Goal: Task Accomplishment & Management: Manage account settings

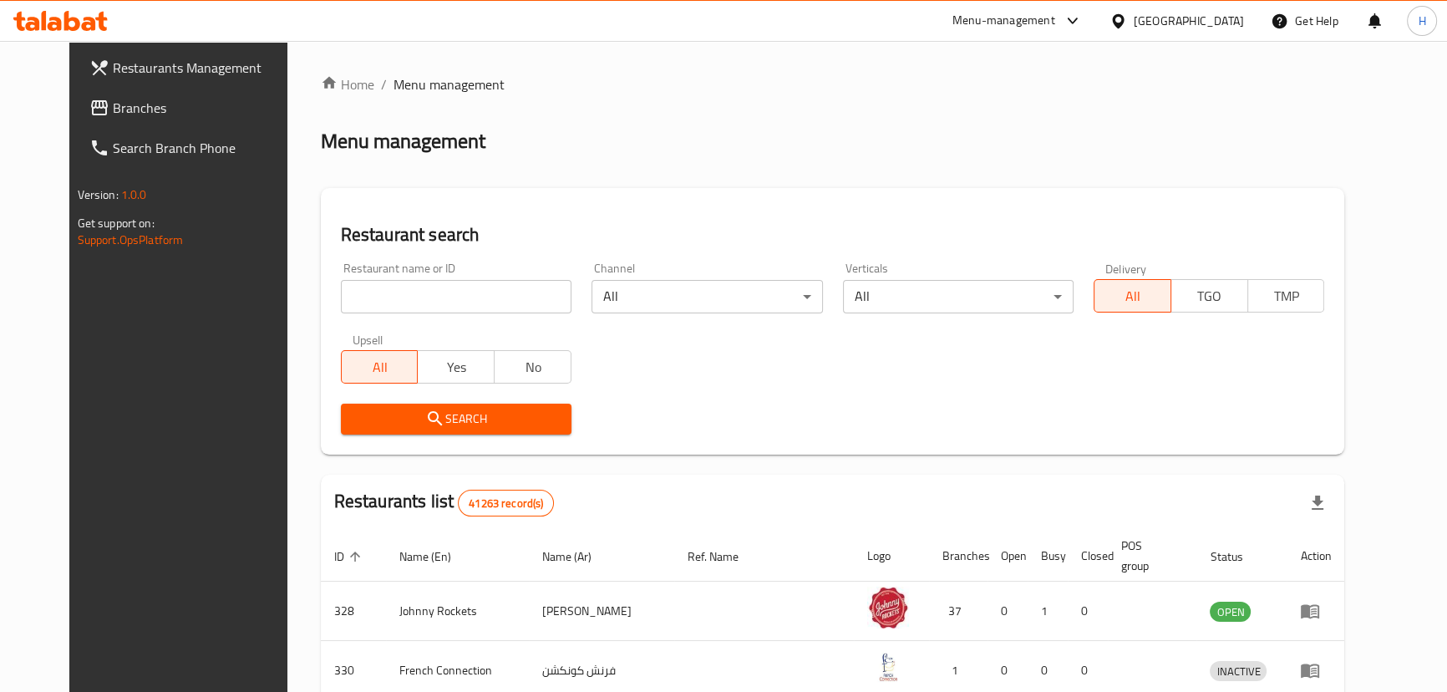
click at [637, 175] on div "Home / Menu management Menu management Restaurant search Restaurant name or ID …" at bounding box center [833, 605] width 1025 height 1063
click at [113, 106] on span "Branches" at bounding box center [205, 108] width 185 height 20
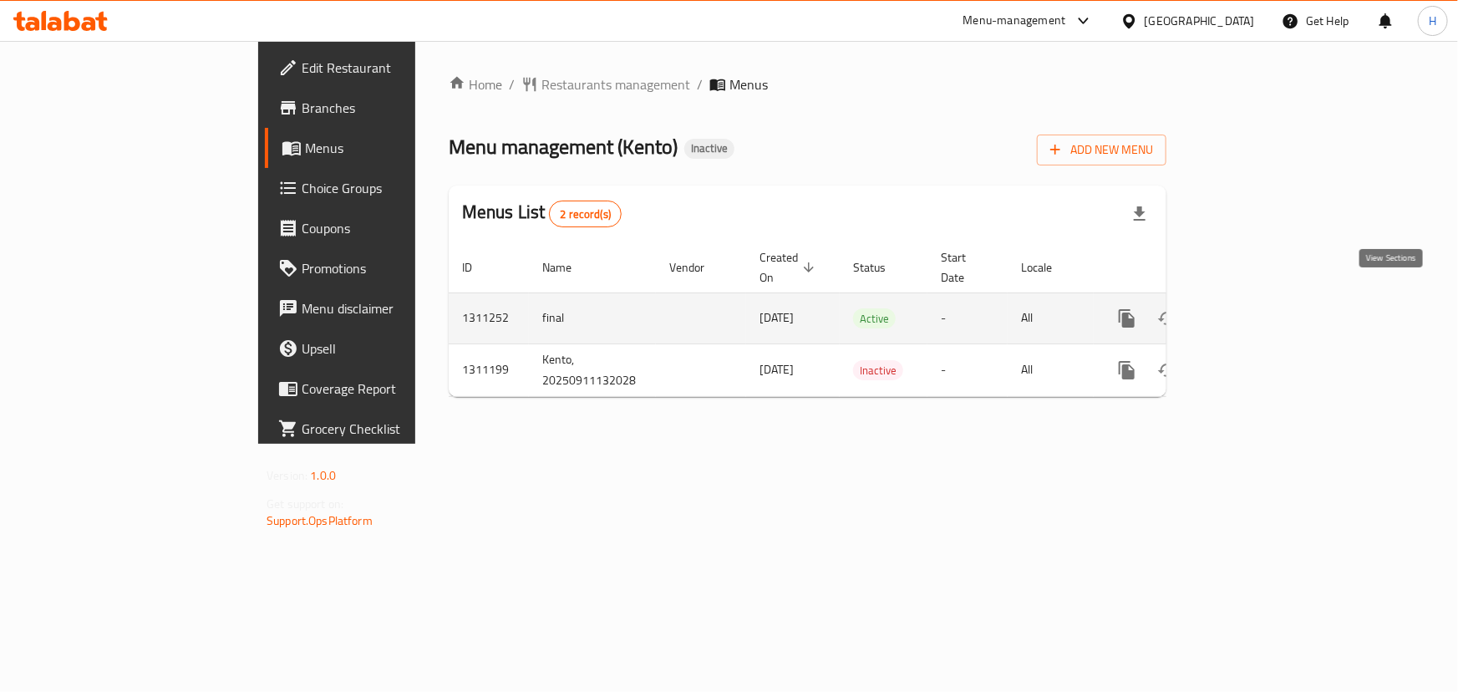
click at [1258, 308] on icon "enhanced table" at bounding box center [1248, 318] width 20 height 20
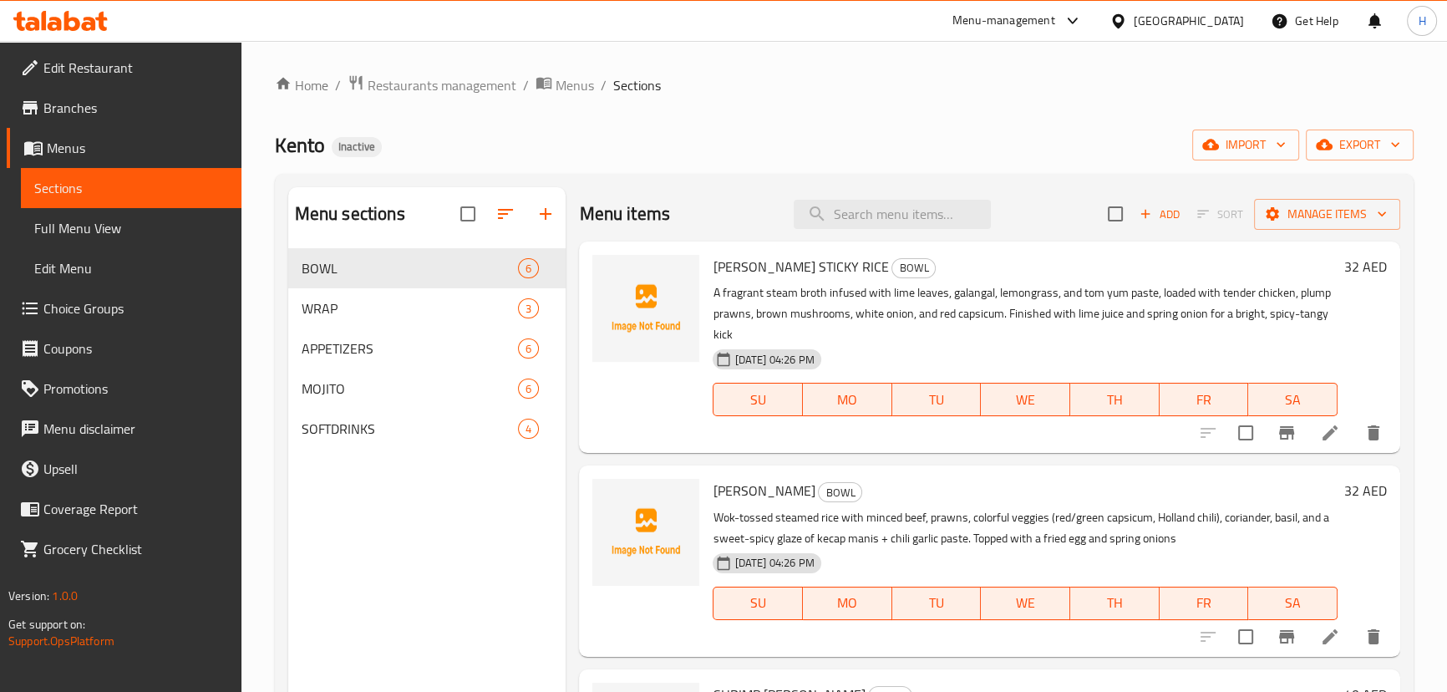
click at [102, 70] on span "Edit Restaurant" at bounding box center [135, 68] width 185 height 20
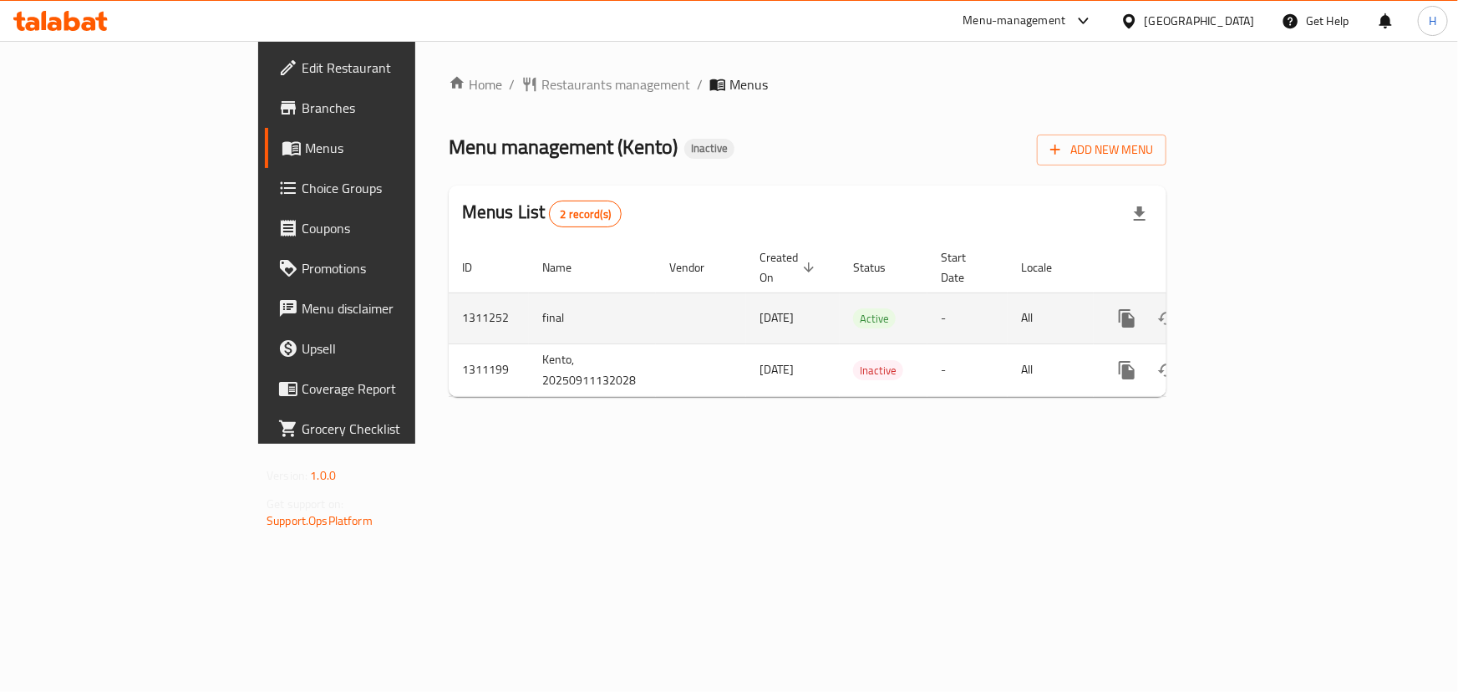
click at [1258, 308] on icon "enhanced table" at bounding box center [1248, 318] width 20 height 20
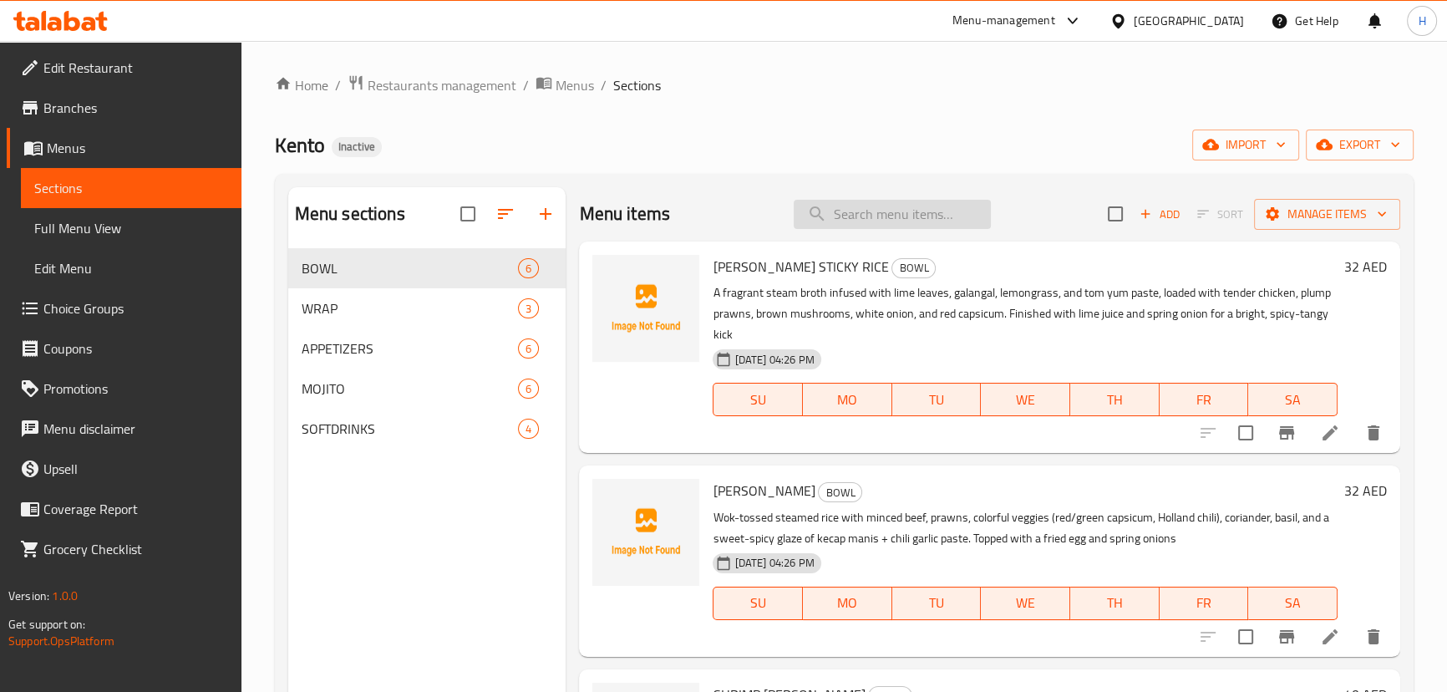
click at [857, 222] on input "search" at bounding box center [892, 214] width 197 height 29
paste input "Boiled sweet"
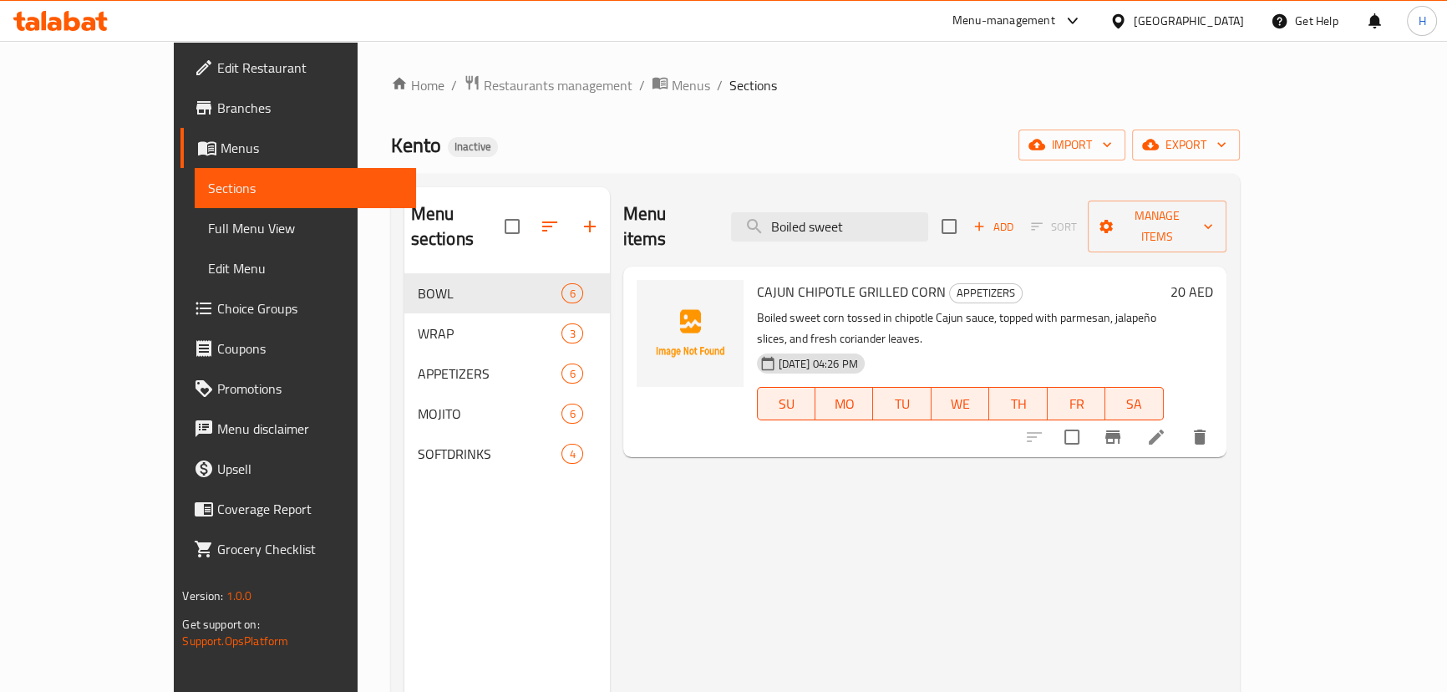
type input "Boiled sweet"
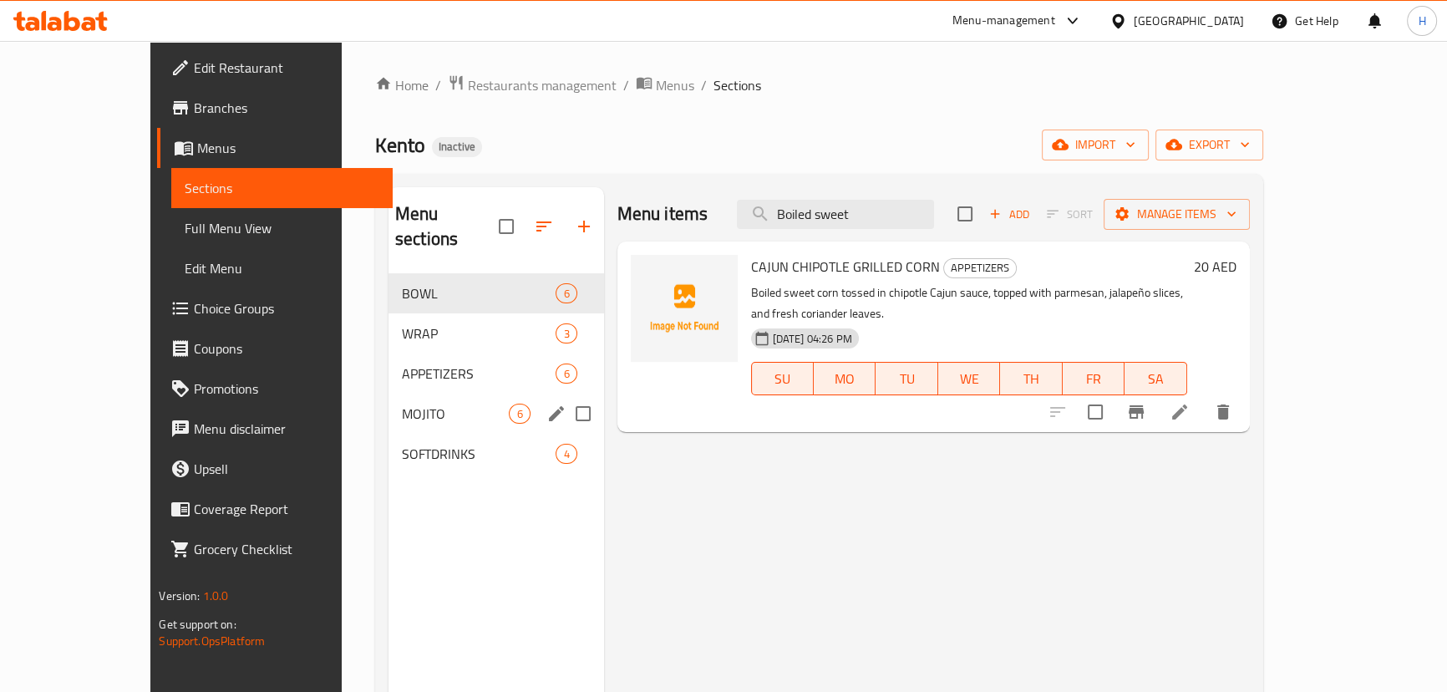
click at [402, 404] on span "MOJITO" at bounding box center [456, 414] width 108 height 20
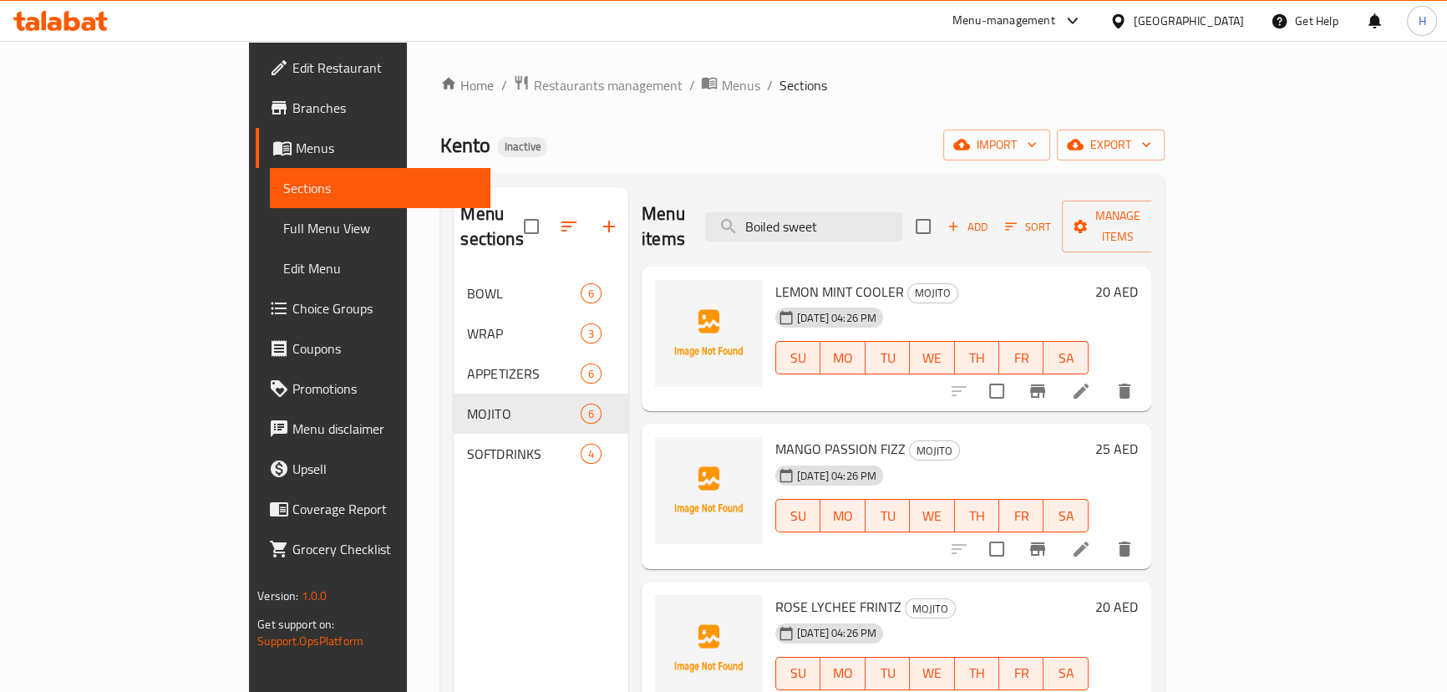
drag, startPoint x: 340, startPoint y: 533, endPoint x: 443, endPoint y: 536, distance: 102.8
click at [454, 535] on div "Menu sections BOWL 6 WRAP 3 APPETIZERS 6 MOJITO 6 SOFTDRINKS 4" at bounding box center [541, 533] width 175 height 692
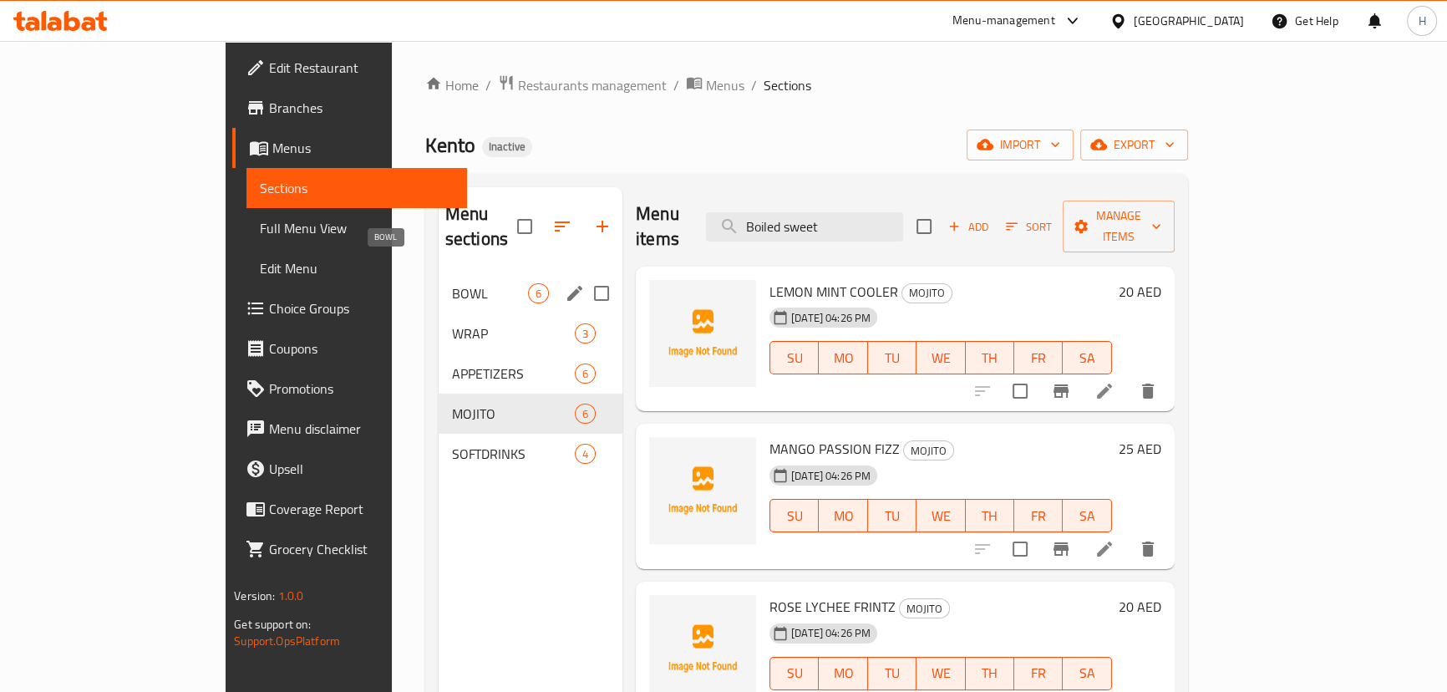
click at [439, 282] on div "BOWL 6" at bounding box center [531, 293] width 184 height 40
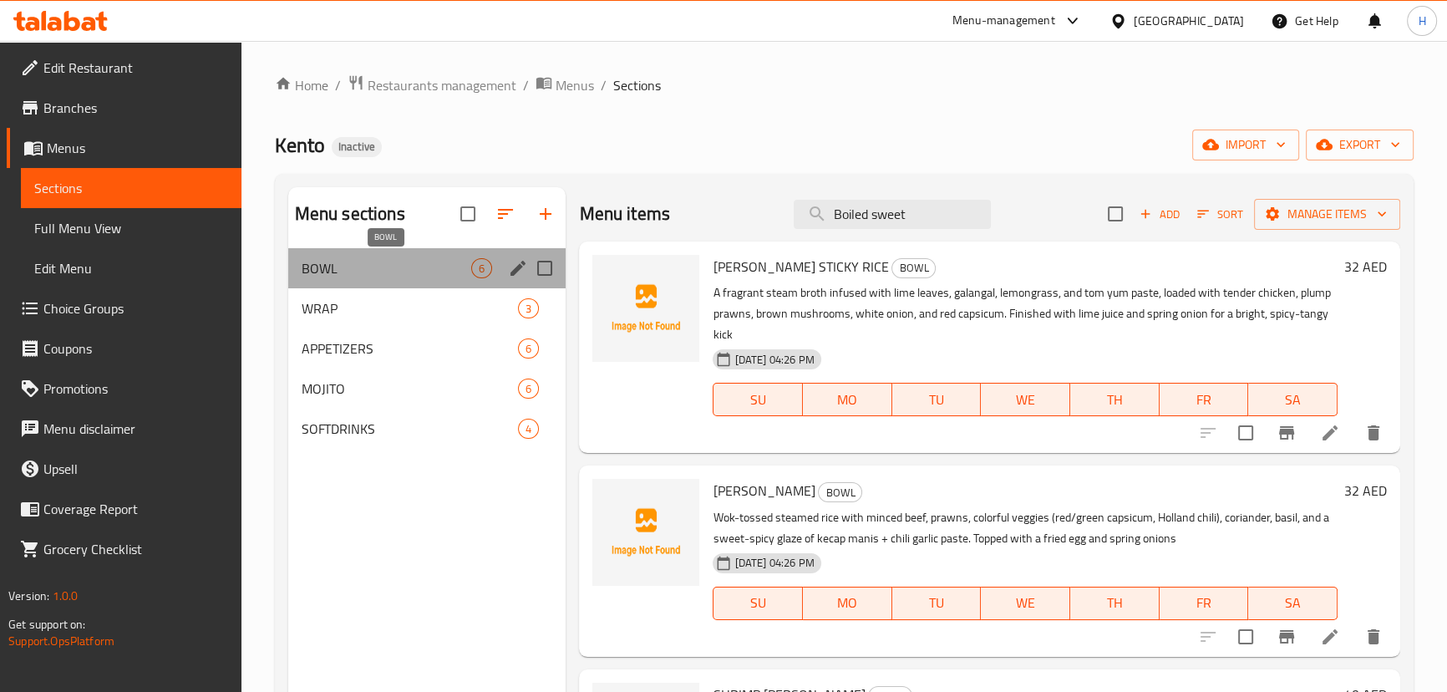
click at [335, 268] on span "BOWL" at bounding box center [387, 268] width 170 height 20
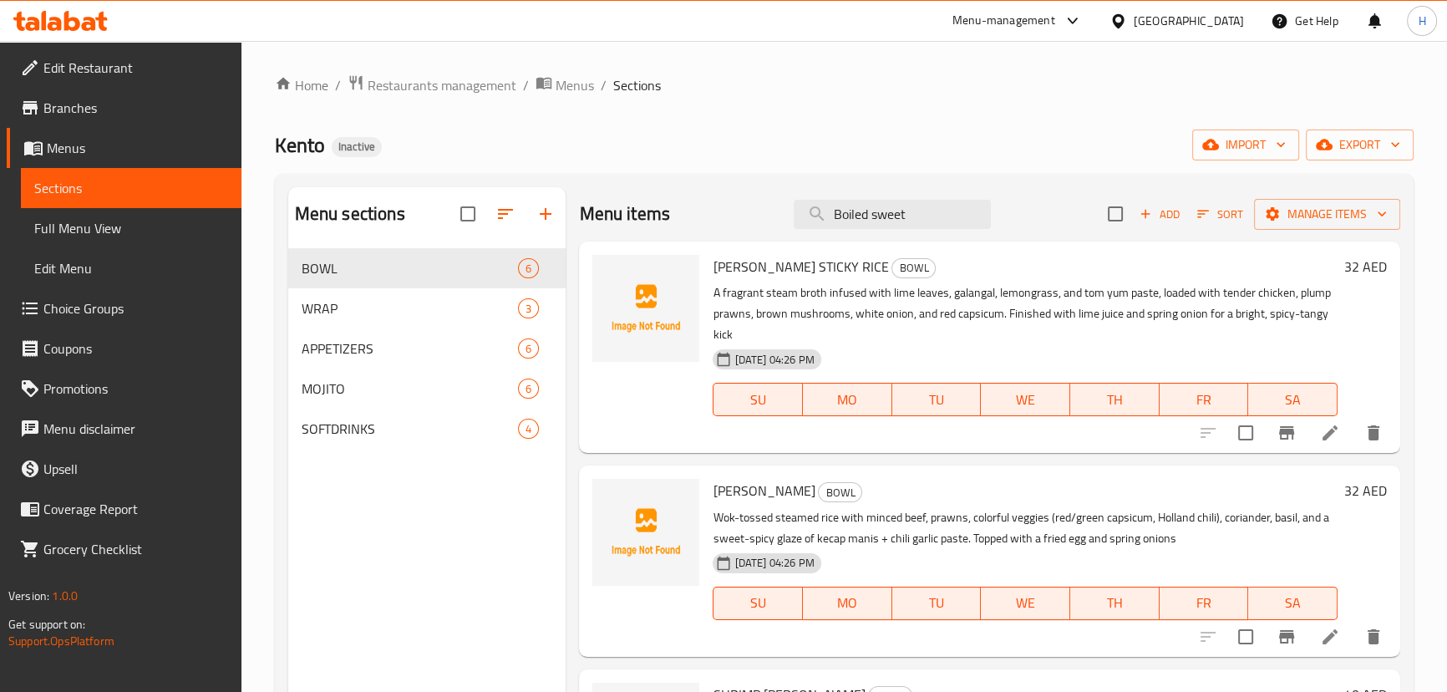
click at [94, 233] on span "Full Menu View" at bounding box center [131, 228] width 194 height 20
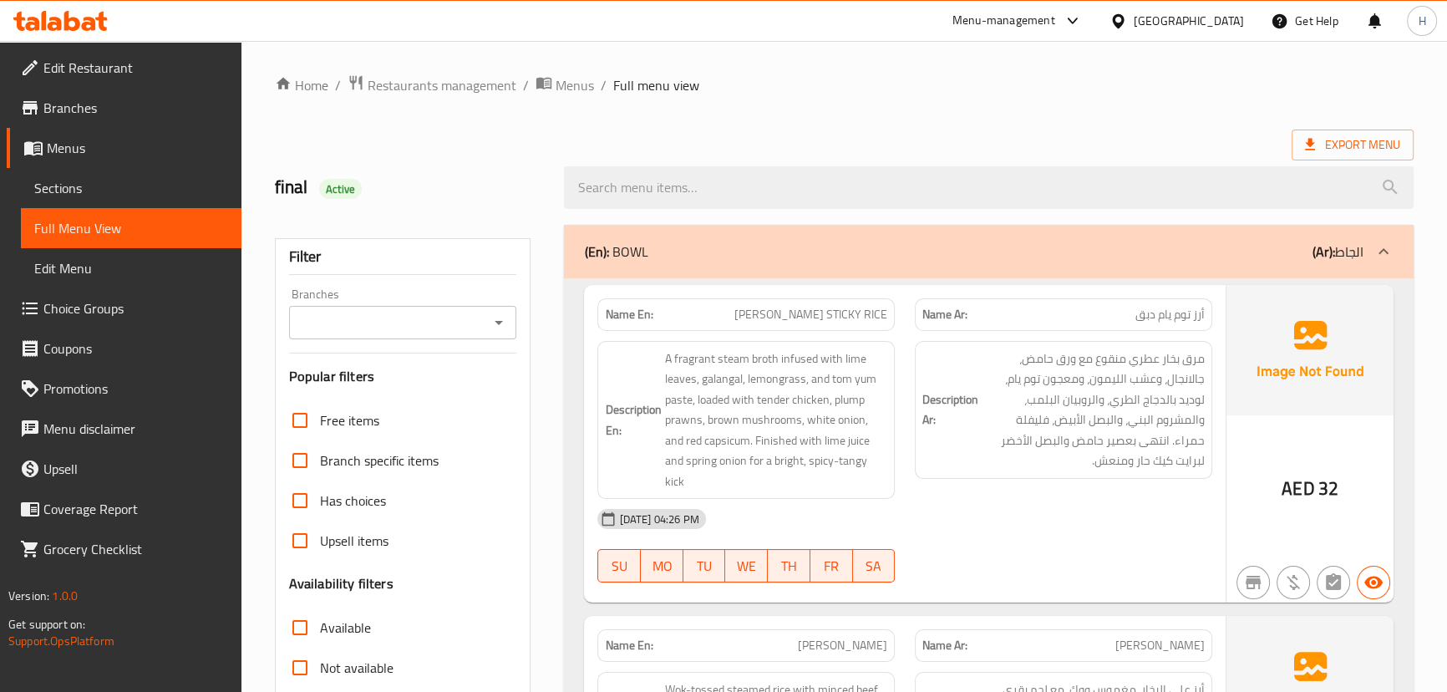
click at [826, 317] on span "[PERSON_NAME] STICKY RICE" at bounding box center [811, 315] width 153 height 18
copy span "[PERSON_NAME] STICKY RICE"
click at [901, 394] on div "Description En: A fragrant steam broth infused with lime leaves, galangal, lemo…" at bounding box center [746, 420] width 318 height 179
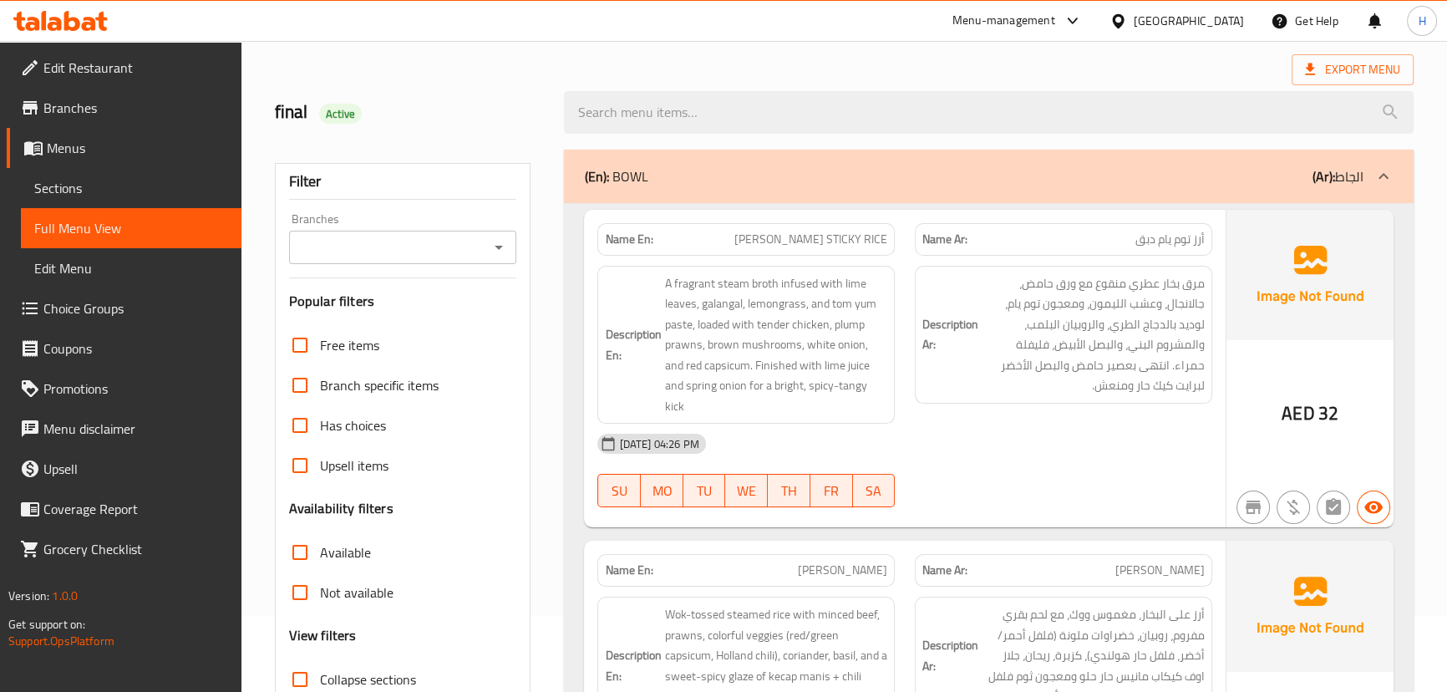
scroll to position [455, 0]
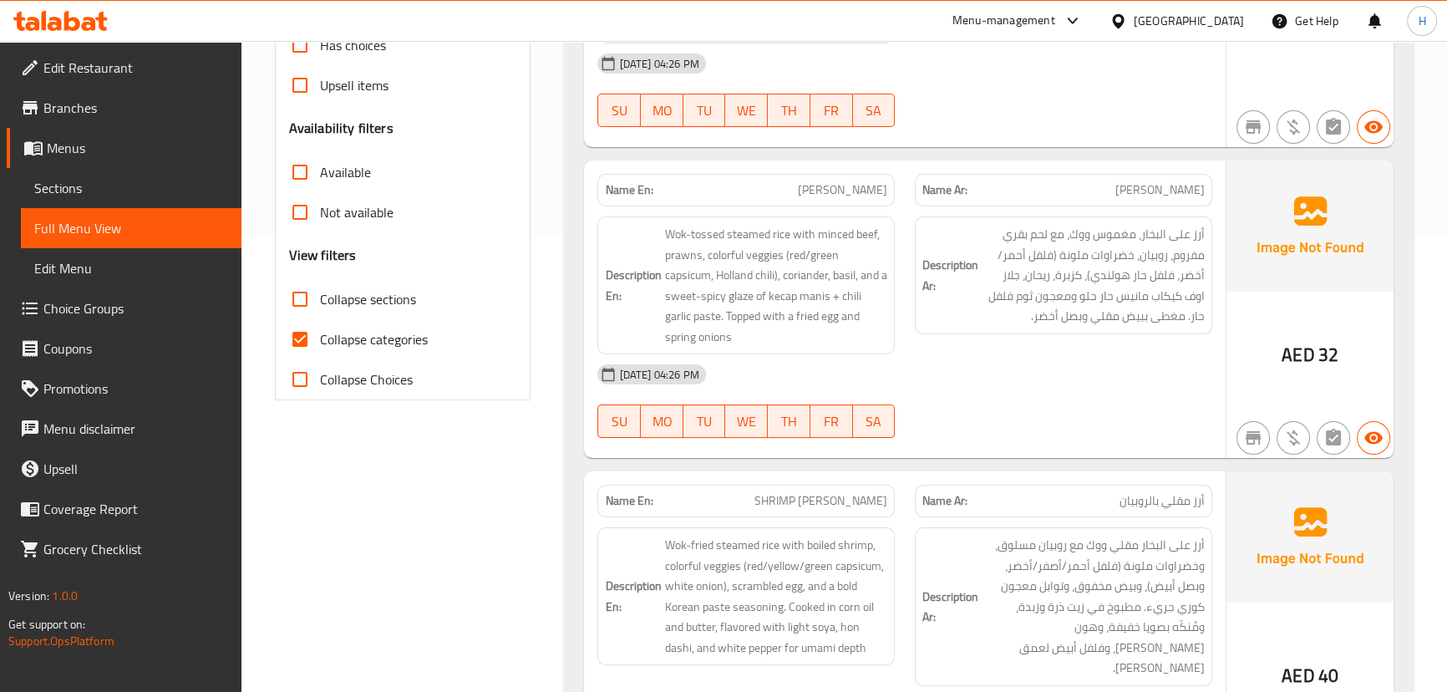
drag, startPoint x: 303, startPoint y: 293, endPoint x: 832, endPoint y: 371, distance: 533.8
click at [303, 293] on input "Collapse sections" at bounding box center [300, 299] width 40 height 40
checkbox input "true"
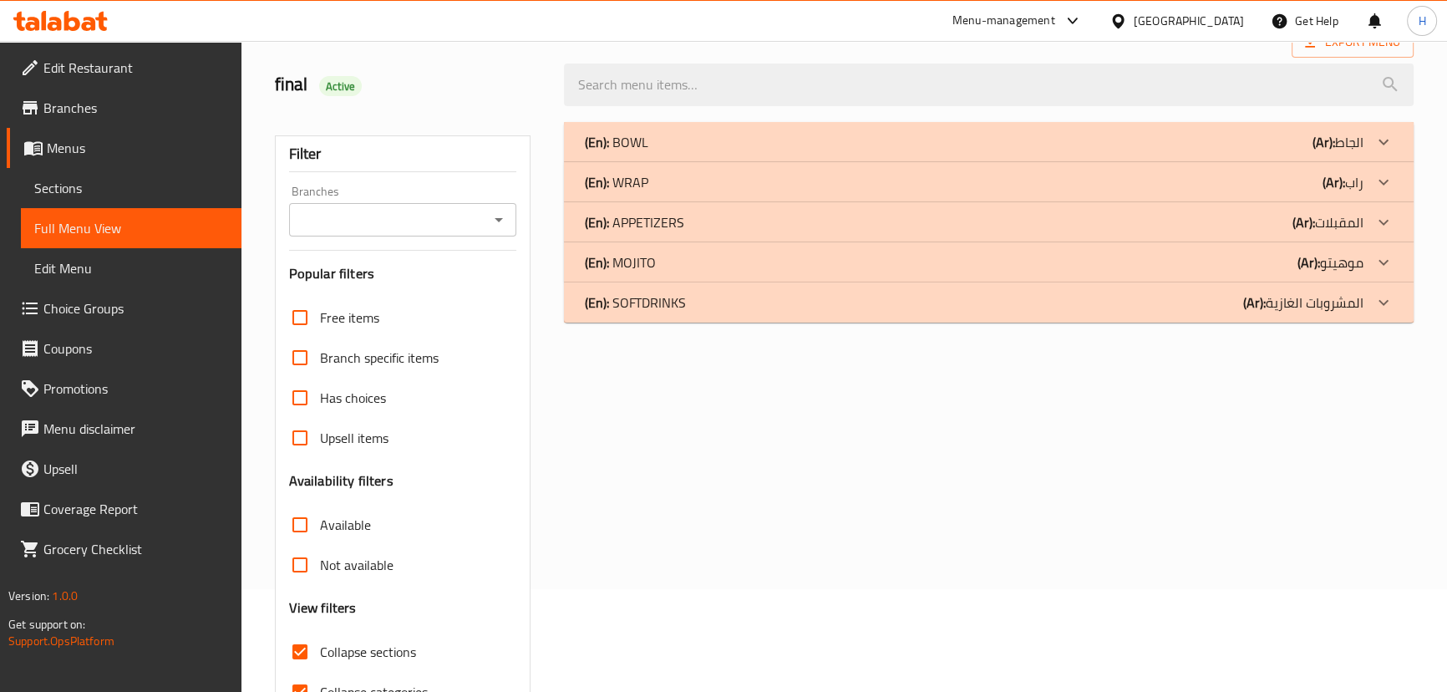
scroll to position [0, 0]
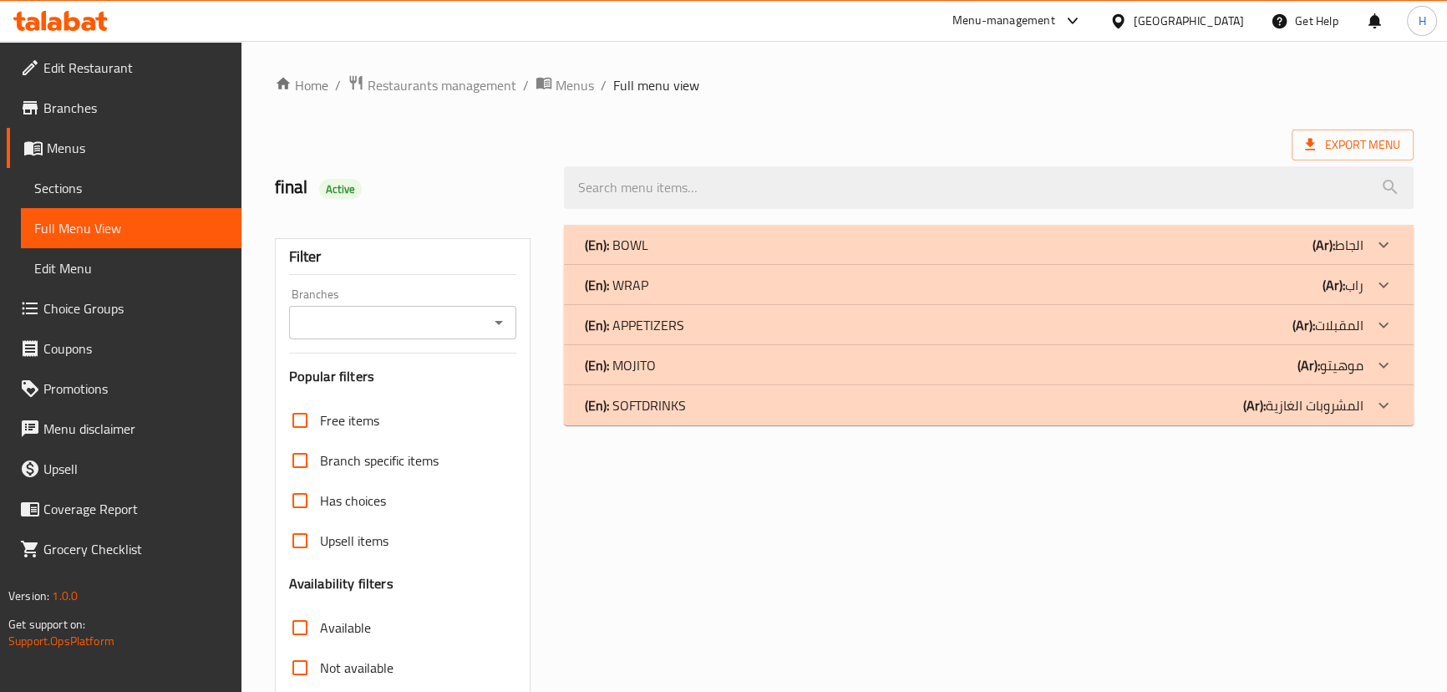
click at [91, 171] on link "Sections" at bounding box center [131, 188] width 221 height 40
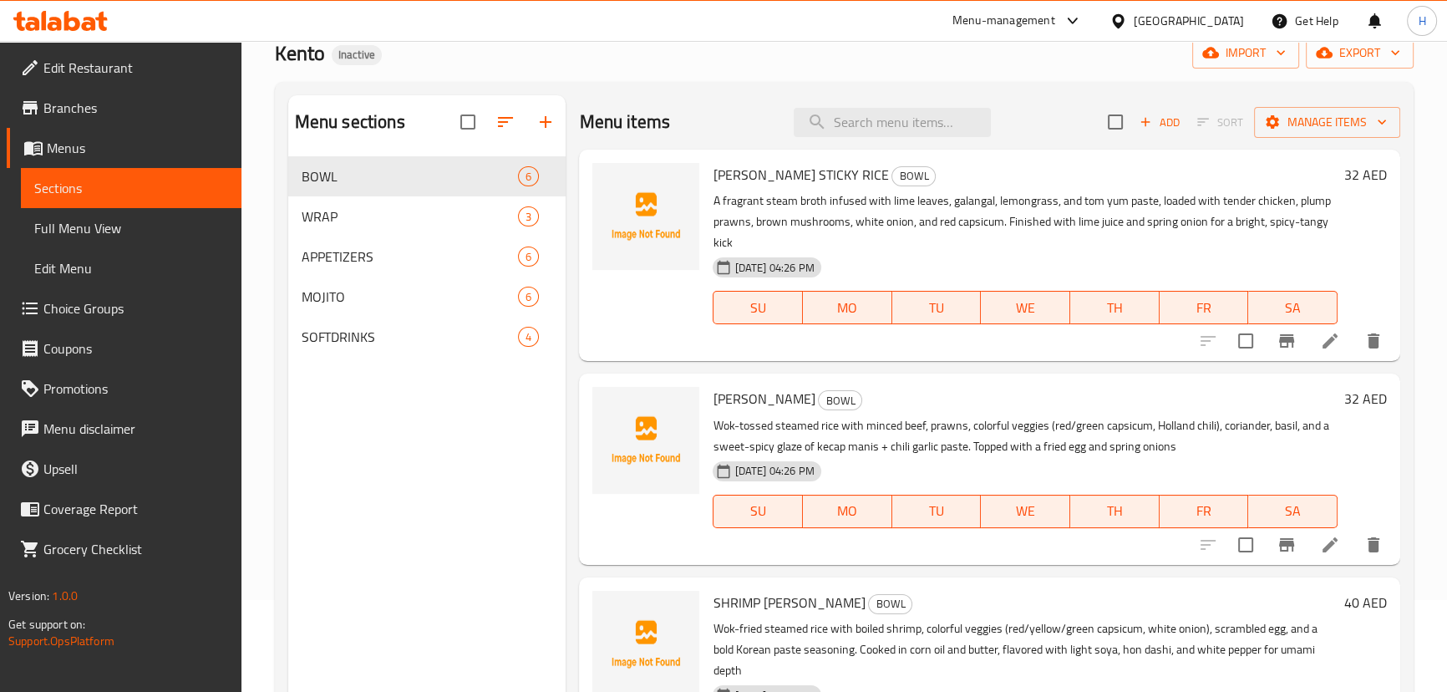
scroll to position [151, 0]
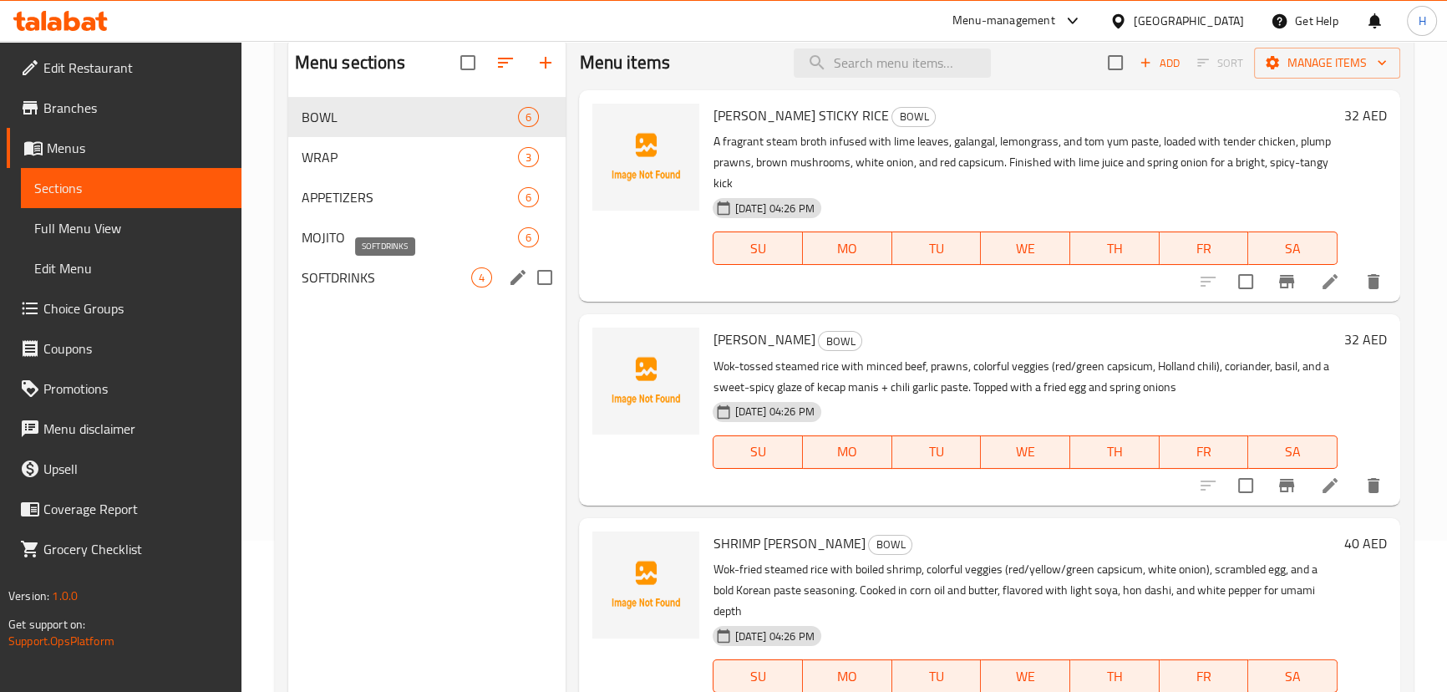
click at [376, 283] on span "SOFTDRINKS" at bounding box center [387, 277] width 170 height 20
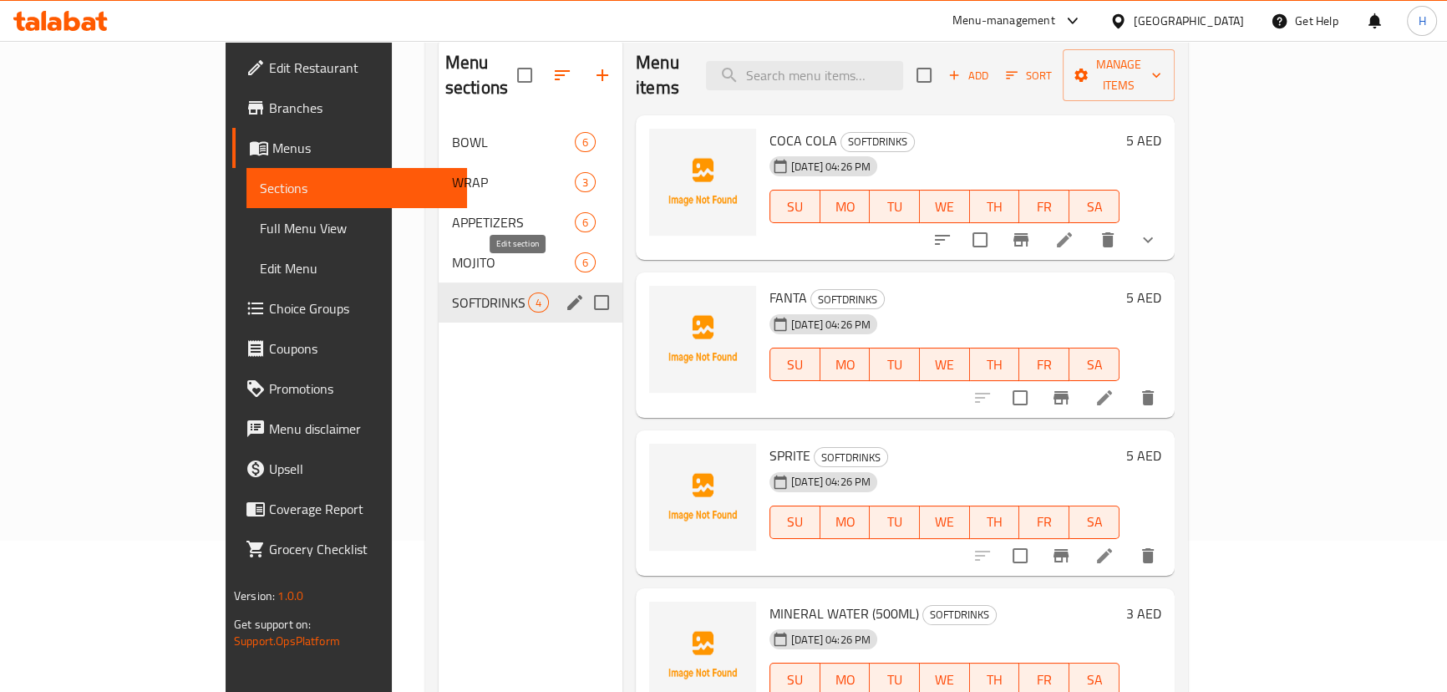
click at [565, 292] on icon "edit" at bounding box center [575, 302] width 20 height 20
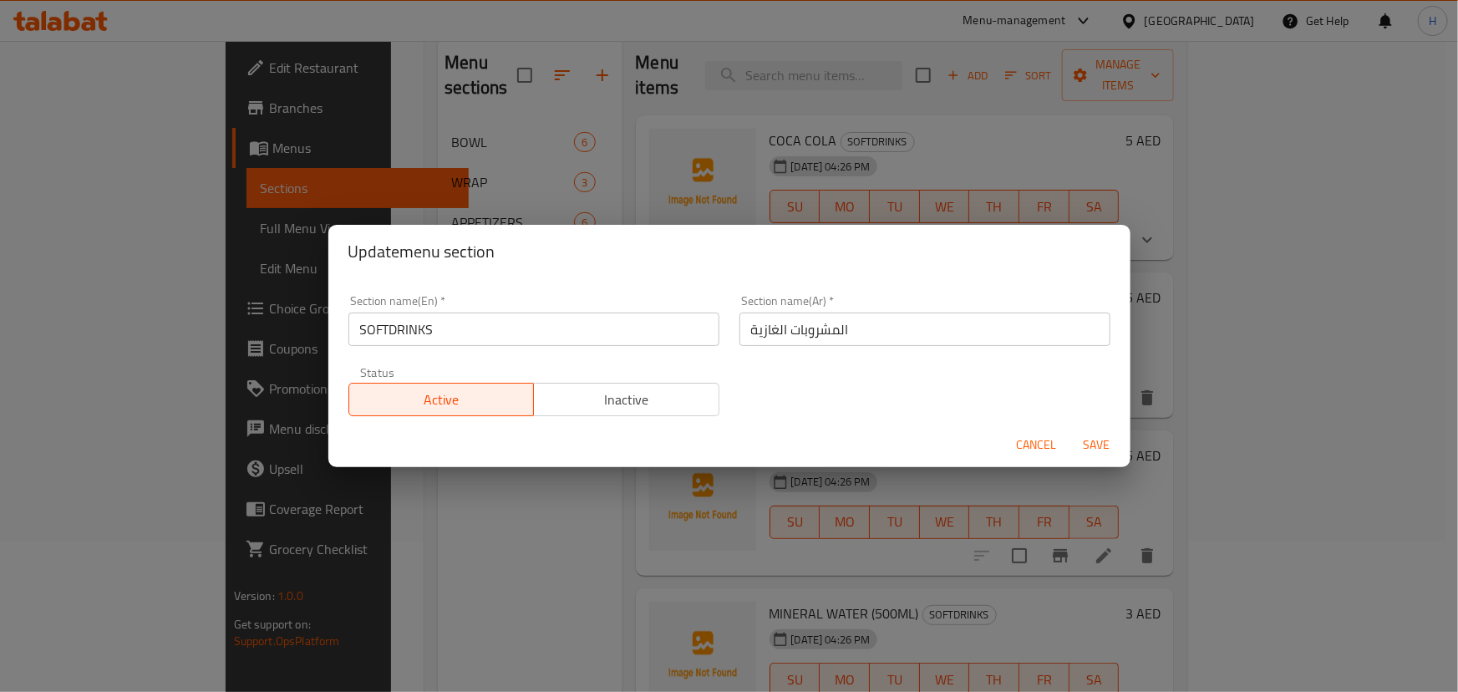
click at [451, 323] on input "SOFTDRINKS" at bounding box center [533, 329] width 371 height 33
type input "SOFT DRINKS"
click at [1071, 430] on button "Save" at bounding box center [1097, 445] width 53 height 31
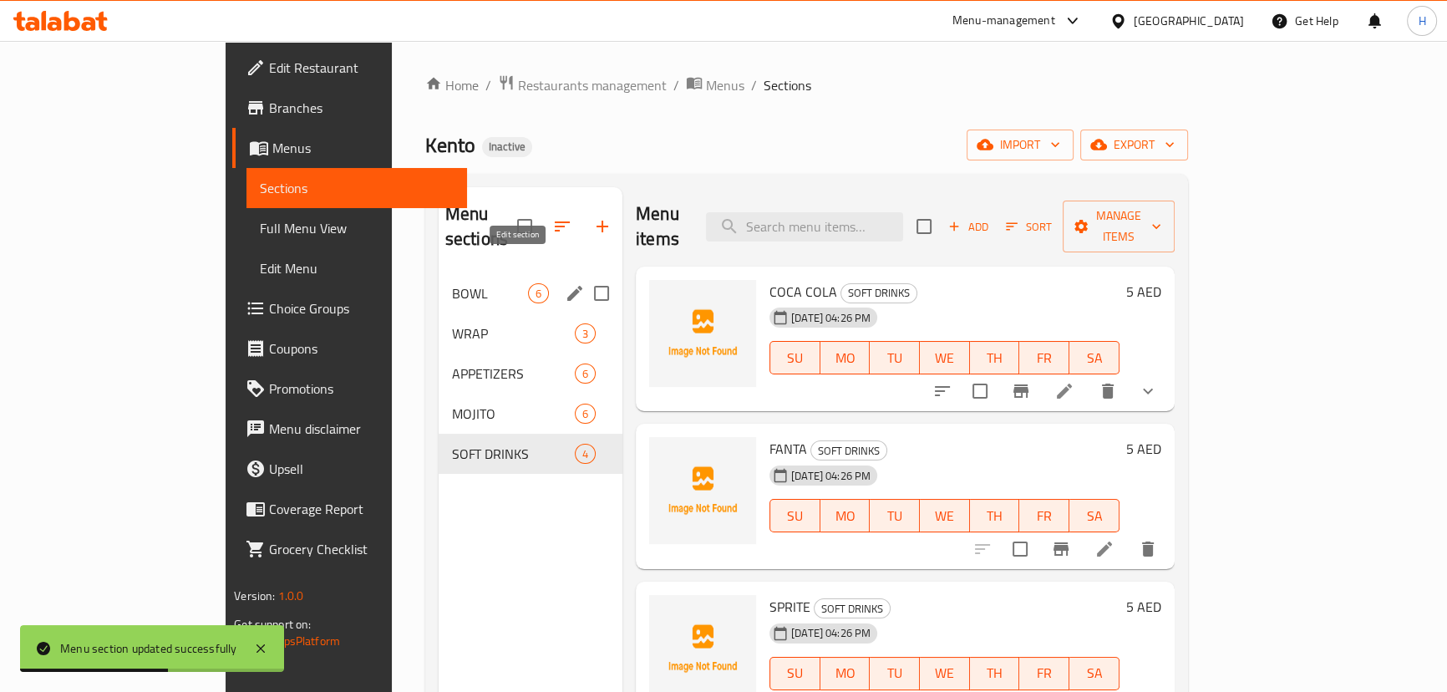
click at [565, 283] on icon "edit" at bounding box center [575, 293] width 20 height 20
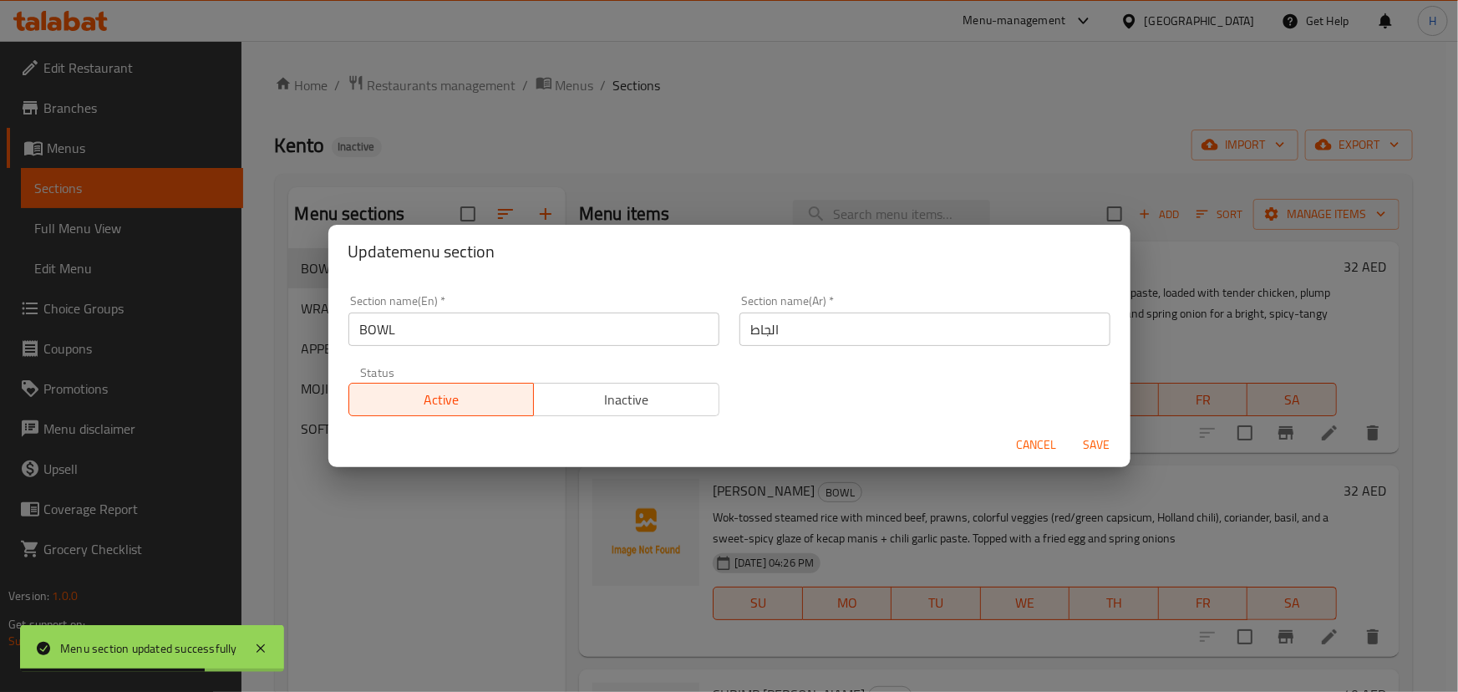
click at [796, 326] on input "الجاط" at bounding box center [925, 329] width 371 height 33
click at [860, 292] on div "Section name(Ar)   * الجاط Section name(Ar) *" at bounding box center [925, 320] width 391 height 71
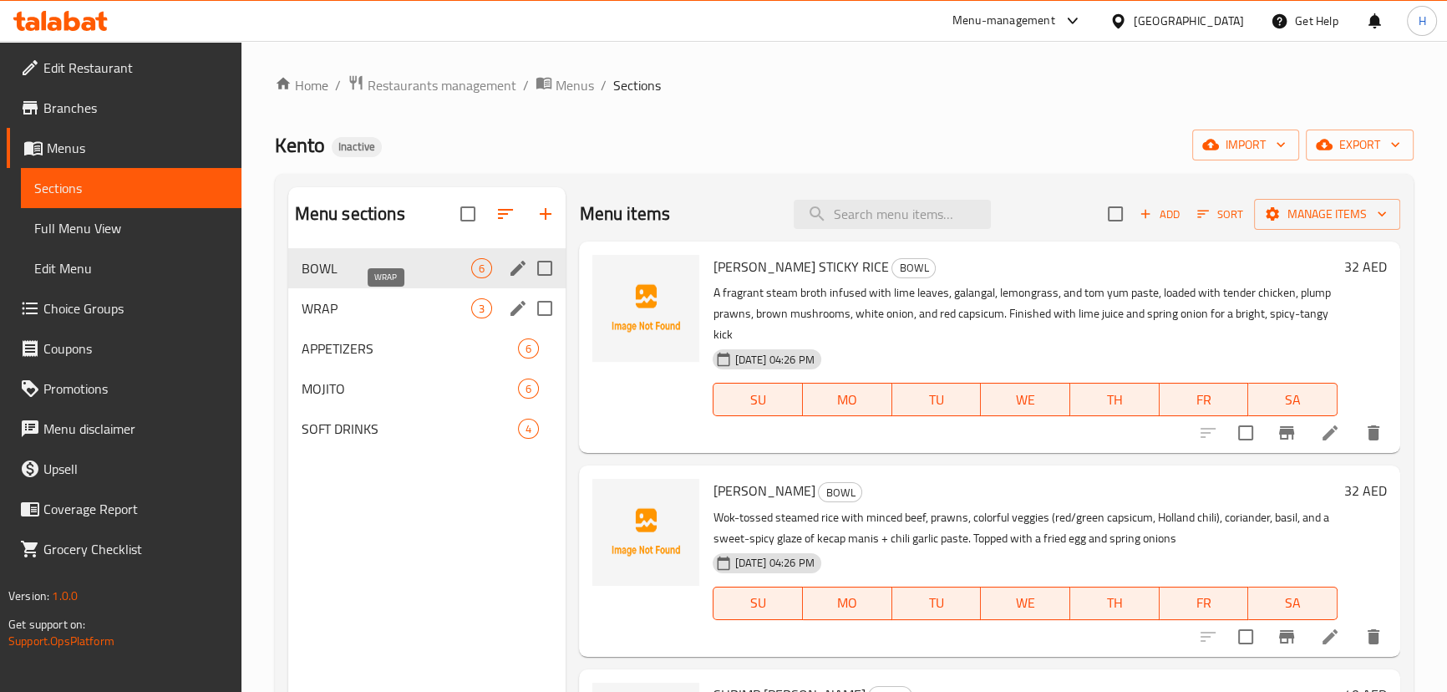
click at [345, 313] on span "WRAP" at bounding box center [387, 308] width 170 height 20
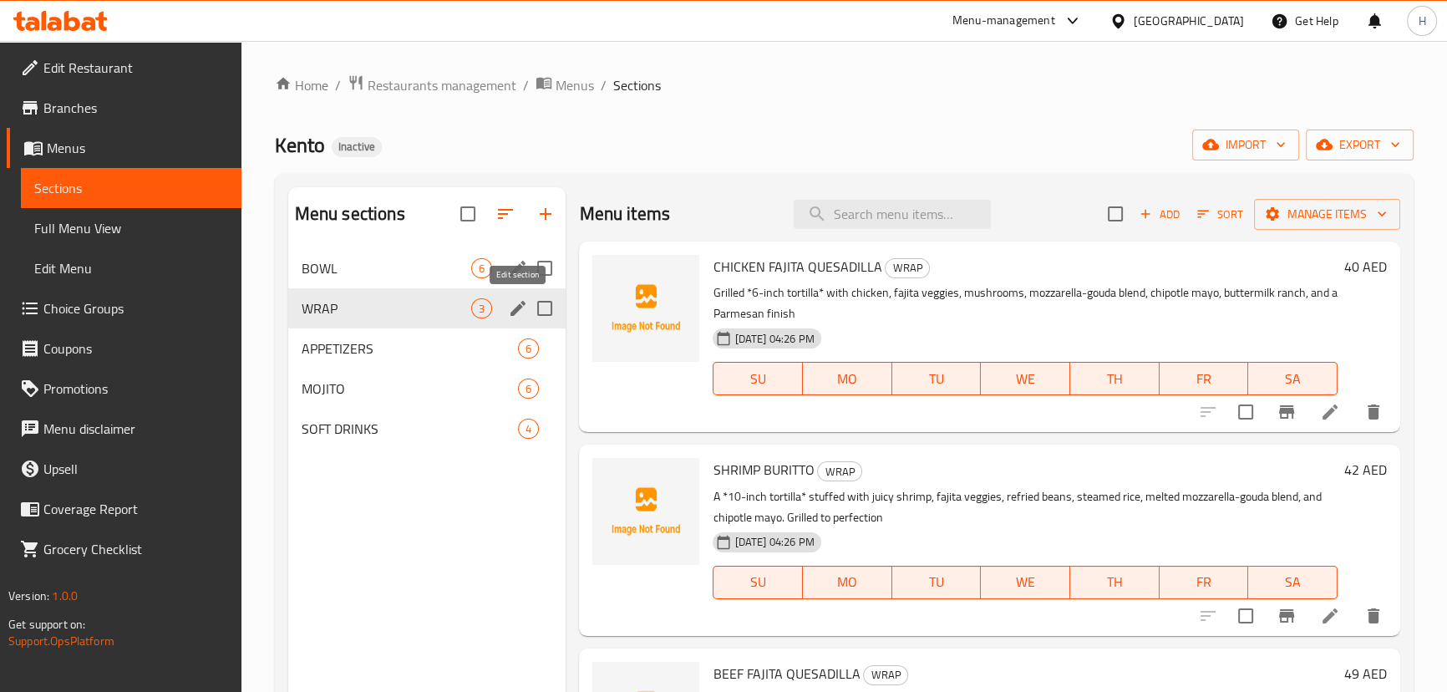
click at [515, 306] on icon "edit" at bounding box center [518, 308] width 20 height 20
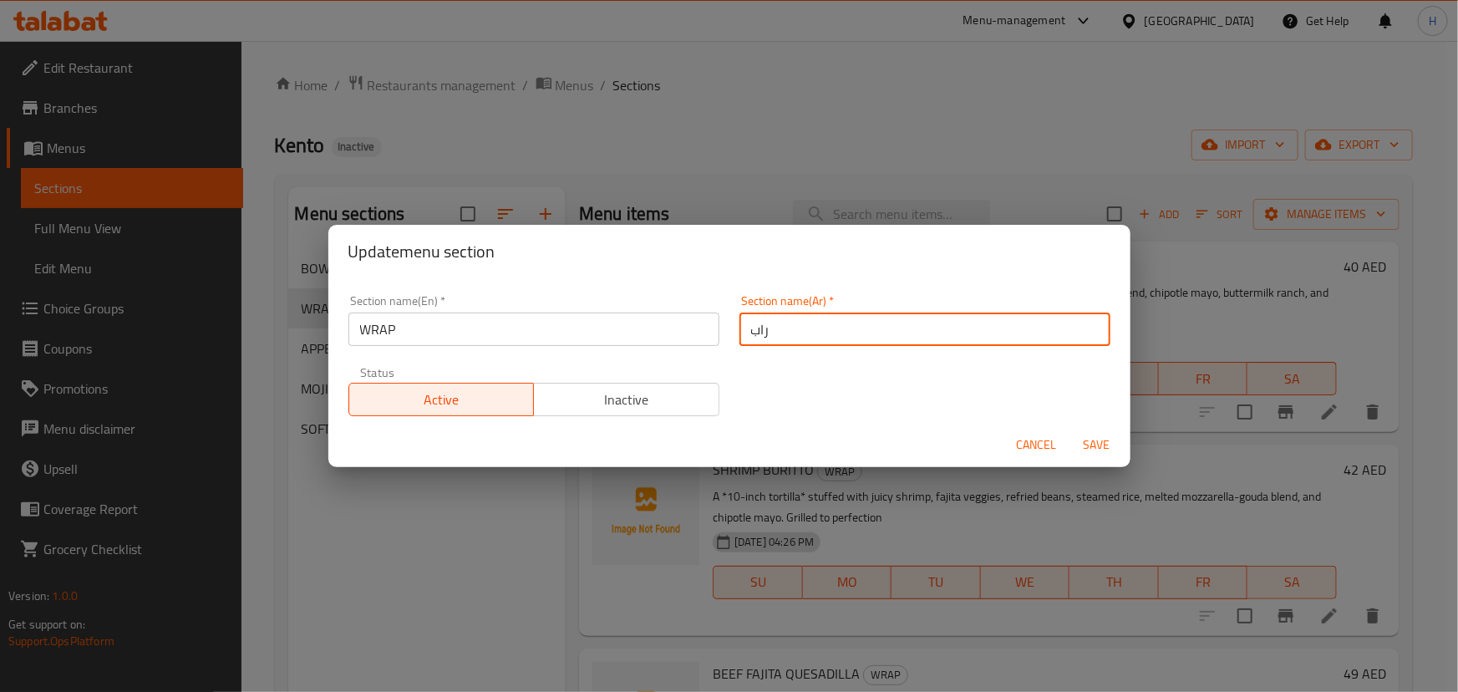
click at [820, 335] on input "راب" at bounding box center [925, 329] width 371 height 33
click at [766, 335] on input "راب" at bounding box center [925, 329] width 371 height 33
click at [992, 324] on input "راب" at bounding box center [925, 329] width 371 height 33
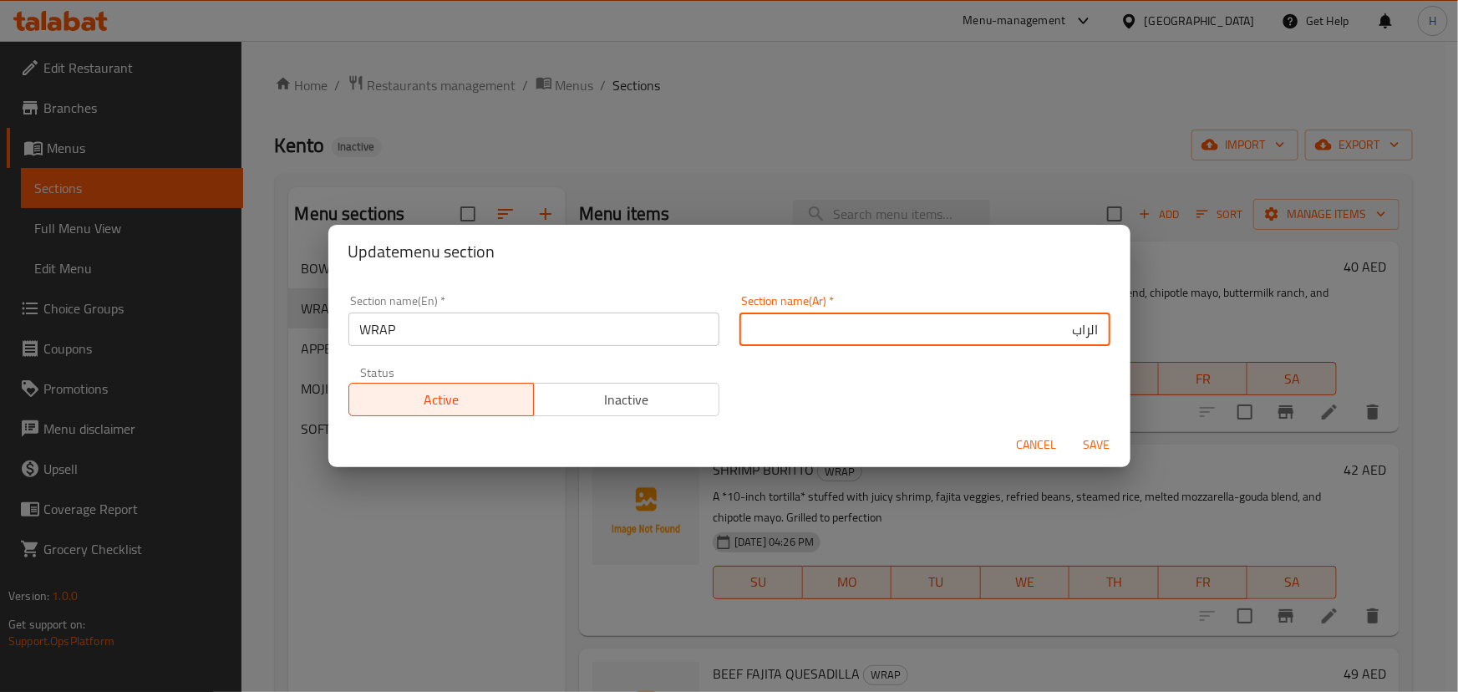
type input "الراب"
click at [1071, 430] on button "Save" at bounding box center [1097, 445] width 53 height 31
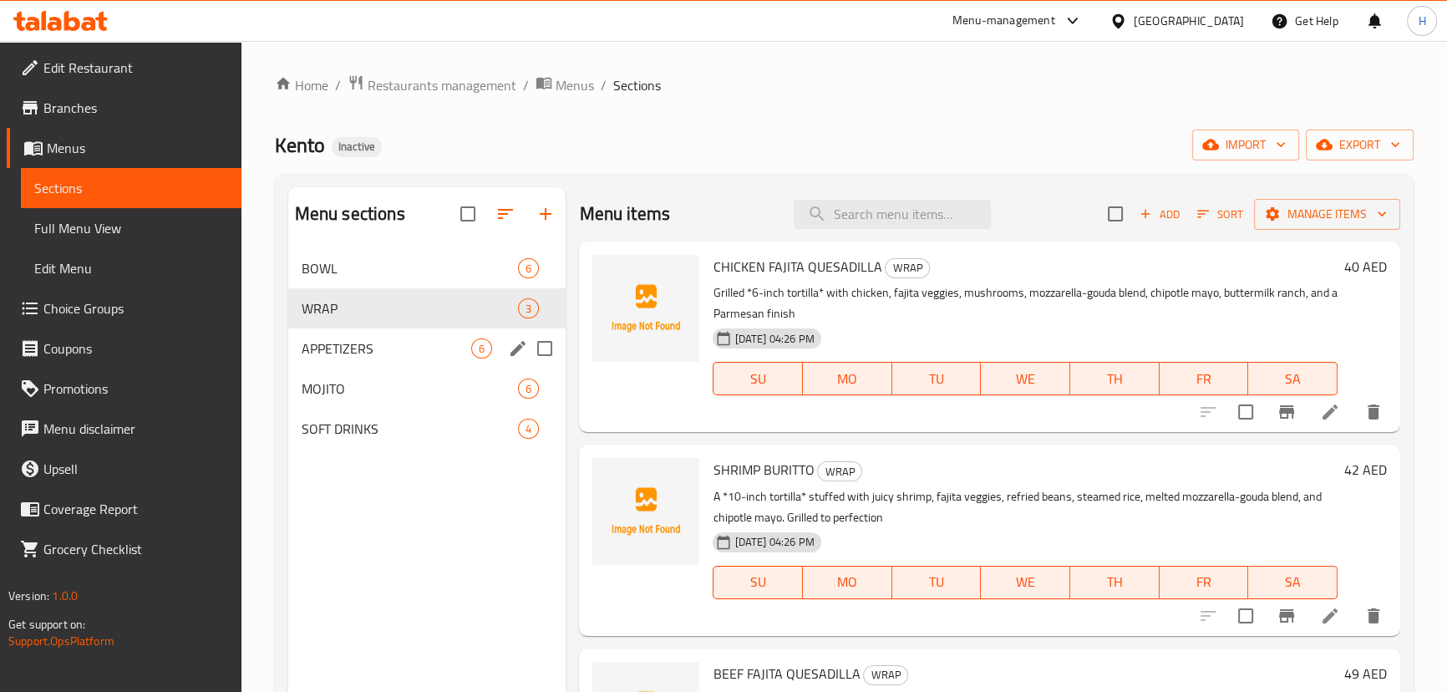
click at [514, 344] on icon "edit" at bounding box center [518, 348] width 20 height 20
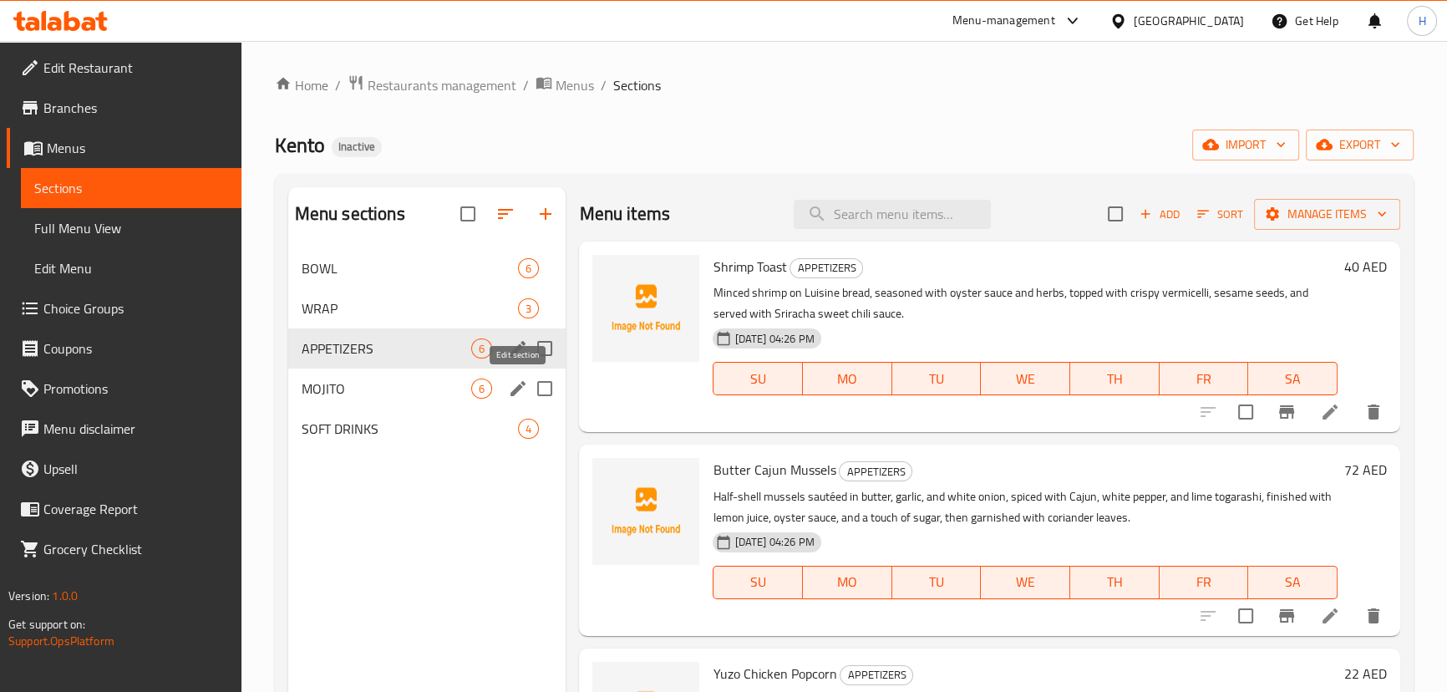
click at [516, 394] on icon "edit" at bounding box center [518, 388] width 15 height 15
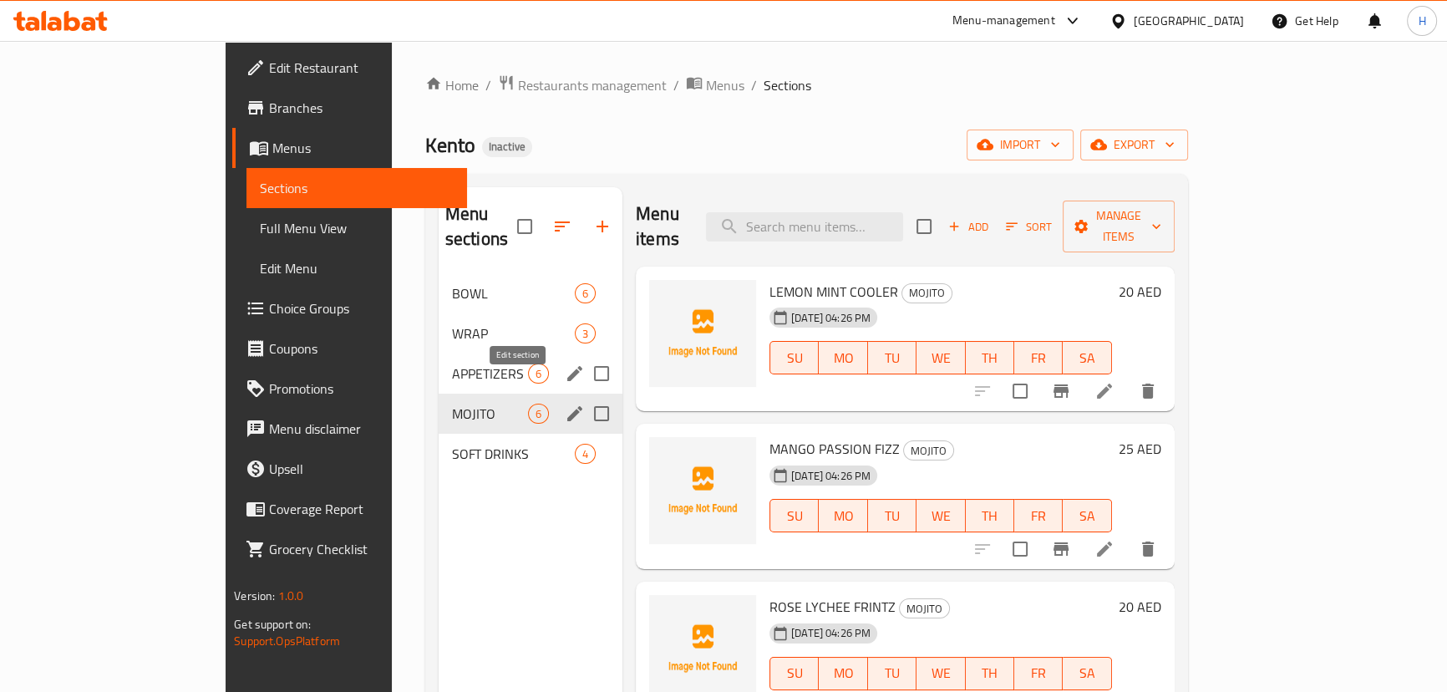
click at [567, 406] on icon "edit" at bounding box center [574, 413] width 15 height 15
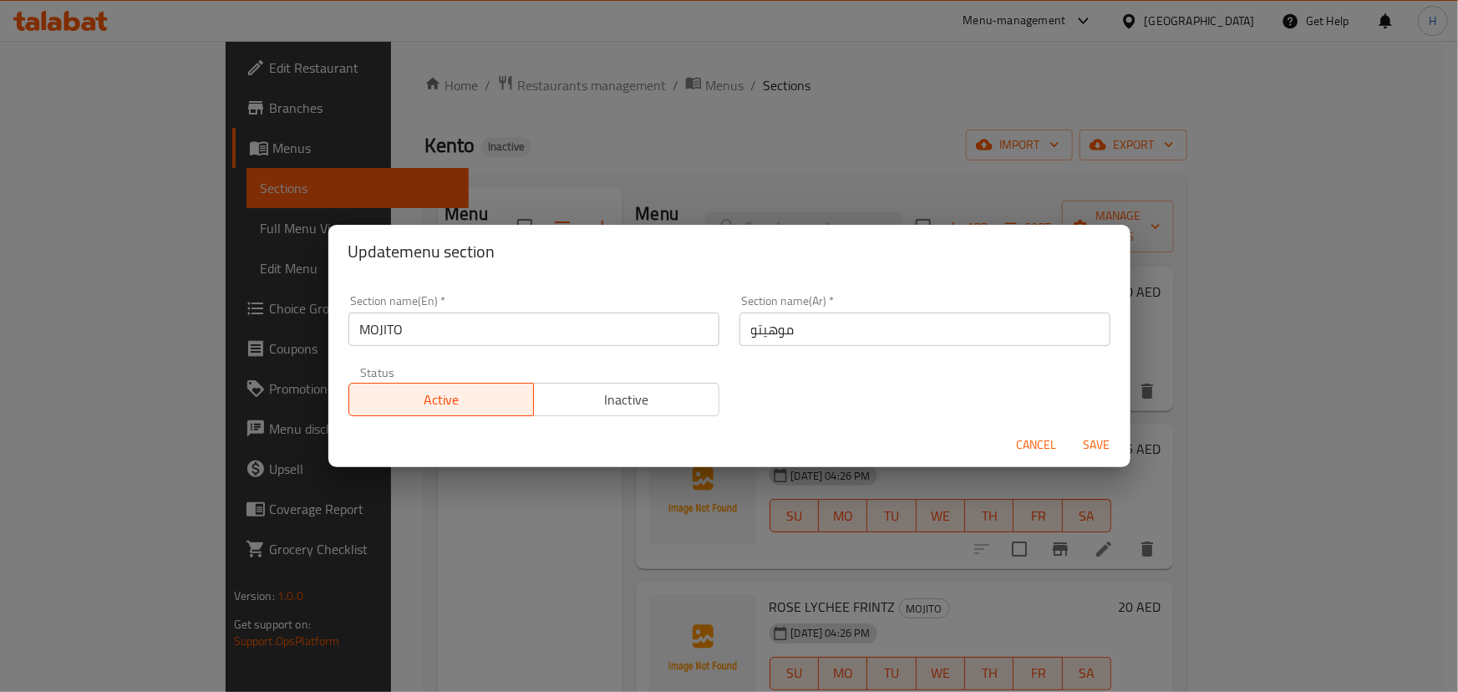
click at [795, 329] on input "موهيتو" at bounding box center [925, 329] width 371 height 33
click at [744, 329] on input "موهيتو" at bounding box center [925, 329] width 371 height 33
type input "الموهيتو"
click at [1071, 430] on button "Save" at bounding box center [1097, 445] width 53 height 31
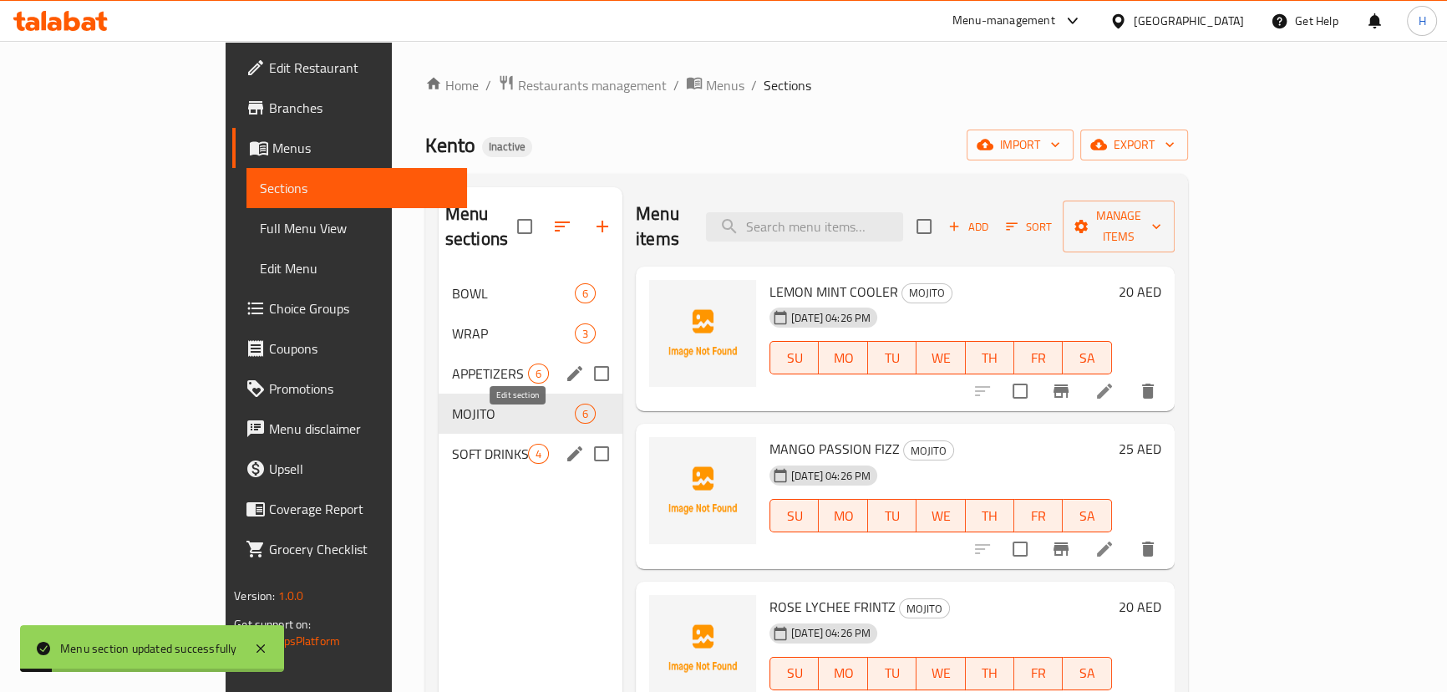
click at [565, 444] on icon "edit" at bounding box center [575, 454] width 20 height 20
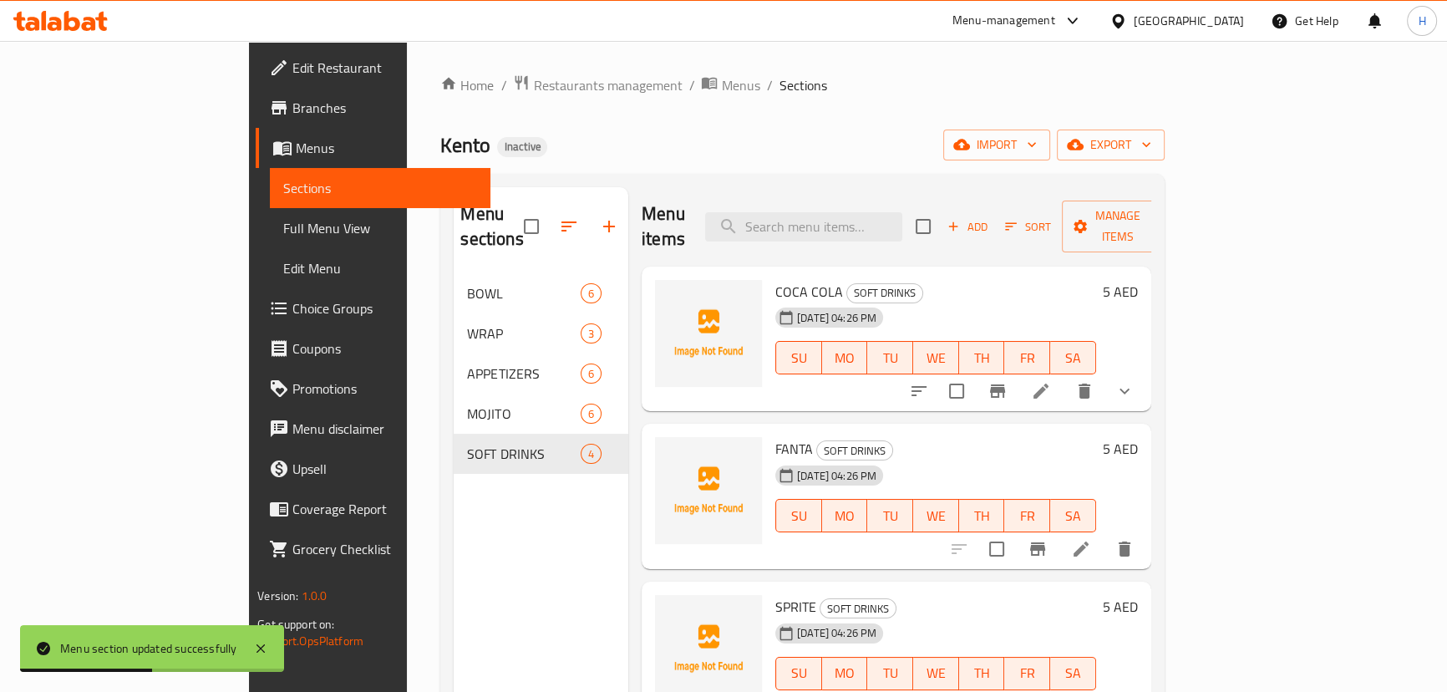
drag, startPoint x: 100, startPoint y: 228, endPoint x: 167, endPoint y: 217, distance: 67.7
click at [283, 228] on span "Full Menu View" at bounding box center [380, 228] width 194 height 20
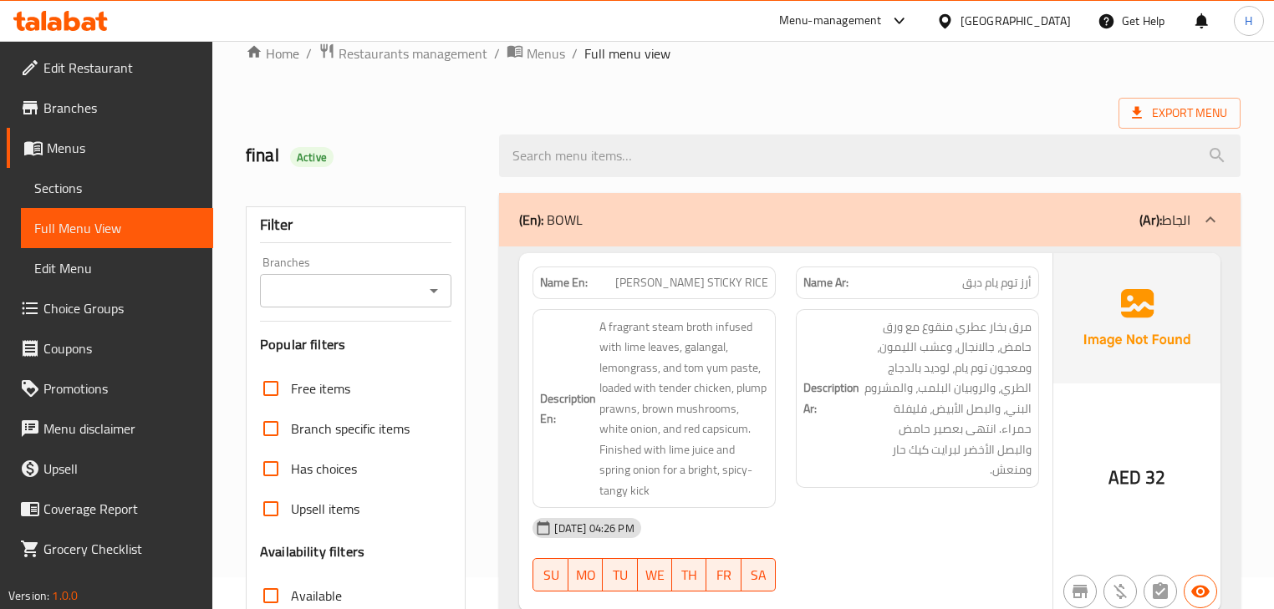
scroll to position [9, 0]
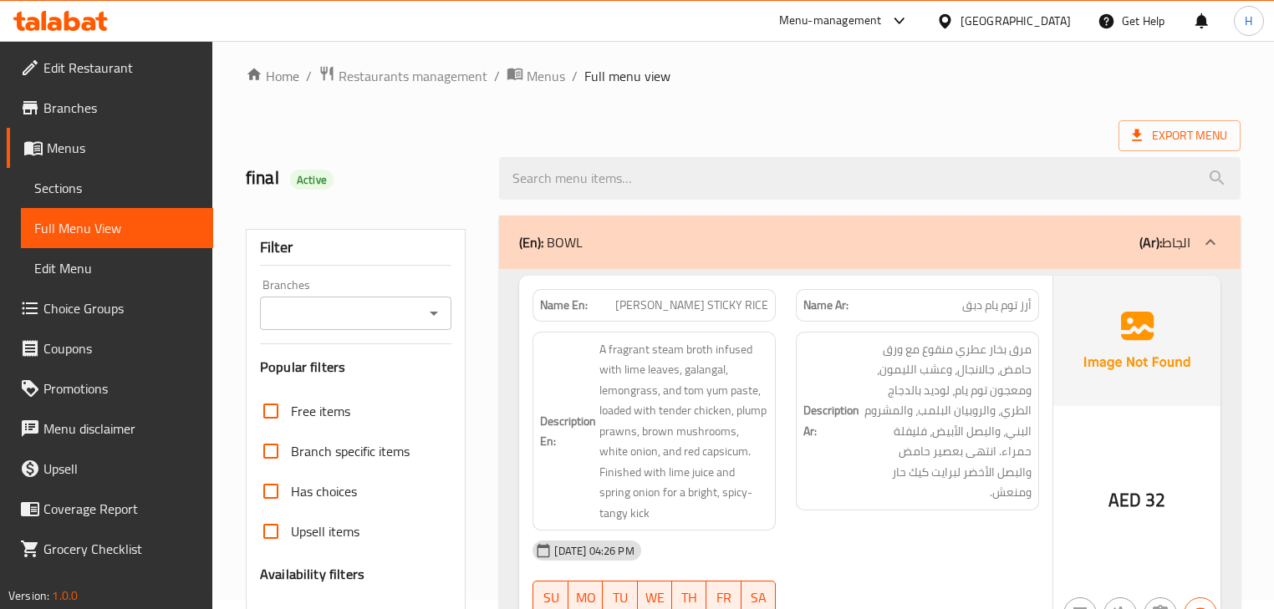
drag, startPoint x: 854, startPoint y: 526, endPoint x: 882, endPoint y: 504, distance: 35.1
click at [869, 510] on div "Name En: TOM YUM STICKY RICE Name Ar: أرز توم يام دبق Description En: A fragran…" at bounding box center [869, 455] width 700 height 359
click at [902, 531] on div "[DATE] 04:26 PM" at bounding box center [785, 551] width 526 height 40
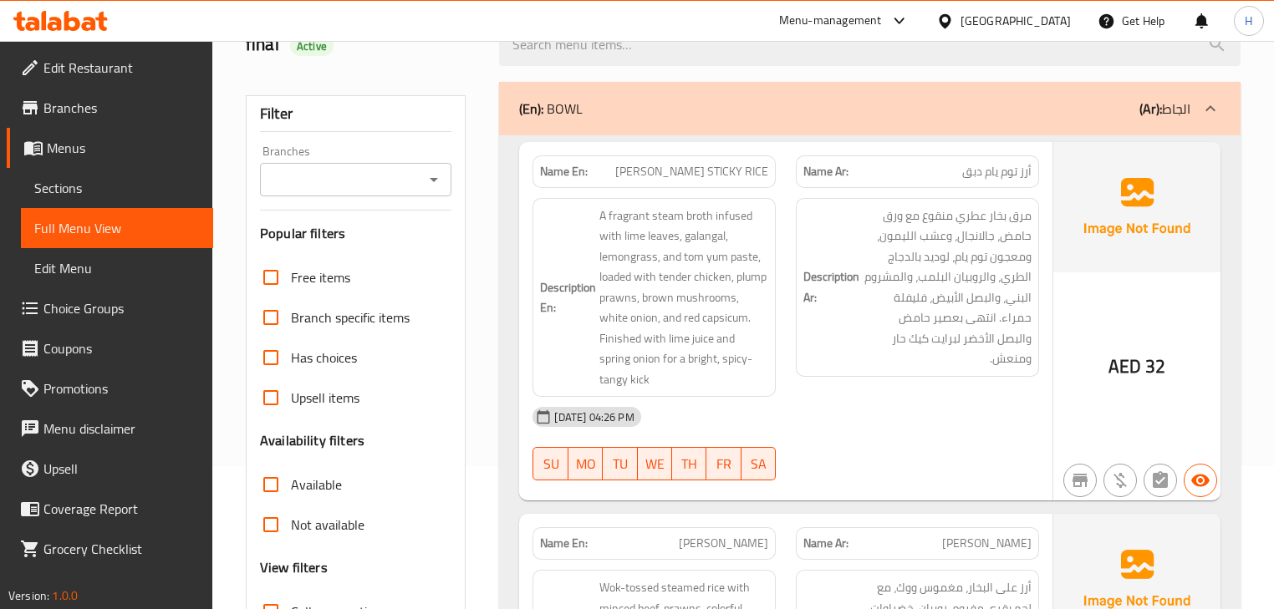
click at [738, 177] on span "[PERSON_NAME] STICKY RICE" at bounding box center [691, 172] width 153 height 18
click at [736, 176] on span "[PERSON_NAME] STICKY RICE" at bounding box center [691, 172] width 153 height 18
copy span "[PERSON_NAME] STICKY RICE"
click at [786, 209] on div "Description Ar: مرق بخار عطري منقوع مع ورق حامض، جالانجال، وعشب الليمون، ومعجون…" at bounding box center [917, 298] width 263 height 220
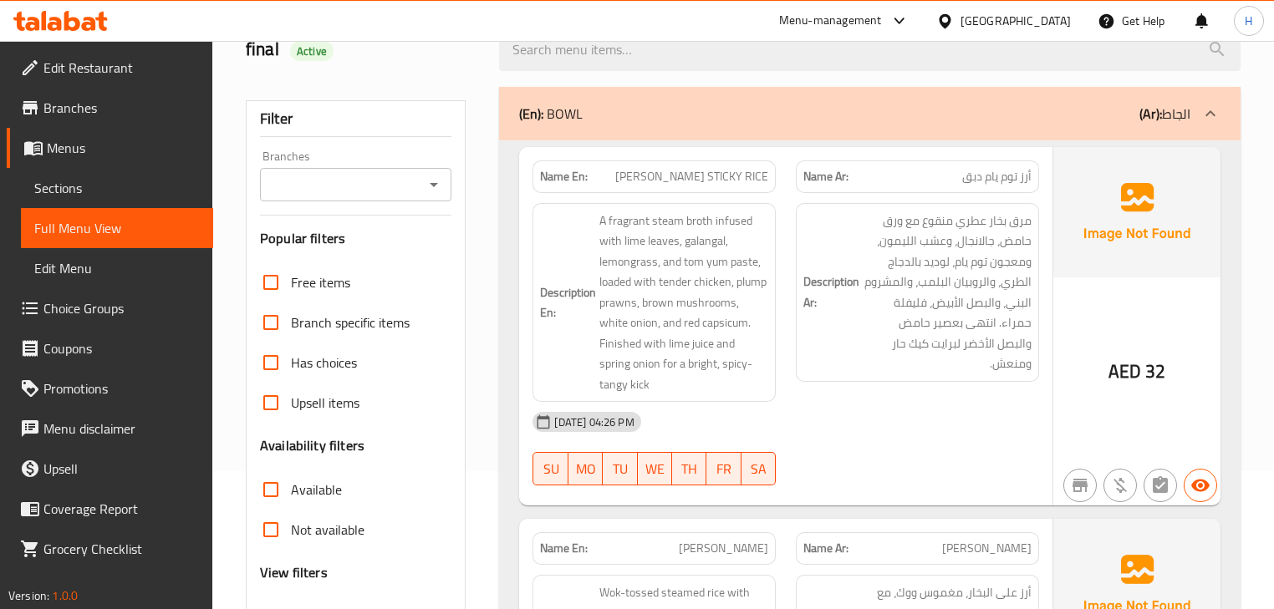
scroll to position [76, 0]
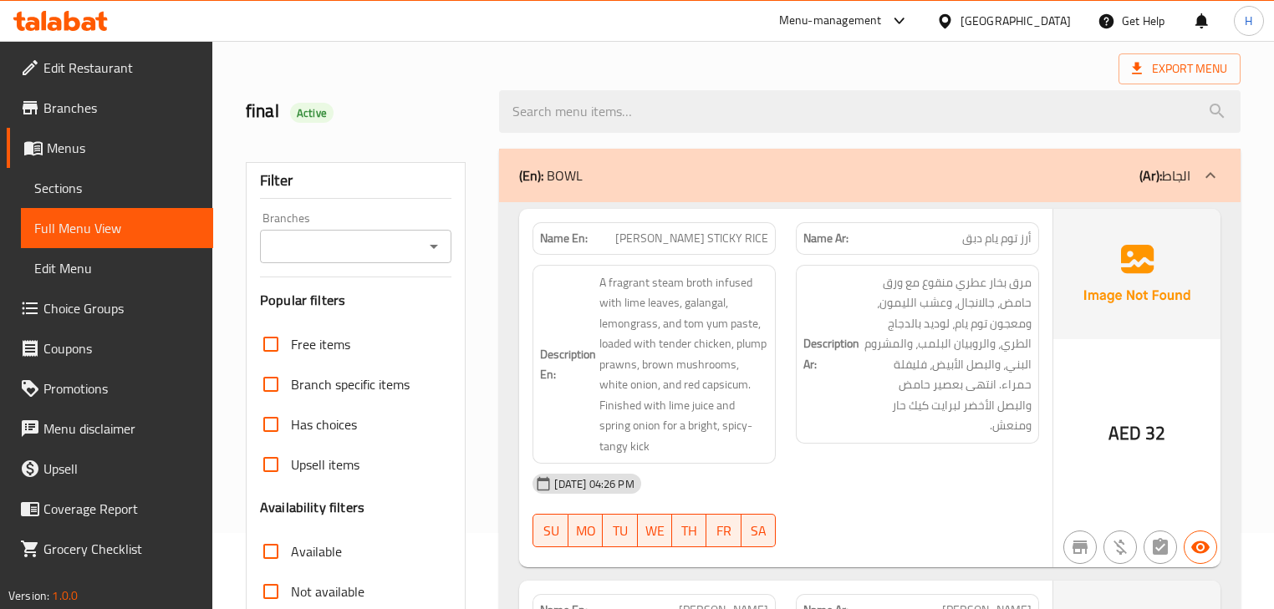
click at [788, 332] on div "Description Ar: مرق بخار عطري منقوع مع ورق حامض، جالانجال، وعشب الليمون، ومعجون…" at bounding box center [917, 365] width 263 height 220
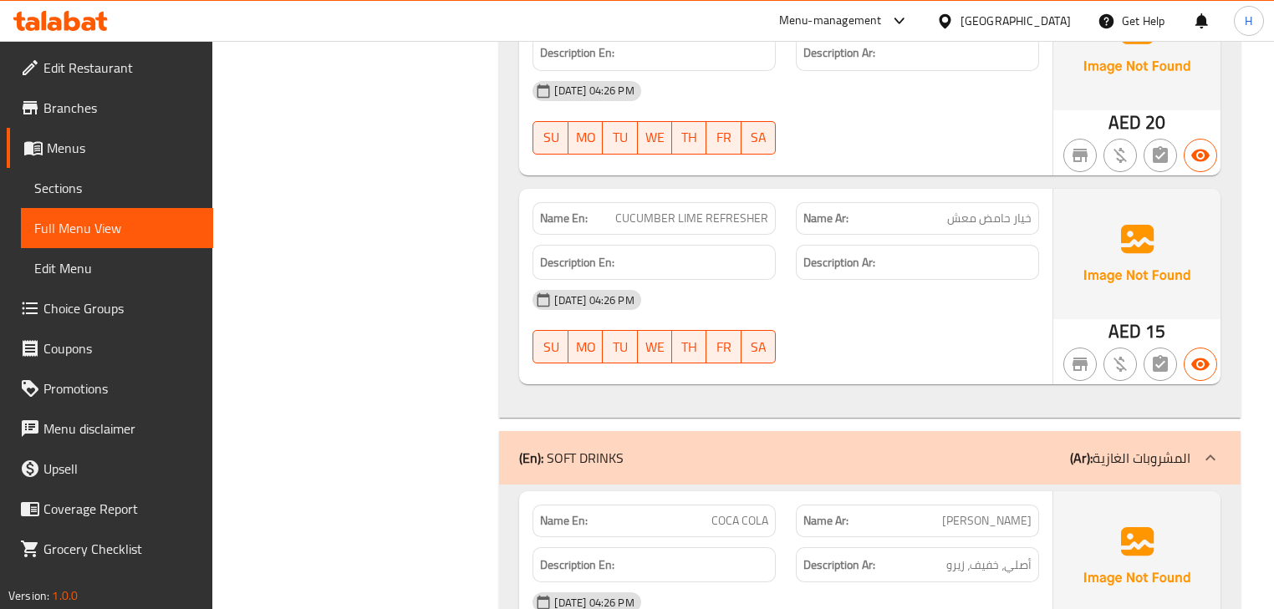
scroll to position [6427, 0]
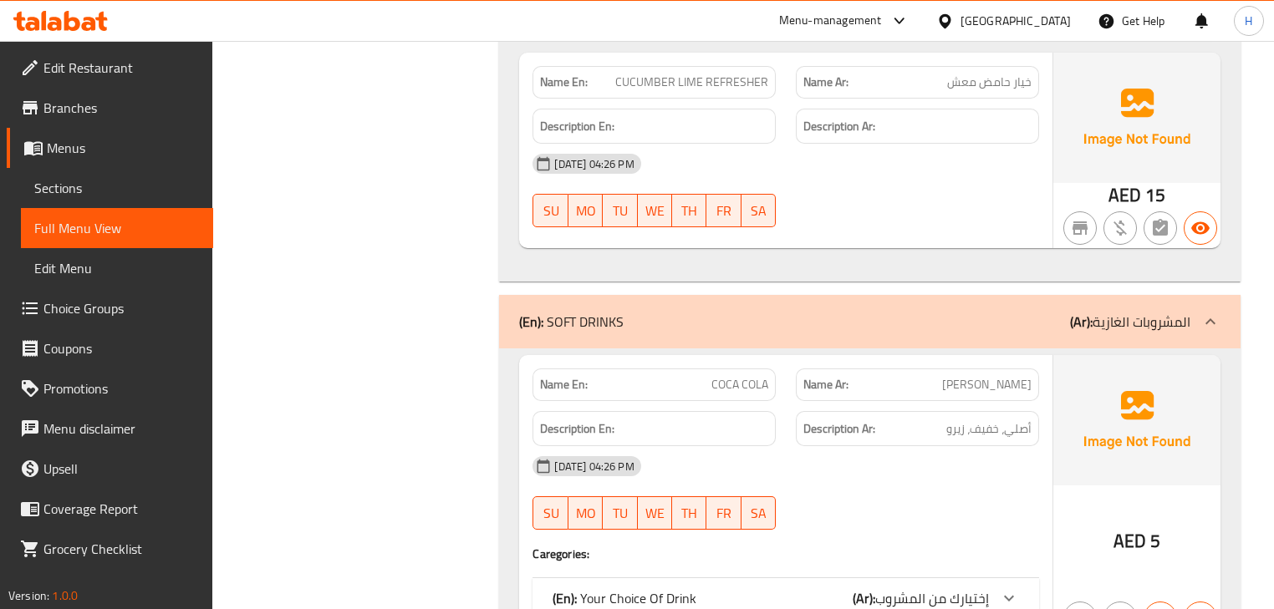
drag, startPoint x: 928, startPoint y: 528, endPoint x: 929, endPoint y: 508, distance: 20.1
click at [928, 586] on span "إختيارك من المشروب" at bounding box center [932, 598] width 114 height 25
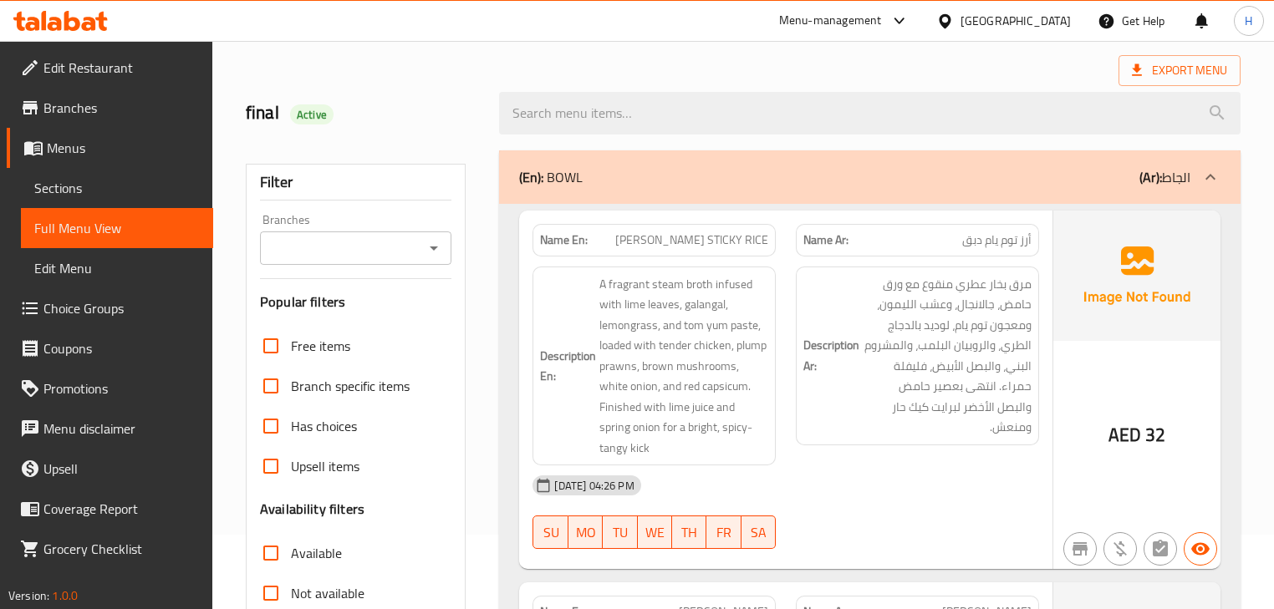
scroll to position [0, 0]
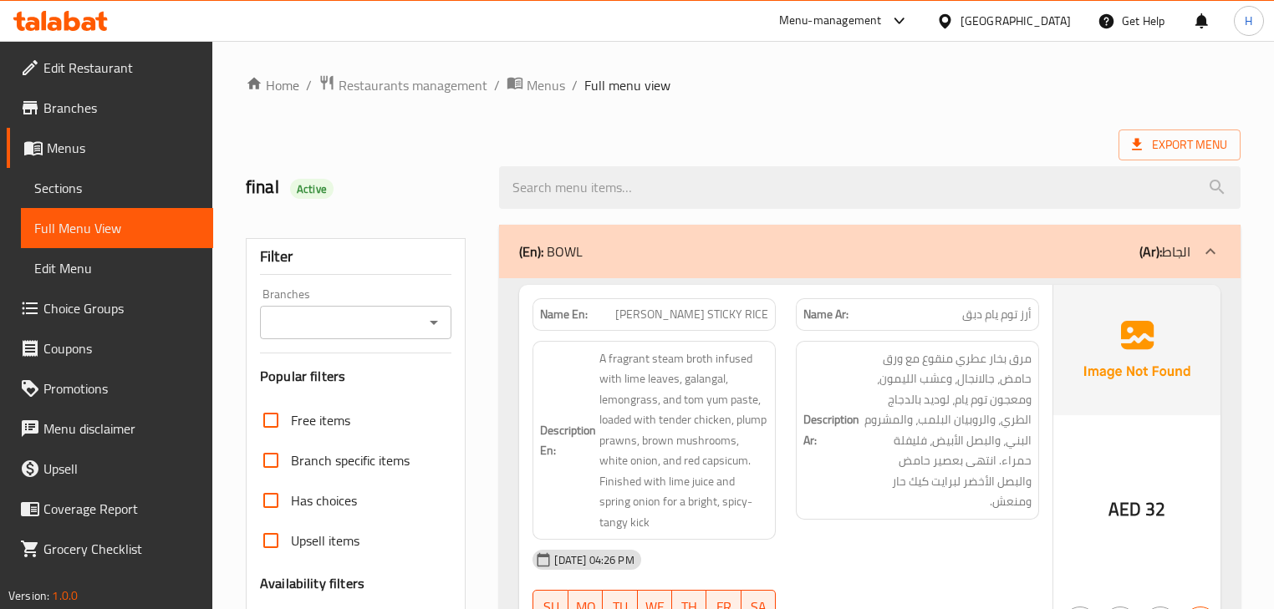
click at [963, 540] on div "[DATE] 04:26 PM" at bounding box center [785, 560] width 526 height 40
click at [785, 358] on div "Description En: A fragrant steam broth infused with lime leaves, galangal, lemo…" at bounding box center [653, 441] width 263 height 220
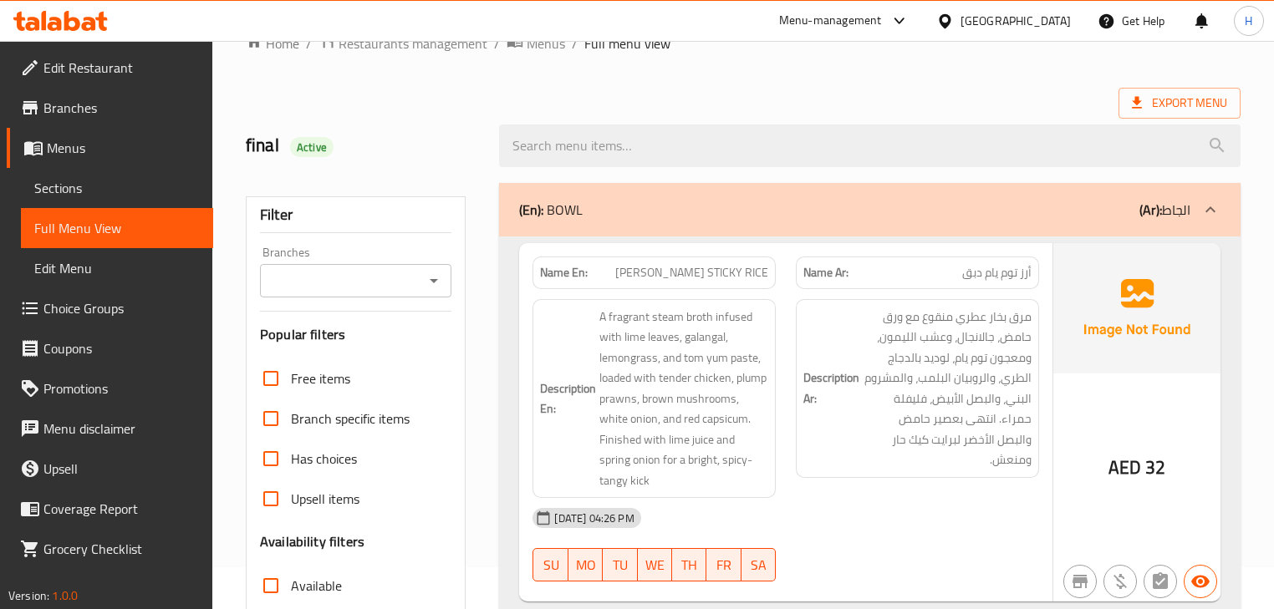
scroll to position [468, 0]
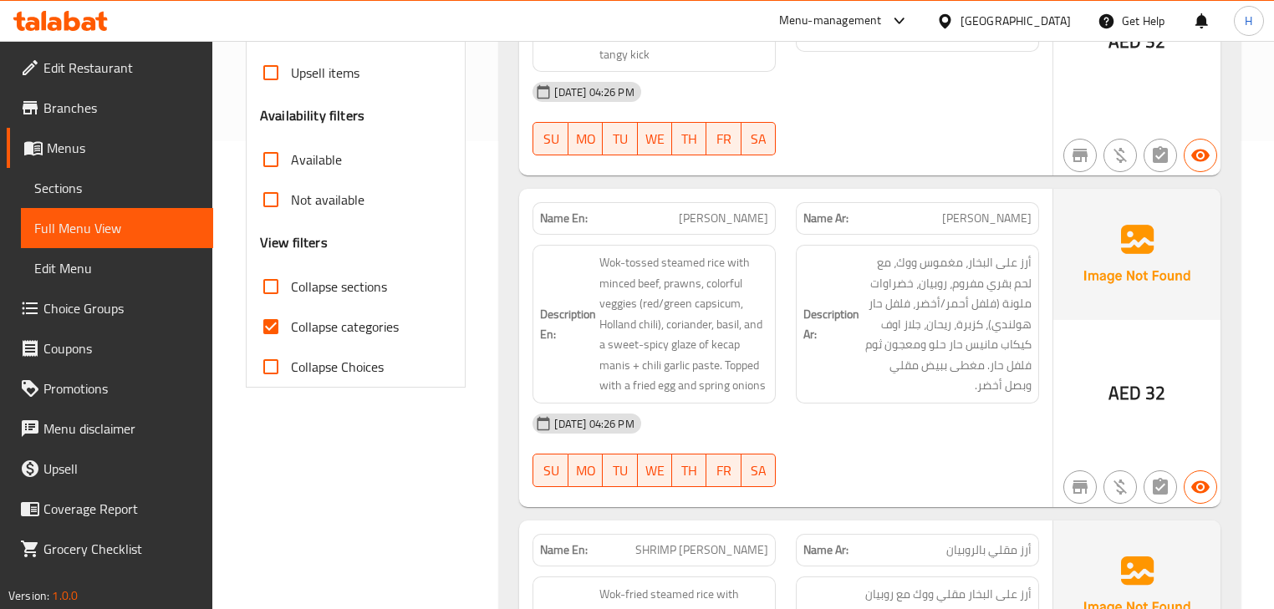
click at [715, 210] on span "[PERSON_NAME]" at bounding box center [723, 219] width 89 height 18
copy span "[PERSON_NAME]"
click at [720, 245] on div "Description En: Wok-tossed steamed rice with minced beef, prawns, colorful vegg…" at bounding box center [653, 324] width 243 height 159
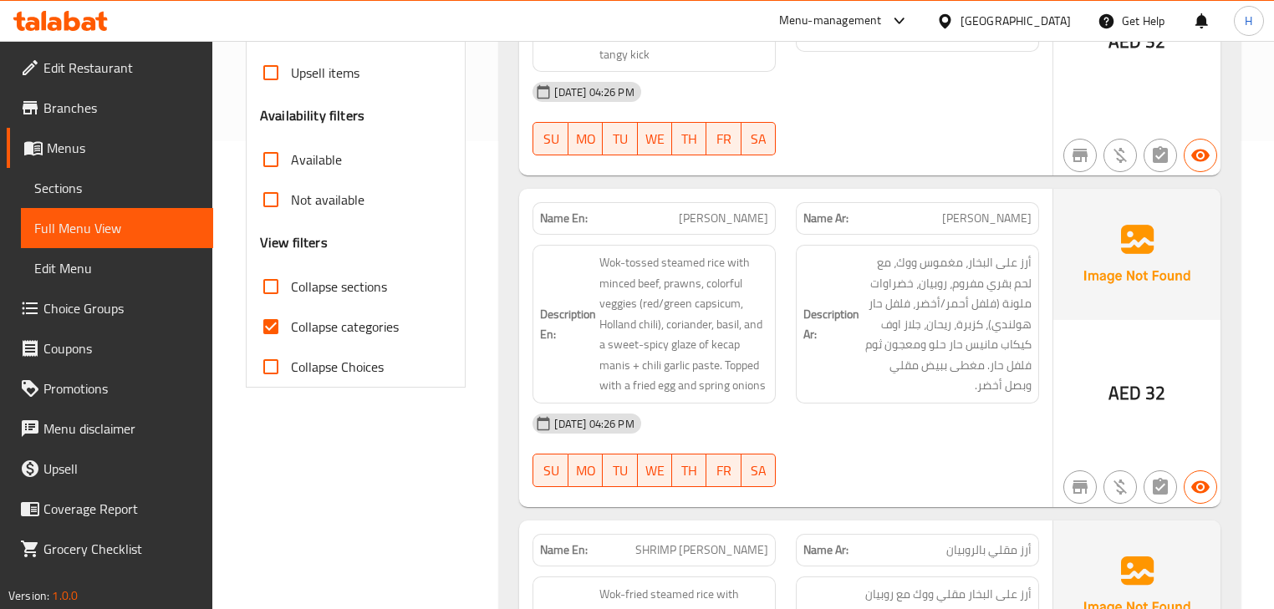
click at [786, 303] on div "Description Ar: أرز على البخار، مغموس ووك، مع لحم بقري مفروم، روبيان، خضراوات م…" at bounding box center [917, 324] width 263 height 179
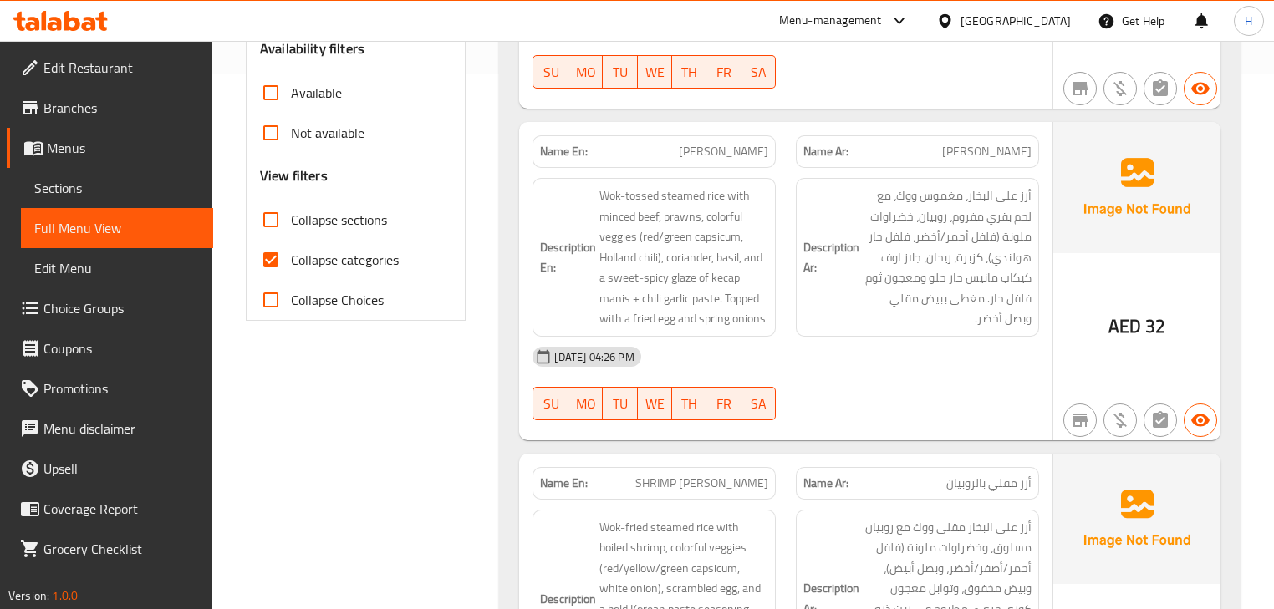
click at [739, 143] on span "[PERSON_NAME]" at bounding box center [723, 152] width 89 height 18
copy span "[PERSON_NAME]"
click at [796, 295] on div "Description Ar: أرز على البخار، مغموس ووك، مع لحم بقري مفروم، روبيان، خضراوات م…" at bounding box center [917, 257] width 243 height 159
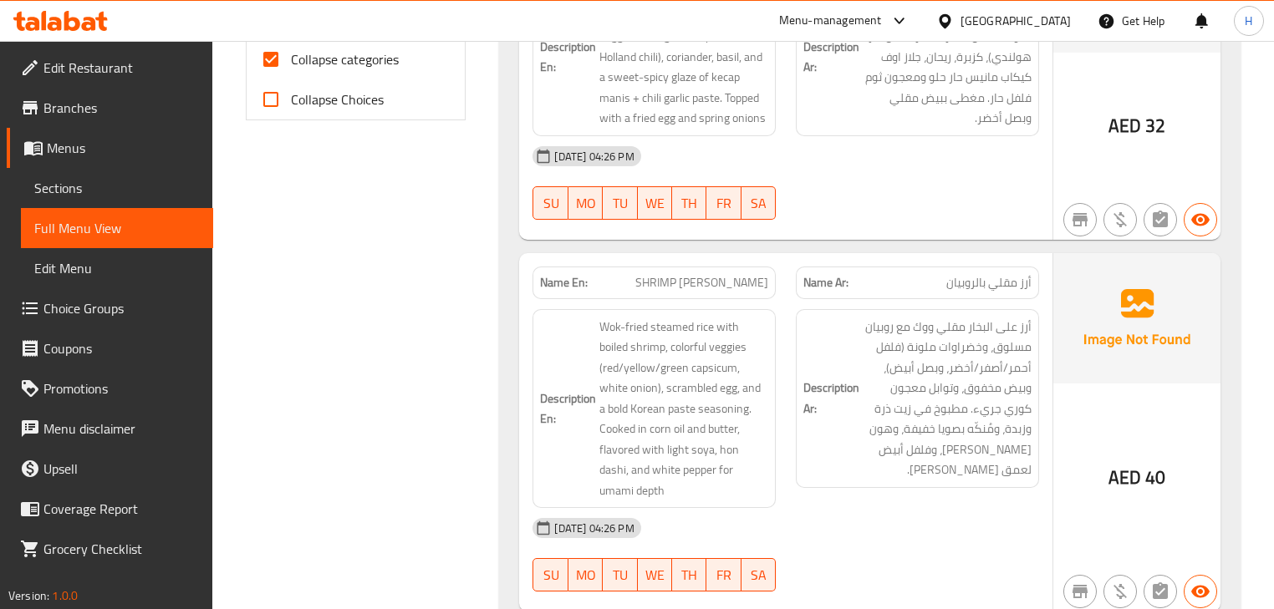
scroll to position [802, 0]
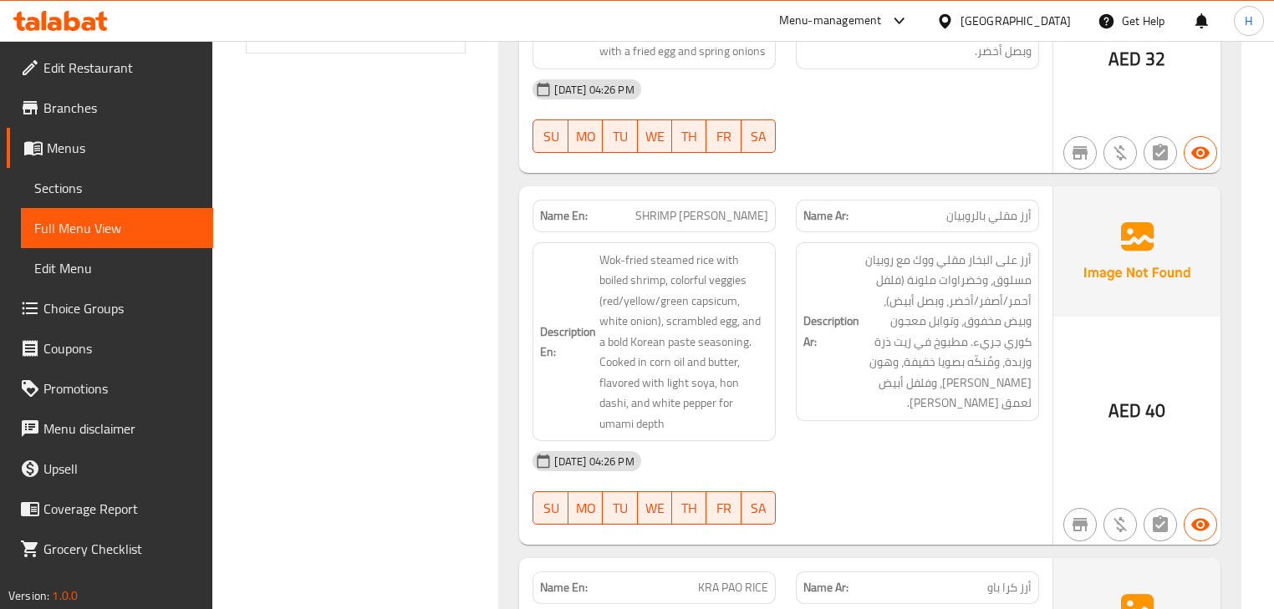
click at [715, 207] on span "SHRIMP [PERSON_NAME]" at bounding box center [701, 216] width 133 height 18
copy span "SHRIMP [PERSON_NAME]"
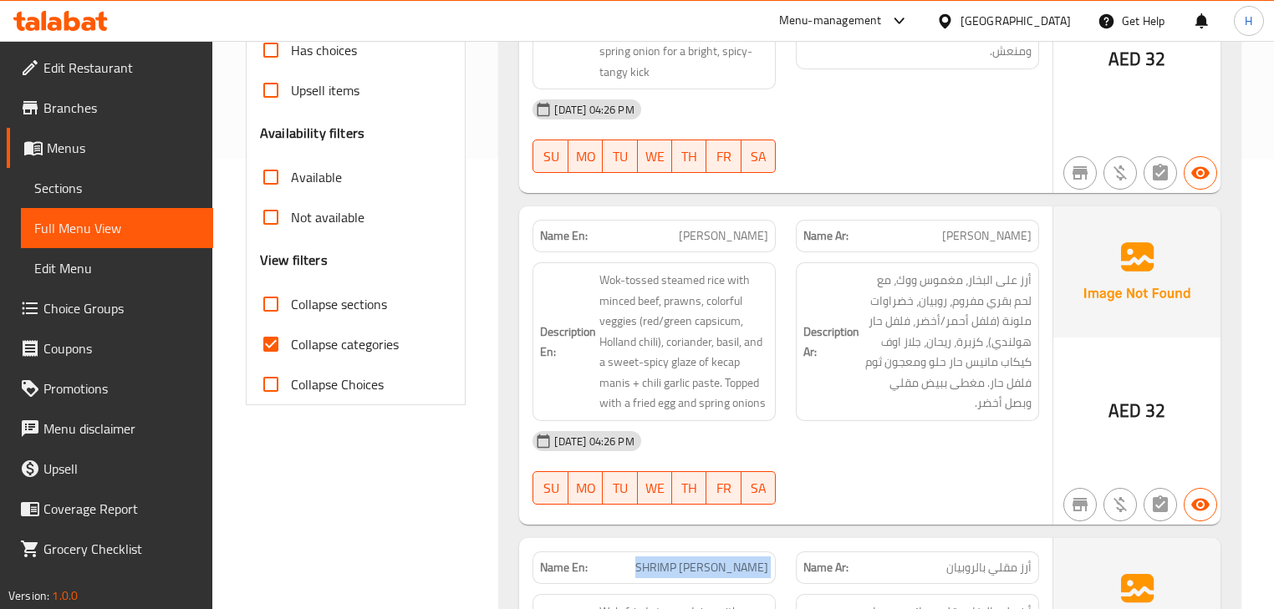
scroll to position [535, 0]
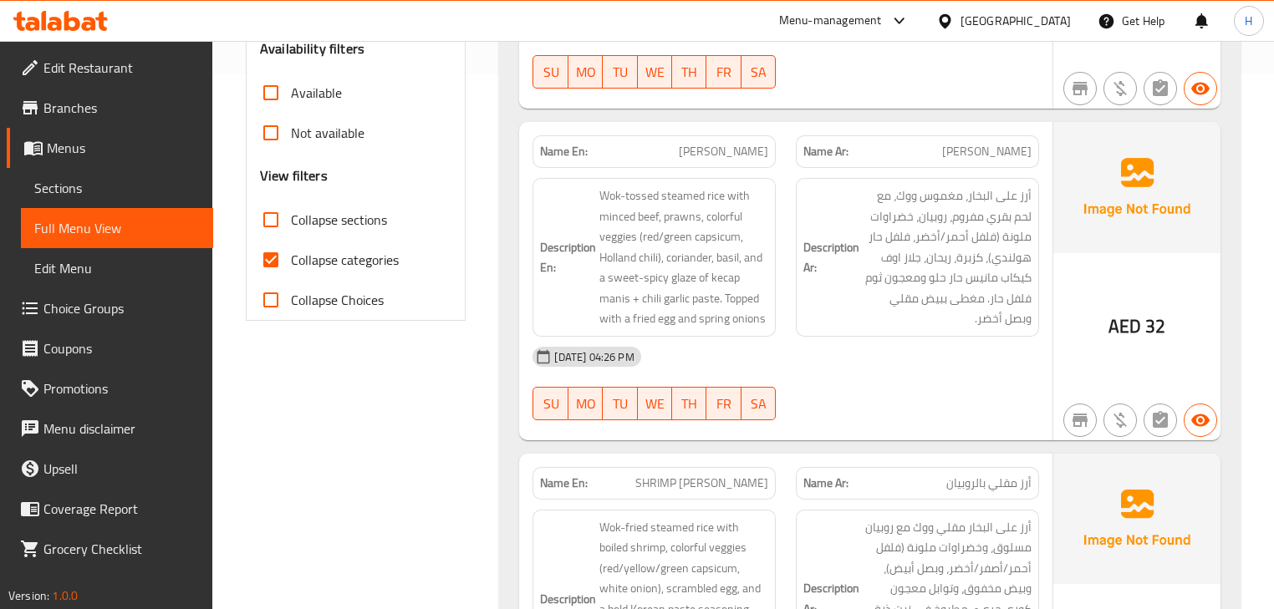
click at [788, 287] on div "Description Ar: أرز على البخار، مغموس ووك، مع لحم بقري مفروم، روبيان، خضراوات م…" at bounding box center [917, 257] width 263 height 179
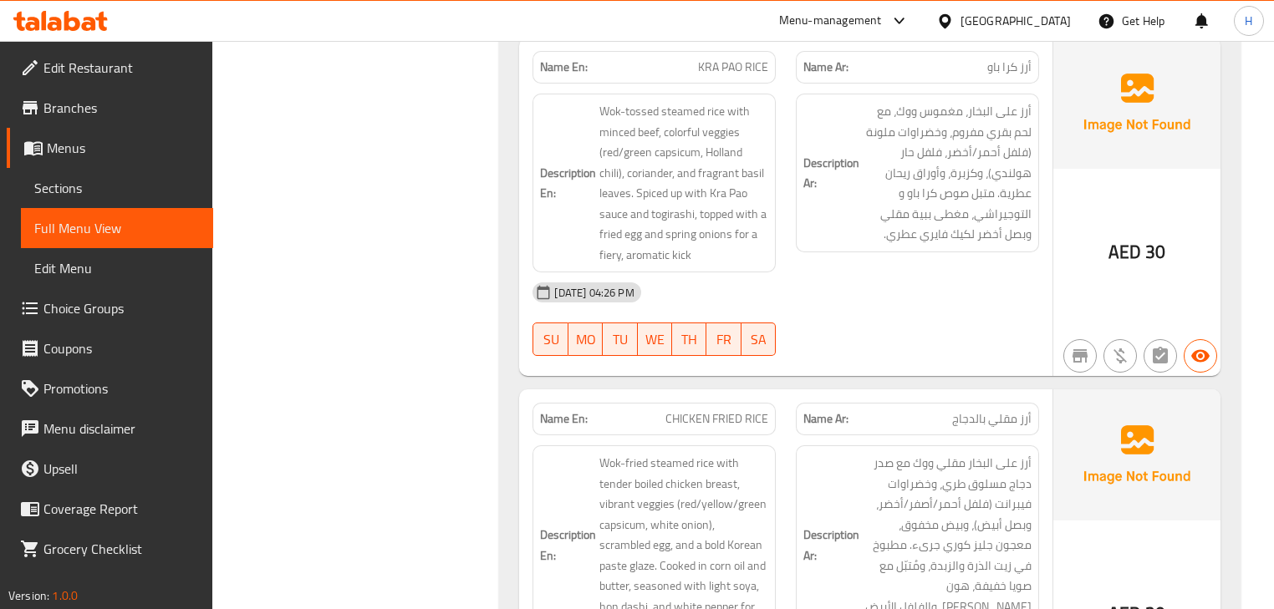
scroll to position [1270, 0]
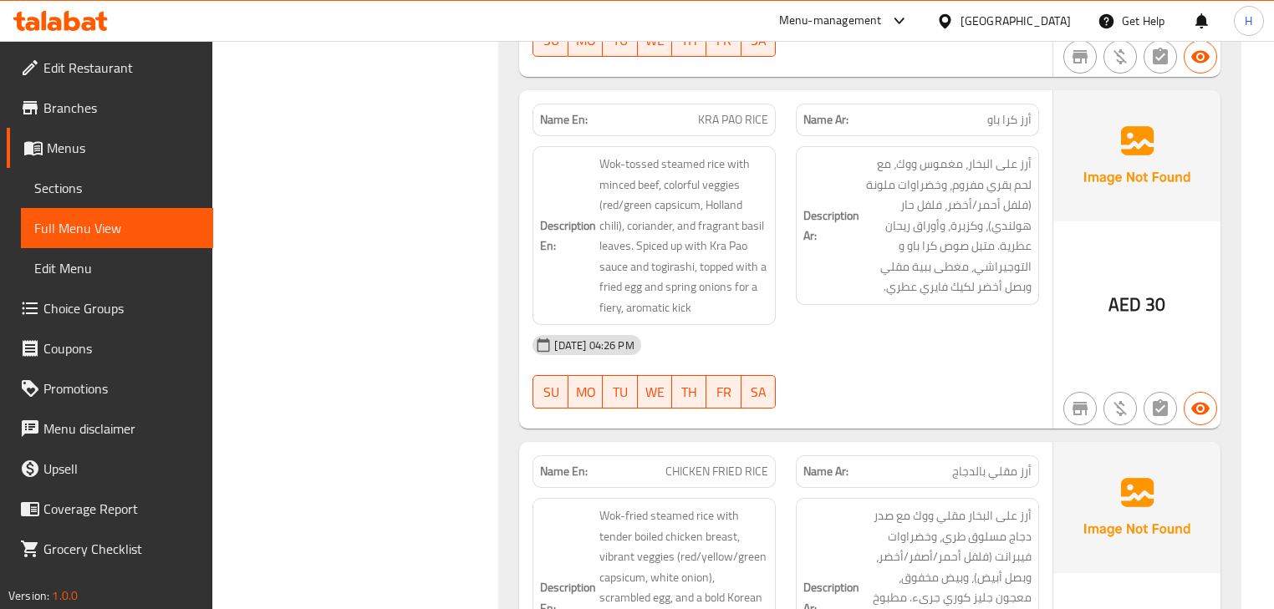
click at [718, 104] on div "Name En: KRA PAO RICE" at bounding box center [653, 120] width 243 height 33
click at [719, 104] on div "Name En: KRA PAO RICE" at bounding box center [653, 120] width 243 height 33
copy span "KRA PAO RICE"
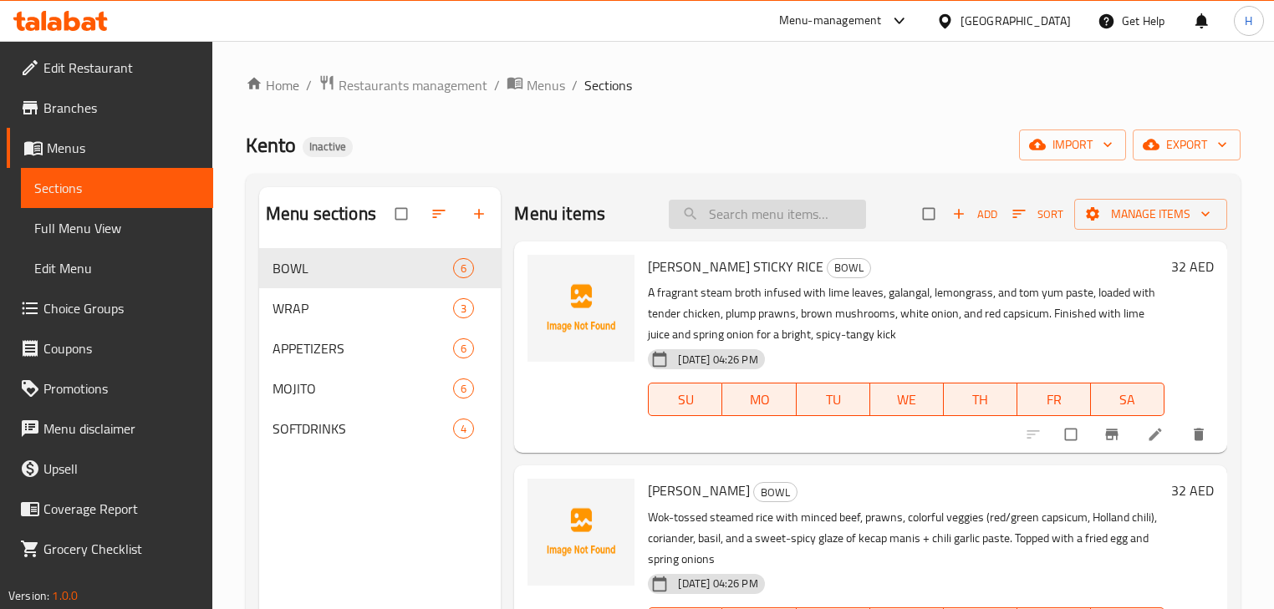
click at [755, 211] on input "search" at bounding box center [767, 214] width 197 height 29
click at [1147, 431] on icon at bounding box center [1155, 434] width 17 height 17
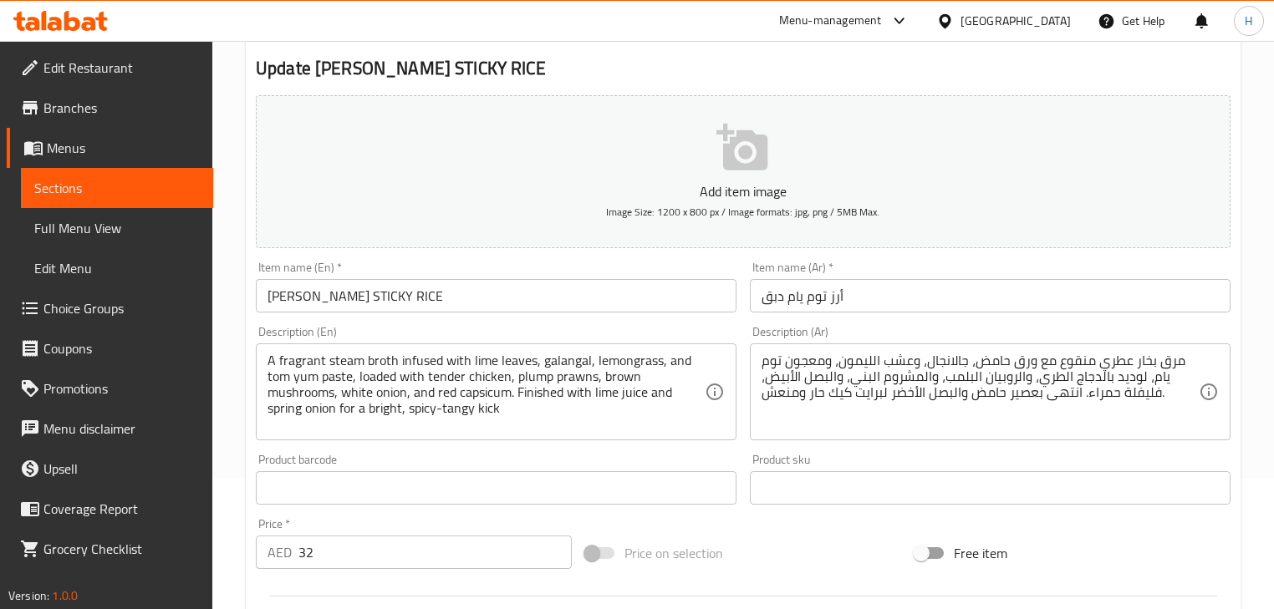
scroll to position [134, 0]
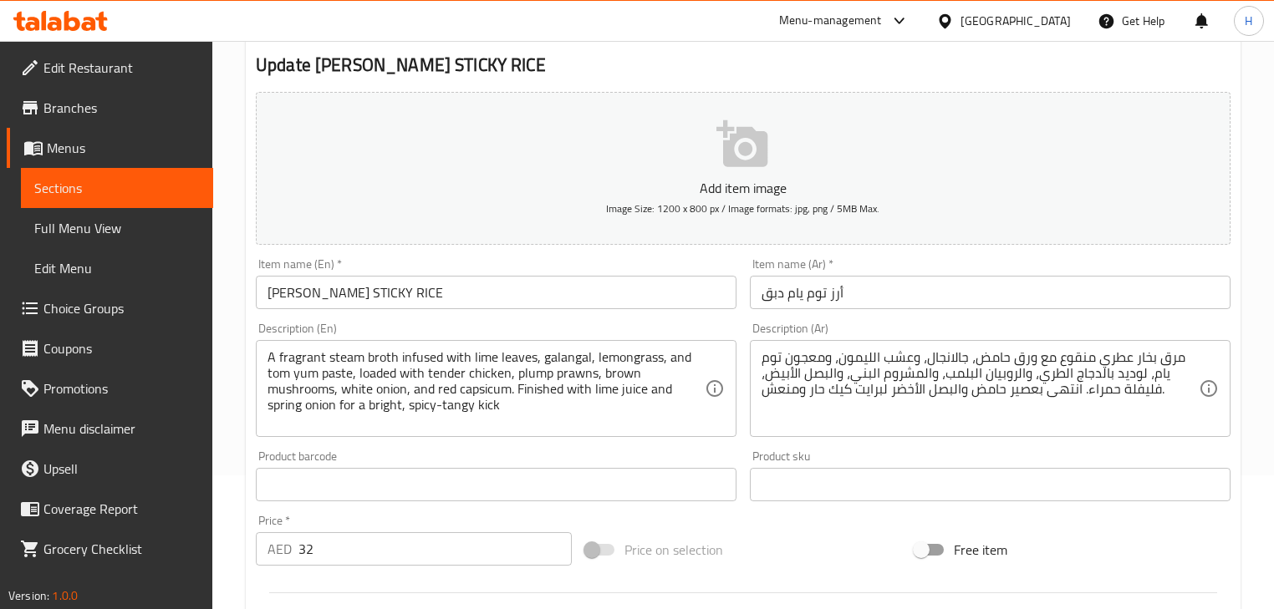
click at [820, 295] on input "أرز توم يام دبق" at bounding box center [990, 292] width 481 height 33
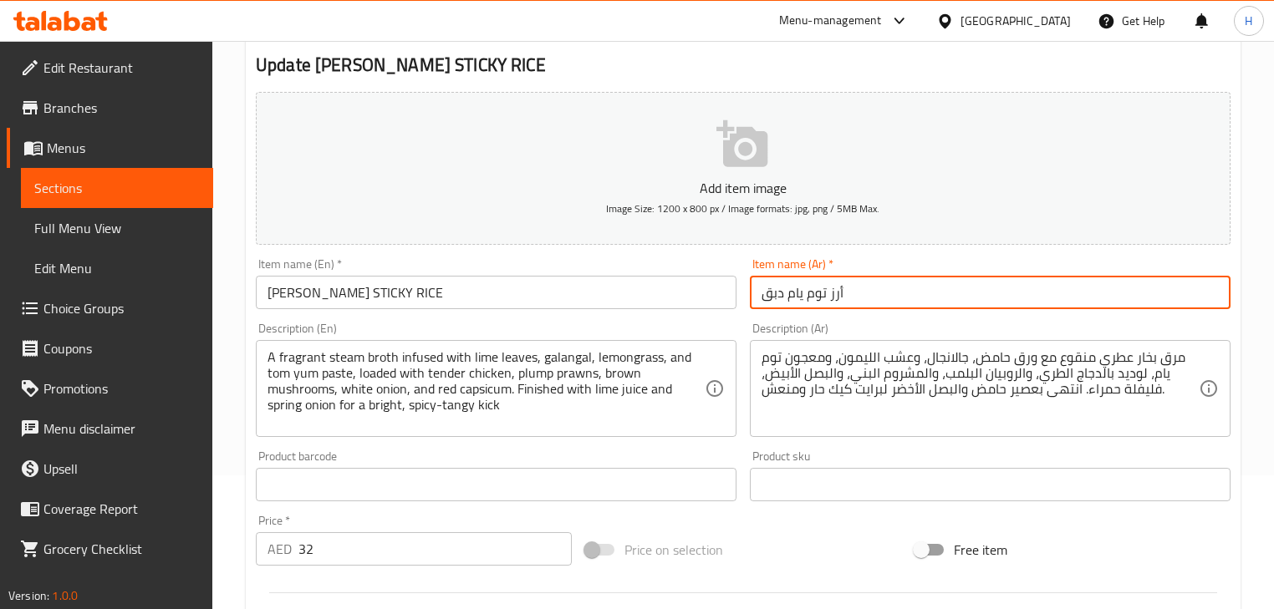
click at [820, 295] on input "أرز توم يام دبق" at bounding box center [990, 292] width 481 height 33
drag, startPoint x: 820, startPoint y: 295, endPoint x: 796, endPoint y: 303, distance: 24.8
click at [781, 324] on div "Description (Ar) مرق بخار عطري منقوع مع ورق حامض، جالانجال، وعشب الليمون، ومعجو…" at bounding box center [990, 380] width 481 height 114
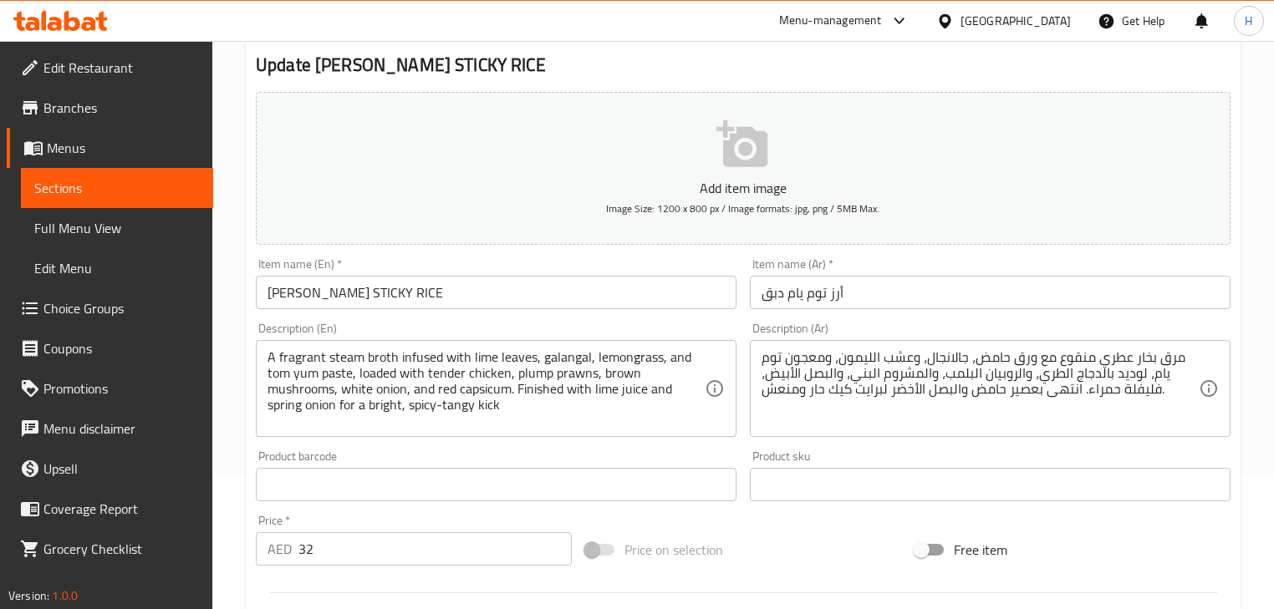
click at [795, 290] on input "أرز توم يام دبق" at bounding box center [990, 292] width 481 height 33
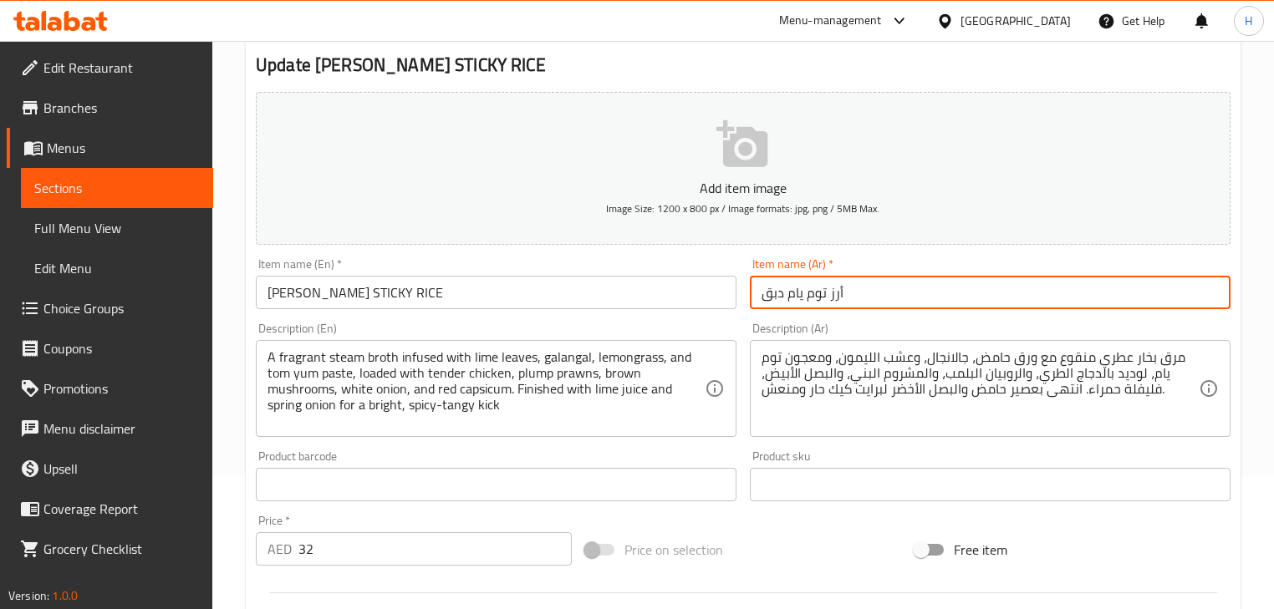
click at [795, 290] on input "أرز توم يام دبق" at bounding box center [990, 292] width 481 height 33
click at [859, 311] on div "Item name (Ar)   * أرز توم يام دبق Item name (Ar) *" at bounding box center [990, 284] width 494 height 64
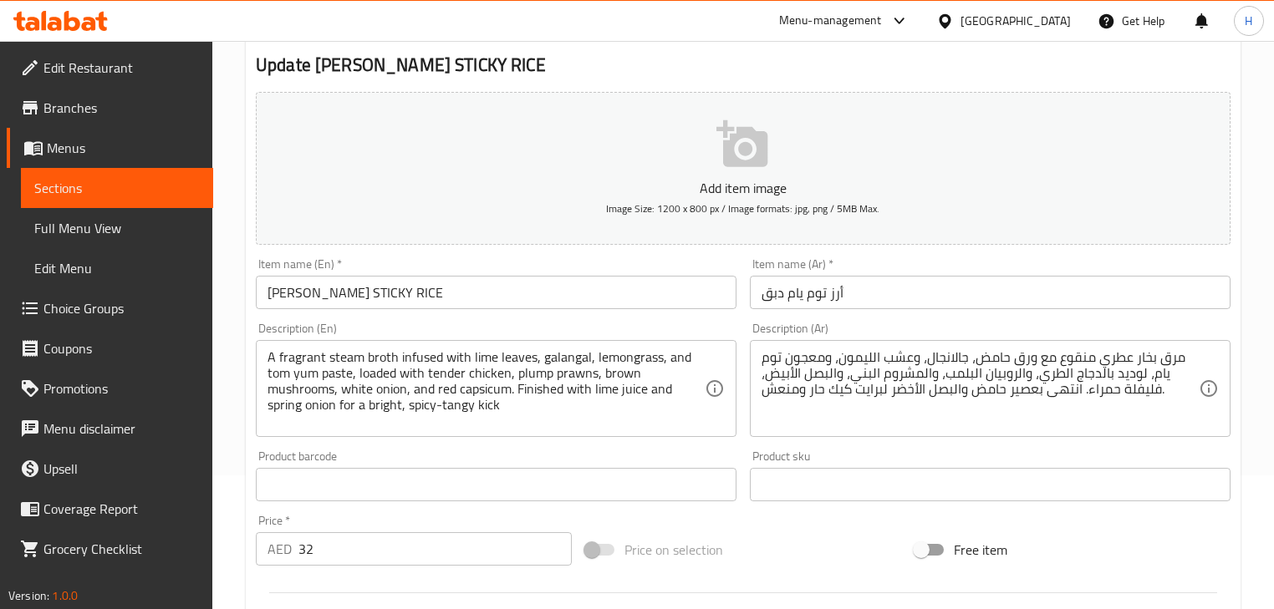
click at [832, 287] on input "أرز توم يام دبق" at bounding box center [990, 292] width 481 height 33
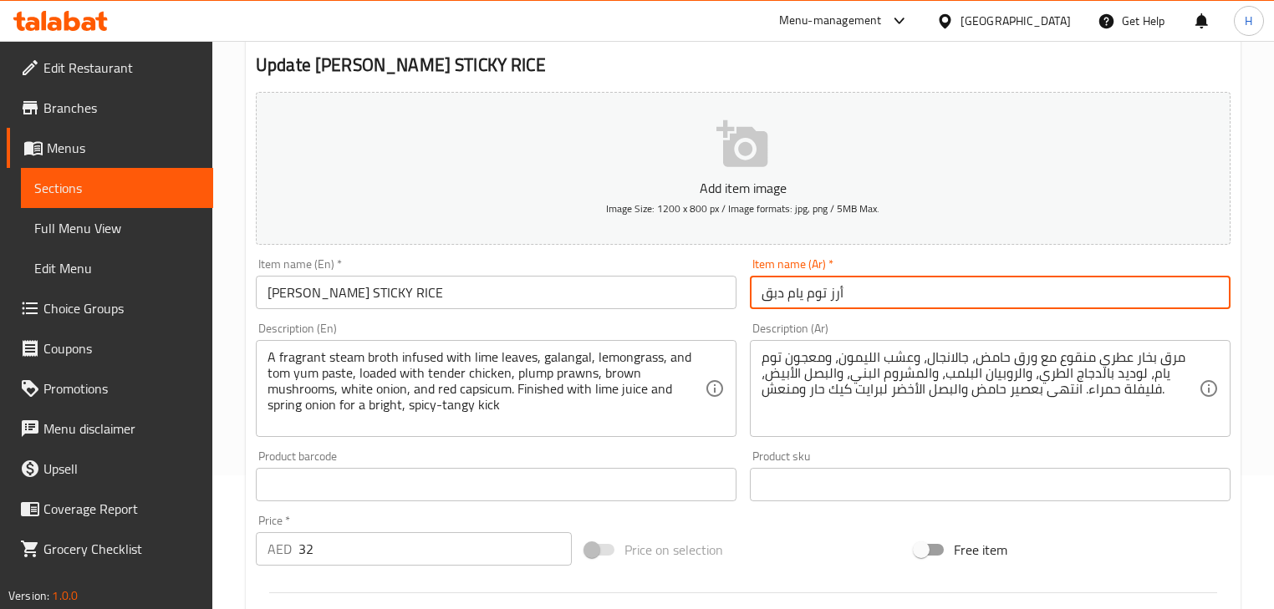
click at [832, 287] on input "أرز توم يام دبق" at bounding box center [990, 292] width 481 height 33
click at [1106, 315] on div "Item name (Ar)   * أرز توم يام دبق Item name (Ar) *" at bounding box center [990, 284] width 494 height 64
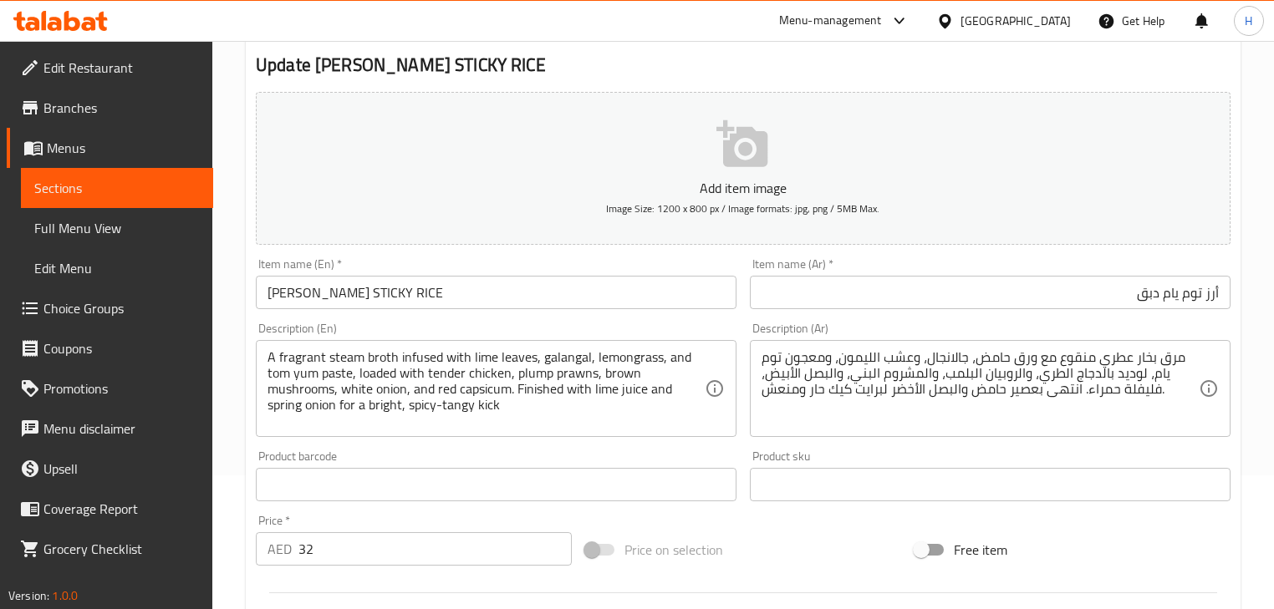
click at [1153, 294] on input "أرز توم يام دبق" at bounding box center [990, 292] width 481 height 33
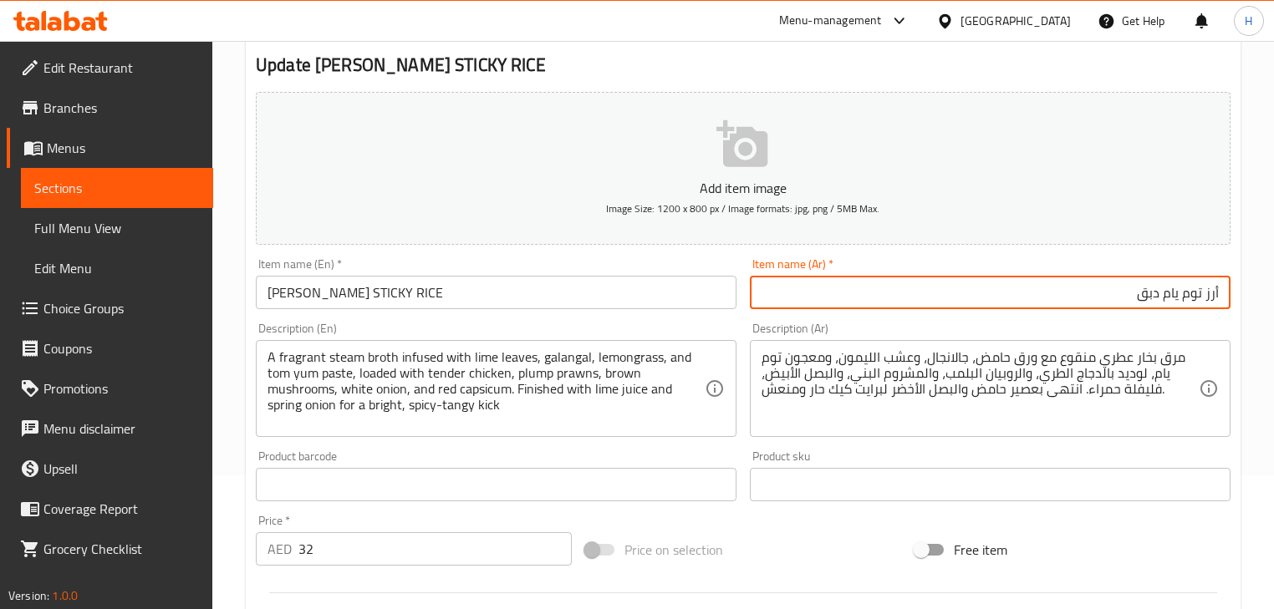
click at [1153, 294] on input "أرز توم يام دبق" at bounding box center [990, 292] width 481 height 33
click at [1137, 294] on input "أرز توم يام ستيكيي" at bounding box center [990, 292] width 481 height 33
click at [1015, 309] on input "أرز توم يام ستيكي" at bounding box center [990, 292] width 481 height 33
type input "أرز توم يام ستيكي"
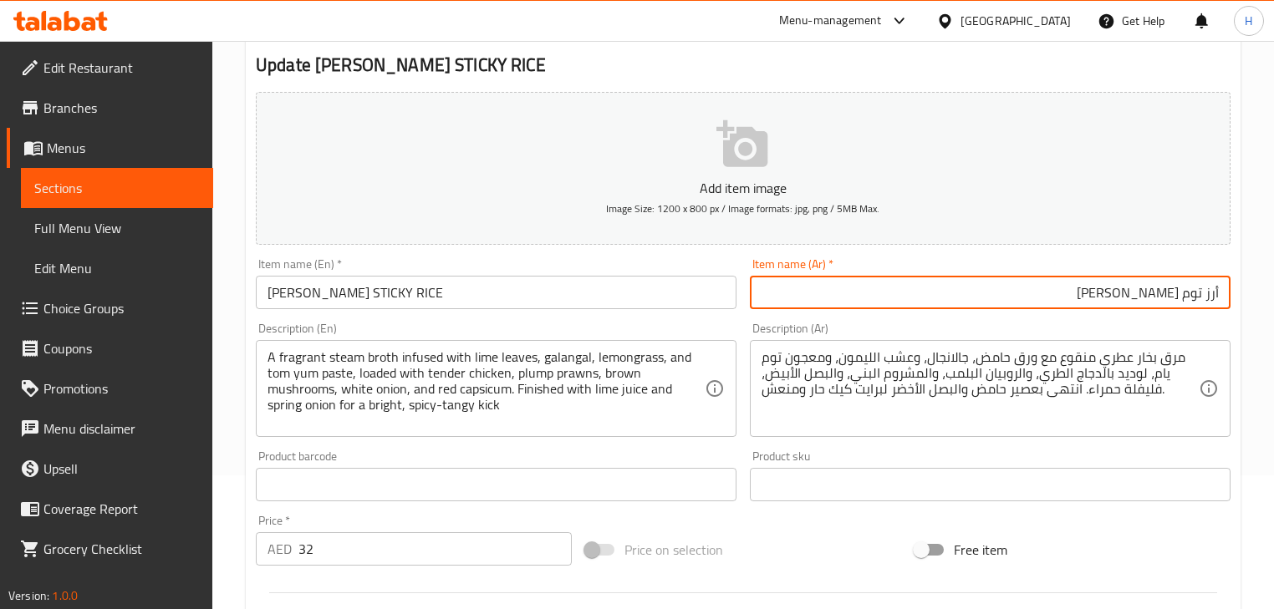
click at [759, 316] on div "Description (Ar) مرق بخار عطري منقوع مع ورق حامض، جالانجال، وعشب الليمون، ومعجو…" at bounding box center [990, 380] width 494 height 128
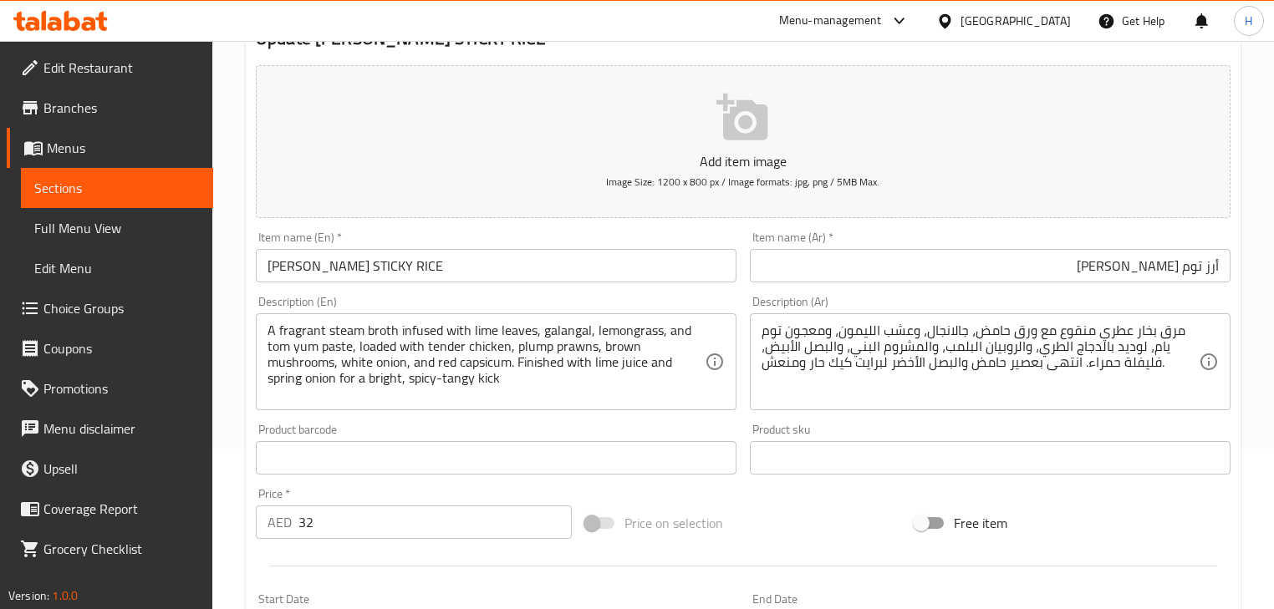
scroll to position [201, 0]
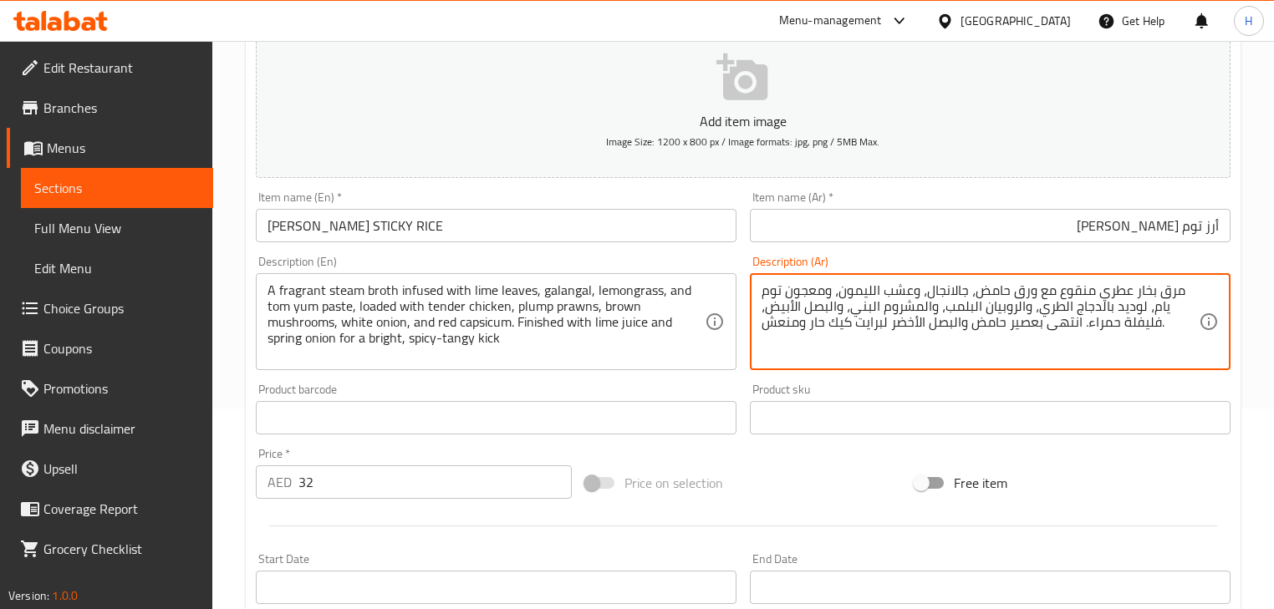
click at [939, 315] on textarea "مرق بخار عطري منقوع مع ورق حامض، جالانجال، وعشب الليمون، ومعجون توم يام، لوديد …" at bounding box center [979, 321] width 437 height 79
click at [717, 266] on div "Description (En) A fragrant steam broth infused with lime leaves, galangal, lem…" at bounding box center [496, 313] width 481 height 114
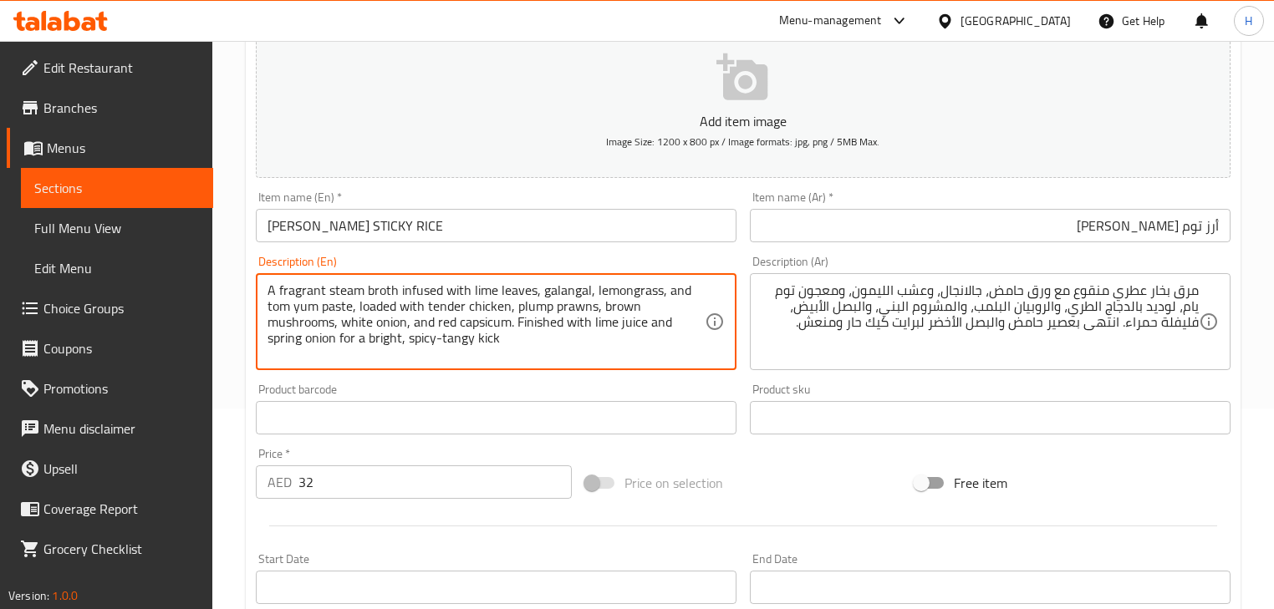
drag, startPoint x: 533, startPoint y: 288, endPoint x: 257, endPoint y: 272, distance: 277.1
click at [699, 264] on div "Description (En) A fragrant steam broth infused with lime leaves, galangal, lem…" at bounding box center [496, 313] width 481 height 114
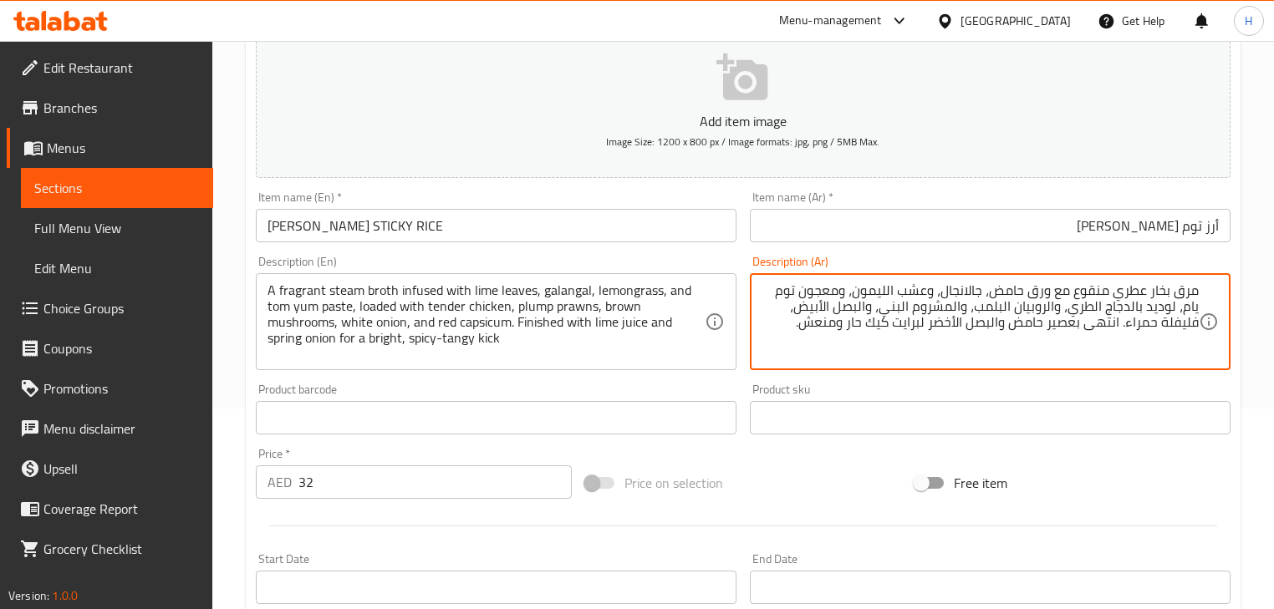
click at [1091, 291] on textarea "مرق بخار عطري منقوع مع ورق حامض، جالانجال، وعشب الليمون، ومعجون توم يام، لوديد …" at bounding box center [979, 321] width 437 height 79
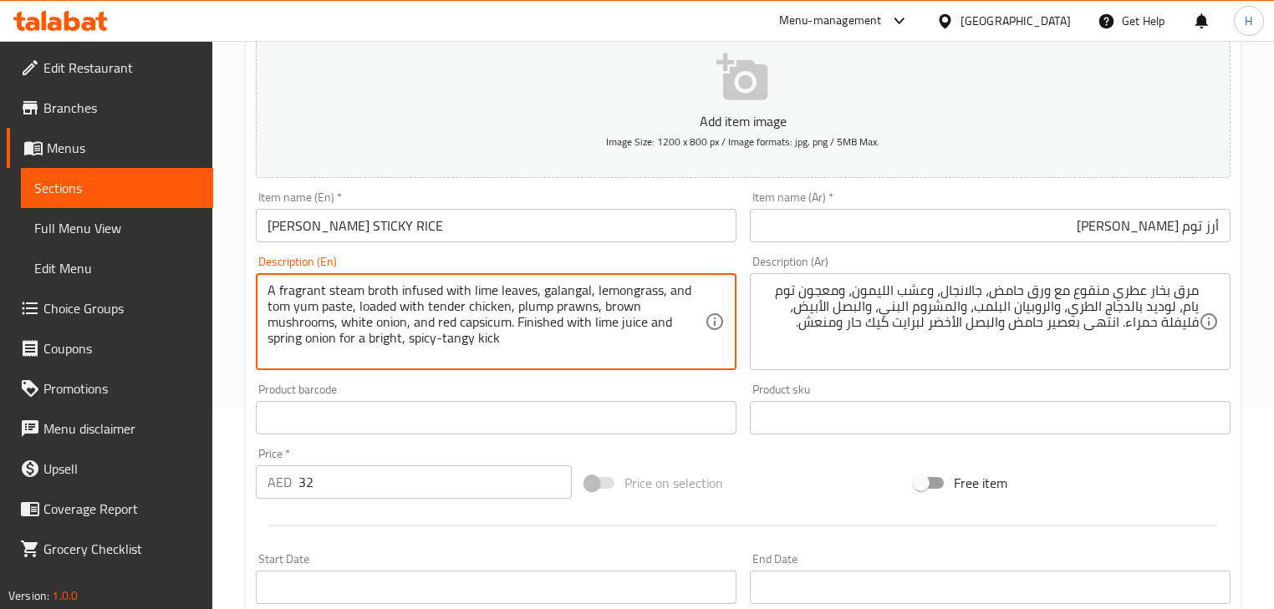
click at [414, 292] on textarea "A fragrant steam broth infused with lime leaves, galangal, lemongrass, and tom …" at bounding box center [485, 321] width 437 height 79
click at [738, 259] on div "Description (En) A fragrant steam broth infused with lime leaves, galangal, lem…" at bounding box center [496, 313] width 494 height 128
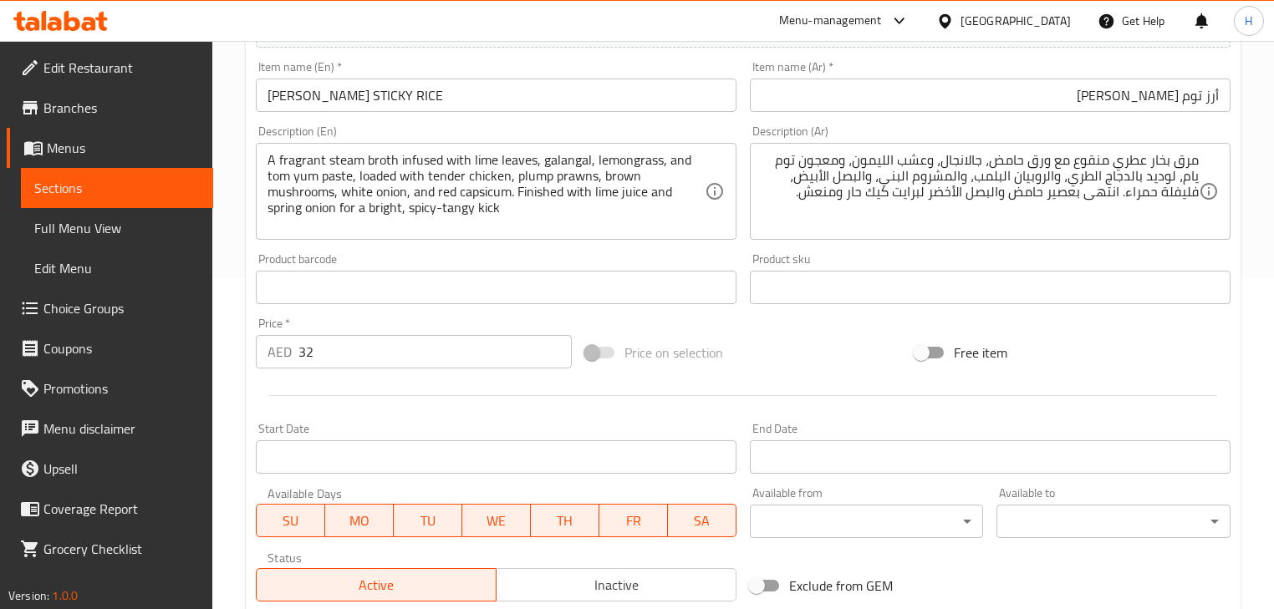
scroll to position [334, 0]
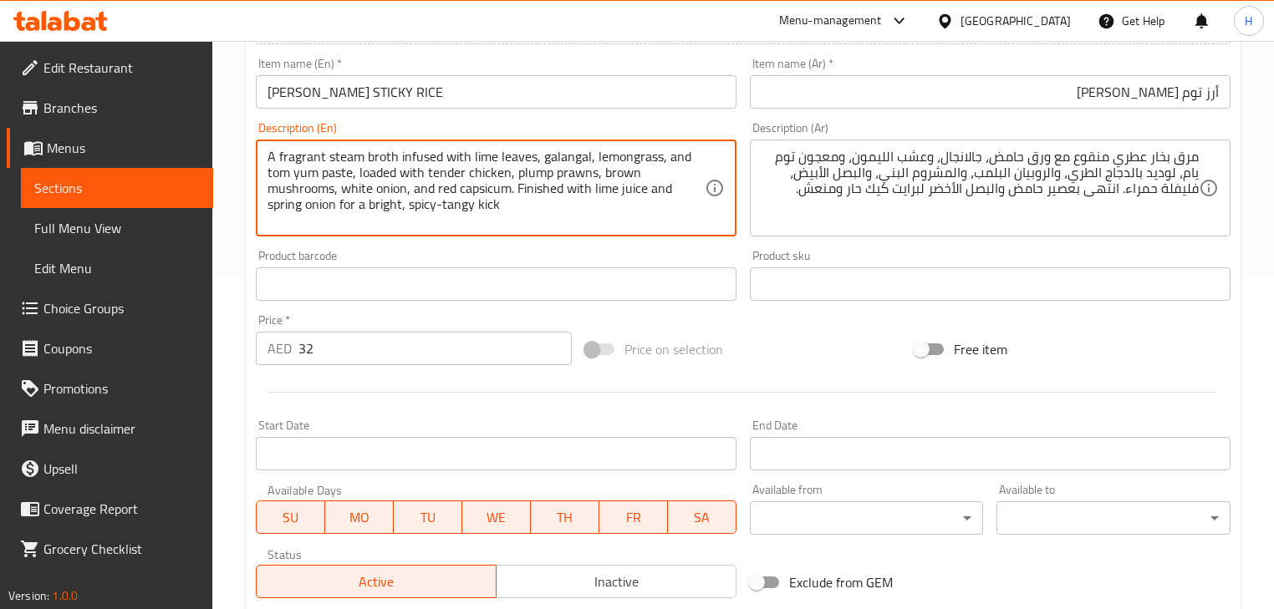
drag, startPoint x: 365, startPoint y: 151, endPoint x: 441, endPoint y: 151, distance: 76.0
click at [733, 124] on div "Description (En) A fragrant steam broth infused with lime leaves, galangal, lem…" at bounding box center [496, 179] width 481 height 114
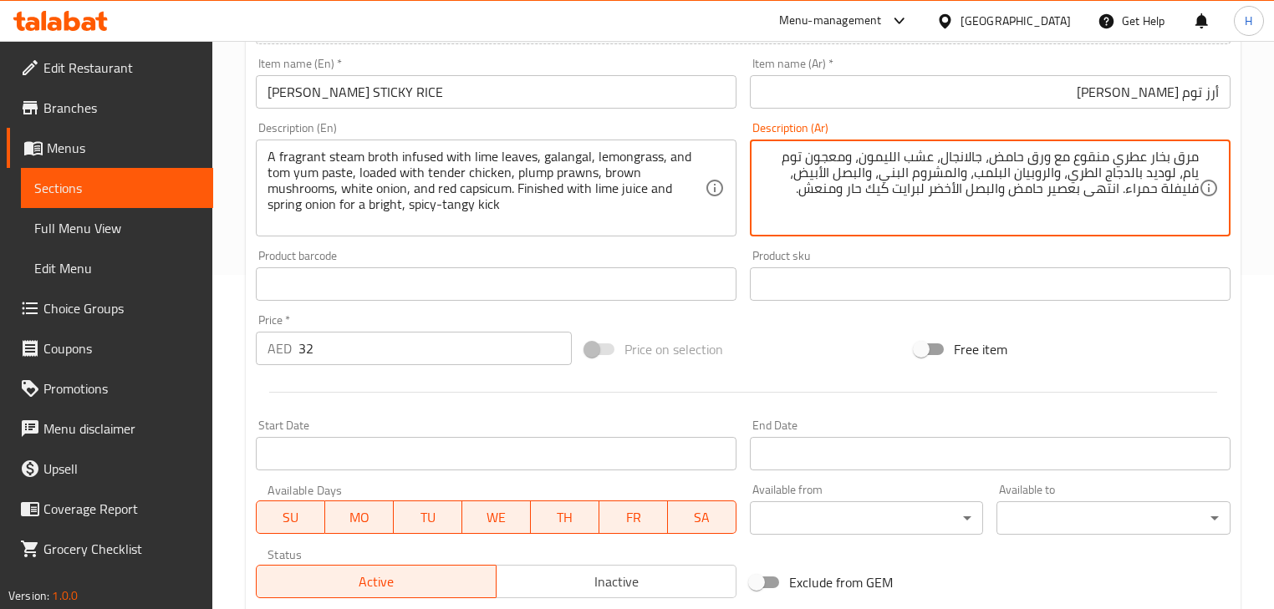
type textarea "مرق بخار عطري منقوع مع ورق حامض، جالانجال، عشب الليمون، ومعجون توم يام، لوديد ب…"
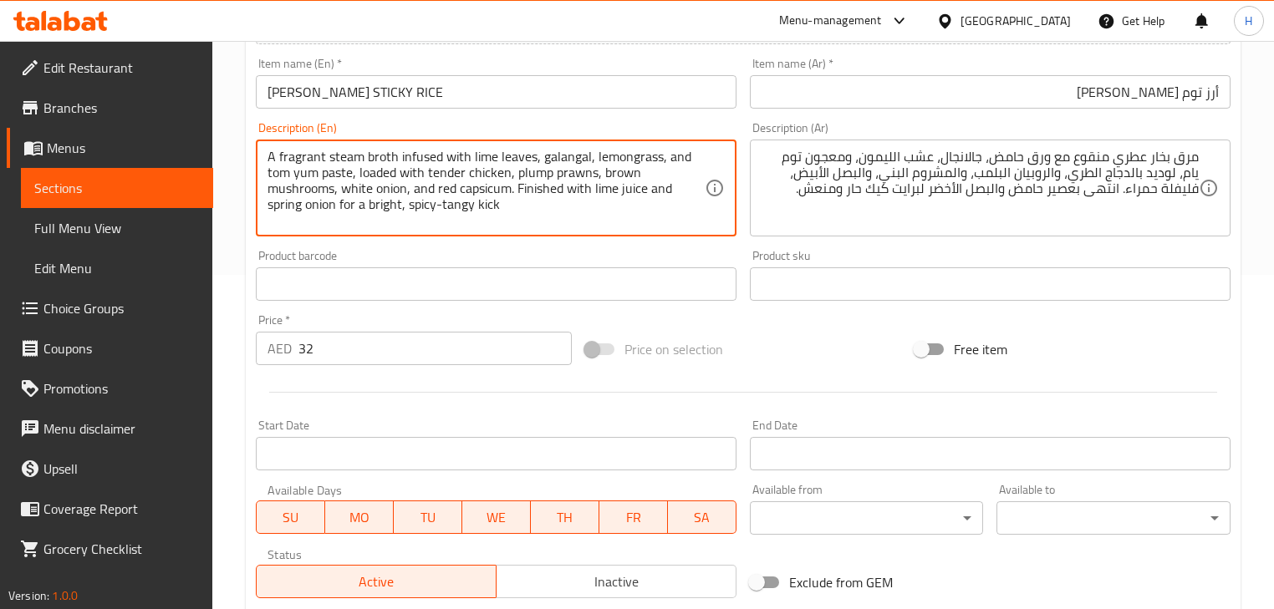
click at [675, 157] on textarea "A fragrant steam broth infused with lime leaves, galangal, lemongrass, and tom …" at bounding box center [485, 188] width 437 height 79
type textarea "A fragrant steam broth infused with lime leaves, galangal, lemongrass, tom yum …"
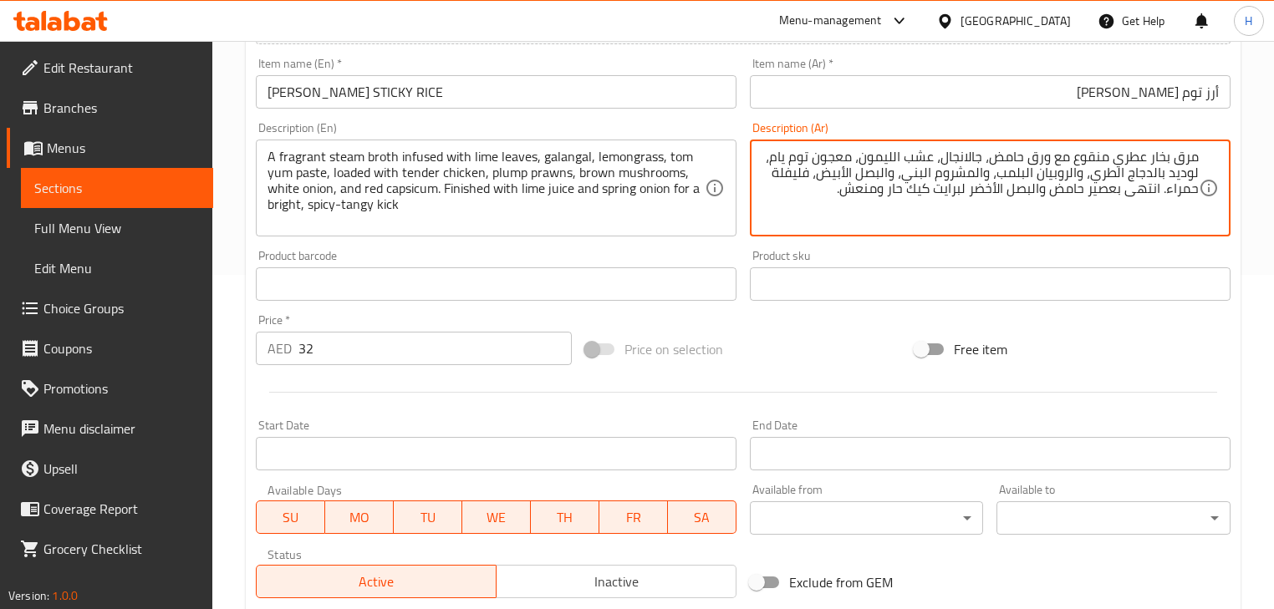
click at [739, 122] on div "Description (En) A fragrant steam broth infused with lime leaves, galangal, lem…" at bounding box center [496, 179] width 494 height 128
click at [1183, 174] on textarea "مرق بخار عطري منقوع مع ورق حامض، جالانجال، عشب الليمون، معجون توم يام، لوديد با…" at bounding box center [979, 188] width 437 height 79
click at [730, 121] on div "Description (En) A fragrant steam broth infused with lime leaves, galangal, lem…" at bounding box center [496, 179] width 494 height 128
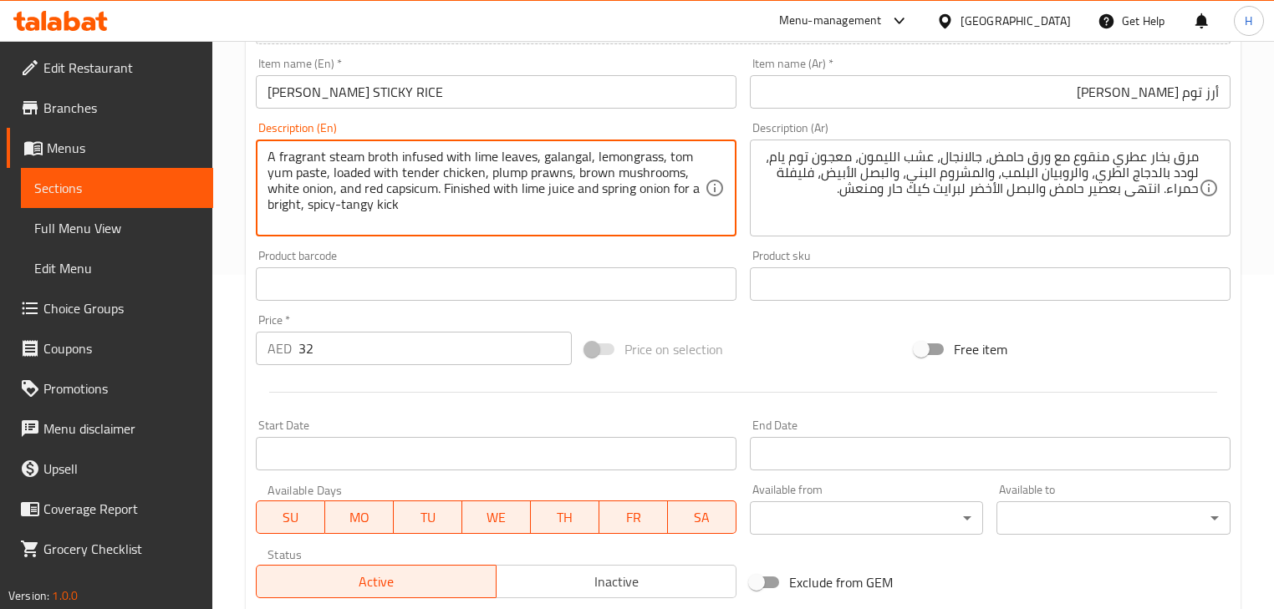
click at [508, 175] on textarea "A fragrant steam broth infused with lime leaves, galangal, lemongrass, tom yum …" at bounding box center [485, 188] width 437 height 79
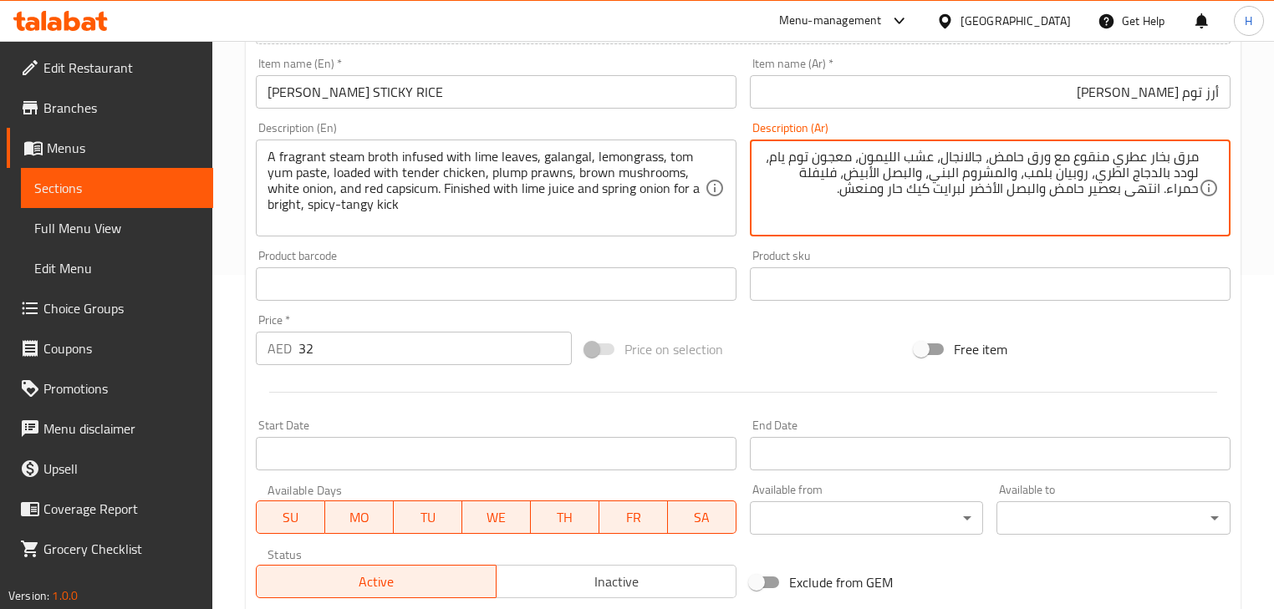
click at [1050, 175] on textarea "مرق بخار عطري منقوع مع ورق حامض، جالانجال، عشب الليمون، معجون توم يام، لودد بال…" at bounding box center [979, 188] width 437 height 79
paste textarea "ا"
click at [938, 243] on div "Description (Ar) مرق بخار عطري منقوع مع ورق حامض، جالانجال، عشب الليمون، معجون …" at bounding box center [990, 179] width 494 height 128
click at [946, 170] on textarea "مرق بخار عطري منقوع مع ورق حامض، جالانجال، عشب الليمون، معجون توم يام، لودد بال…" at bounding box center [979, 188] width 437 height 79
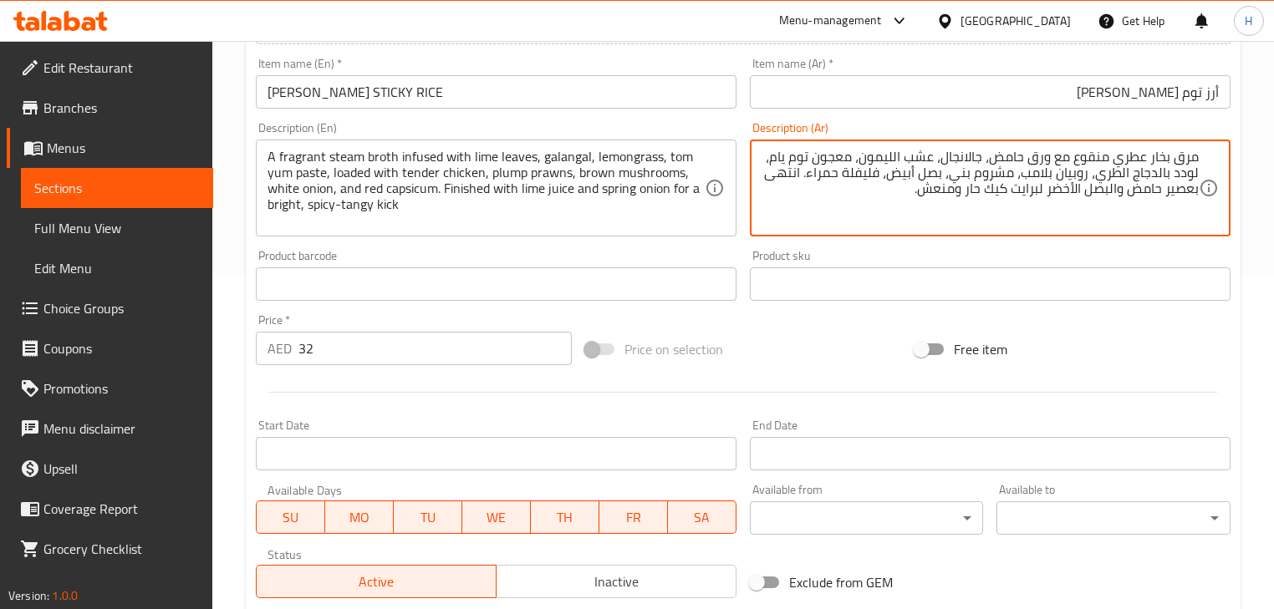
type textarea "مرق بخار عطري منقوع مع ورق حامض، جالانجال، عشب الليمون، معجون توم يام، لودد بال…"
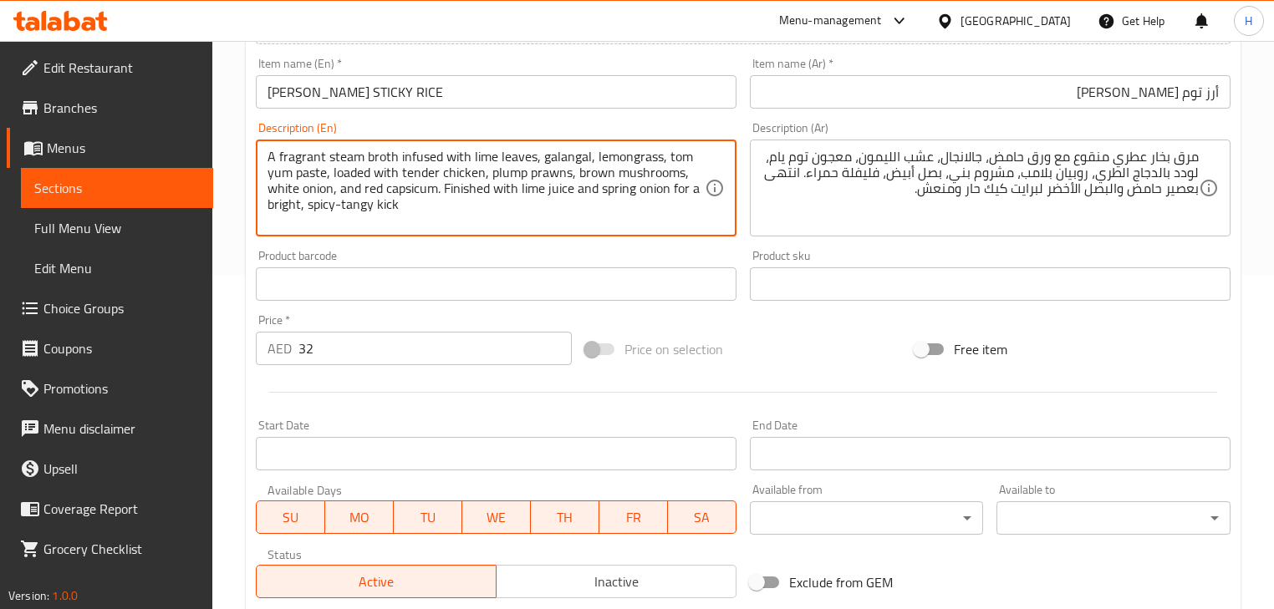
click at [348, 187] on textarea "A fragrant steam broth infused with lime leaves, galangal, lemongrass, tom yum …" at bounding box center [485, 188] width 437 height 79
type textarea "A fragrant steam broth infused with lime leaves, galangal, lemongrass, tom yum …"
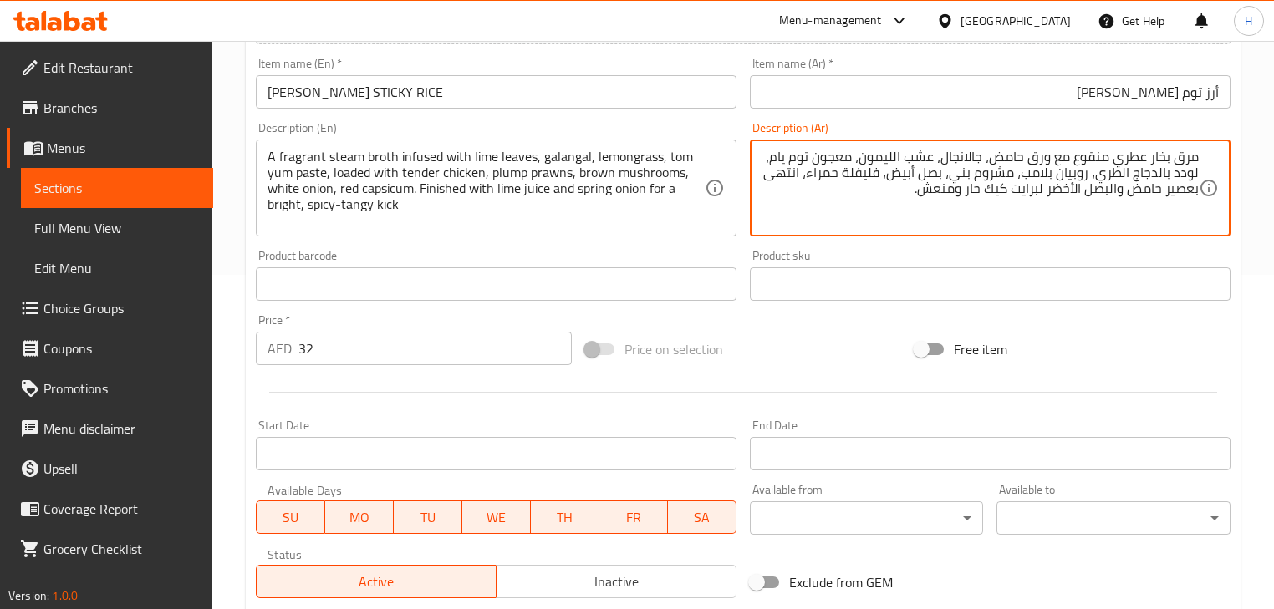
type textarea "مرق بخار عطري منقوع مع ورق حامض، جالانجال، عشب الليمون، معجون توم يام، لودد بال…"
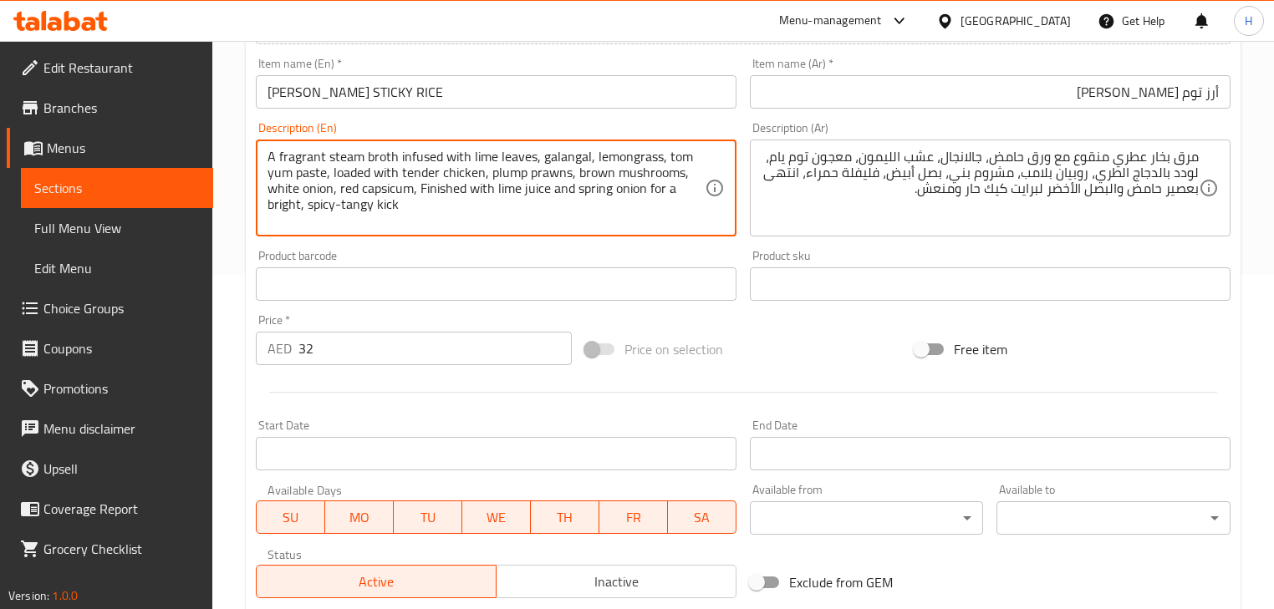
type textarea "A fragrant steam broth infused with lime leaves, galangal, lemongrass, tom yum …"
click at [725, 254] on div "Product barcode Product barcode" at bounding box center [496, 275] width 481 height 51
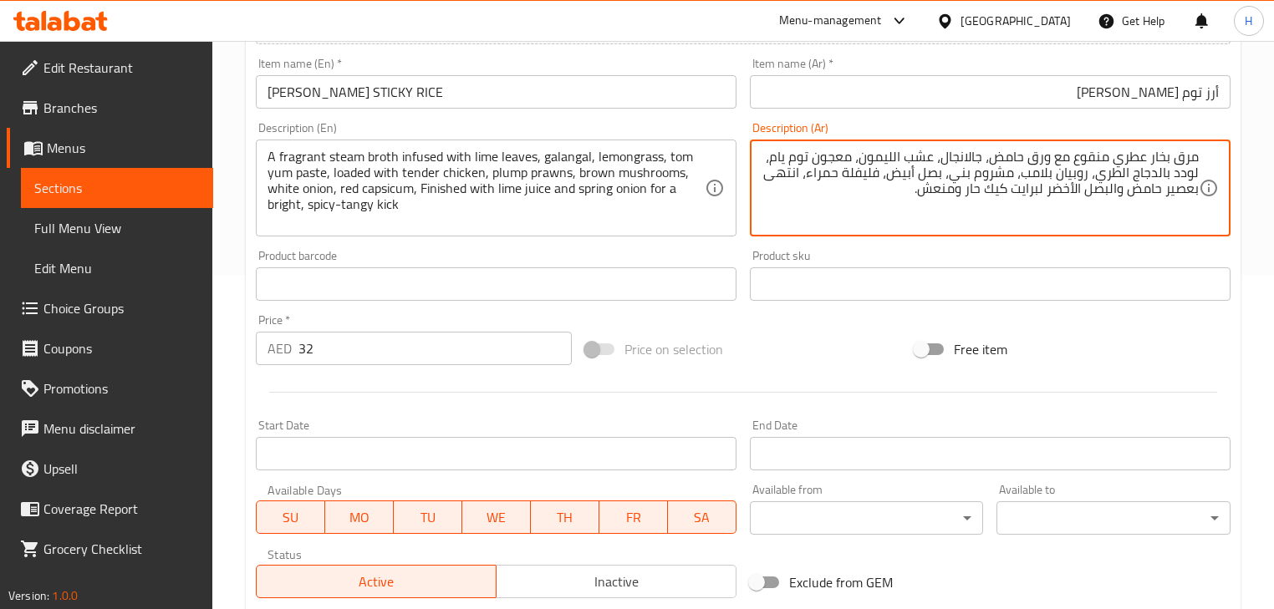
click at [797, 173] on textarea "مرق بخار عطري منقوع مع ورق حامض، جالانجال، عشب الليمون، معجون توم يام، لودد بال…" at bounding box center [979, 188] width 437 height 79
click at [995, 191] on textarea "مرق بخار عطري منقوع مع ورق حامض، جالانجال، عشب الليمون، معجون توم يام، لودد بال…" at bounding box center [979, 188] width 437 height 79
click at [750, 248] on div "Product sku Product sku" at bounding box center [990, 275] width 494 height 64
click at [1000, 191] on textarea "مرق بخار عطري منقوع مع ورق حامض، جالانجال، عشب الليمون، معجون توم يام، لودد بال…" at bounding box center [979, 188] width 437 height 79
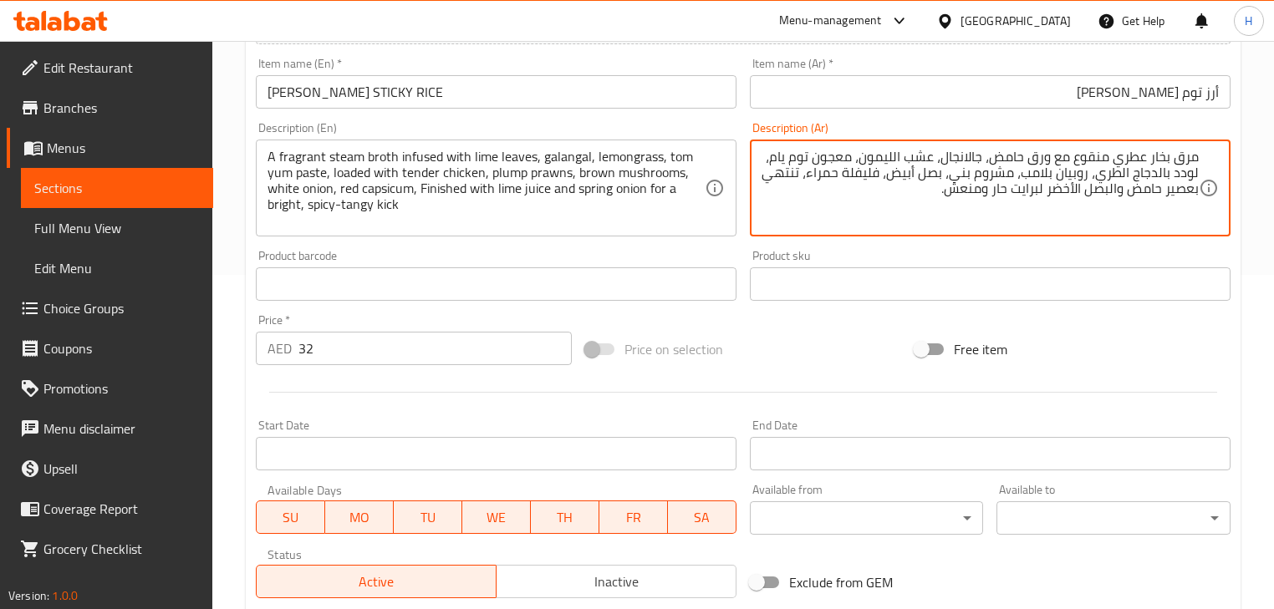
paste textarea "بلامب"
click at [738, 258] on div "Product barcode Product barcode" at bounding box center [496, 275] width 494 height 64
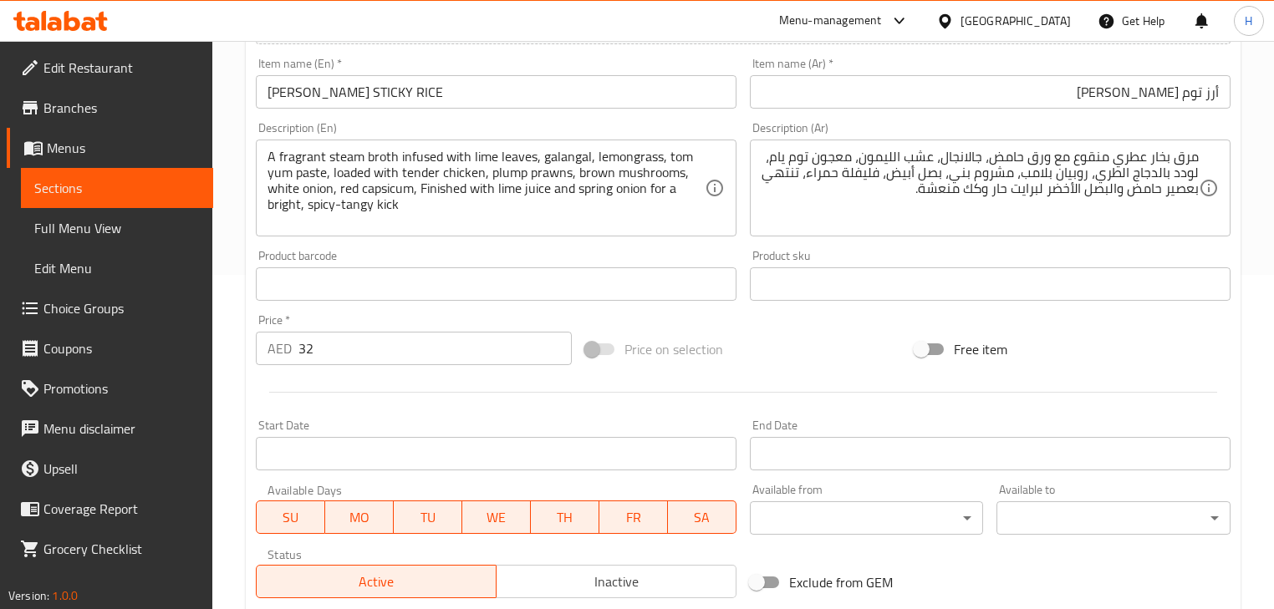
click at [418, 241] on div "Description (En) A fragrant steam broth infused with lime leaves, galangal, lem…" at bounding box center [496, 179] width 494 height 128
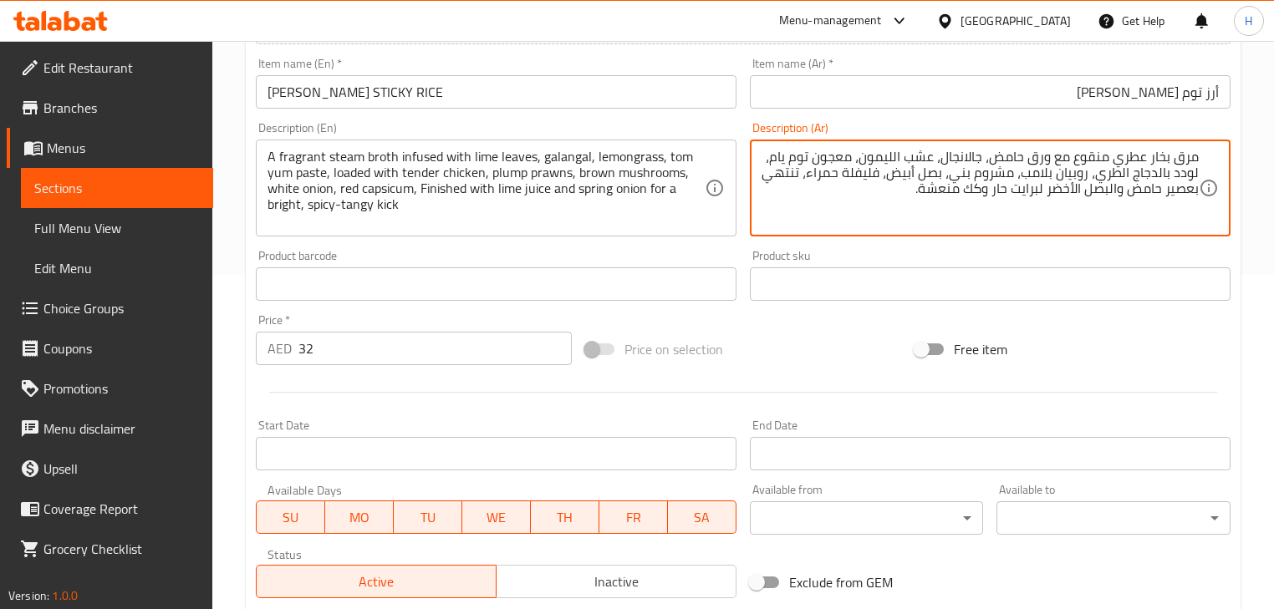
click at [1034, 188] on textarea "مرق بخار عطري منقوع مع ورق حامض، جالانجال، عشب الليمون، معجون توم يام، لودد بال…" at bounding box center [979, 188] width 437 height 79
click at [1003, 189] on textarea "مرق بخار عطري منقوع مع ورق حامض، جالانجال، عشب الليمون، معجون توم يام، لودد بال…" at bounding box center [979, 188] width 437 height 79
type textarea "مرق بخار عطري منقوع مع ورق حامض، جالانجال، عشب الليمون، معجون توم يام، لودد بال…"
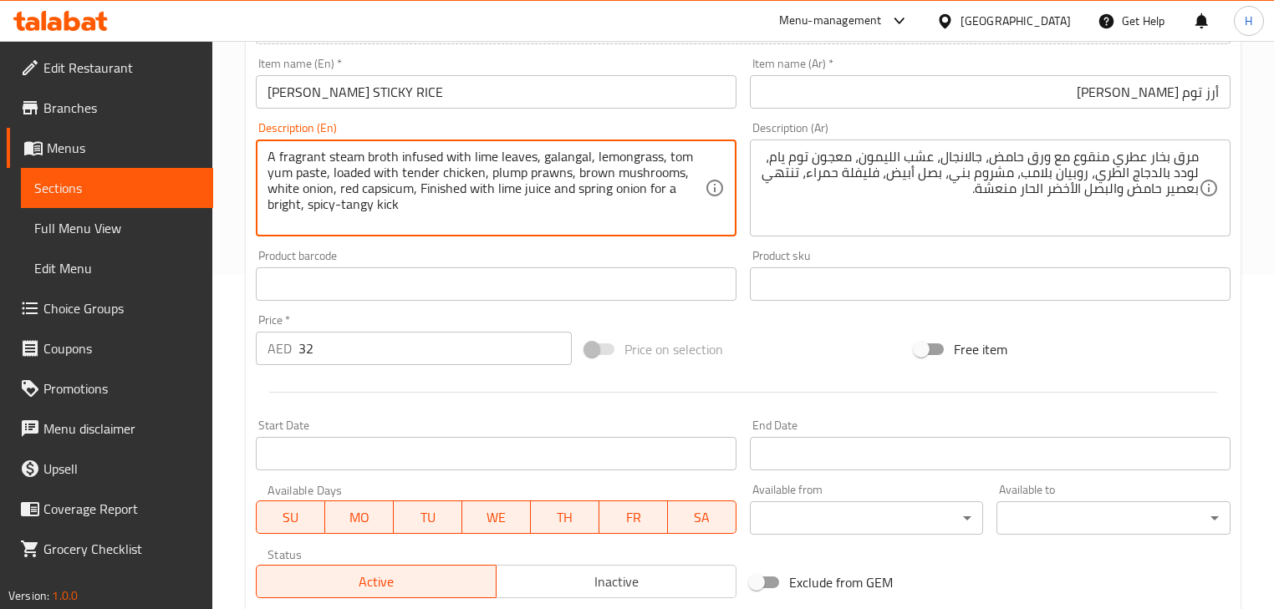
click at [282, 207] on textarea "A fragrant steam broth infused with lime leaves, galangal, lemongrass, tom yum …" at bounding box center [485, 188] width 437 height 79
click at [314, 211] on textarea "A fragrant steam broth infused with lime leaves, galangal, lemongrass, tom yum …" at bounding box center [485, 188] width 437 height 79
type textarea "A fragrant steam broth infused with lime leaves, galangal, lemongrass, tom yum …"
click at [1003, 191] on textarea "مرق بخار عطري منقوع مع ورق حامض، جالانجال، عشب الليمون، معجون توم يام، لودد بال…" at bounding box center [979, 188] width 437 height 79
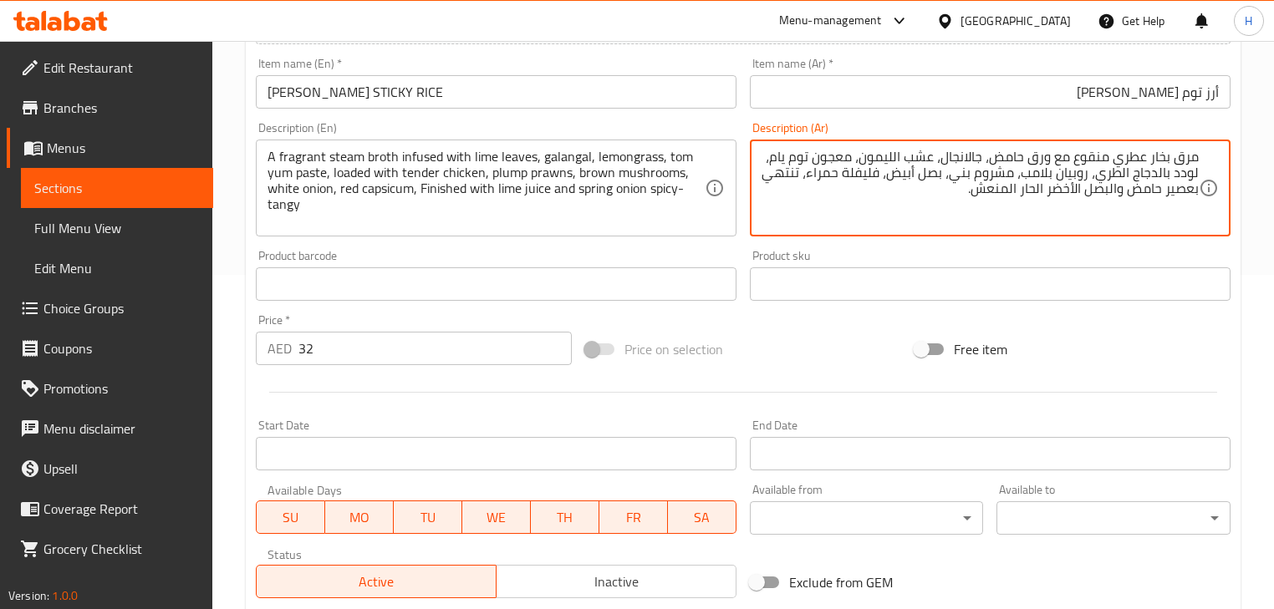
click at [683, 241] on div "Description (En) A fragrant steam broth infused with lime leaves, galangal, lem…" at bounding box center [496, 179] width 494 height 128
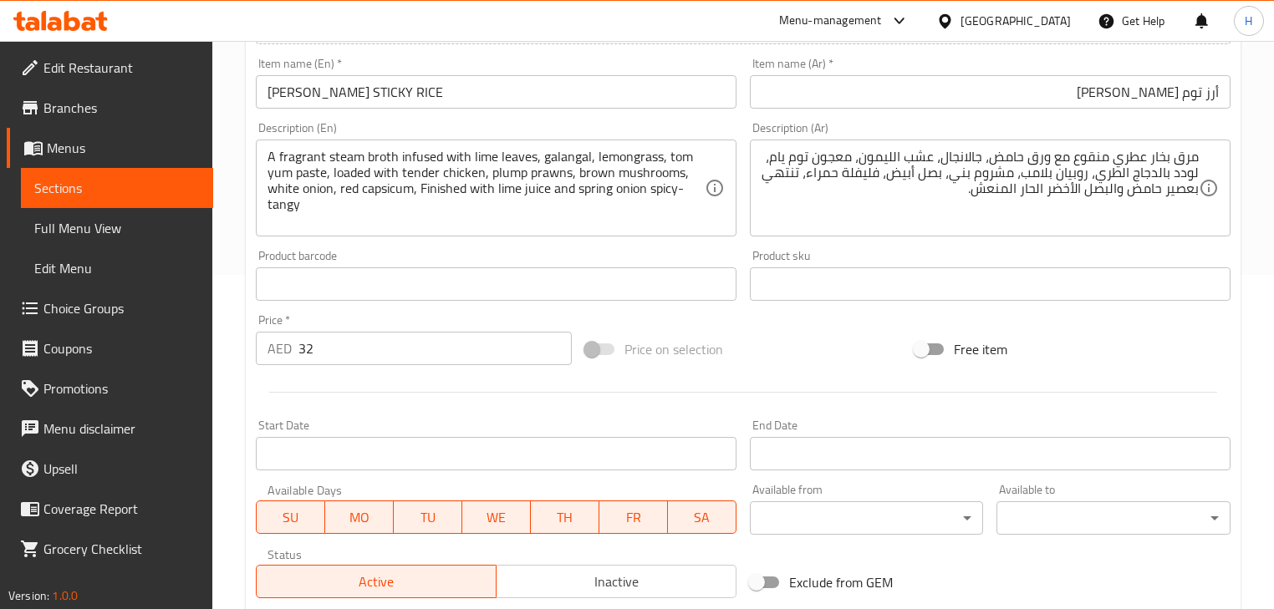
click at [705, 252] on div "Product barcode Product barcode" at bounding box center [496, 275] width 481 height 51
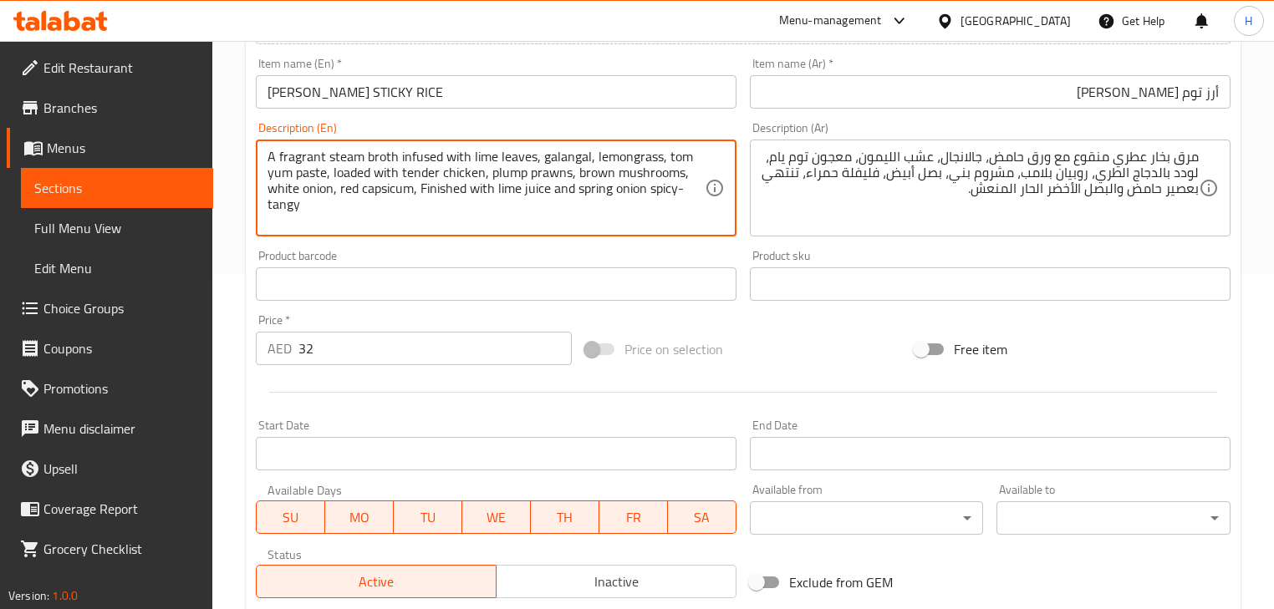
drag, startPoint x: 491, startPoint y: 211, endPoint x: 589, endPoint y: 231, distance: 99.8
click at [491, 207] on textarea "A fragrant steam broth infused with lime leaves, galangal, lemongrass, tom yum …" at bounding box center [485, 188] width 437 height 79
drag, startPoint x: 420, startPoint y: 187, endPoint x: 461, endPoint y: 216, distance: 50.5
click at [461, 216] on textarea "A fragrant steam broth infused with lime leaves, galangal, lemongrass, tom yum …" at bounding box center [485, 188] width 437 height 79
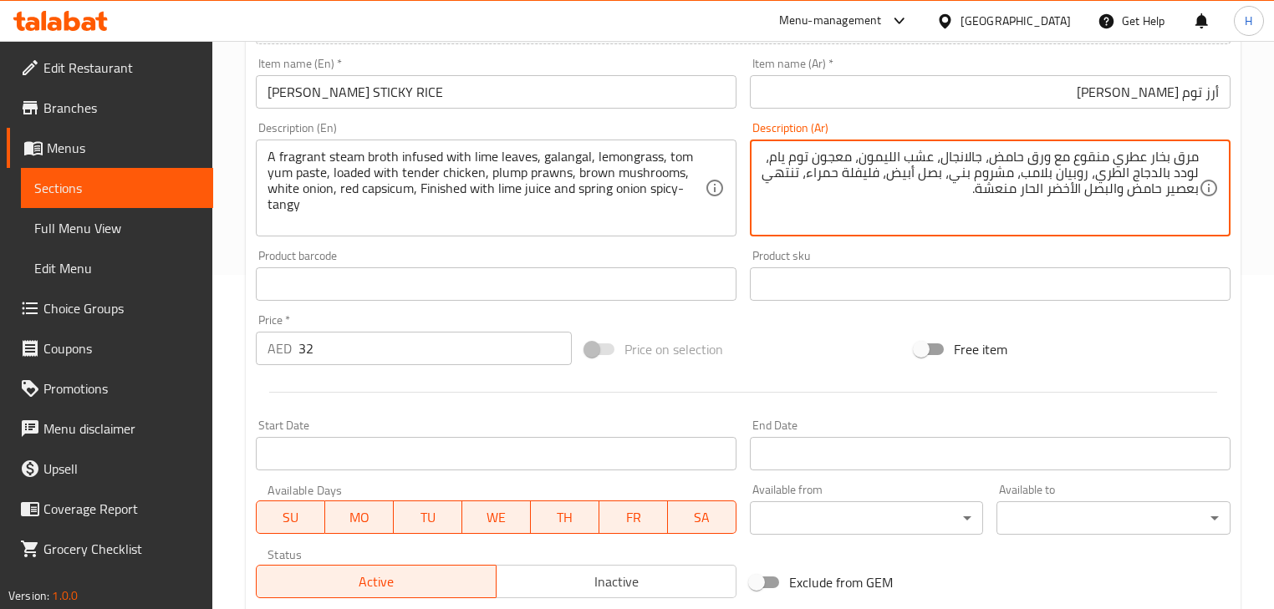
type textarea "مرق بخار عطري منقوع مع ورق حامض، جالانجال، عشب الليمون، معجون توم يام، لودد بال…"
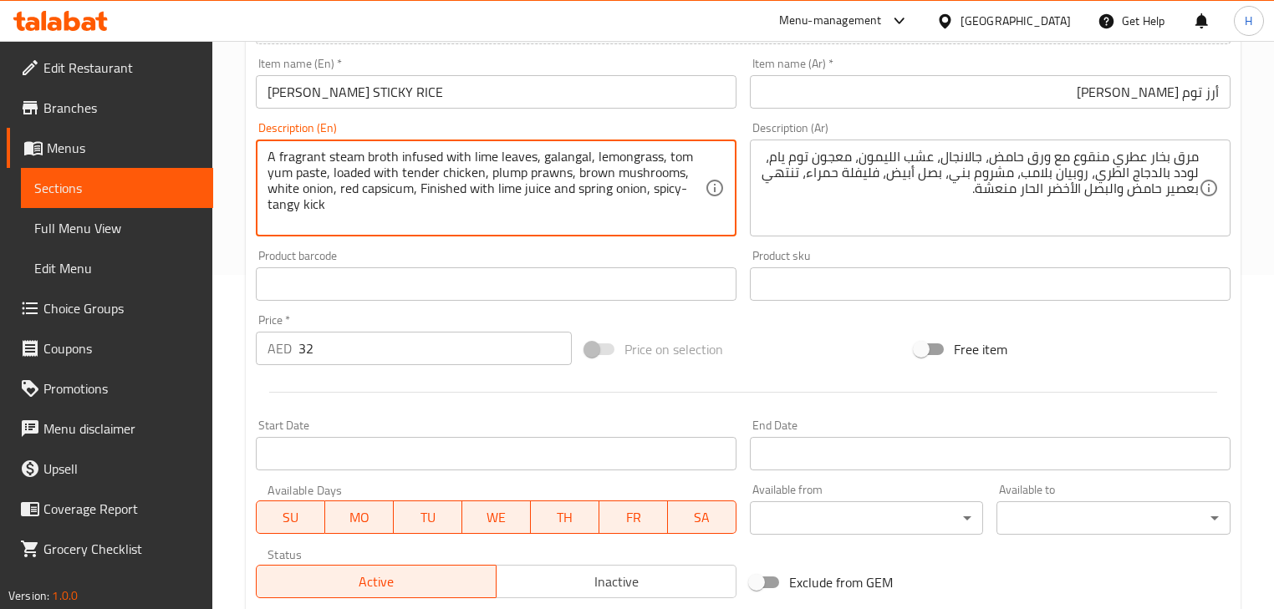
click at [721, 254] on div "Product barcode Product barcode" at bounding box center [496, 275] width 481 height 51
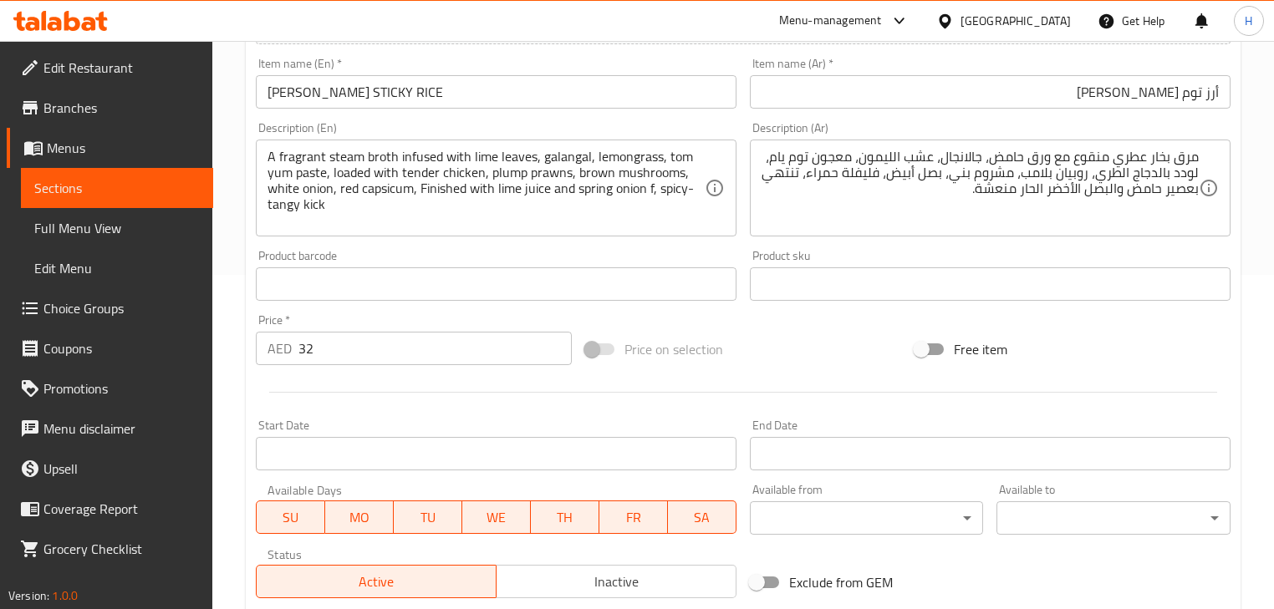
click at [496, 257] on div "Product barcode Product barcode" at bounding box center [496, 275] width 481 height 51
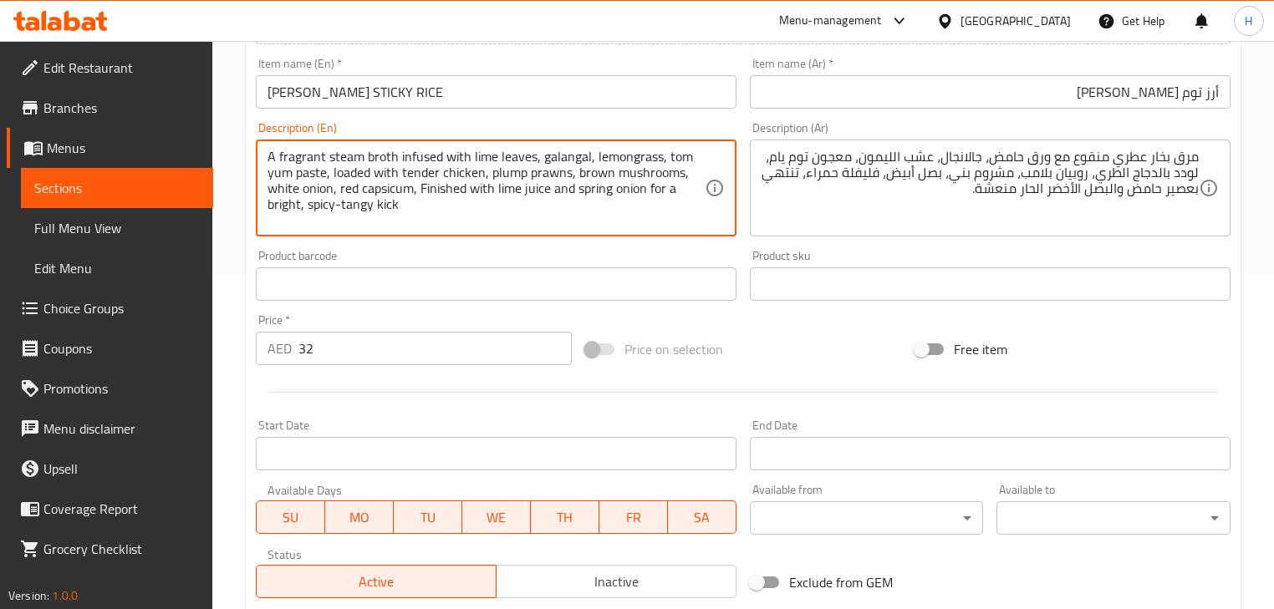
type textarea "A fragrant steam broth infused with lime leaves, galangal, lemongrass, tom yum …"
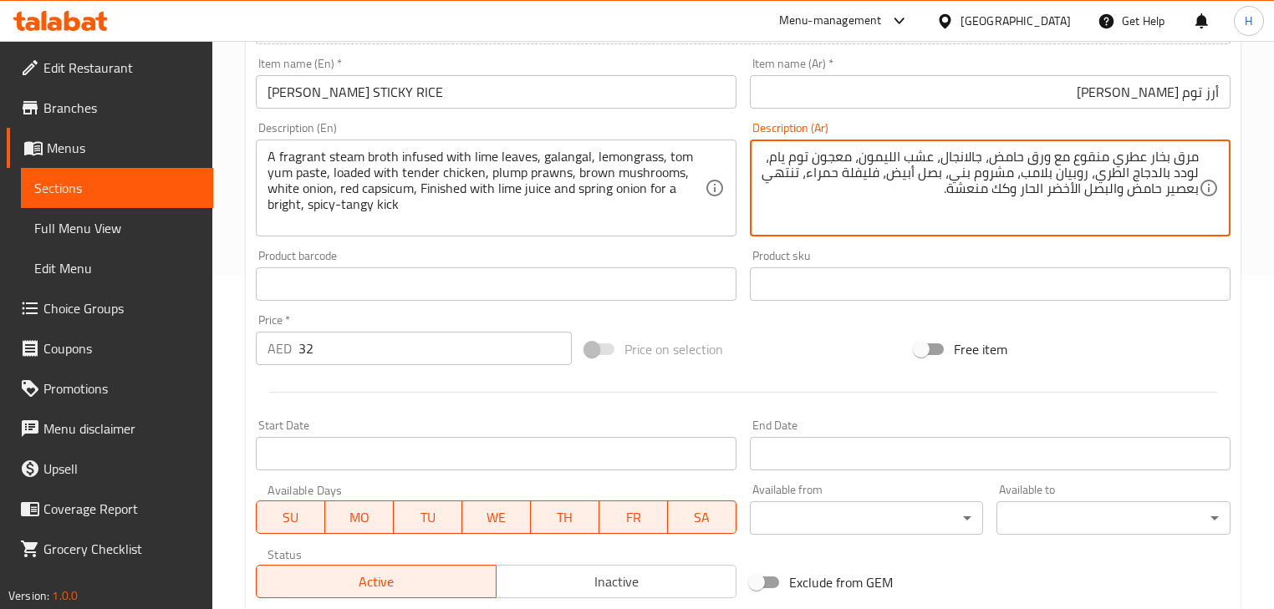
type textarea "مرق بخار عطري منقوع مع ورق حامض، جالانجال، عشب الليمون، معجون توم يام، لودد بال…"
click at [588, 251] on div "Product barcode Product barcode" at bounding box center [496, 275] width 481 height 51
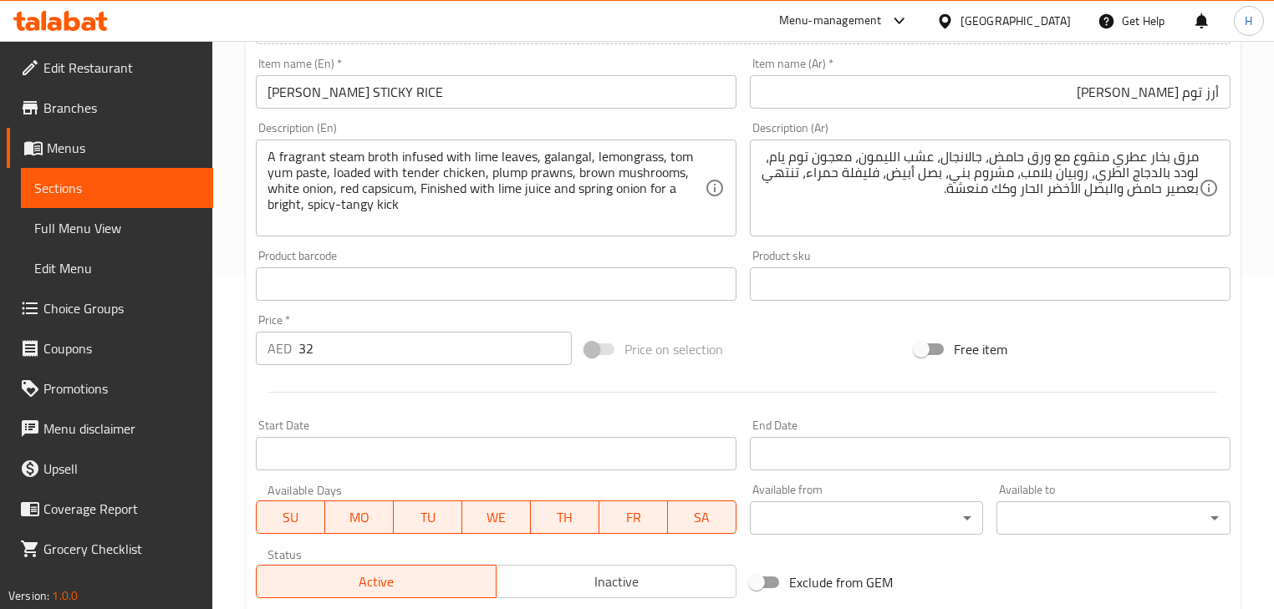
click at [594, 91] on input "[PERSON_NAME] STICKY RICE" at bounding box center [496, 91] width 481 height 33
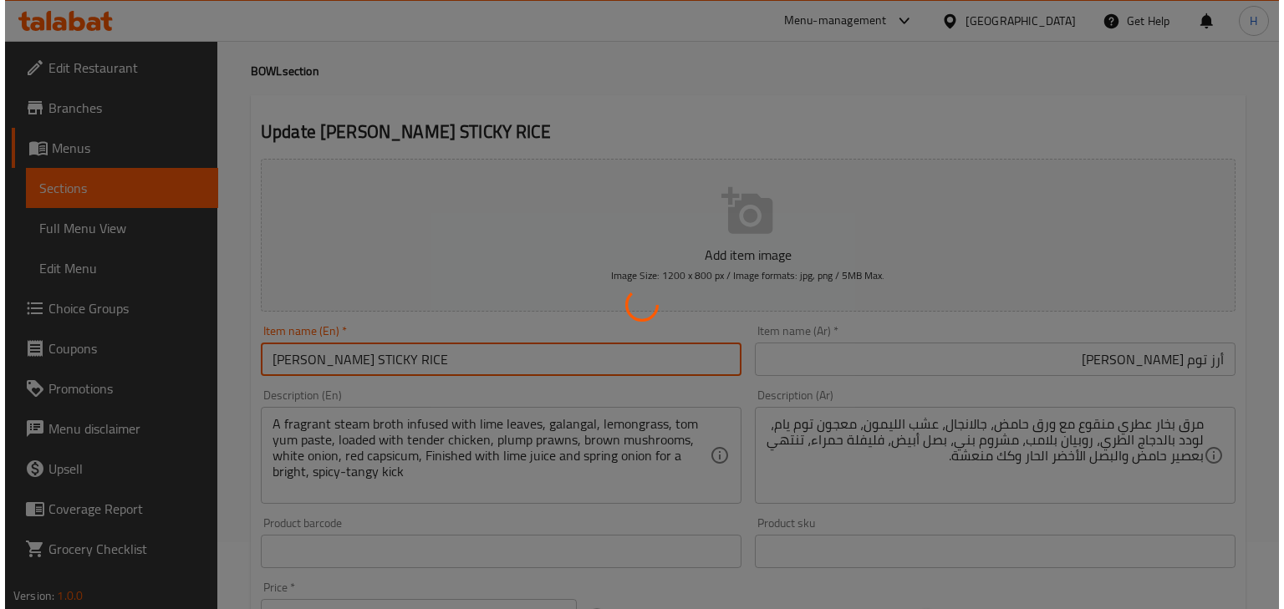
scroll to position [0, 0]
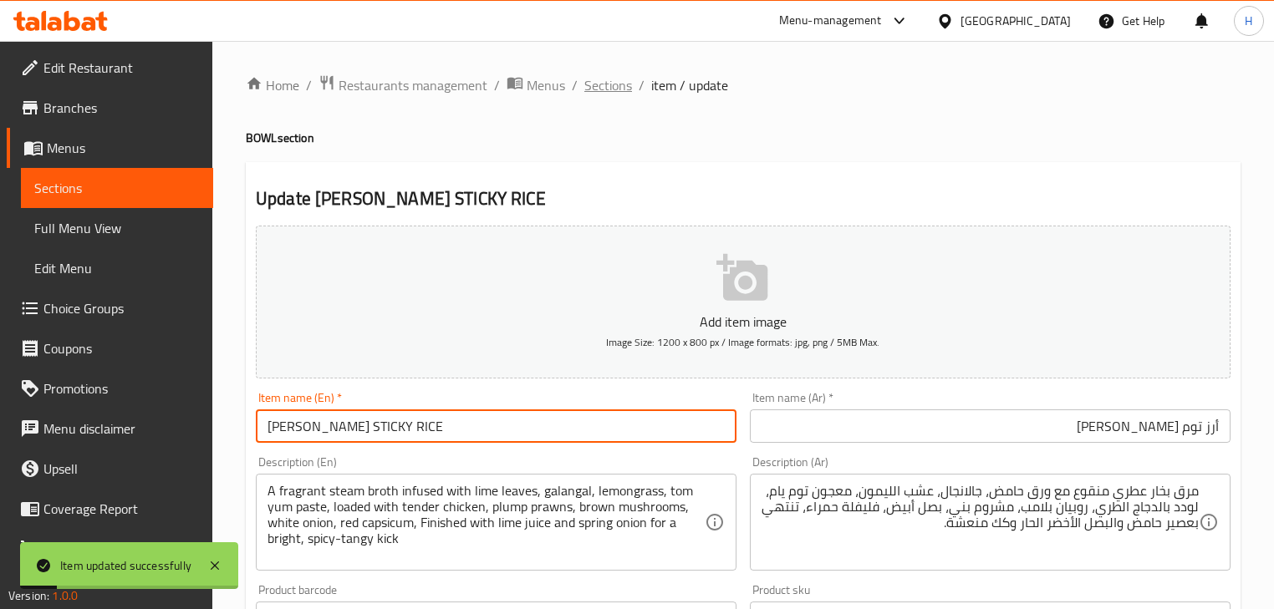
click at [608, 84] on span "Sections" at bounding box center [608, 85] width 48 height 20
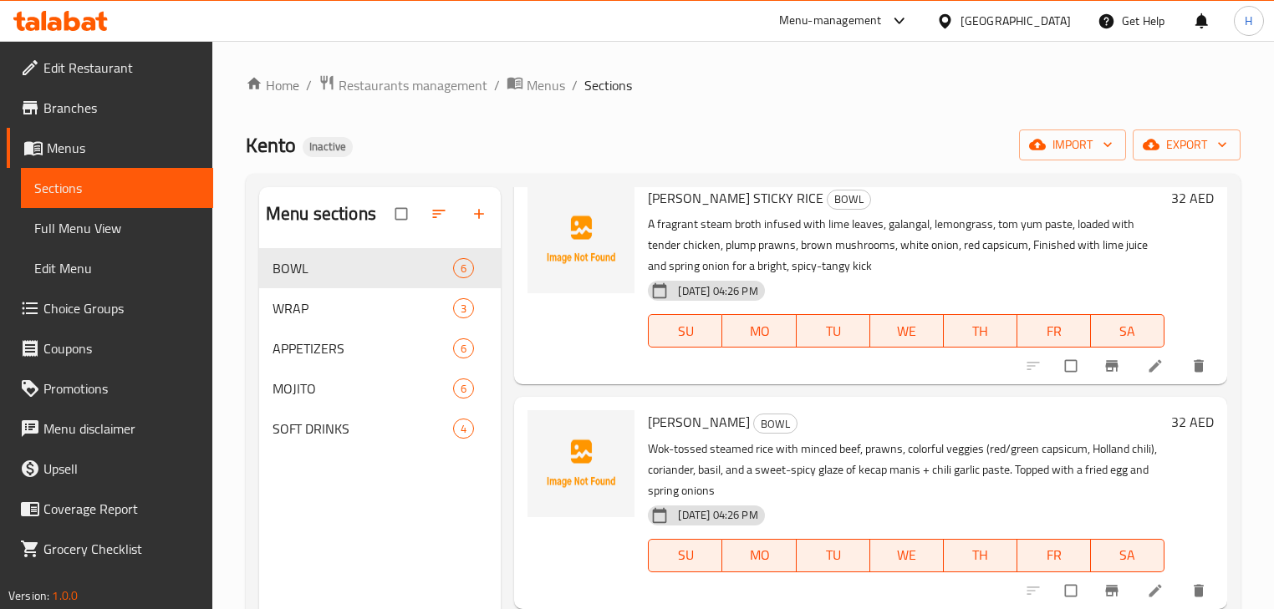
scroll to position [134, 0]
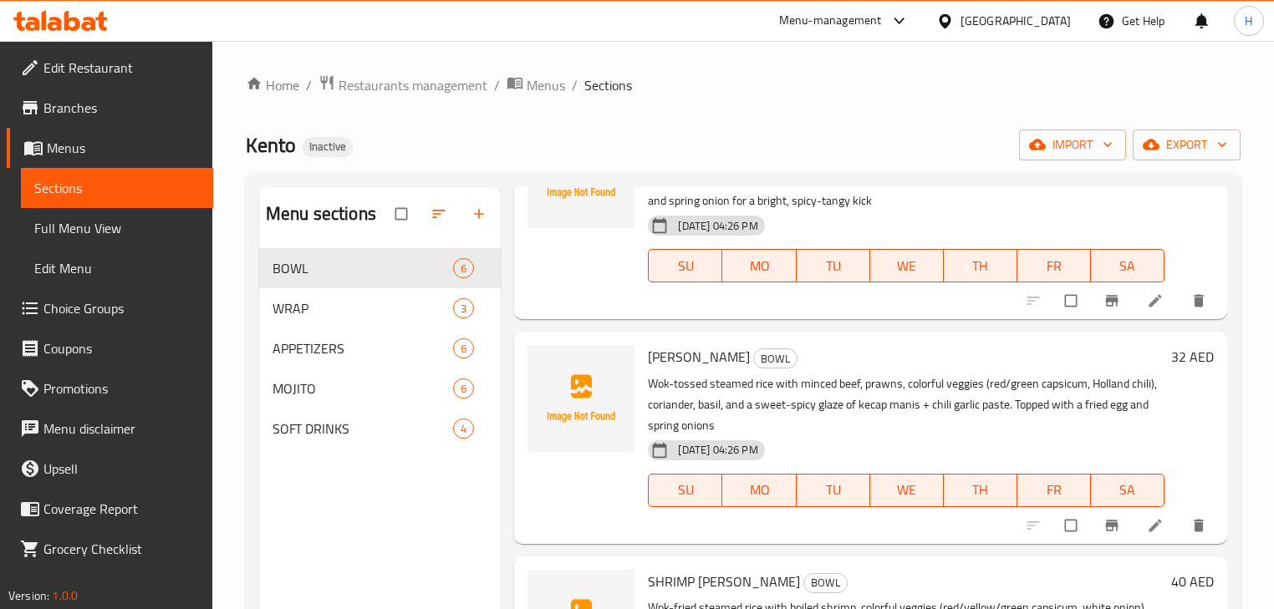
click at [1147, 528] on icon at bounding box center [1155, 525] width 17 height 17
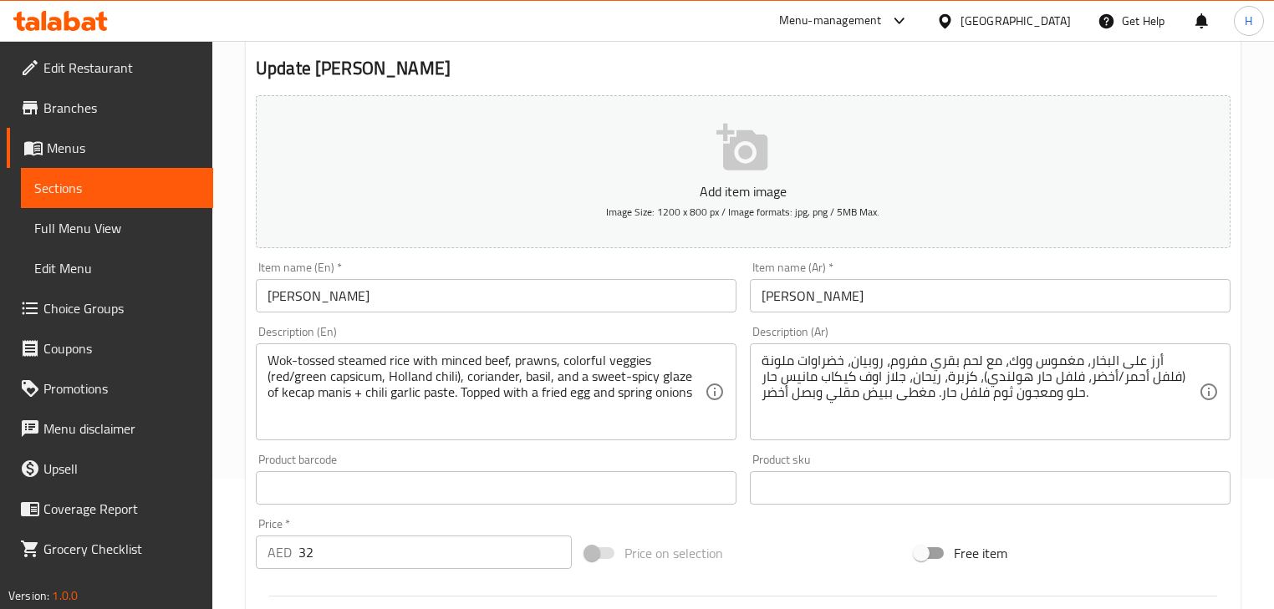
scroll to position [267, 0]
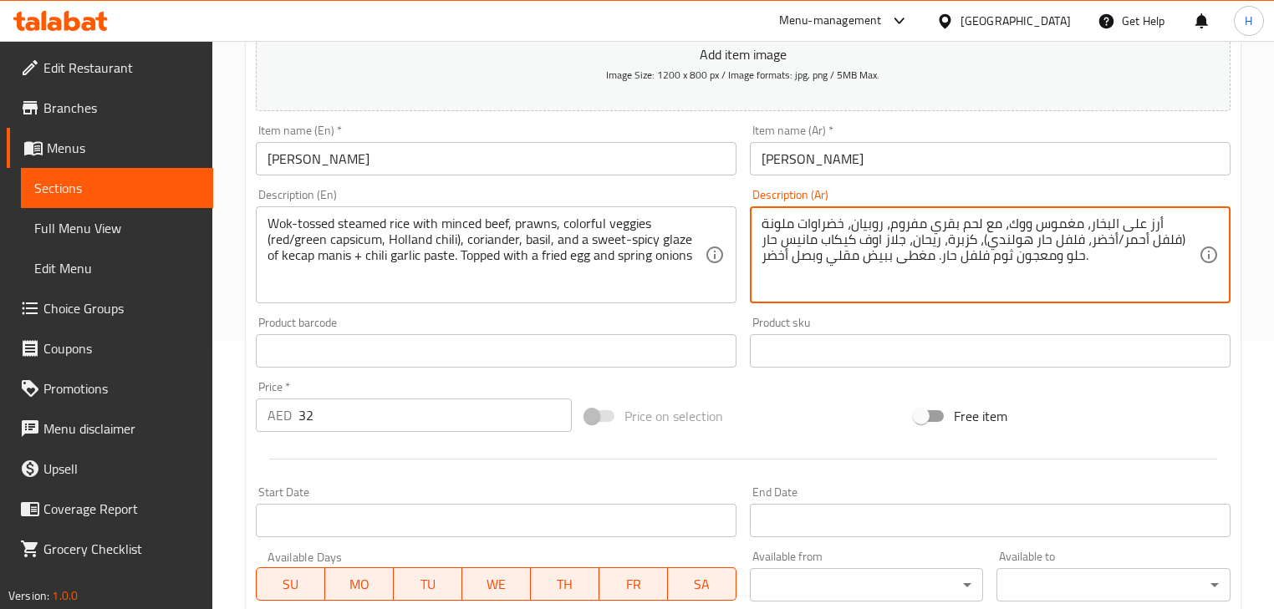
click at [807, 248] on textarea "أرز على البخار، مغموس ووك، مع لحم بقري مفروم، روبيان، خضراوات ملونة (فلفل أحمر/…" at bounding box center [979, 255] width 437 height 79
click at [722, 313] on div "Product barcode Product barcode" at bounding box center [496, 342] width 494 height 64
click at [1045, 226] on textarea "أرز على البخار مغموس ووك، مع لحم بقري مفروم، روبيان، خضراوات ملونة (فلفل أحمر/أ…" at bounding box center [979, 255] width 437 height 79
type textarea "أرز على البخار مغموس ووك مع لحم بقري مفروم، روبيان، خضراوات ملونة (فلفل أحمر/أخ…"
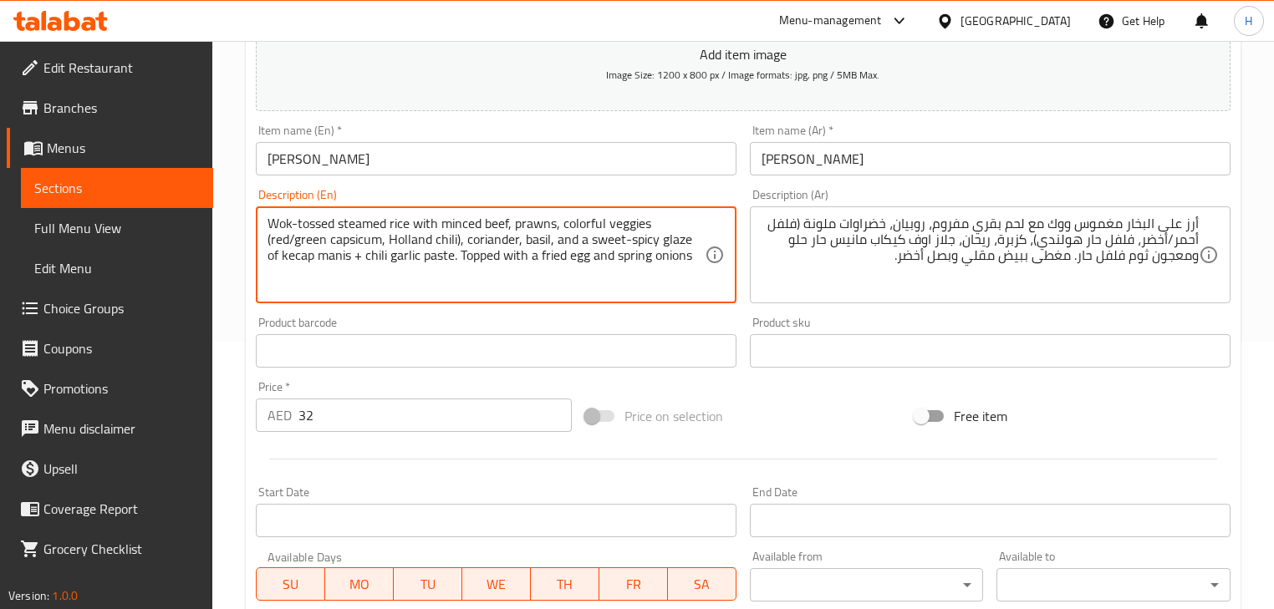
click at [565, 240] on textarea "Wok-tossed steamed rice with minced beef, prawns, colorful veggies (red/green c…" at bounding box center [485, 255] width 437 height 79
type textarea "Wok-tossed steamed rice with minced beef, prawns, colorful veggies (red/green c…"
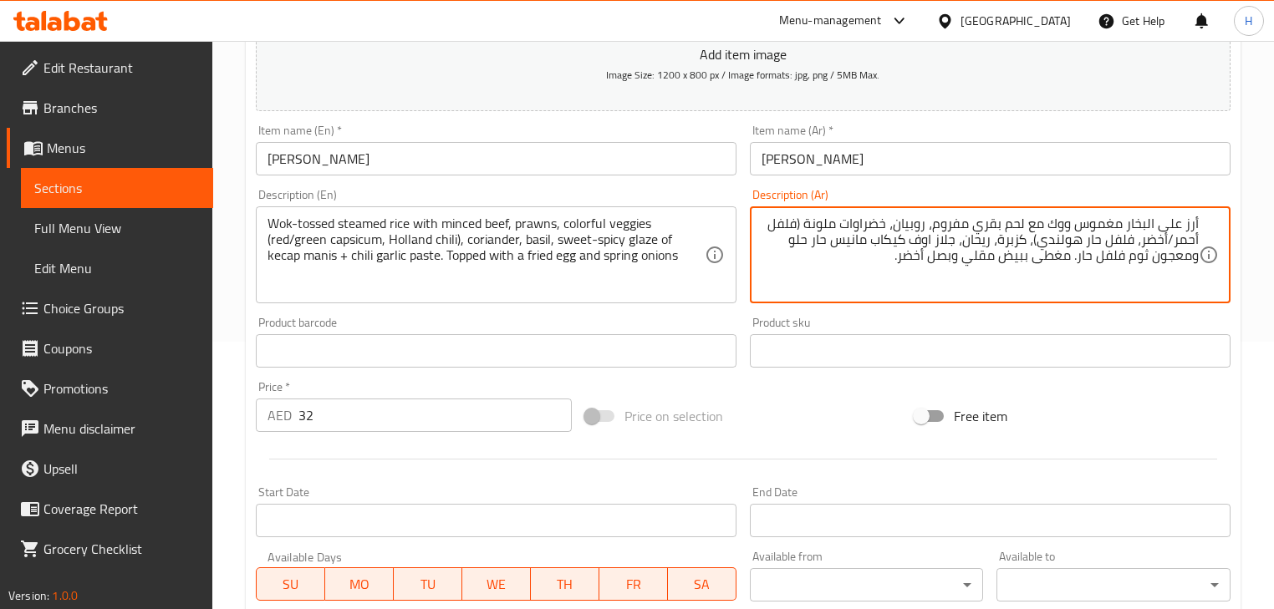
click at [951, 245] on textarea "أرز على البخار مغموس ووك مع لحم بقري مفروم، روبيان، خضراوات ملونة (فلفل أحمر/أخ…" at bounding box center [979, 255] width 437 height 79
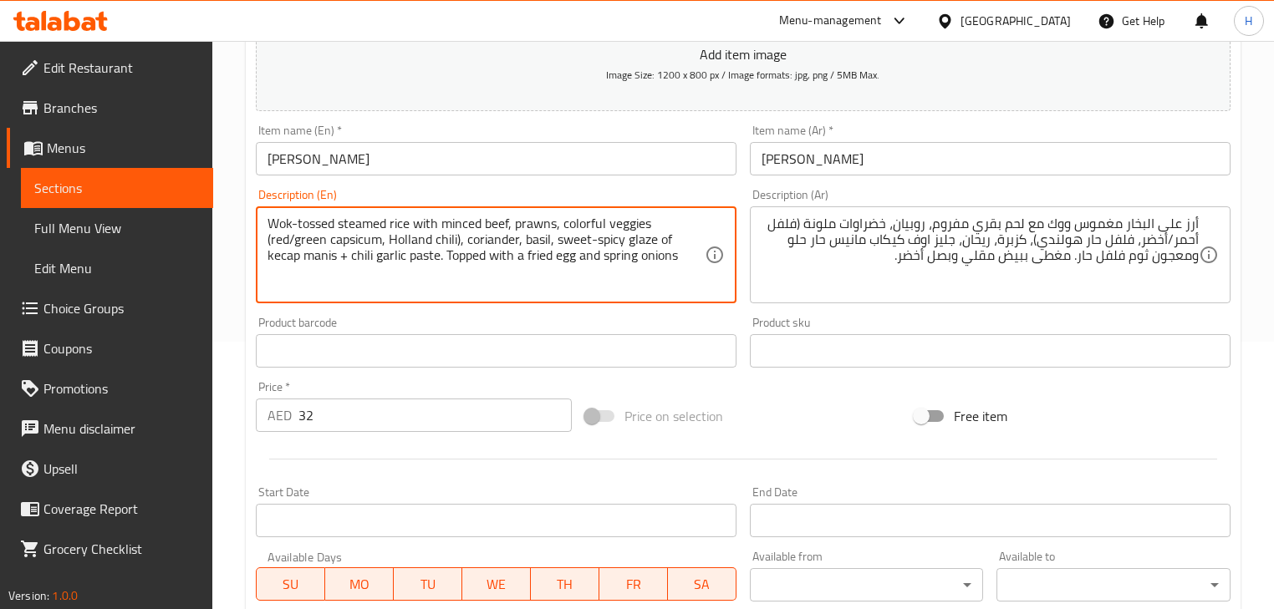
drag, startPoint x: 627, startPoint y: 239, endPoint x: 335, endPoint y: 259, distance: 292.3
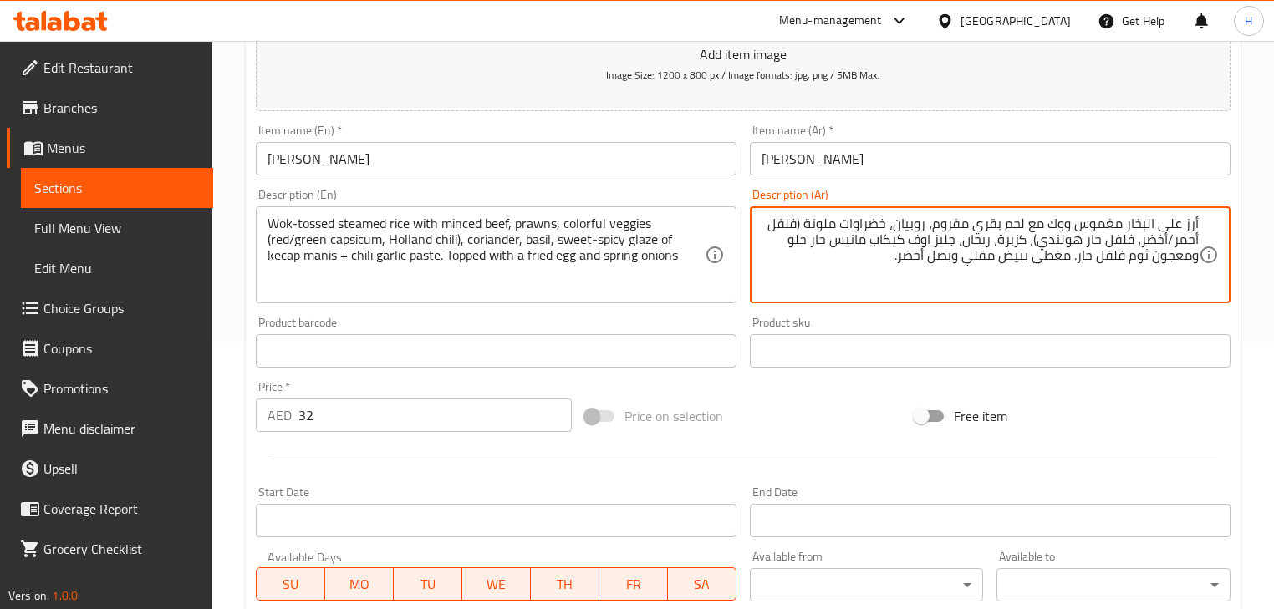
click at [929, 244] on textarea "أرز على البخار مغموس ووك مع لحم بقري مفروم، روبيان، خضراوات ملونة (فلفل أحمر/أخ…" at bounding box center [979, 255] width 437 height 79
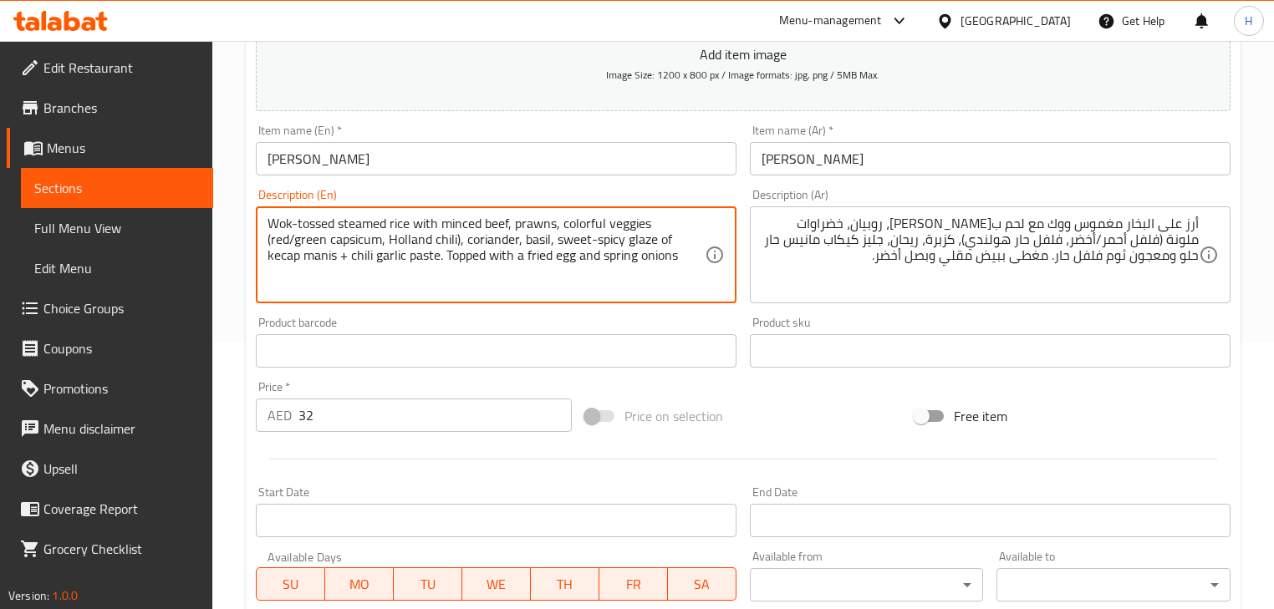
click at [282, 258] on textarea "Wok-tossed steamed rice with minced beef, prawns, colorful veggies (red/green c…" at bounding box center [485, 255] width 437 height 79
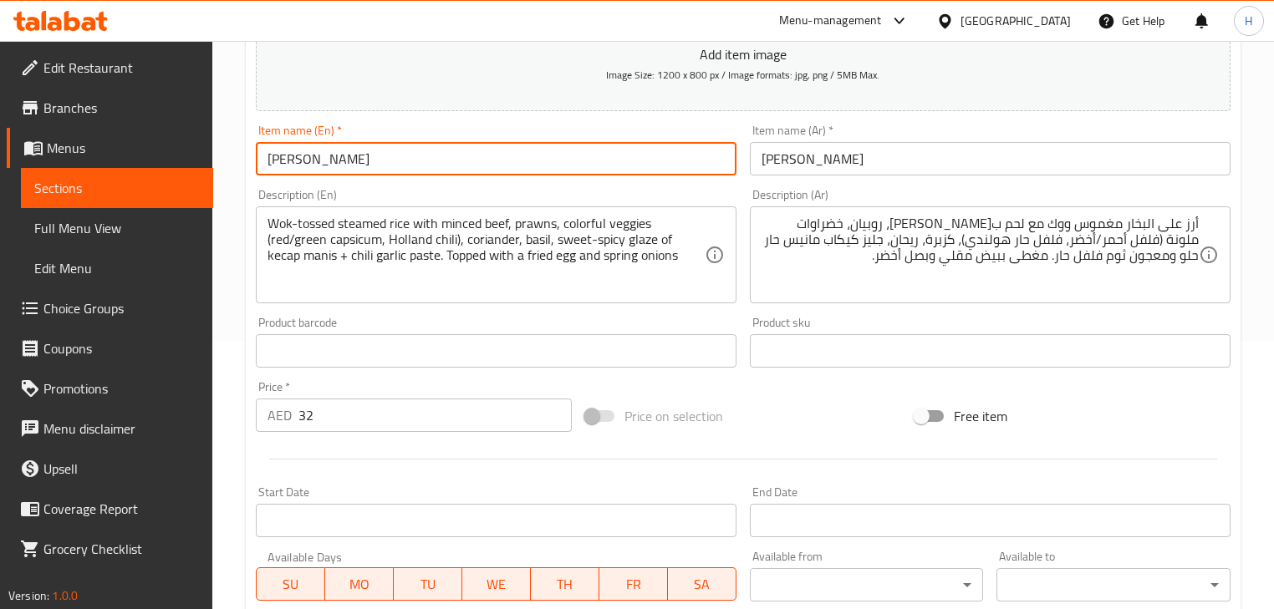
drag, startPoint x: 733, startPoint y: 174, endPoint x: 742, endPoint y: 194, distance: 22.1
click at [733, 174] on input "[PERSON_NAME]" at bounding box center [496, 158] width 481 height 33
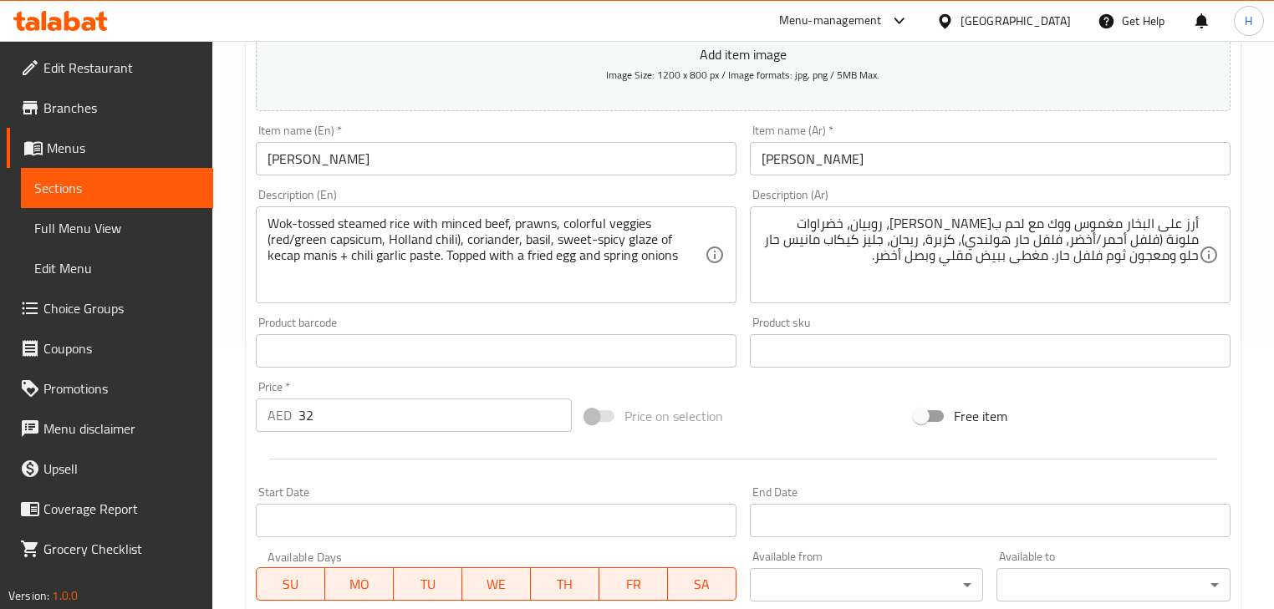
click at [758, 326] on div "Product sku Product sku" at bounding box center [990, 342] width 481 height 51
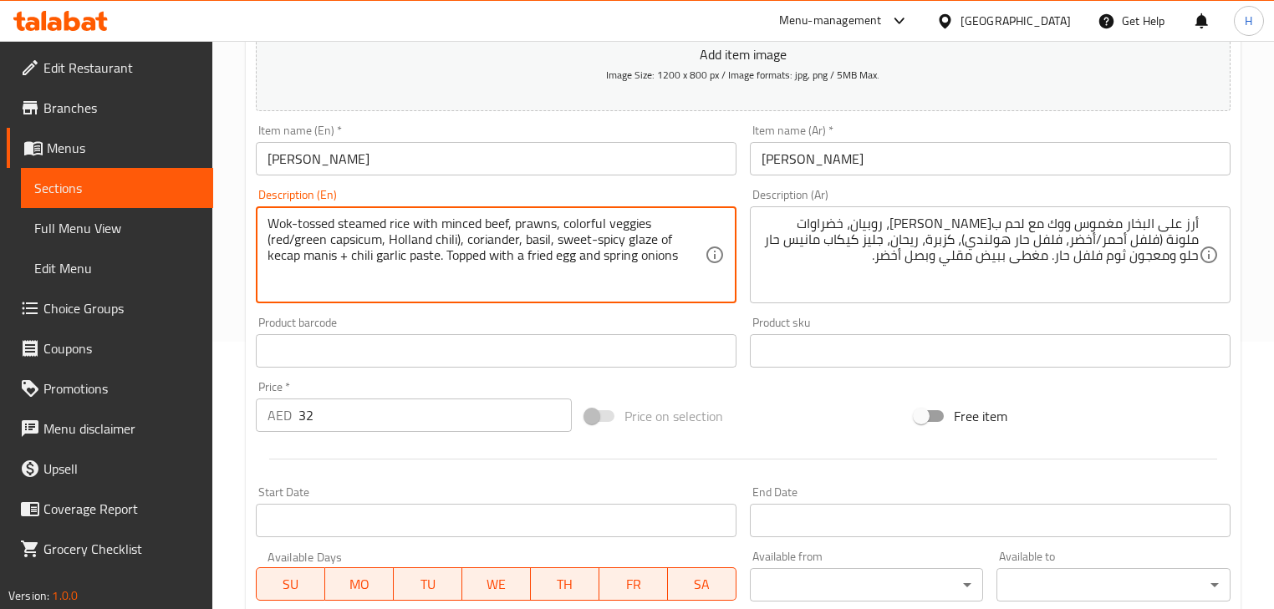
click at [321, 260] on textarea "Wok-tossed steamed rice with minced beef, prawns, colorful veggies (red/green c…" at bounding box center [485, 255] width 437 height 79
click at [753, 196] on div "Description (Ar) أرز على البخار مغموس ووك مع لحم بقري مفروم، روبيان، خضراوات مل…" at bounding box center [990, 246] width 481 height 114
drag, startPoint x: 552, startPoint y: 239, endPoint x: 334, endPoint y: 254, distance: 218.6
click at [752, 186] on div "Description (Ar) أرز على البخار مغموس ووك مع لحم بقري مفروم، روبيان، خضراوات مل…" at bounding box center [990, 246] width 494 height 128
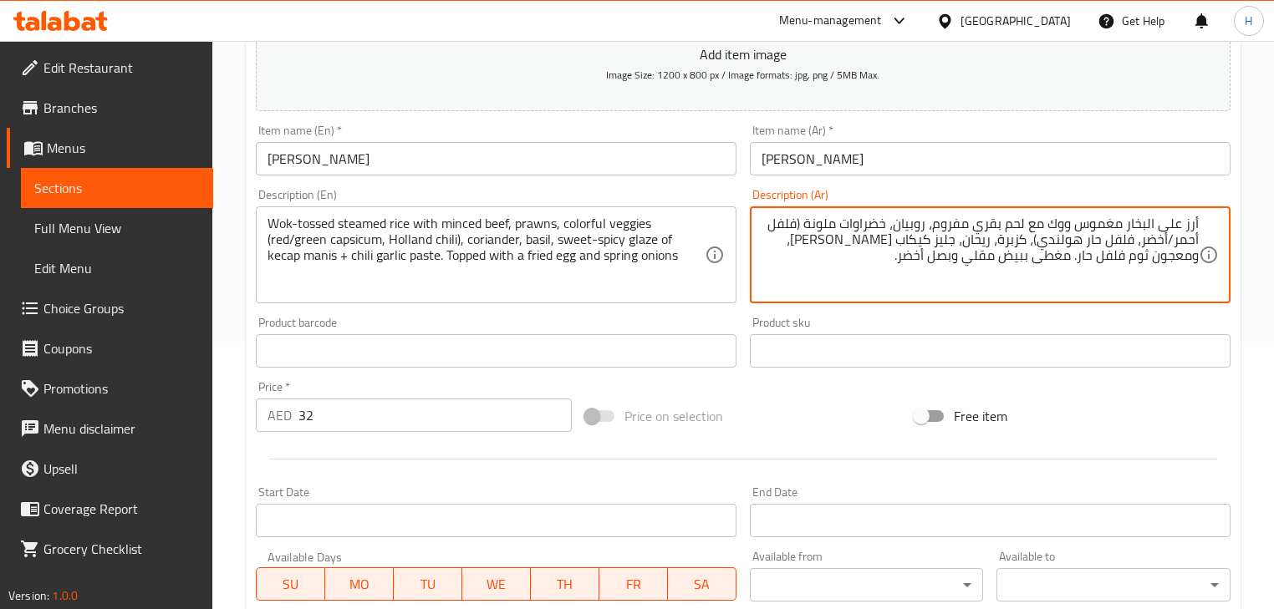
click at [808, 243] on textarea "أرز على البخار مغموس ووك مع لحم بقري مفروم، روبيان، خضراوات ملونة (فلفل أحمر/أخ…" at bounding box center [979, 255] width 437 height 79
type textarea "أرز على البخار مغموس ووك مع لحم بقري مفروم، روبيان، خضراوات ملونة (فلفل أحمر/أخ…"
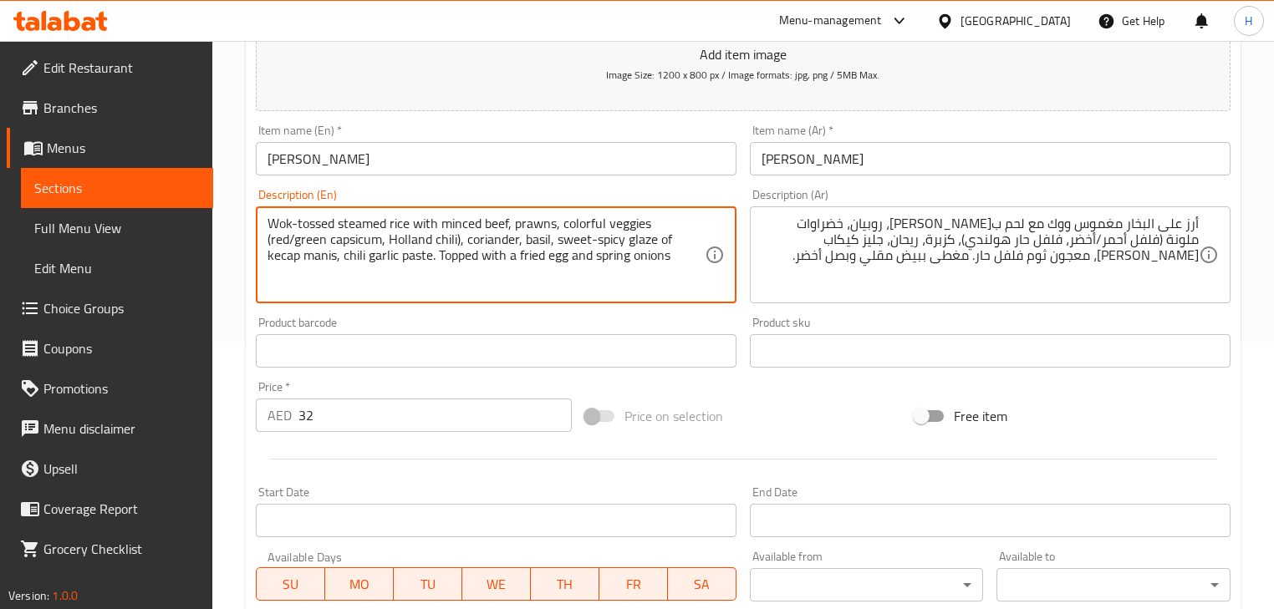
click at [440, 263] on textarea "Wok-tossed steamed rice with minced beef, prawns, colorful veggies (red/green c…" at bounding box center [485, 255] width 437 height 79
type textarea "Wok-tossed steamed rice with minced beef, prawns, colorful veggies (red/green c…"
click at [742, 309] on div "Description (En) Wok-tossed steamed rice with minced beef, prawns, colorful veg…" at bounding box center [496, 246] width 494 height 128
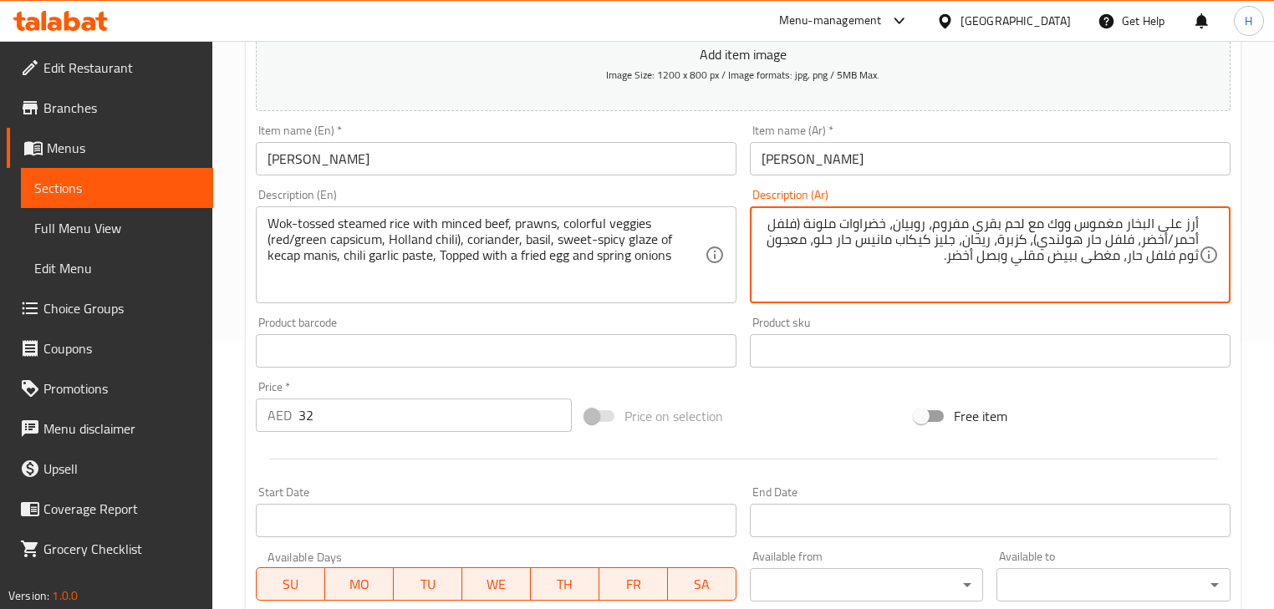
click at [606, 314] on div "Product barcode Product barcode" at bounding box center [496, 342] width 494 height 64
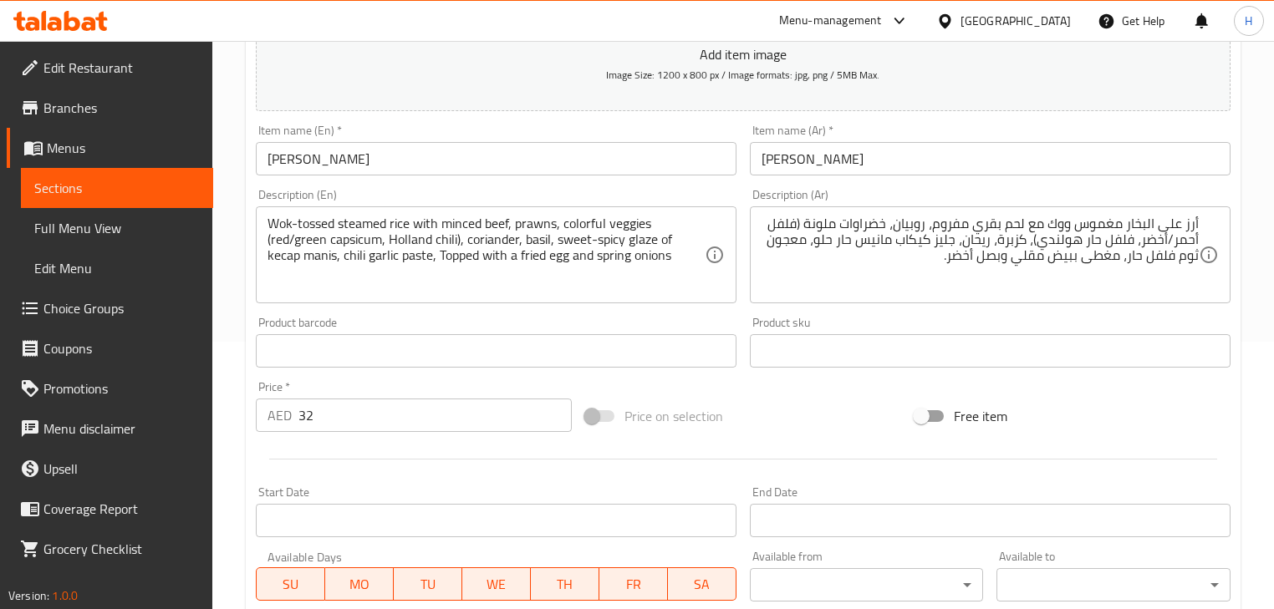
click at [348, 157] on input "[PERSON_NAME]" at bounding box center [496, 158] width 481 height 33
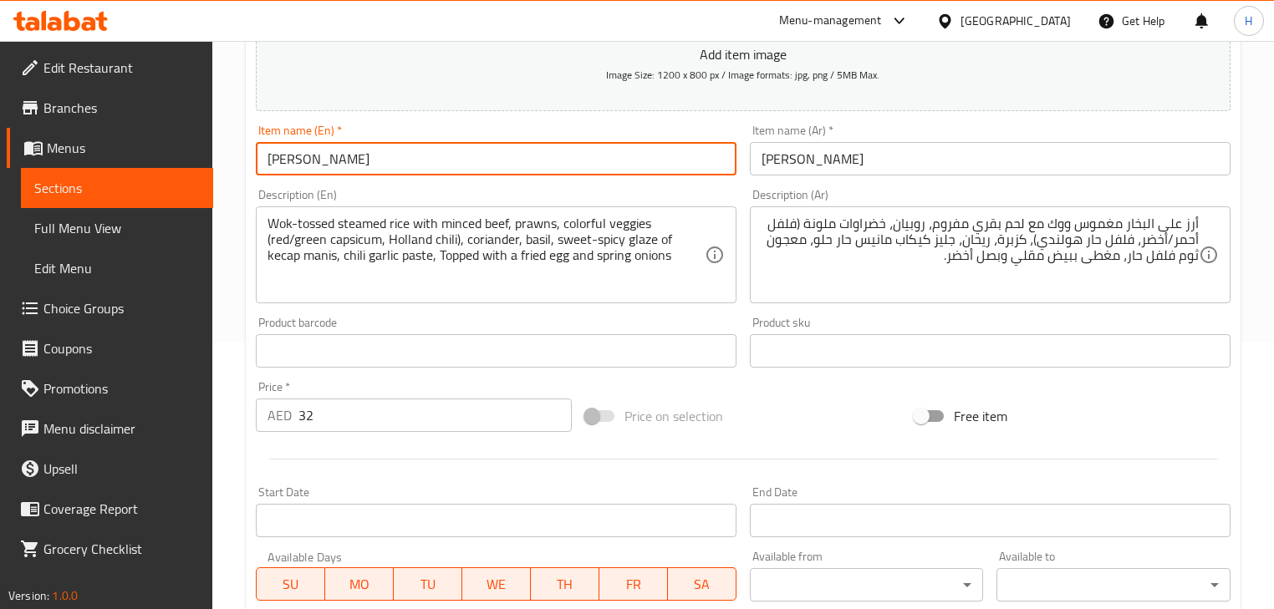
click at [348, 157] on input "[PERSON_NAME]" at bounding box center [496, 158] width 481 height 33
click at [333, 162] on input "[PERSON_NAME]" at bounding box center [496, 158] width 481 height 33
click at [752, 312] on div "Product sku Product sku" at bounding box center [990, 342] width 494 height 64
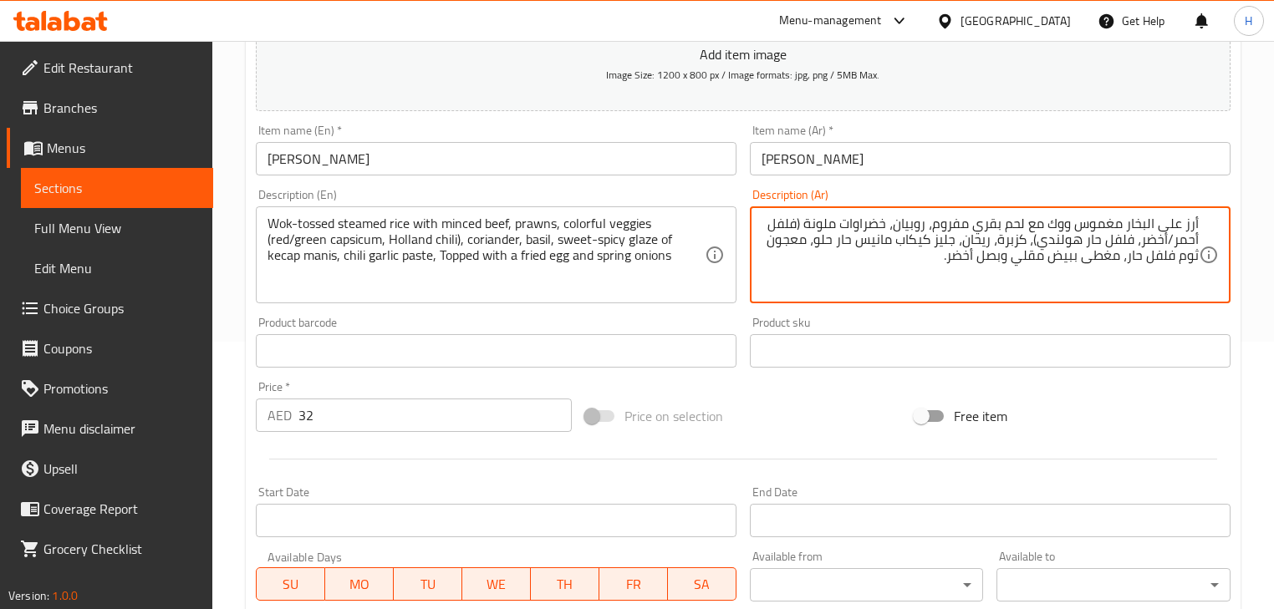
click at [953, 231] on textarea "أرز على البخار مغموس ووك مع لحم بقري مفروم، روبيان، خضراوات ملونة (فلفل أحمر/أخ…" at bounding box center [979, 255] width 437 height 79
click at [953, 233] on textarea "أرز على البخار مغموس ووك مع لحم بقري مفروم، روبيان، خضراوات ملونة (فلفل أحمر/أخ…" at bounding box center [979, 255] width 437 height 79
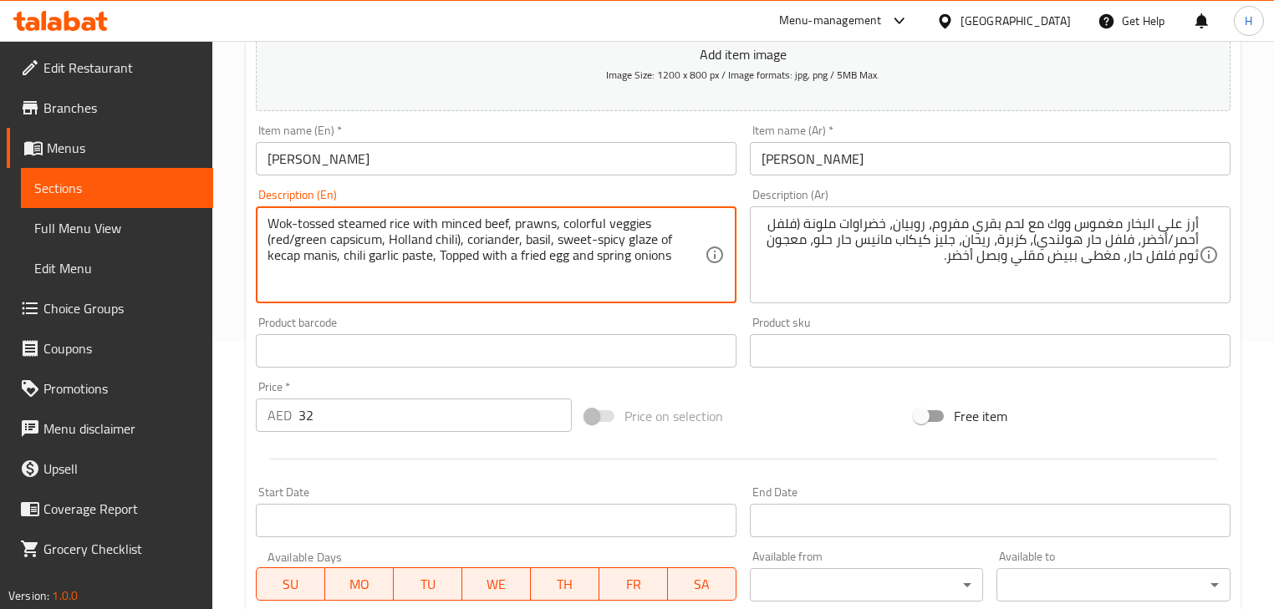
drag, startPoint x: 281, startPoint y: 241, endPoint x: 385, endPoint y: 242, distance: 104.5
click at [382, 243] on textarea "Wok-tossed steamed rice with minced beef, prawns, colorful veggies (red/green c…" at bounding box center [485, 255] width 437 height 79
click at [439, 240] on textarea "Wok-tossed steamed rice with minced beef, prawns, colorful veggies (red/green c…" at bounding box center [485, 255] width 437 height 79
click at [417, 240] on textarea "Wok-tossed steamed rice with minced beef, prawns, colorful veggies (red/green c…" at bounding box center [485, 255] width 437 height 79
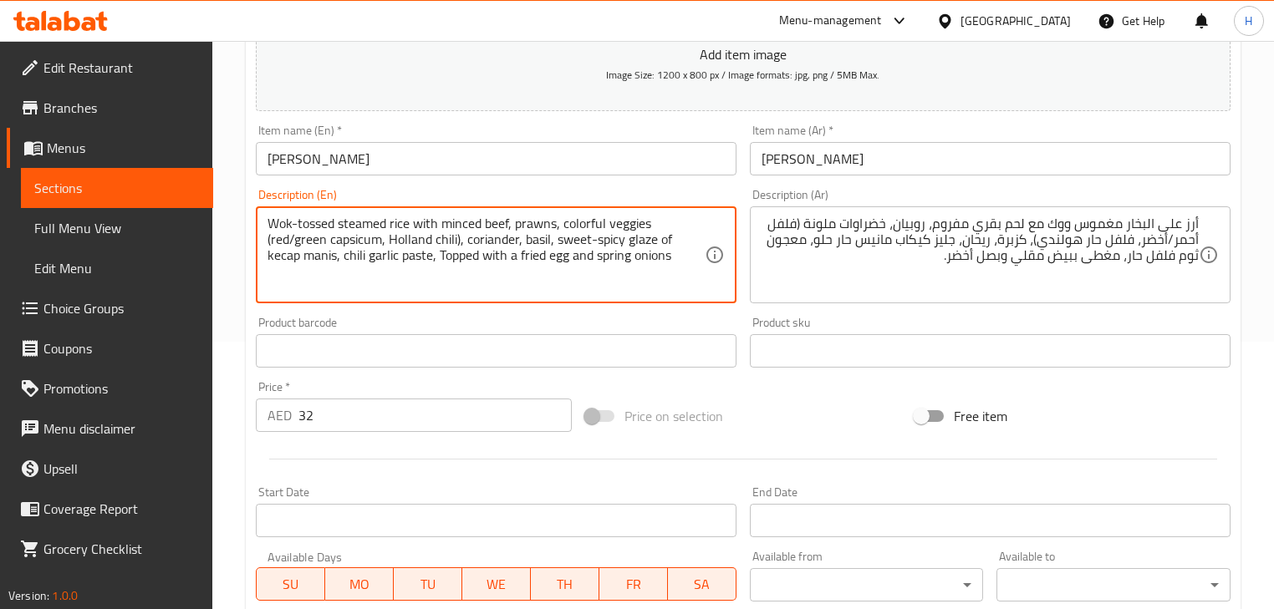
click at [490, 238] on textarea "Wok-tossed steamed rice with minced beef, prawns, colorful veggies (red/green c…" at bounding box center [485, 255] width 437 height 79
click at [596, 245] on textarea "Wok-tossed steamed rice with minced beef, prawns, colorful veggies (red/green c…" at bounding box center [485, 255] width 437 height 79
click at [659, 301] on div "Wok-tossed steamed rice with minced beef, prawns, colorful veggies (red/green c…" at bounding box center [496, 254] width 481 height 97
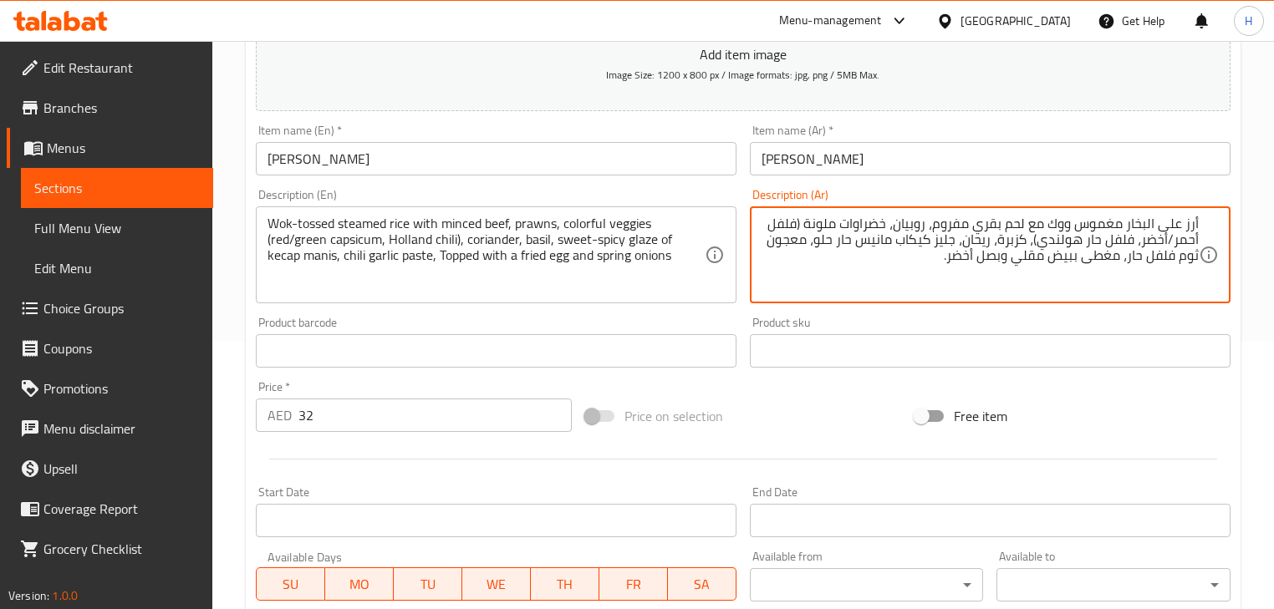
drag, startPoint x: 853, startPoint y: 241, endPoint x: 821, endPoint y: 243, distance: 31.9
paste textarea "حار حلو"
type textarea "أرز على البخار مغموس ووك مع لحم بقري مفروم، روبيان، خضراوات ملونة (فلفل أحمر/أخ…"
click at [964, 323] on div "Product sku Product sku" at bounding box center [990, 342] width 481 height 51
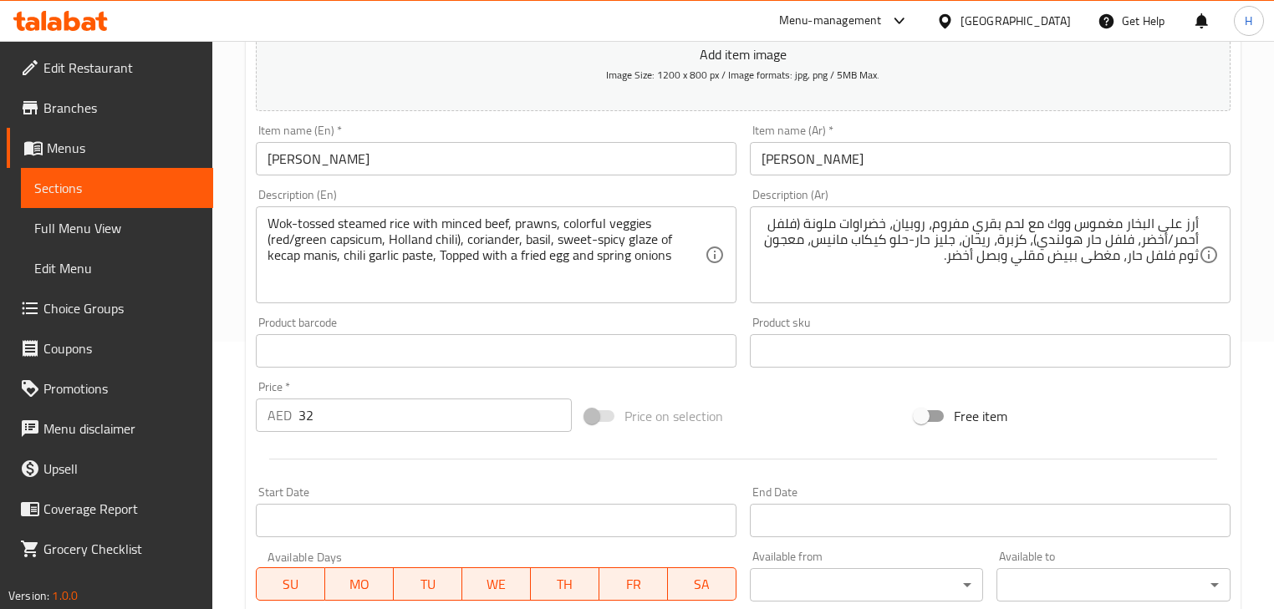
click at [572, 149] on input "[PERSON_NAME]" at bounding box center [496, 158] width 481 height 33
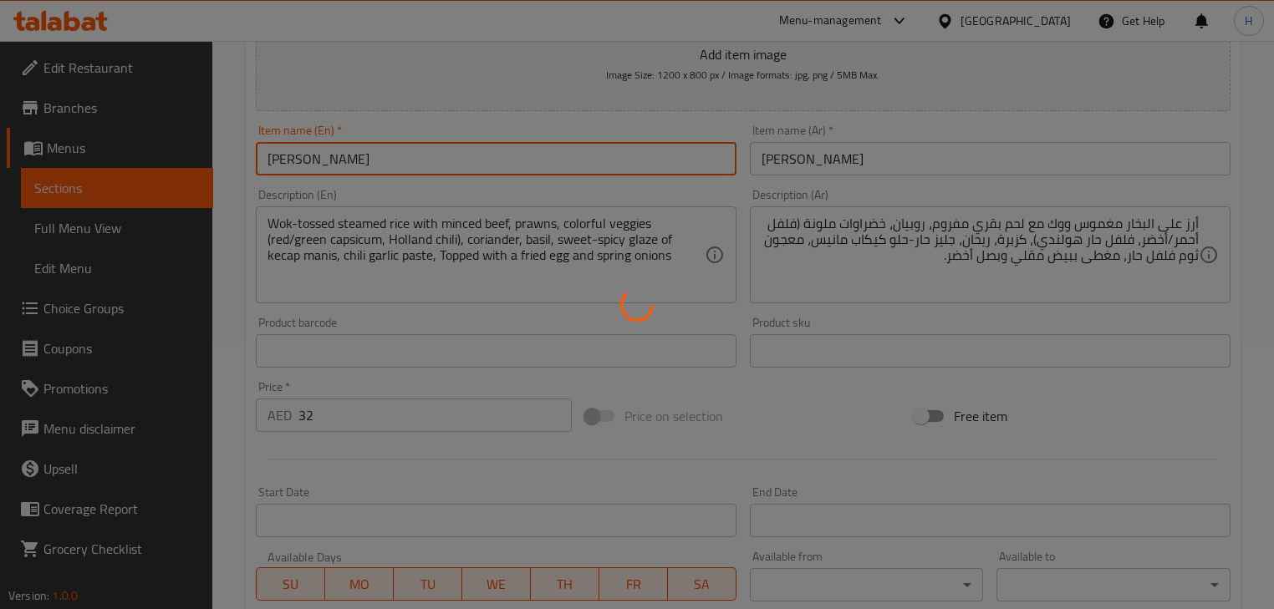
scroll to position [0, 0]
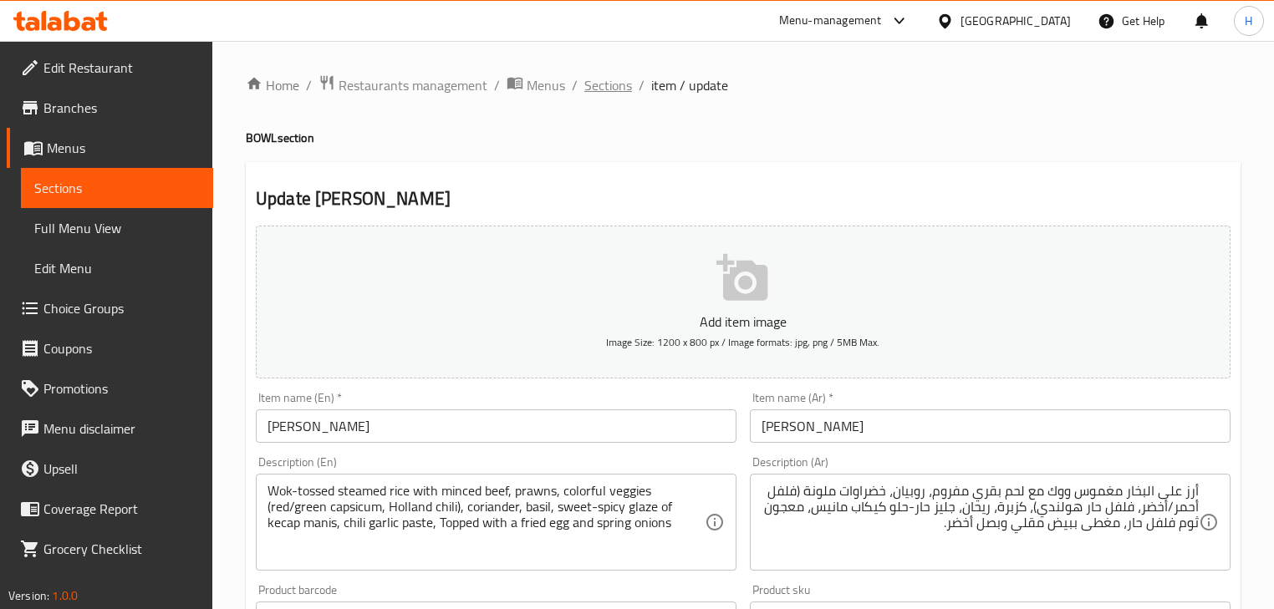
click at [615, 94] on span "Sections" at bounding box center [608, 85] width 48 height 20
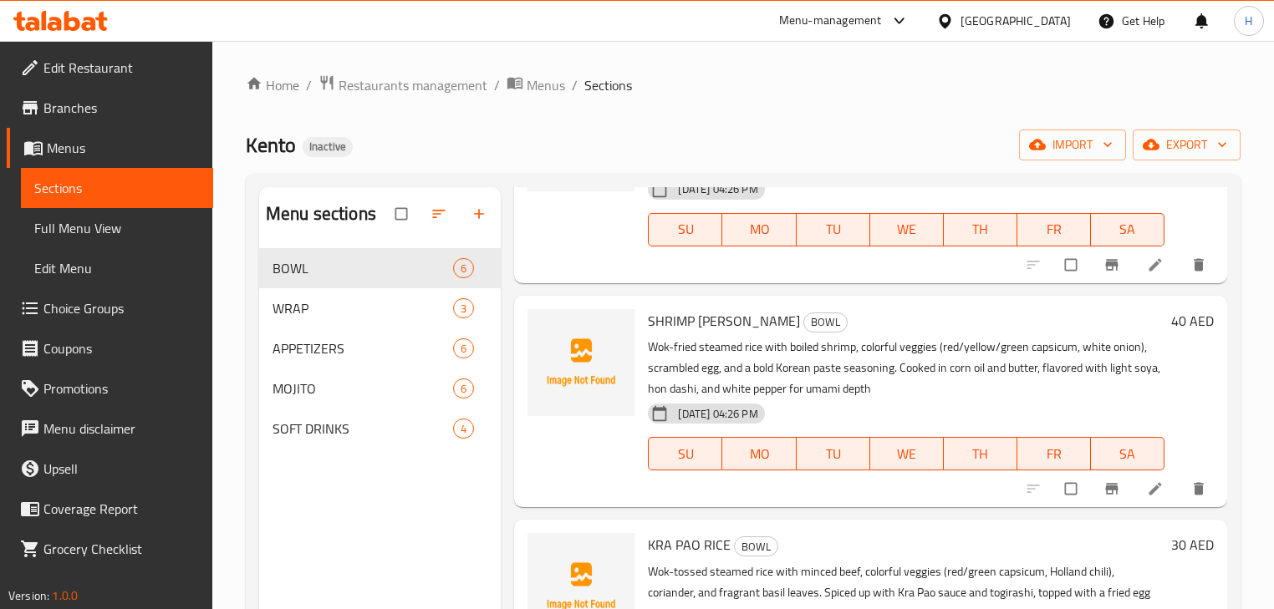
scroll to position [468, 0]
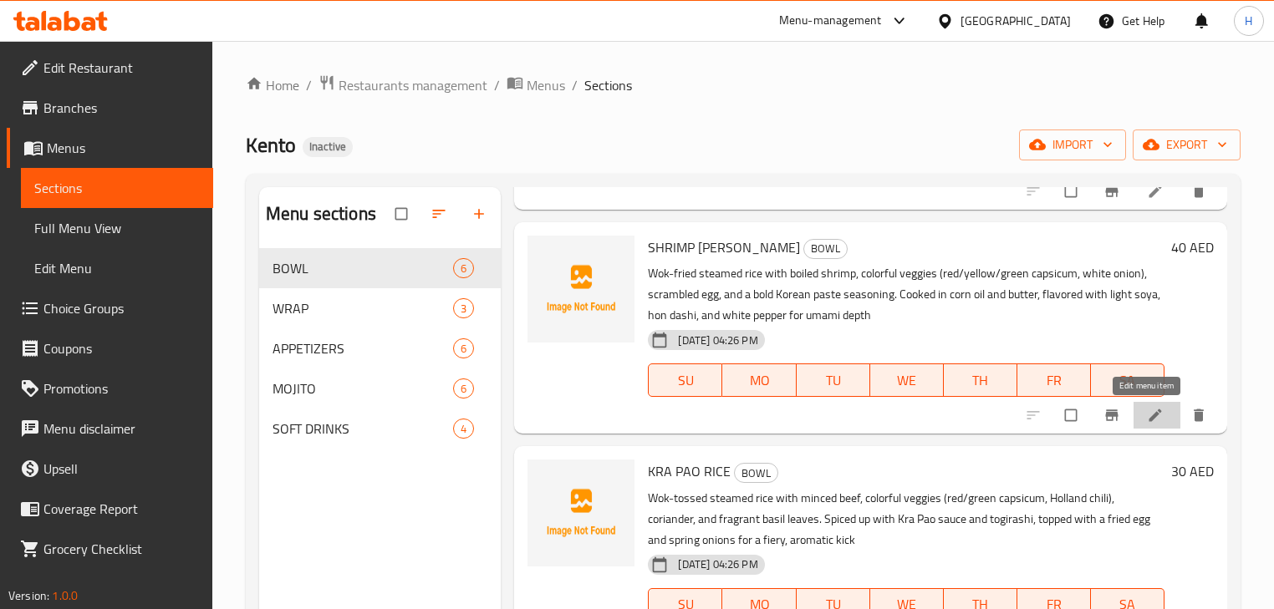
click at [1148, 420] on icon at bounding box center [1154, 415] width 13 height 13
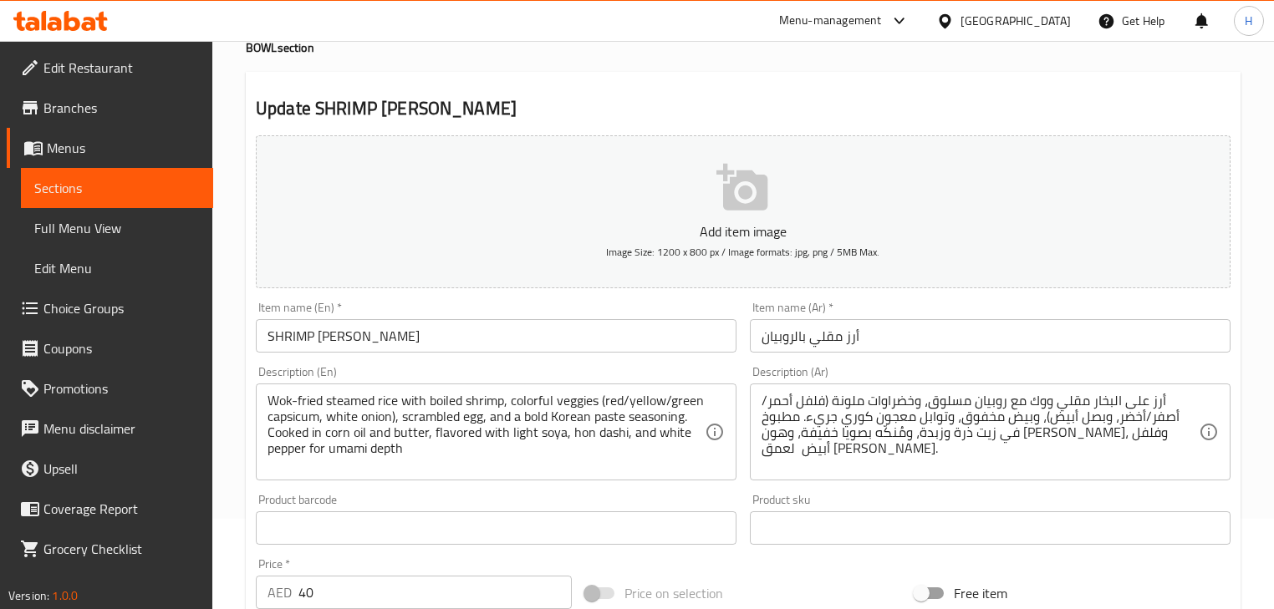
scroll to position [201, 0]
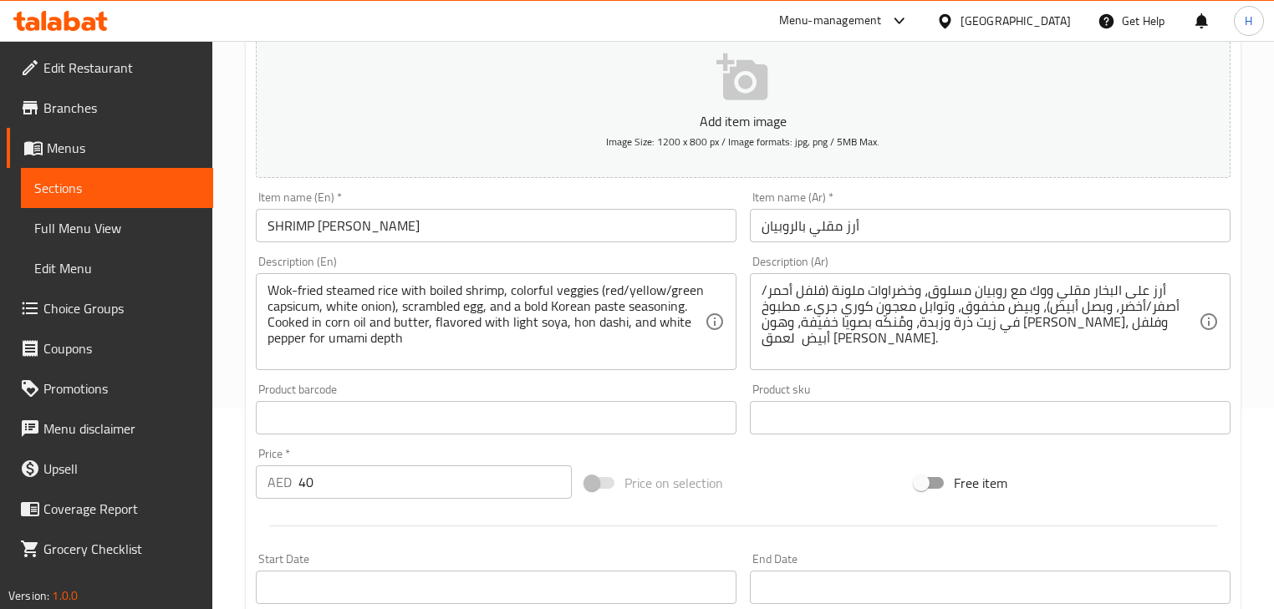
click at [829, 224] on input "أرز مقلي بالروبيان" at bounding box center [990, 225] width 481 height 33
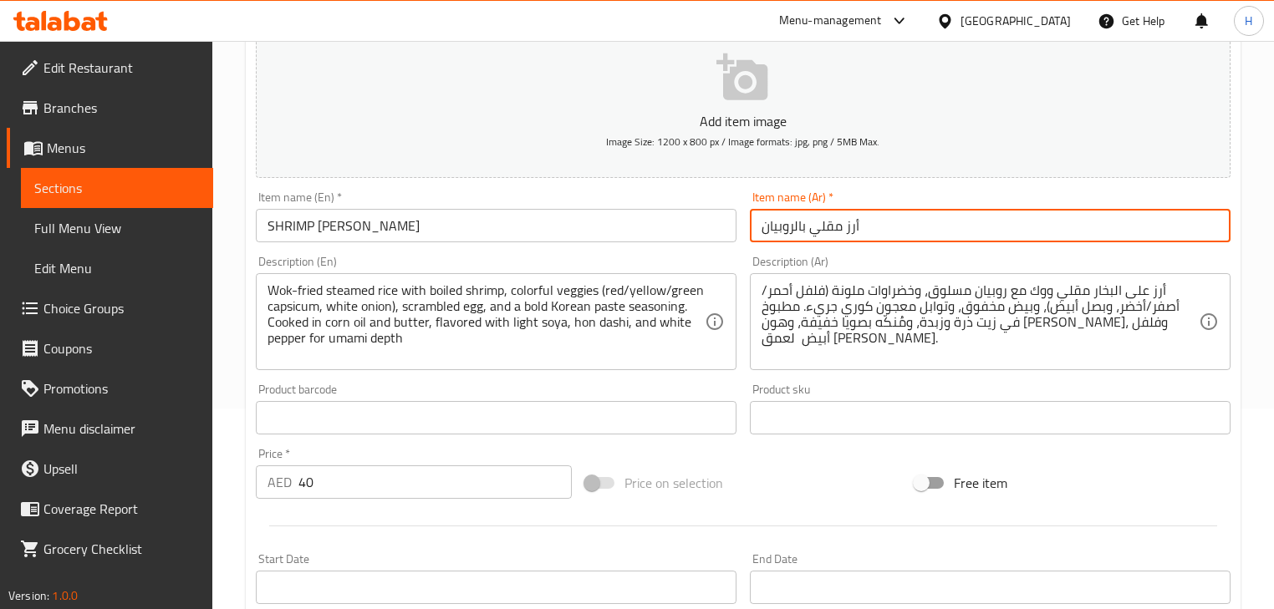
click at [829, 224] on input "أرز مقلي بالروبيان" at bounding box center [990, 225] width 481 height 33
click at [1126, 223] on input "أرز مقلي بالروبيان" at bounding box center [990, 225] width 481 height 33
drag, startPoint x: 1143, startPoint y: 231, endPoint x: 1152, endPoint y: 231, distance: 9.2
click at [1152, 231] on input "أرز مقلي بالروبيان" at bounding box center [990, 225] width 481 height 33
click at [1152, 224] on input "أرز مقلي بالجمبري" at bounding box center [990, 225] width 481 height 33
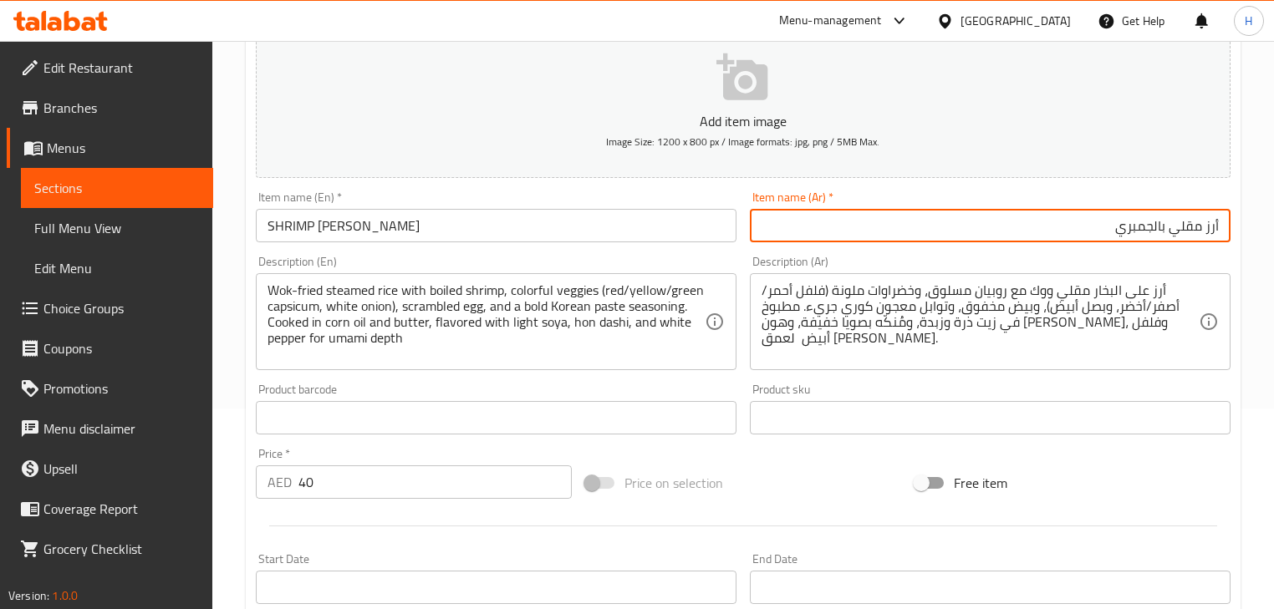
click at [1152, 224] on input "أرز مقلي بالجمبري" at bounding box center [990, 225] width 481 height 33
type input "أرز مقلي بالجمبري"
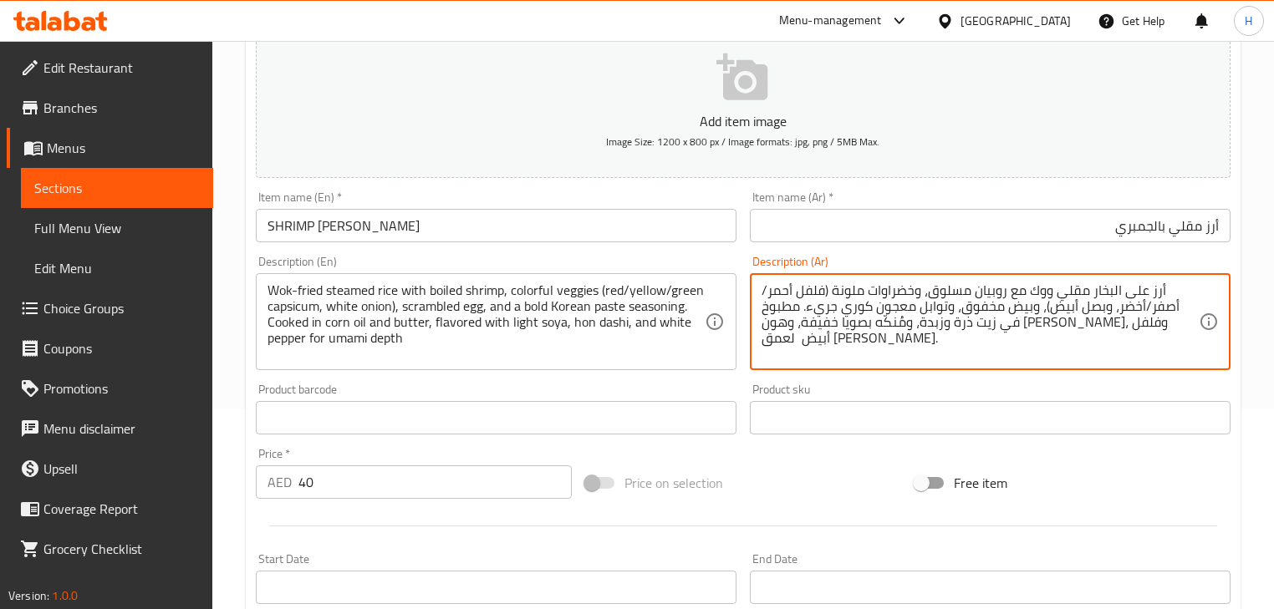
click at [1022, 293] on textarea "أرز على البخار مقلي ووك مع روبيان مسلوق، وخضراوات ملونة (فلفل أحمر/أصفر/أخضر، و…" at bounding box center [979, 321] width 437 height 79
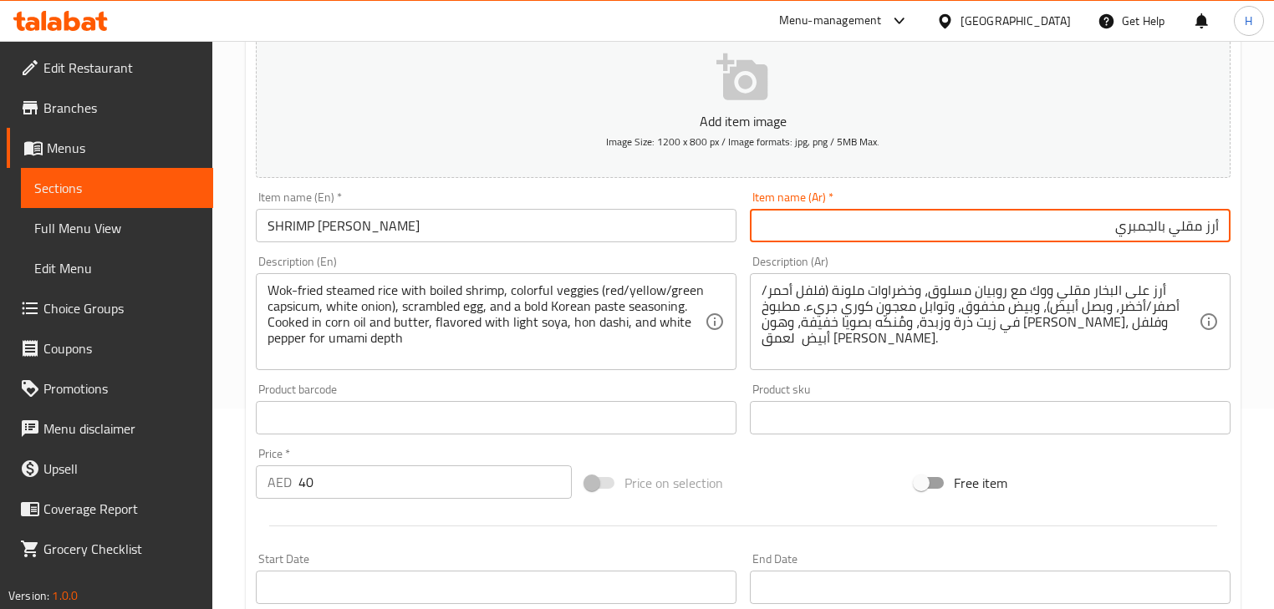
drag, startPoint x: 1138, startPoint y: 231, endPoint x: 1153, endPoint y: 230, distance: 15.1
click at [1153, 230] on input "أرز مقلي بالجمبري" at bounding box center [990, 225] width 481 height 33
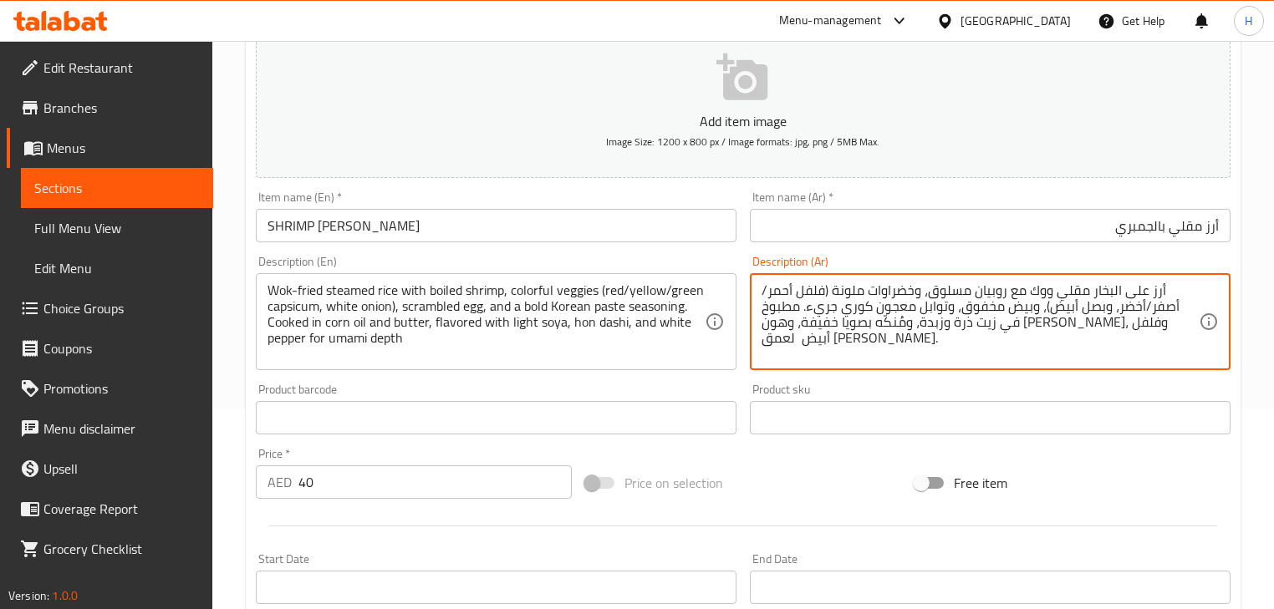
click at [1020, 292] on textarea "أرز على البخار مقلي ووك مع روبيان مسلوق، وخضراوات ملونة (فلفل أحمر/أصفر/أخضر، و…" at bounding box center [979, 321] width 437 height 79
paste textarea "مبري"
click at [985, 308] on textarea "أرز على البخار مقلي ووك مع جمبري مسلوق، وخضراوات ملونة (فلفل أحمر/أصفر/أخضر، وب…" at bounding box center [979, 321] width 437 height 79
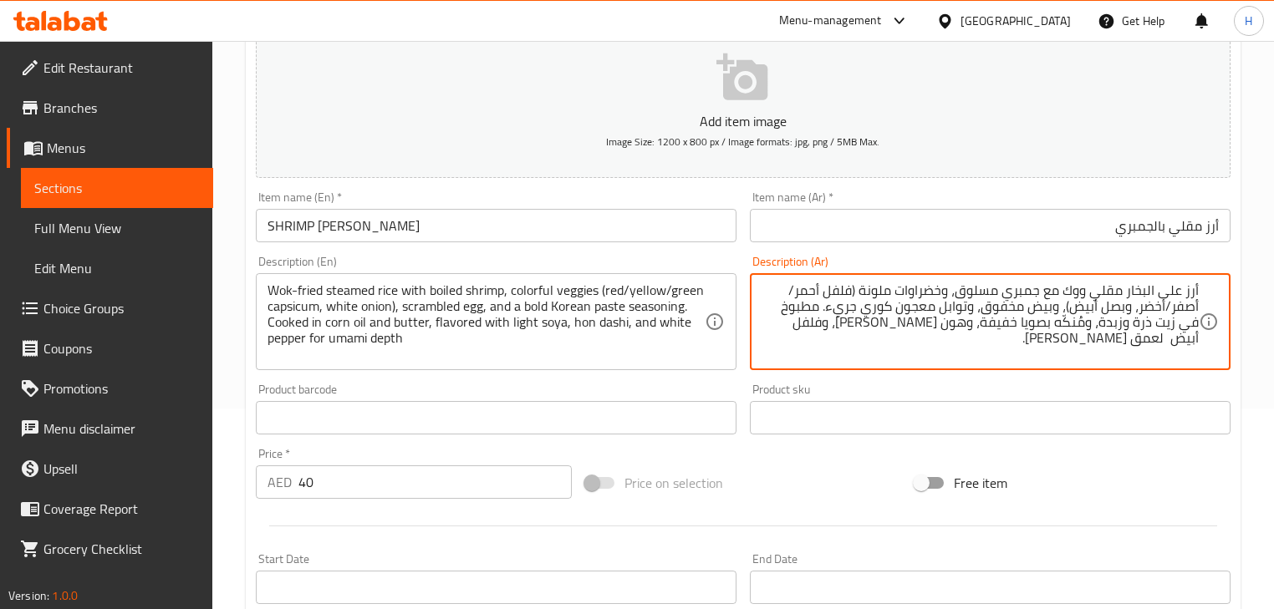
click at [753, 260] on div "Description (Ar) أرز على البخار مقلي ووك مع جمبري مسلوق، وخضراوات ملونة (فلفل أ…" at bounding box center [990, 313] width 481 height 114
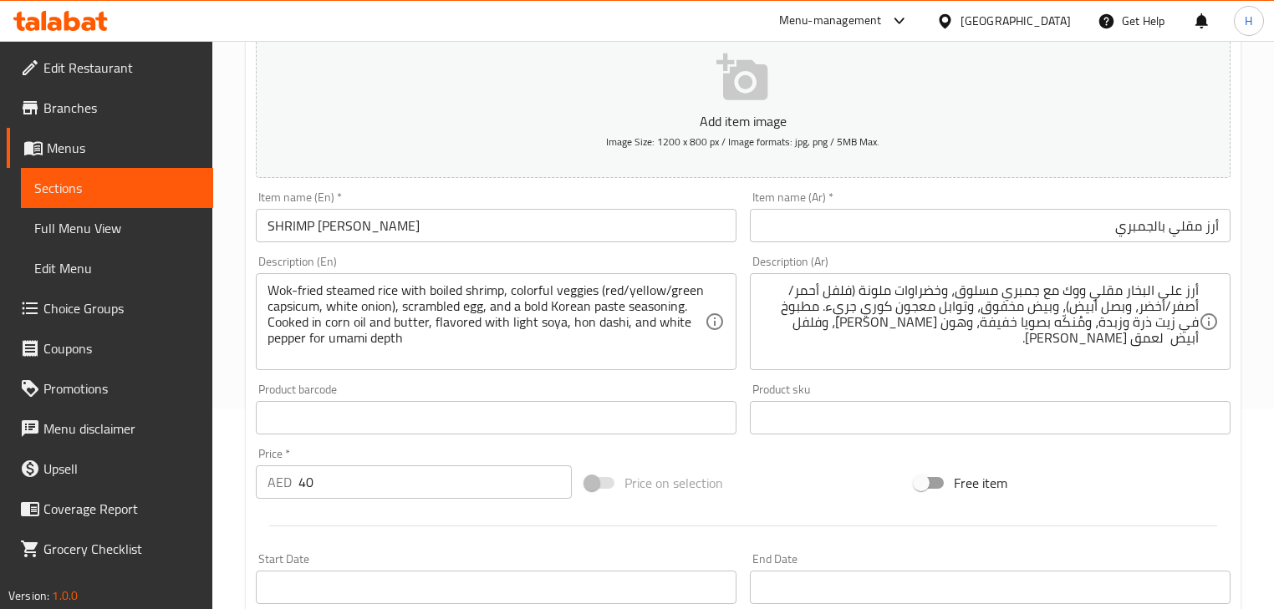
click at [910, 315] on textarea "أرز على البخار مقلي ووك مع جمبري مسلوق، وخضراوات ملونة (فلفل أحمر/أصفر/أخضر، وب…" at bounding box center [979, 321] width 437 height 79
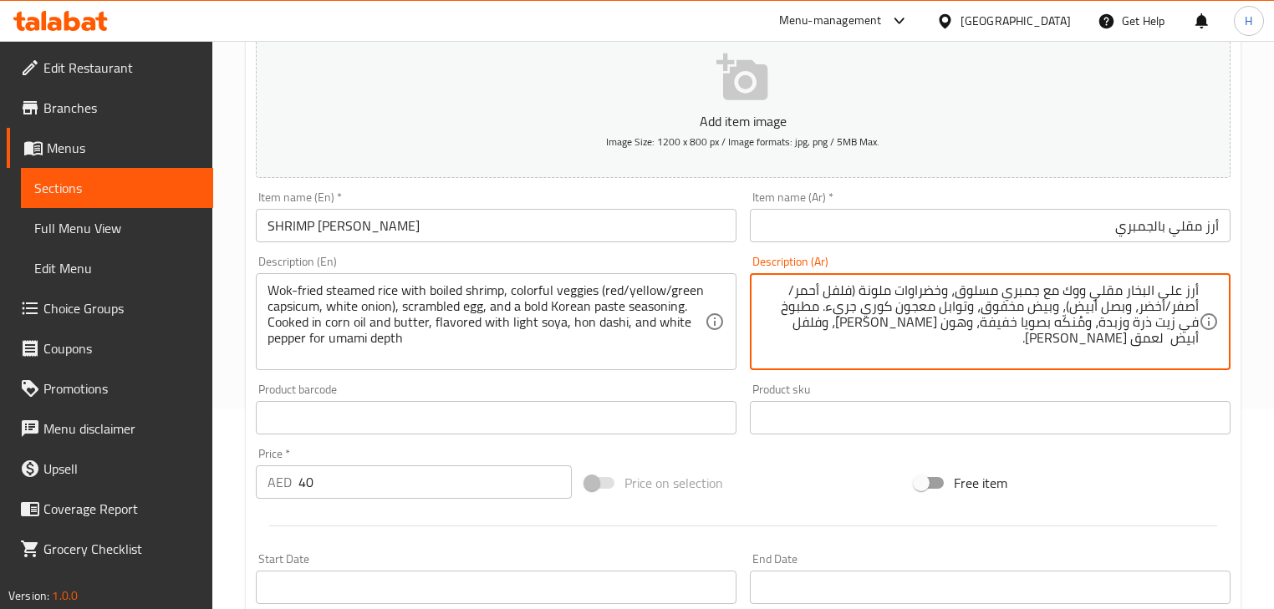
click at [910, 315] on textarea "أرز على البخار مقلي ووك مع جمبري مسلوق، وخضراوات ملونة (فلفل أحمر/أصفر/أخضر، وب…" at bounding box center [979, 321] width 437 height 79
click at [837, 379] on div "Product sku Product sku" at bounding box center [990, 409] width 494 height 64
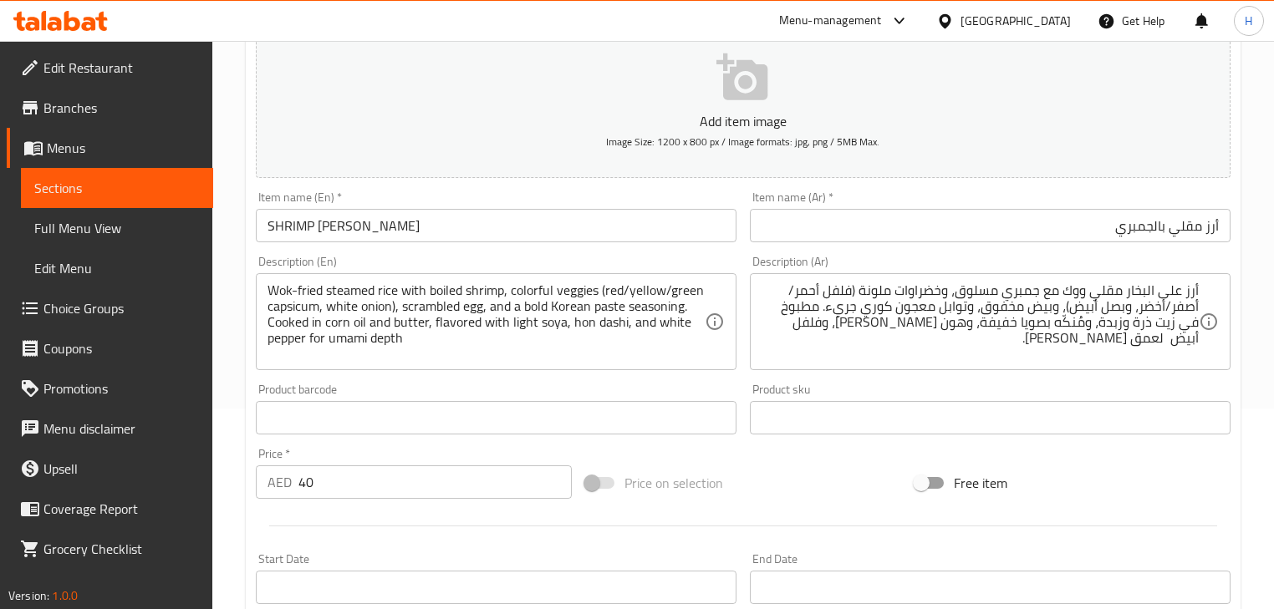
click at [840, 290] on textarea "أرز على البخار مقلي ووك مع جمبري مسلوق، وخضراوات ملونة (فلفل أحمر/أصفر/أخضر، وب…" at bounding box center [979, 321] width 437 height 79
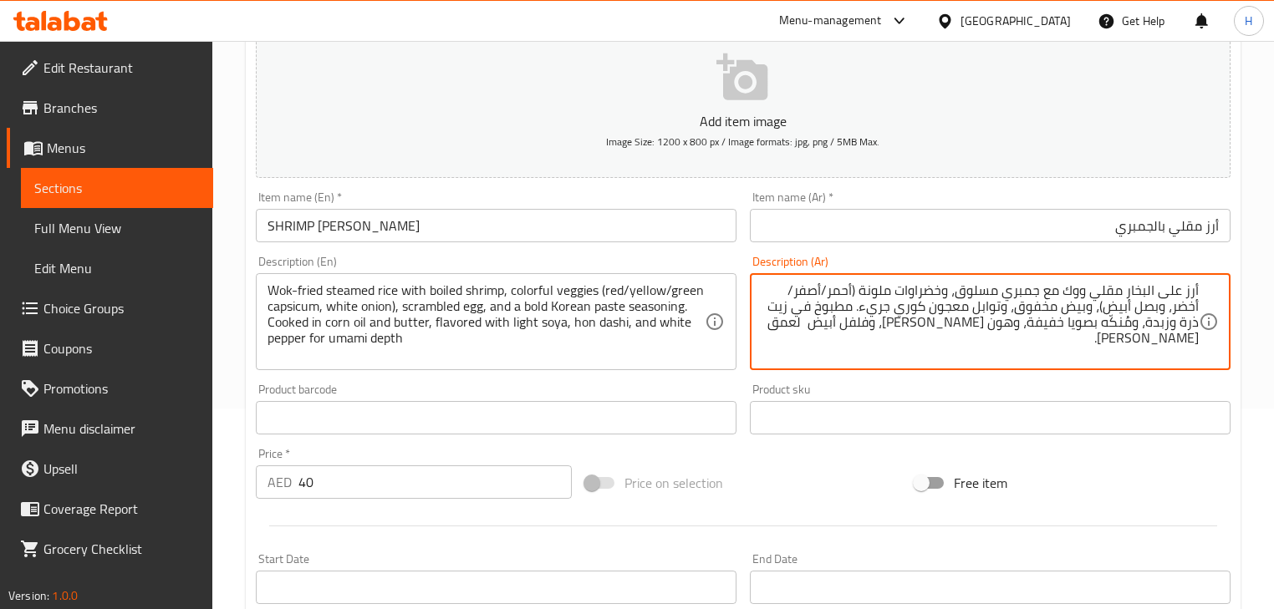
click at [1170, 310] on textarea "أرز على البخار مقلي ووك مع جمبري مسلوق، وخضراوات ملونة (أحمر/أصفر/أخضر، وبصل أب…" at bounding box center [979, 321] width 437 height 79
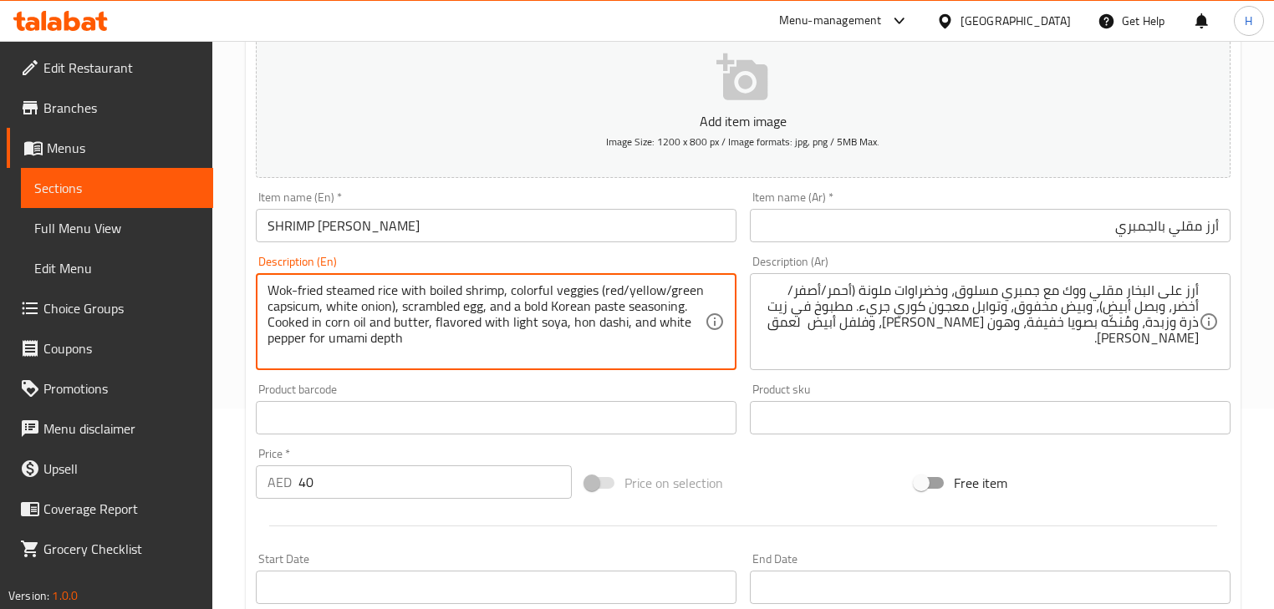
click at [296, 310] on textarea "Wok-fried steamed rice with boiled shrimp, colorful veggies (red/yellow/green c…" at bounding box center [485, 321] width 437 height 79
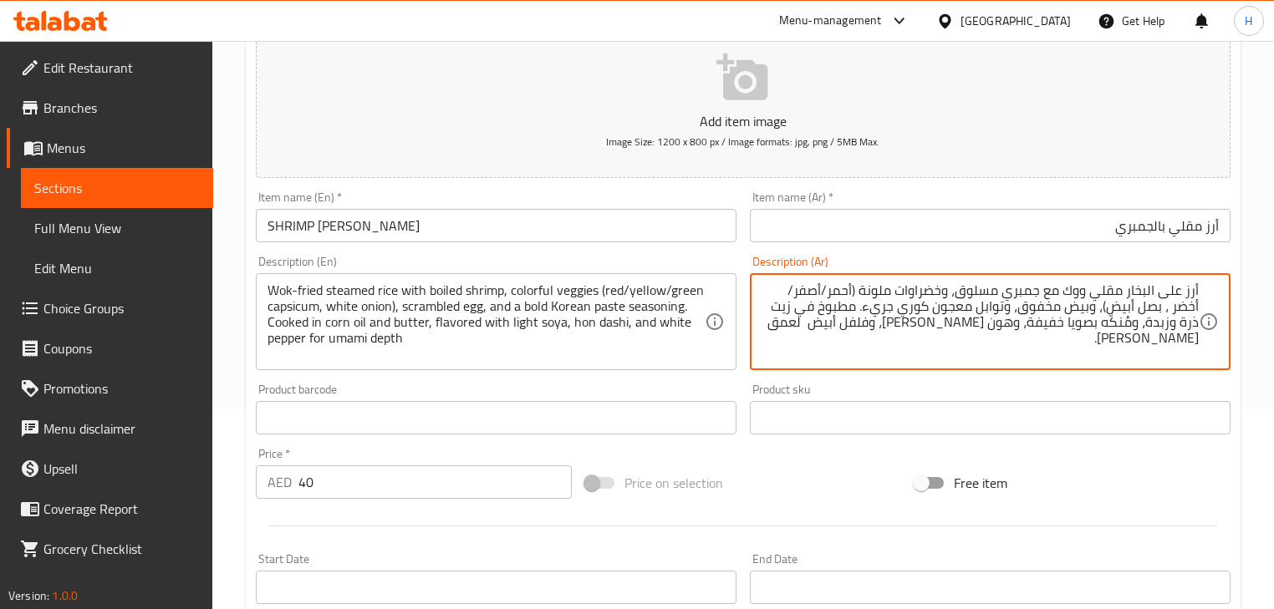
paste textarea "فليفلة"
click at [741, 381] on div "Product barcode Product barcode" at bounding box center [496, 409] width 494 height 64
click at [877, 308] on textarea "أرز على البخار مقلي ووك مع جمبري مسلوق، وخضراوات ملونة (أحمر/أصفر/أخضر فليفلة، …" at bounding box center [979, 321] width 437 height 79
click at [1002, 308] on textarea "أرز على البخار مقلي ووك مع جمبري مسلوق، وخضراوات ملونة (أحمر/أصفر/أخضر فليفلة، …" at bounding box center [979, 321] width 437 height 79
type textarea "أرز على البخار مقلي ووك مع جمبري مسلوق، وخضراوات ملونة (أحمر/أصفر/أخضر فليفلة، …"
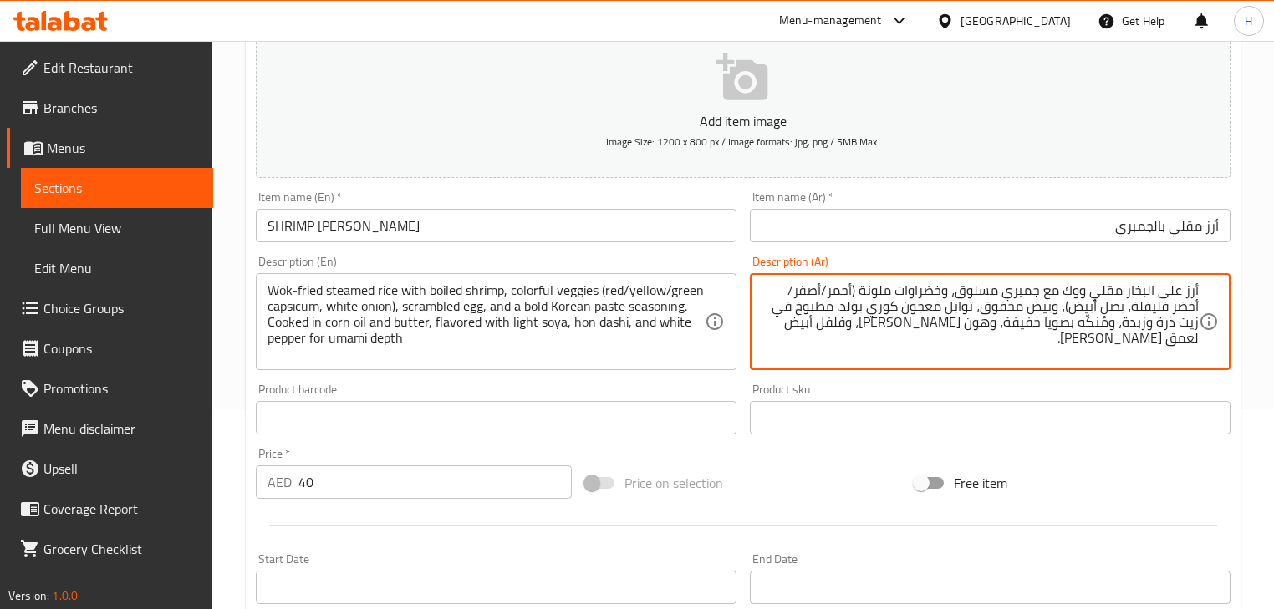
click at [759, 378] on div "Product sku Product sku" at bounding box center [990, 409] width 494 height 64
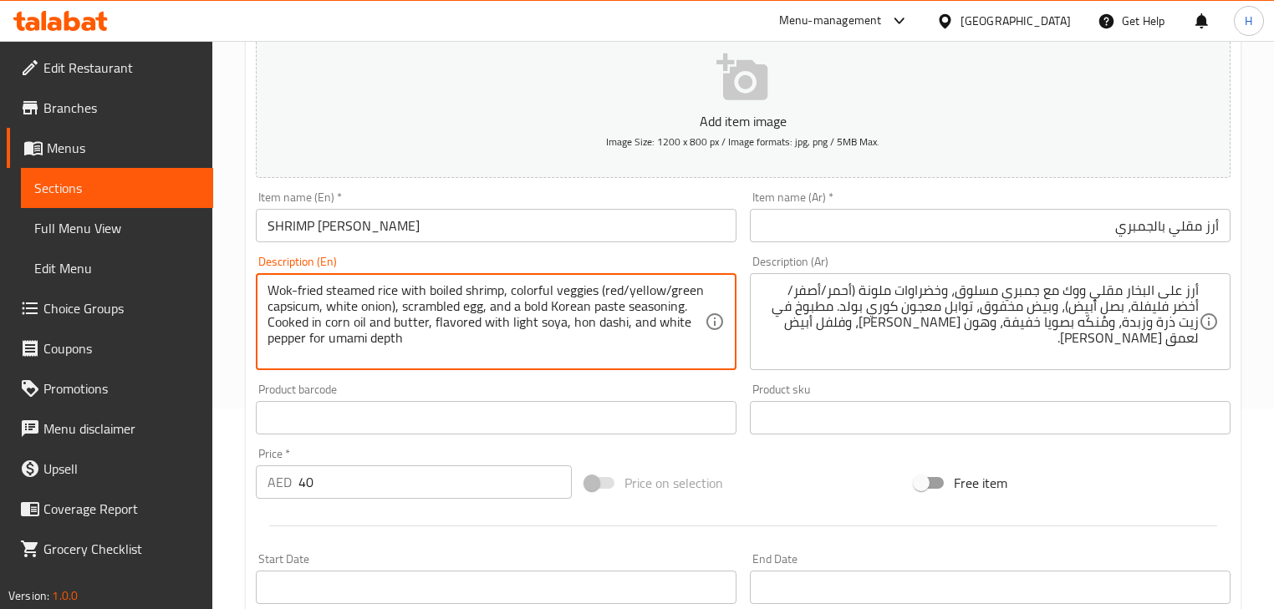
click at [505, 310] on textarea "Wok-fried steamed rice with boiled shrimp, colorful veggies (red/yellow/green c…" at bounding box center [485, 321] width 437 height 79
type textarea "Wok-fried steamed rice with boiled shrimp, colorful veggies (red/yellow/green c…"
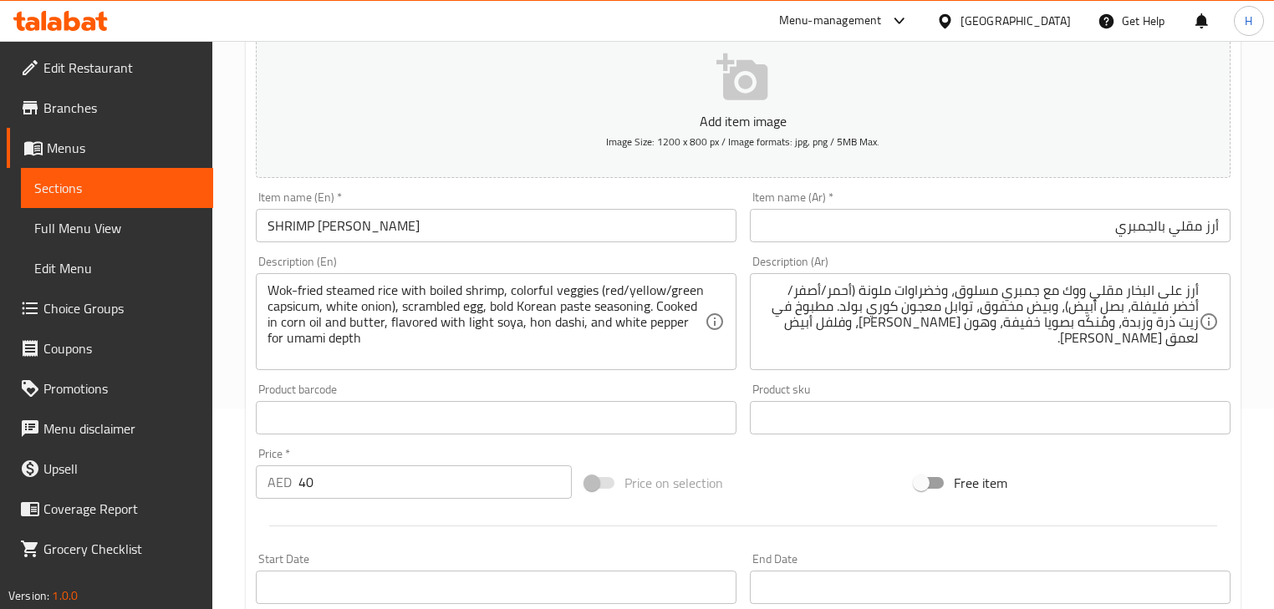
click at [709, 380] on div "Product barcode Product barcode" at bounding box center [496, 409] width 494 height 64
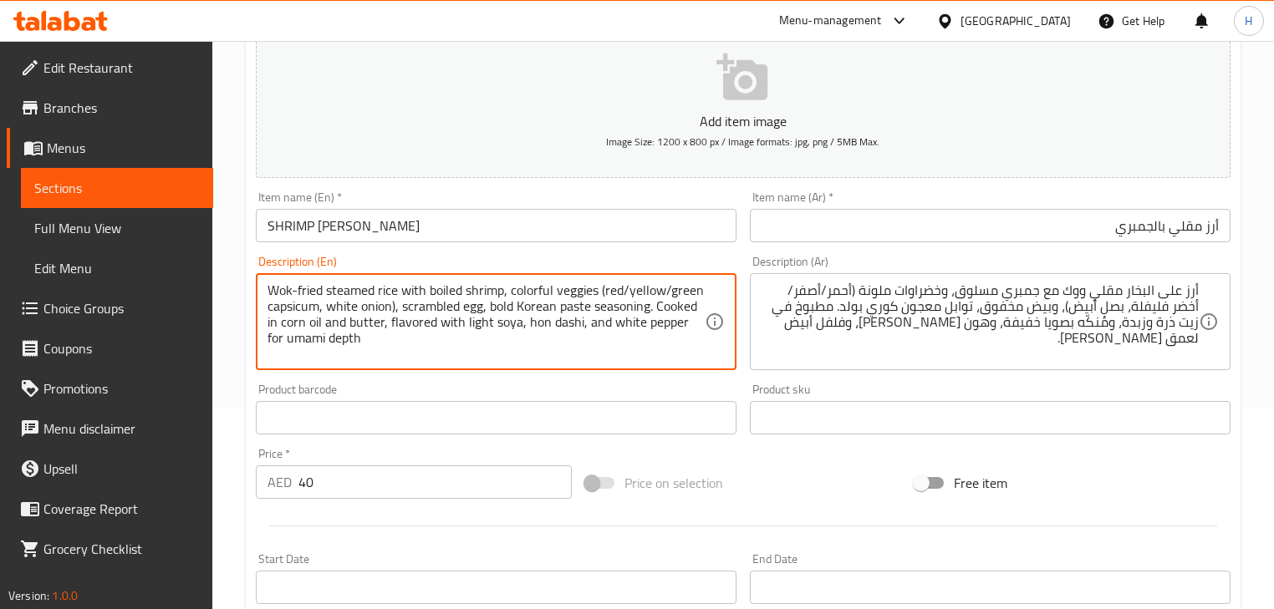
drag, startPoint x: 524, startPoint y: 321, endPoint x: 578, endPoint y: 325, distance: 54.5
click at [717, 257] on div "Description (En) Wok-fried steamed rice with boiled shrimp, colorful veggies (r…" at bounding box center [496, 313] width 481 height 114
click at [323, 341] on textarea "Wok-fried steamed rice with boiled shrimp, colorful veggies (red/yellow/green c…" at bounding box center [485, 321] width 437 height 79
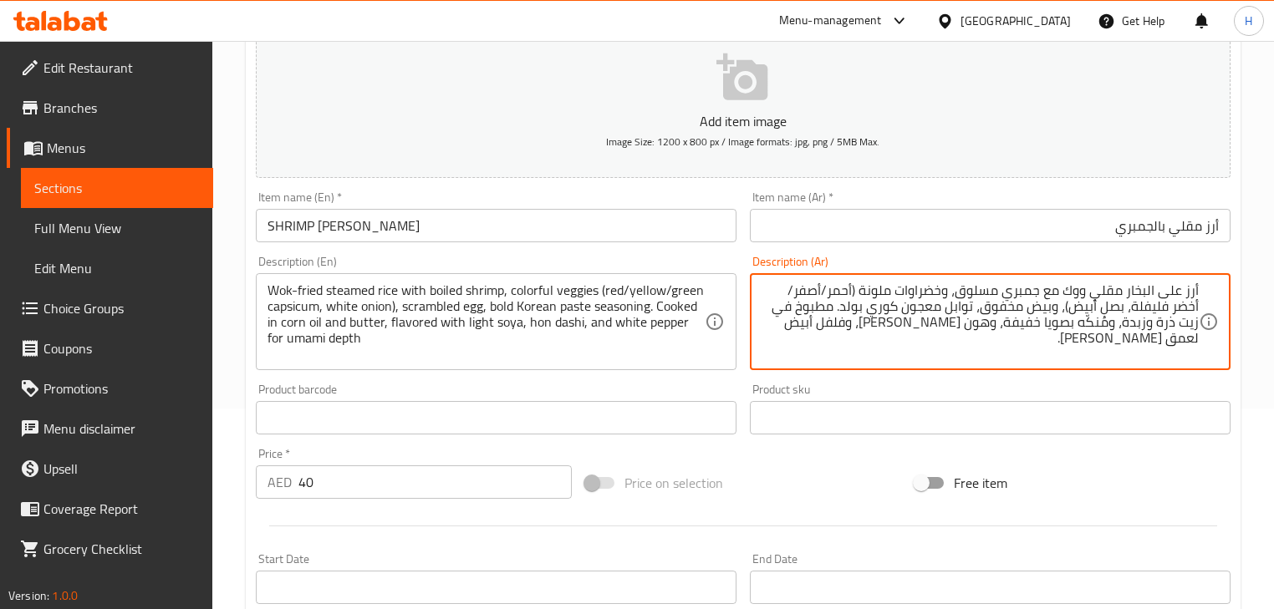
click at [905, 327] on textarea "أرز على البخار مقلي ووك مع جمبري مسلوق، وخضراوات ملونة (أحمر/أصفر/أخضر فليفلة، …" at bounding box center [979, 321] width 437 height 79
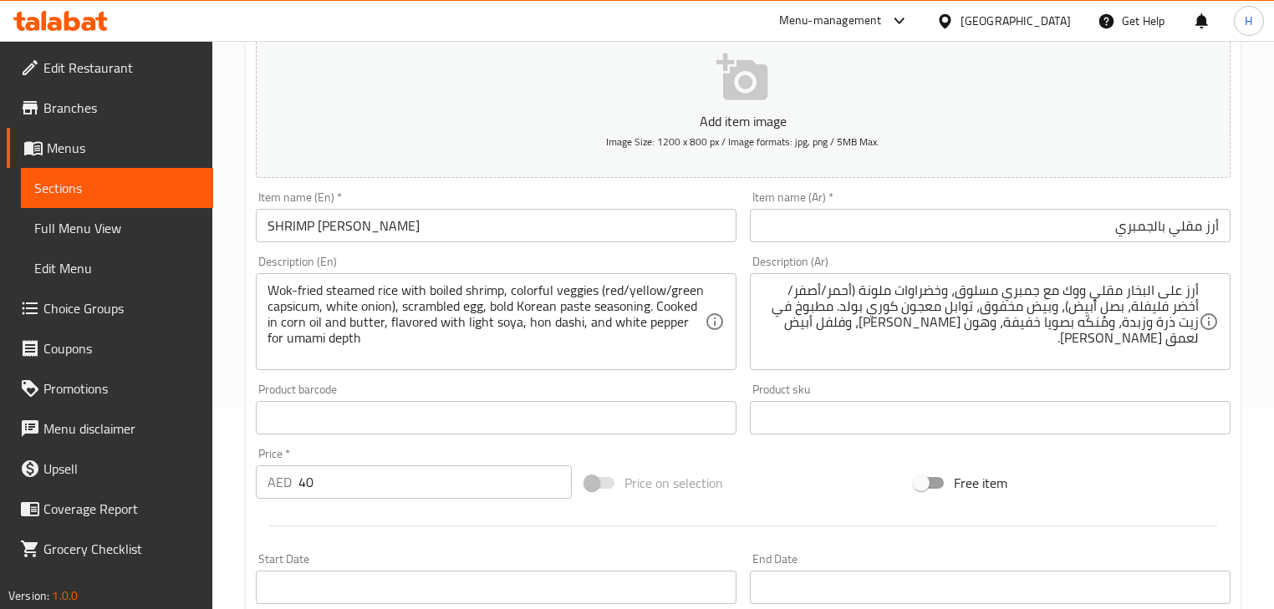
drag, startPoint x: 260, startPoint y: 338, endPoint x: 351, endPoint y: 338, distance: 91.1
click at [351, 338] on div "Wok-fried steamed rice with boiled shrimp, colorful veggies (red/yellow/green c…" at bounding box center [496, 321] width 481 height 97
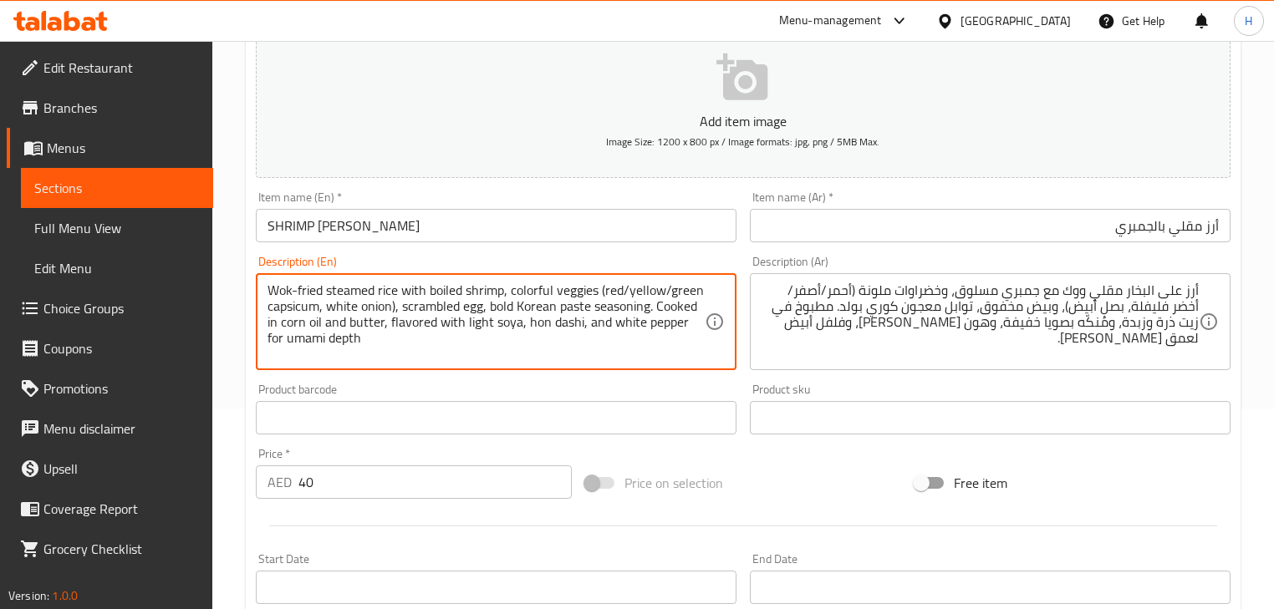
drag, startPoint x: 351, startPoint y: 338, endPoint x: 264, endPoint y: 340, distance: 86.9
click at [264, 340] on div "Wok-fried steamed rice with boiled shrimp, colorful veggies (red/yellow/green c…" at bounding box center [496, 321] width 481 height 97
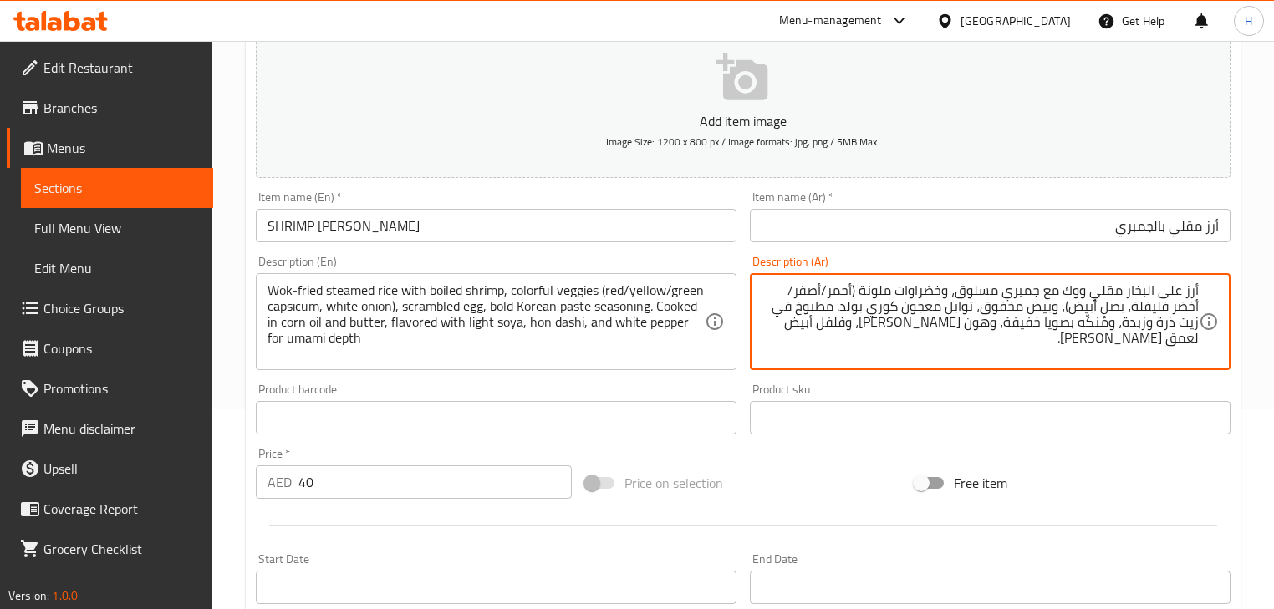
click at [895, 328] on textarea "أرز على البخار مقلي ووك مع جمبري مسلوق، وخضراوات ملونة (أحمر/أصفر/أخضر فليفلة، …" at bounding box center [979, 321] width 437 height 79
paste textarea "ديبث"
type textarea "أرز على البخار مقلي ووك مع جمبري مسلوق، وخضراوات ملونة (أحمر/أصفر/أخضر فليفلة، …"
click at [734, 377] on div "Description (En) Wok-fried steamed rice with boiled shrimp, colorful veggies (r…" at bounding box center [496, 313] width 494 height 128
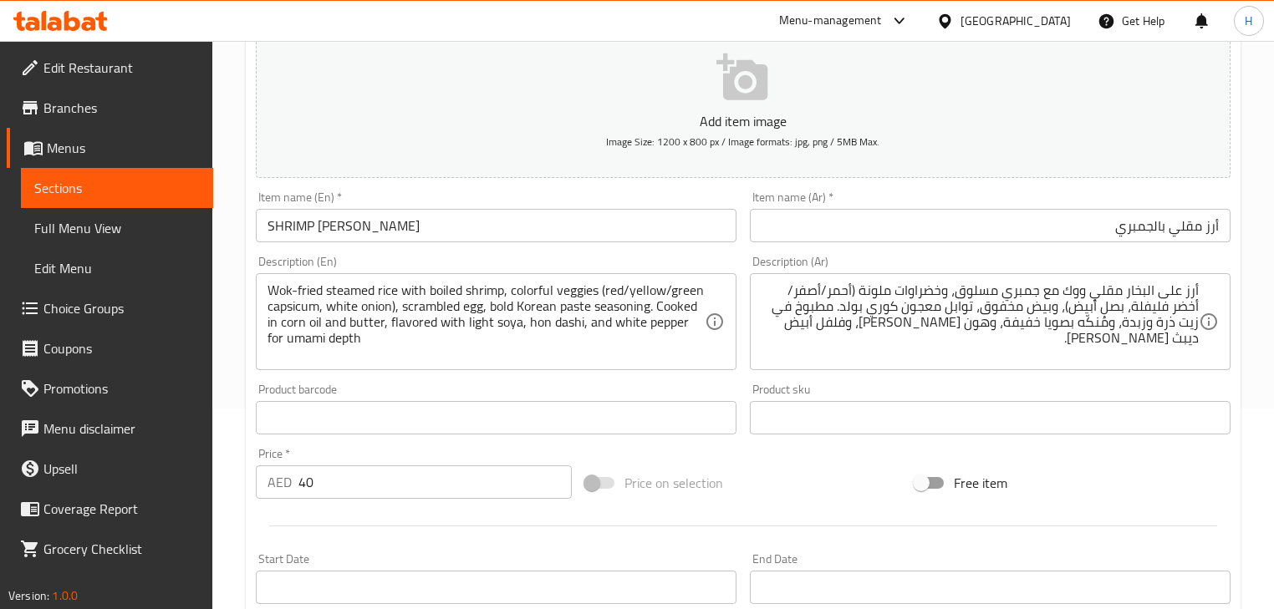
click at [599, 240] on input "SHRIMP [PERSON_NAME]" at bounding box center [496, 225] width 481 height 33
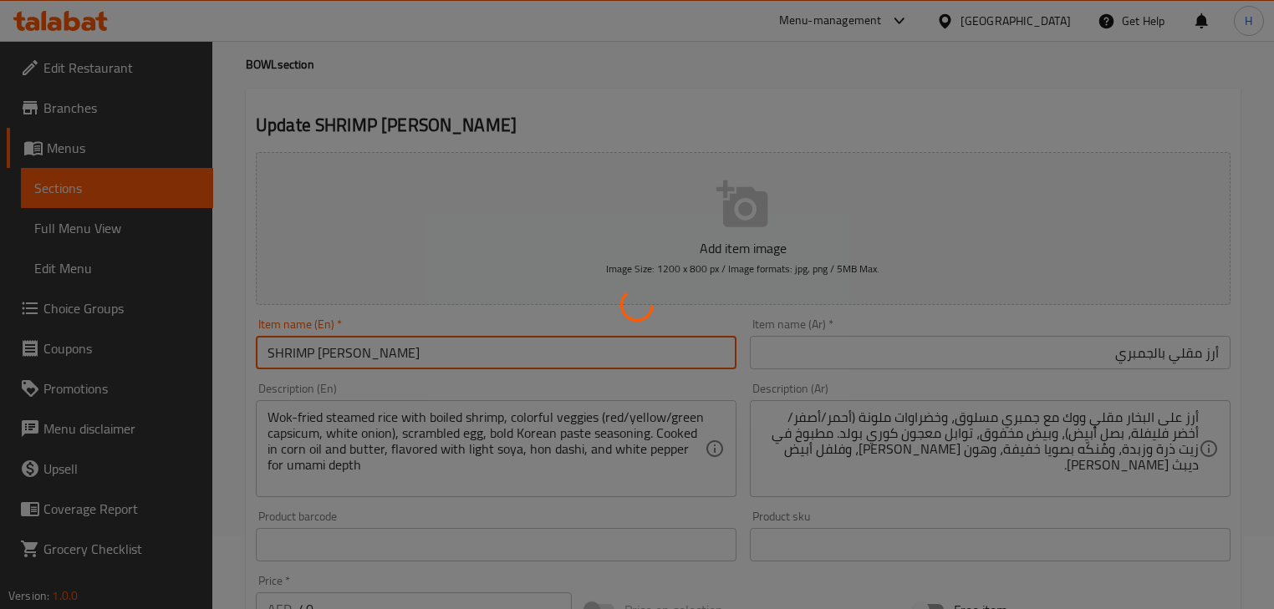
scroll to position [0, 0]
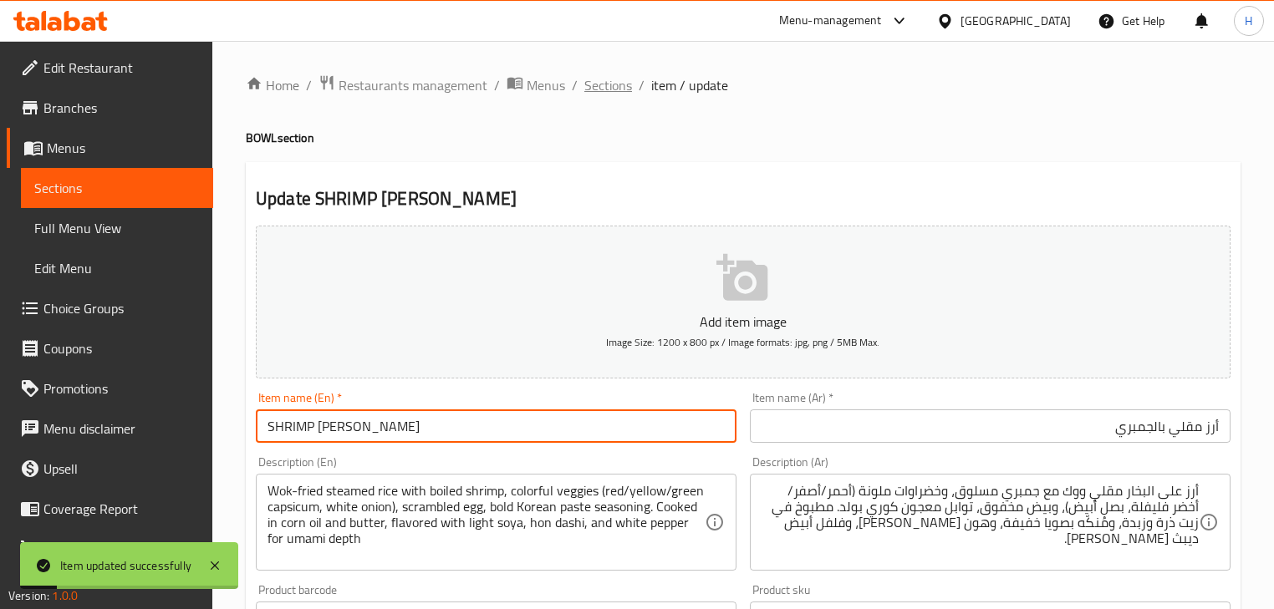
click at [620, 83] on span "Sections" at bounding box center [608, 85] width 48 height 20
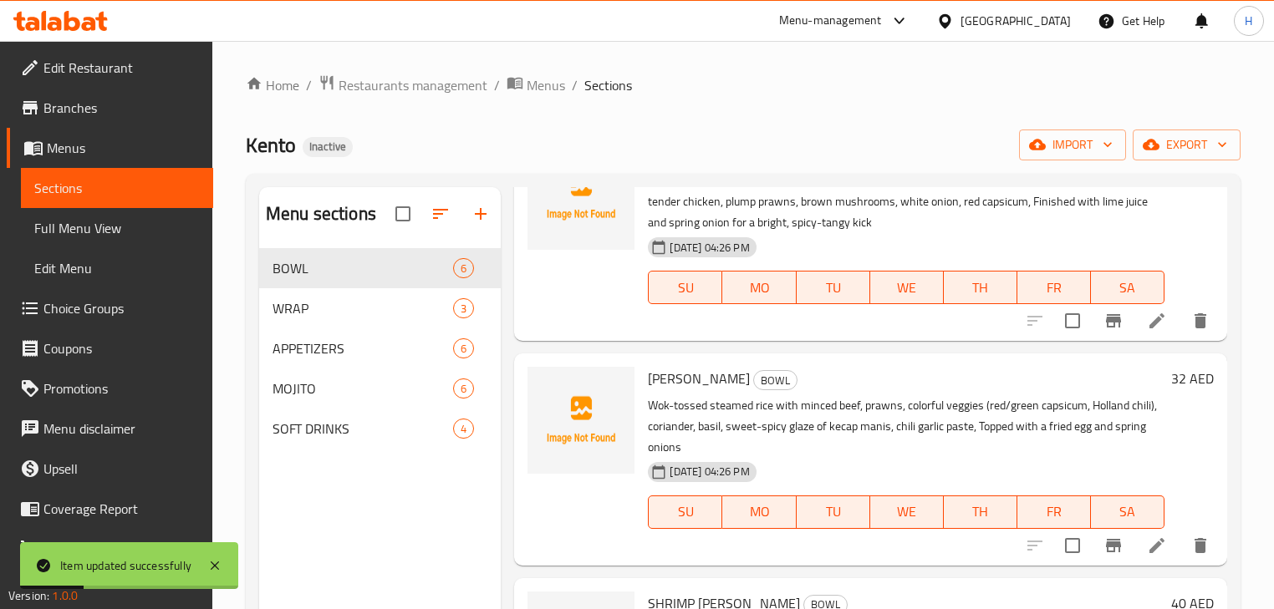
scroll to position [134, 0]
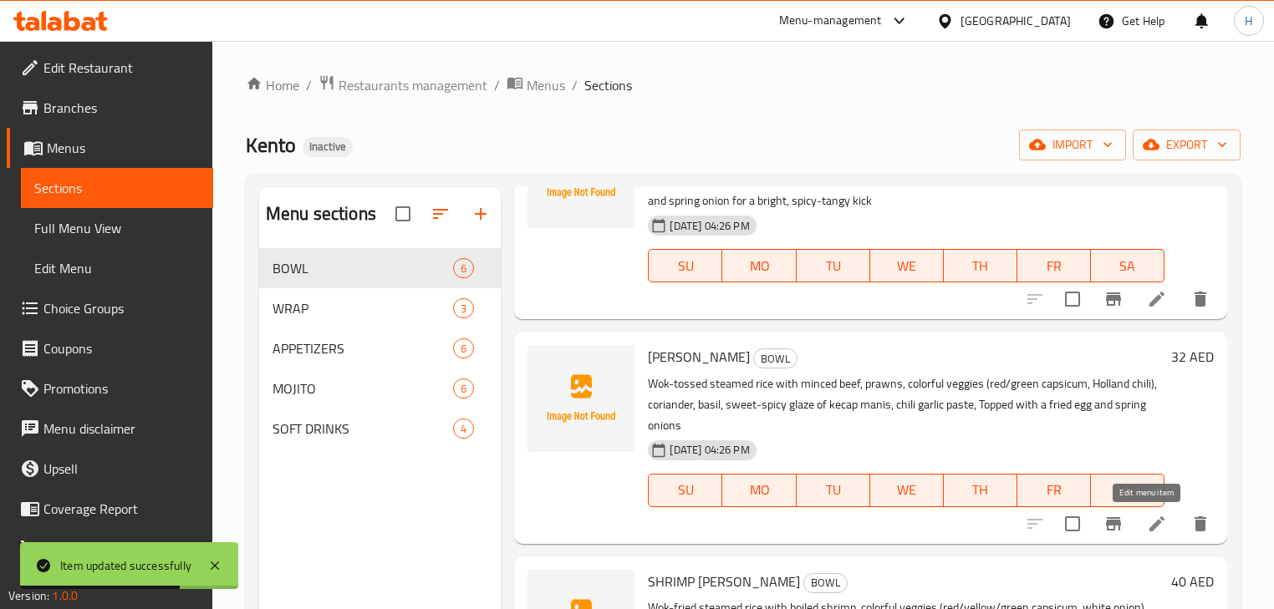
click at [1149, 526] on icon at bounding box center [1157, 524] width 20 height 20
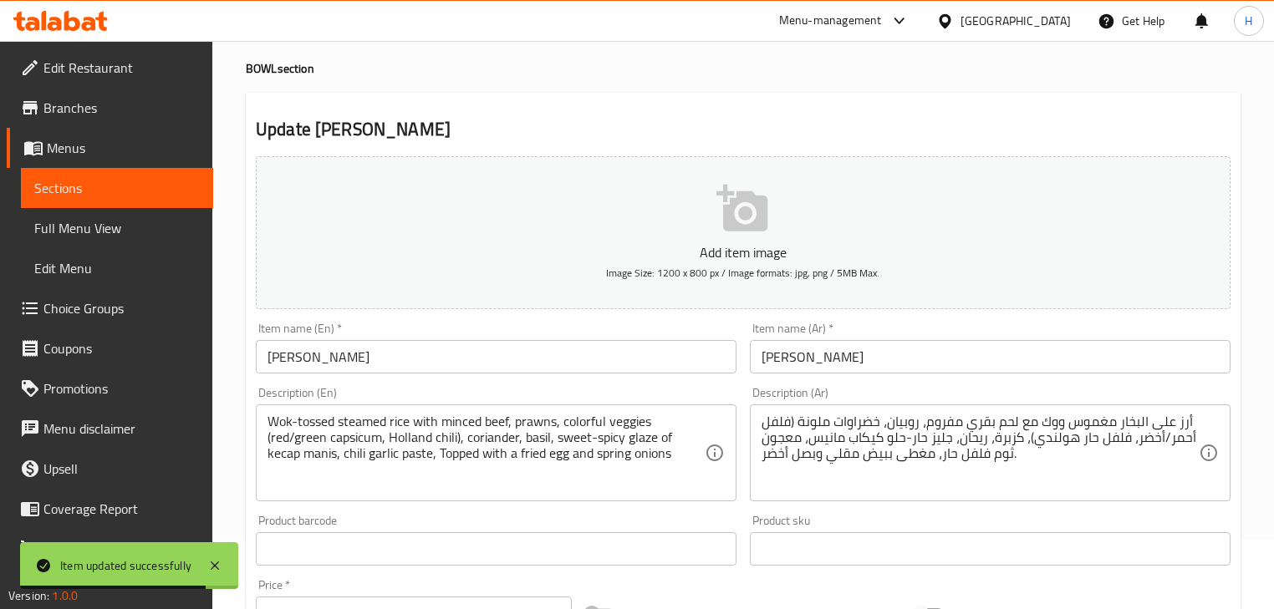
scroll to position [134, 0]
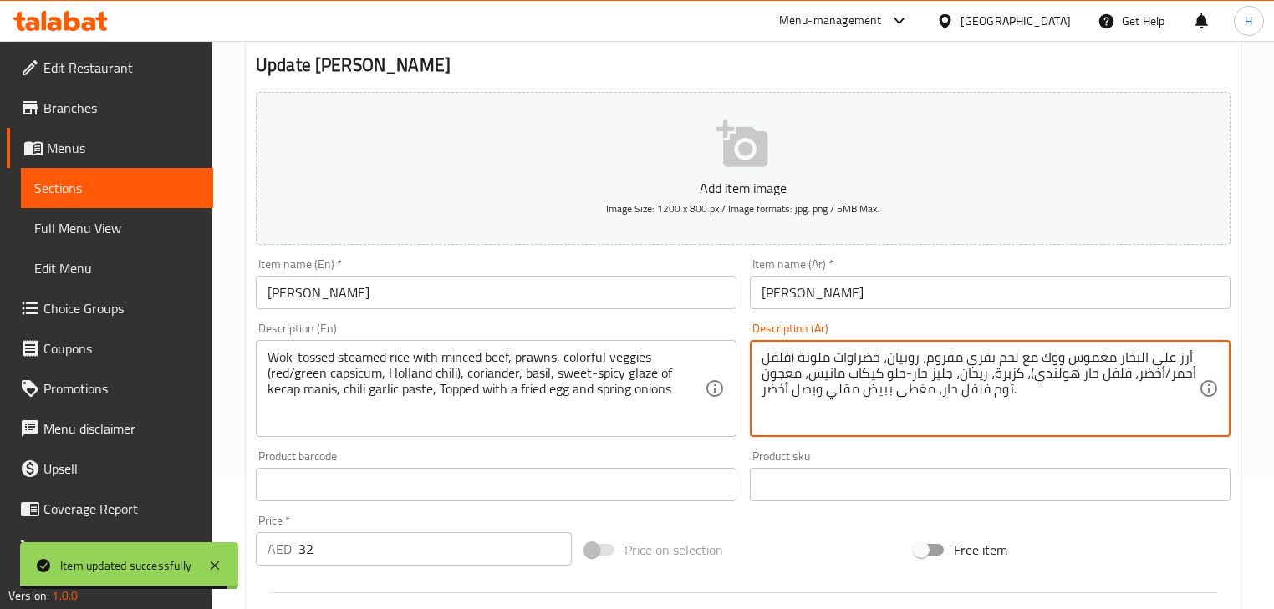
click at [959, 383] on textarea "أرز على البخار مغموس ووك مع لحم بقري مفروم، روبيان، خضراوات ملونة (فلفل أحمر/أخ…" at bounding box center [979, 388] width 437 height 79
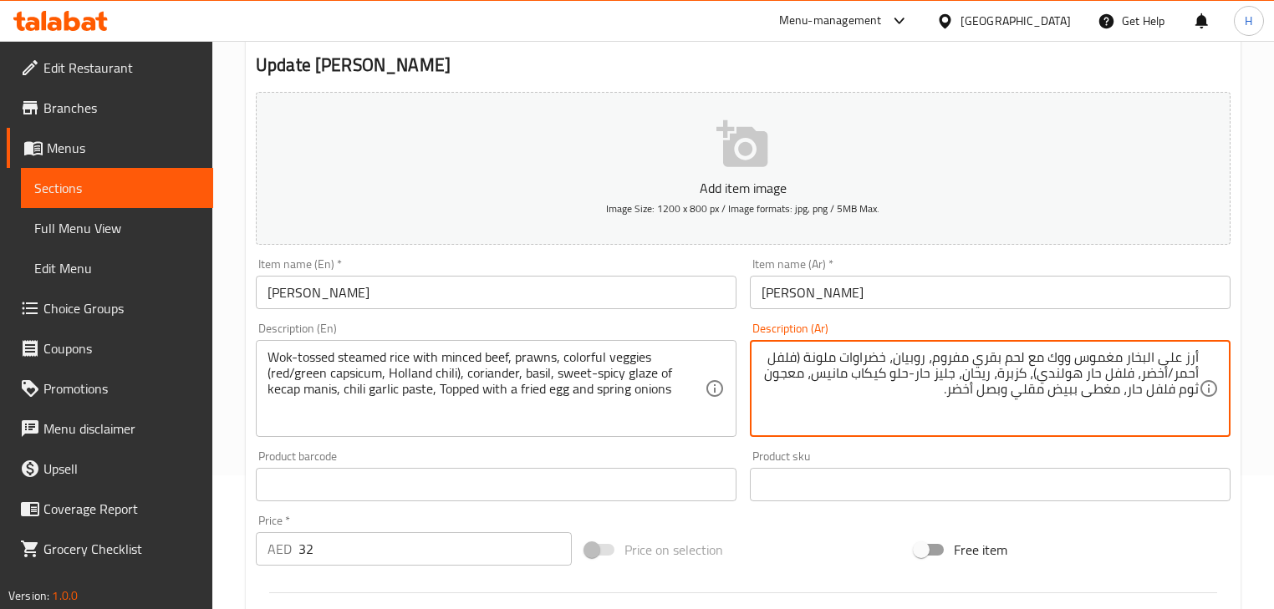
click at [762, 324] on div "Description (Ar) أرز على البخار مغموس ووك مع لحم بقري مفروم، روبيان، خضراوات مل…" at bounding box center [990, 380] width 481 height 114
click at [1099, 354] on textarea "أرز على البخار مغموس ووك مع لحم بقري مفروم، روبيان، خضراوات ملونة (فلفل أحمر/أخ…" at bounding box center [979, 388] width 437 height 79
paste textarea "مغموس"
click at [790, 363] on textarea "أرز على البخار ووك-مغموس مع لحم بقري مفروم، روبيان، خضراوات ملونة (فلفل أحمر/أخ…" at bounding box center [979, 388] width 437 height 79
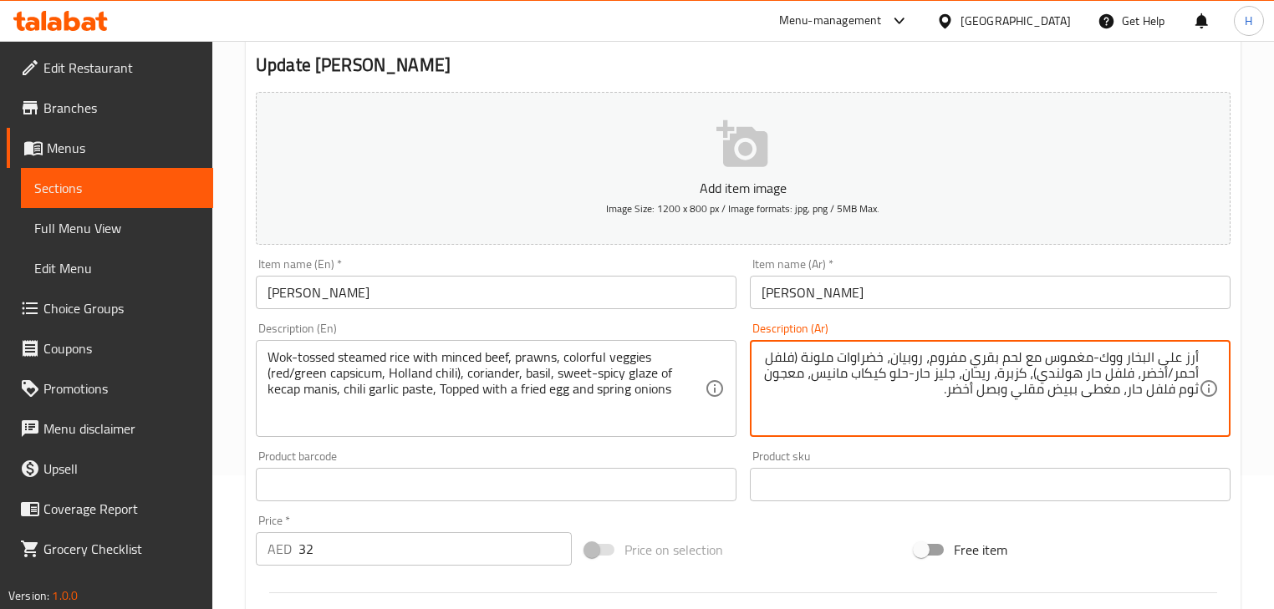
paste textarea "فلة"
type textarea "أرز على البخار ووك-مغموس مع لحم بقري مفروم، روبيان، خضراوات ملونة (فليفلة أحمر/…"
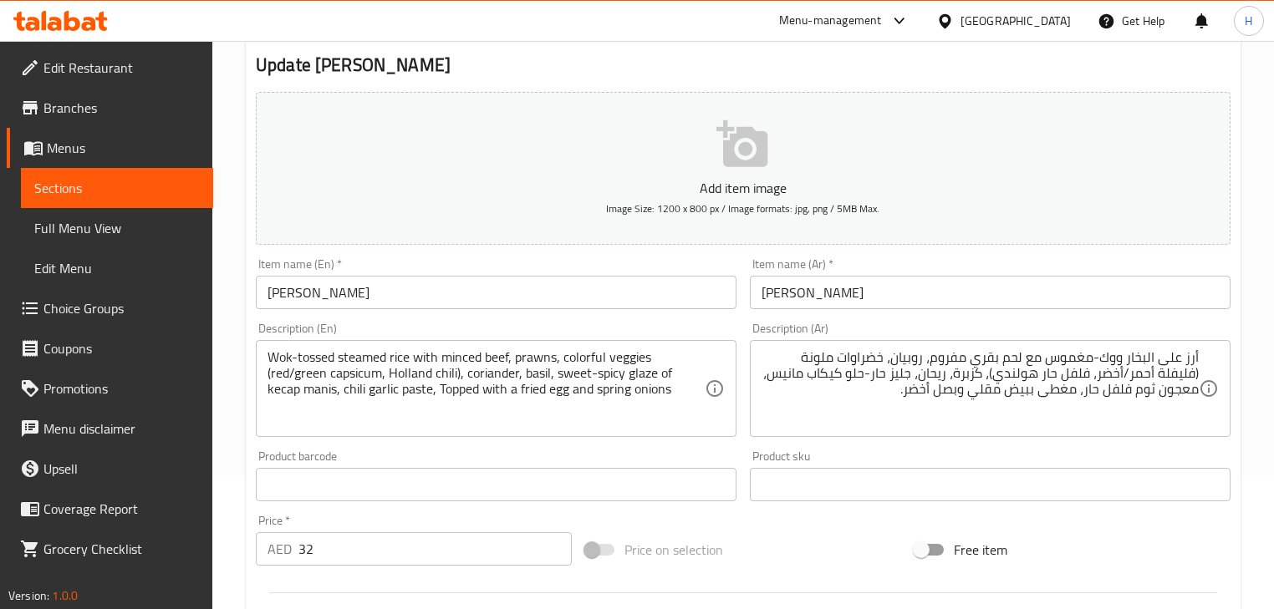
click at [750, 318] on div "Description (Ar) أرز على البخار ووك-مغموس مع لحم بقري مفروم، روبيان، خضراوات مل…" at bounding box center [990, 380] width 494 height 128
click at [557, 288] on input "[PERSON_NAME]" at bounding box center [496, 292] width 481 height 33
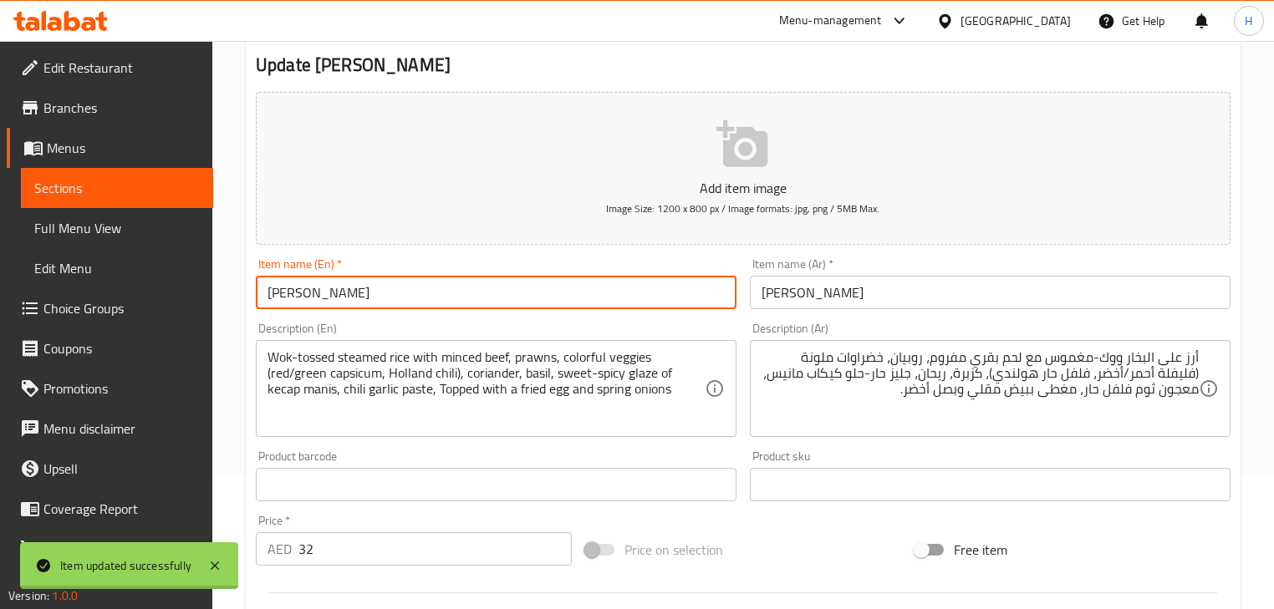
scroll to position [0, 0]
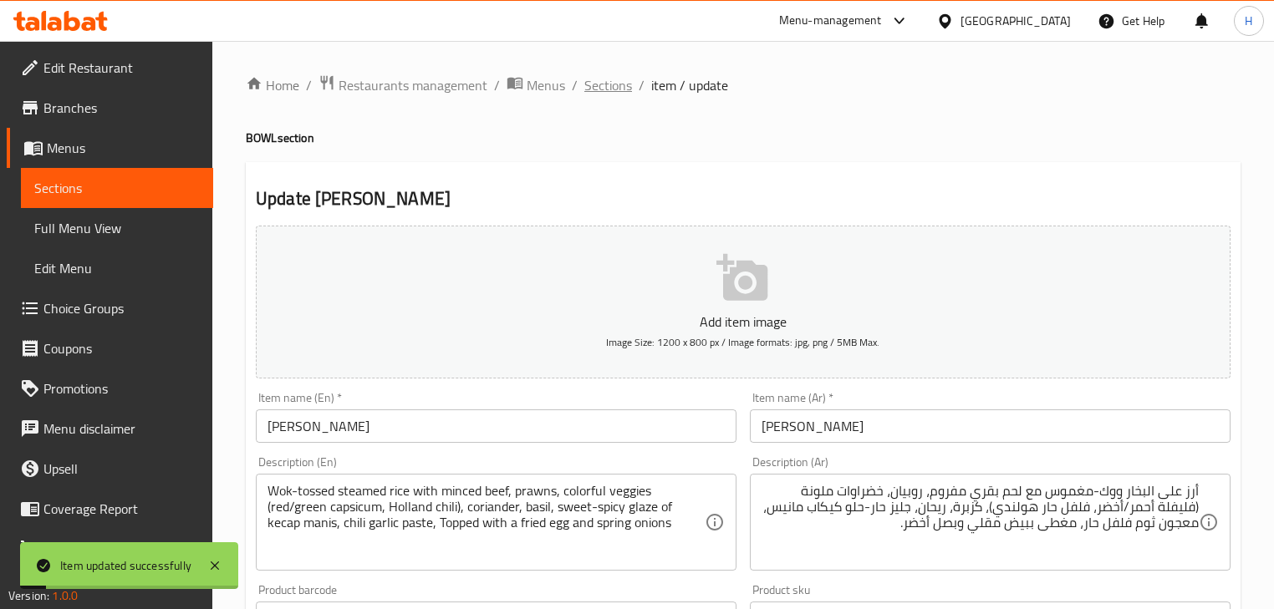
click at [625, 90] on span "Sections" at bounding box center [608, 85] width 48 height 20
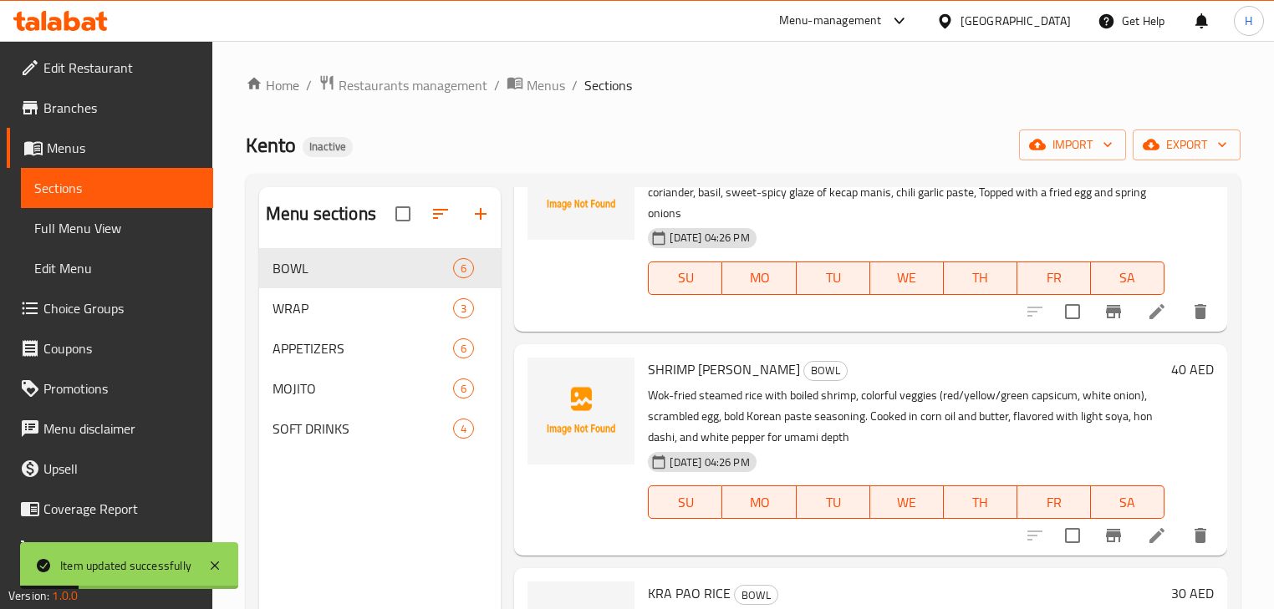
scroll to position [401, 0]
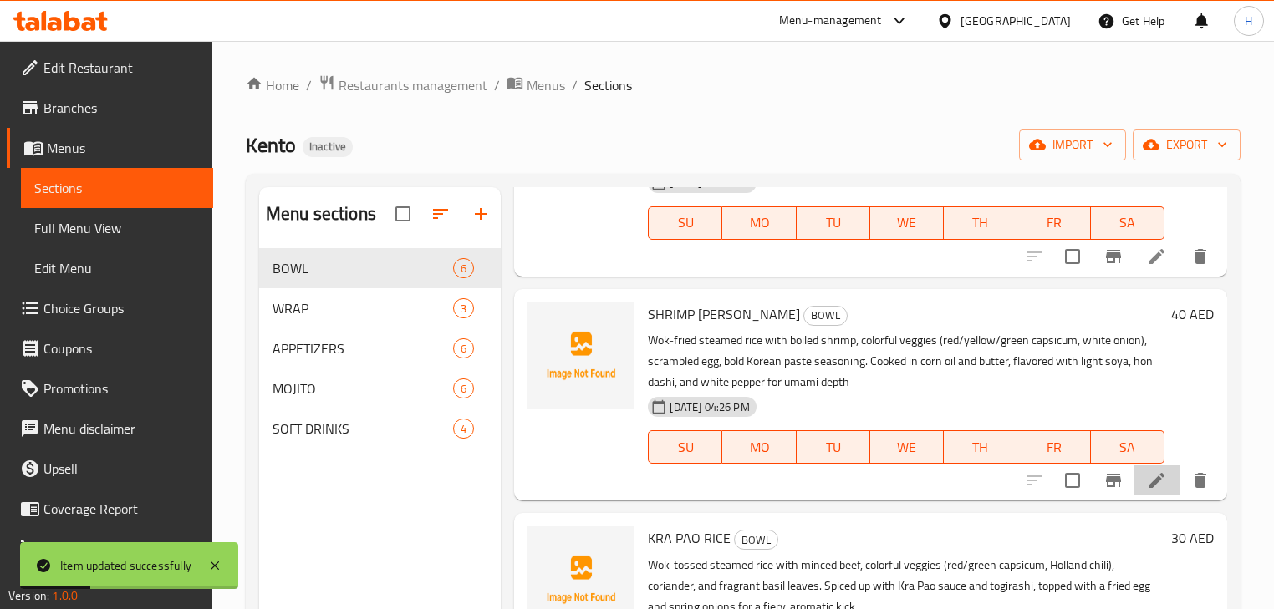
click at [1134, 478] on li at bounding box center [1156, 480] width 47 height 30
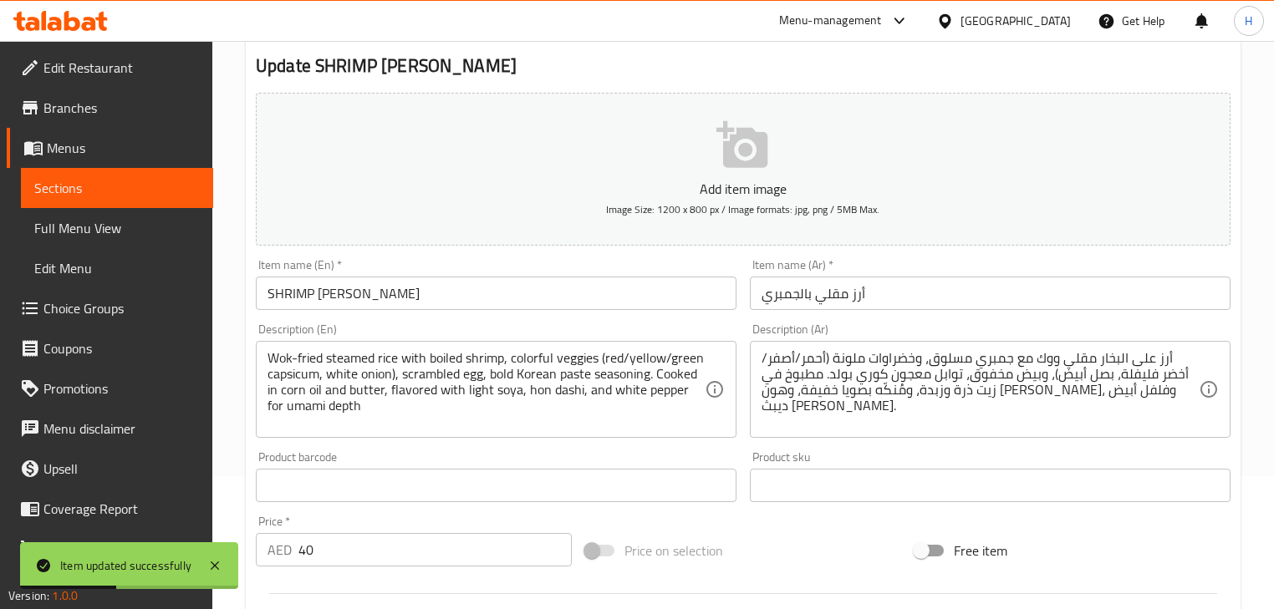
scroll to position [134, 0]
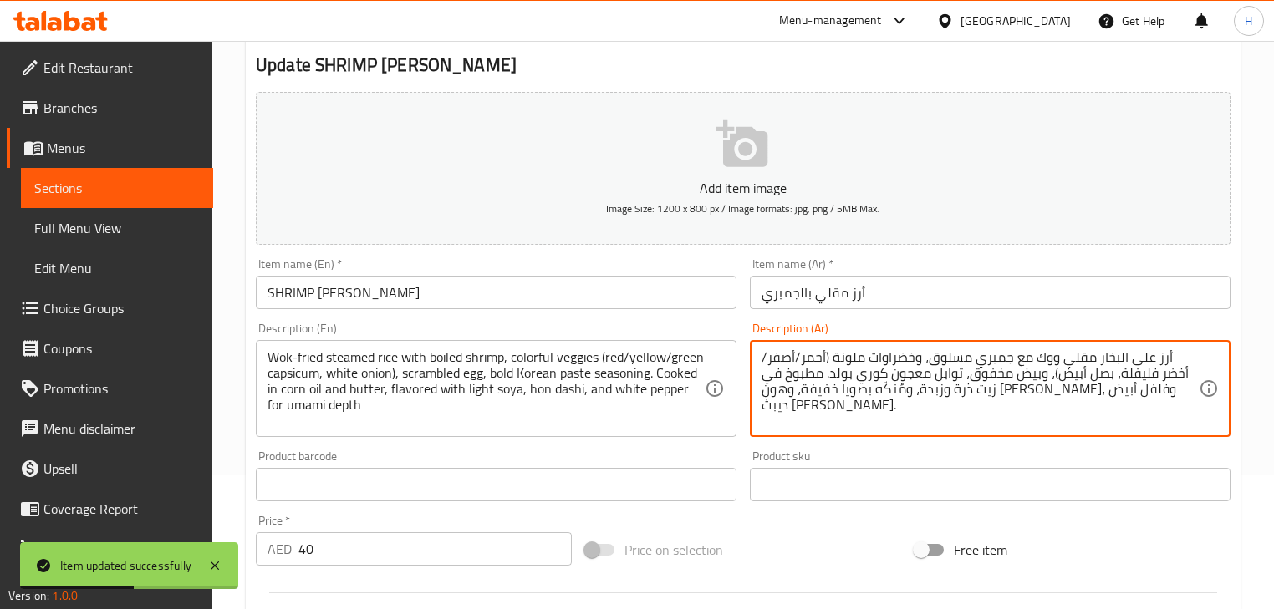
click at [872, 397] on textarea "أرز على البخار مقلي ووك مع جمبري مسلوق، وخضراوات ملونة (أحمر/أصفر/أخضر فليفلة، …" at bounding box center [979, 388] width 437 height 79
click at [1098, 394] on textarea "أرز على البخار مقلي ووك مع جمبري مسلوق، وخضراوات ملونة (أحمر/أصفر/أخضر فليفلة، …" at bounding box center [979, 388] width 437 height 79
click at [1188, 369] on textarea "أرز على البخار مقلي ووك مع جمبري مسلوق، وخضراوات ملونة (أحمر/أصفر/أخضر فليفلة، …" at bounding box center [979, 388] width 437 height 79
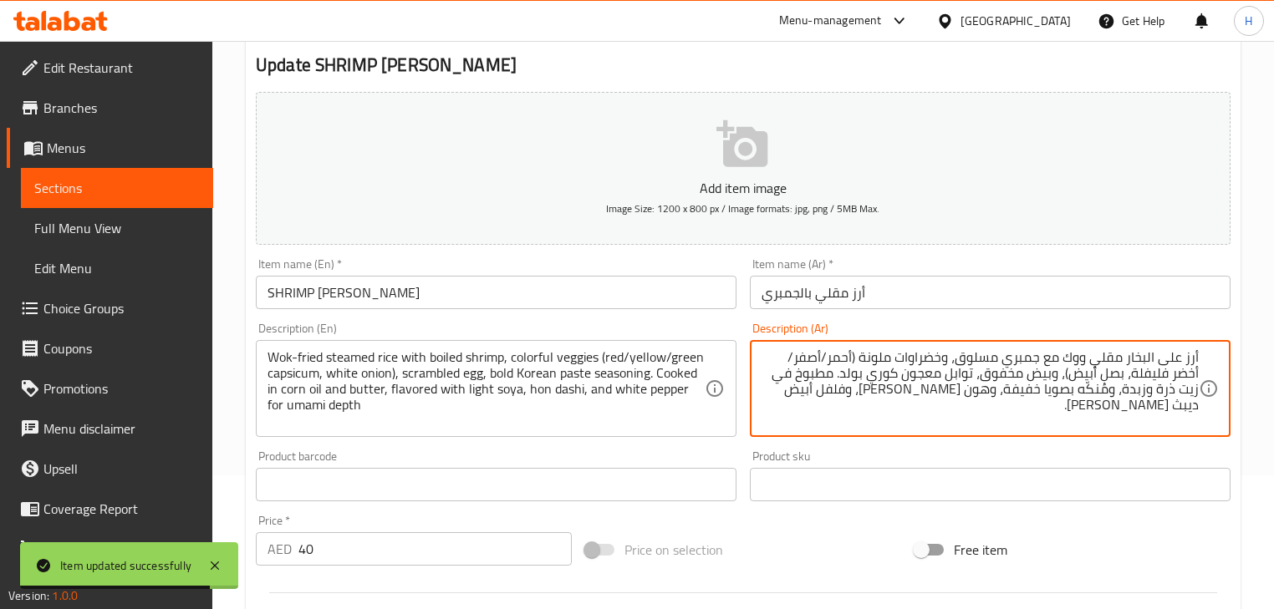
click at [1183, 379] on textarea "أرز على البخار مقلي ووك مع جمبري مسلوق، وخضراوات ملونة (أحمر/أصفر/أخضر فليفلة، …" at bounding box center [979, 388] width 437 height 79
click at [857, 356] on textarea "أرز على البخار مقلي ووك مع جمبري مسلوق، وخضراوات ملونة (أحمر/أصفر/أخضر ، بصل أب…" at bounding box center [979, 388] width 437 height 79
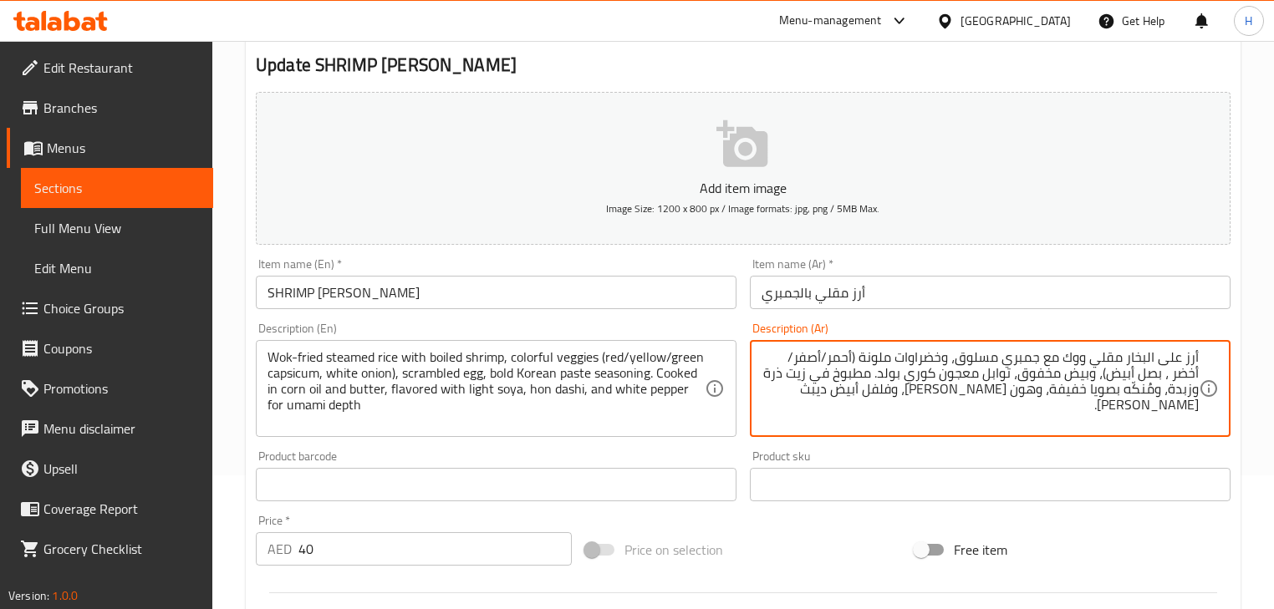
paste textarea "فليفلة"
click at [1145, 375] on textarea "أرز على البخار مقلي ووك مع جمبري مسلوق، وخضراوات ملونة (فليفلة أحمر/أصفر/أخضر ،…" at bounding box center [979, 388] width 437 height 79
click at [725, 324] on div "Description (En) Wok-fried steamed rice with boiled shrimp, colorful veggies (r…" at bounding box center [496, 380] width 481 height 114
type textarea "أرز على البخار مقلي ووك مع جمبري مسلوق، وخضراوات ملونة (فليفلة أحمر/أصفر/أخضر، …"
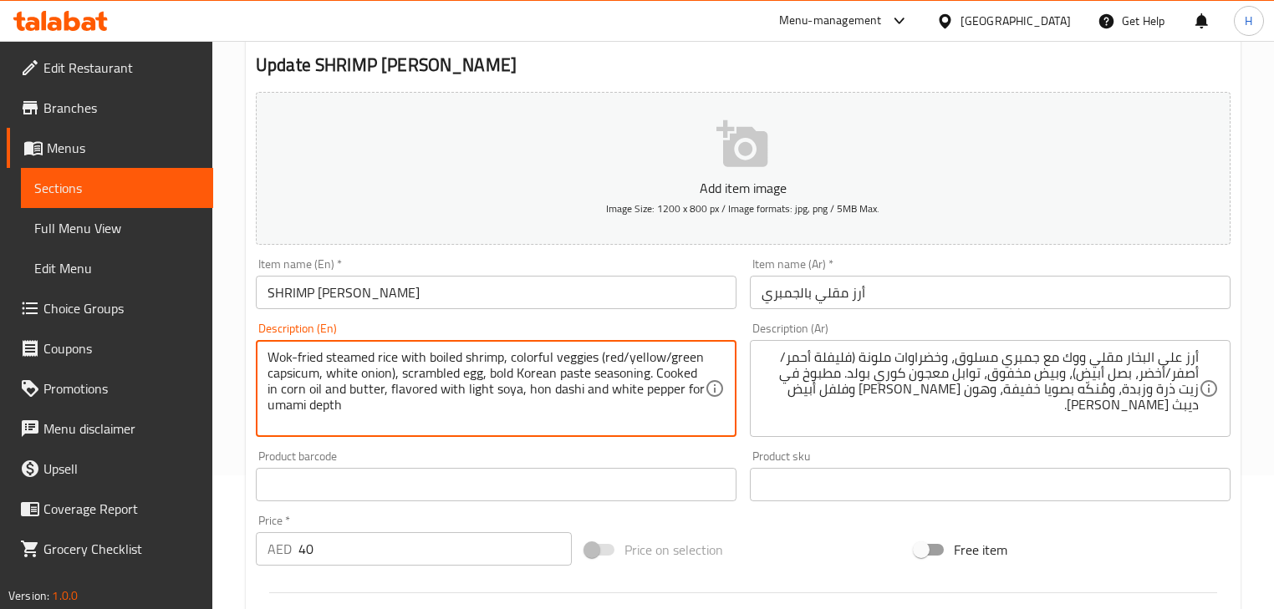
type textarea "Wok-fried steamed rice with boiled shrimp, colorful veggies (red/yellow/green c…"
click at [689, 319] on div "Description (En) Wok-fried steamed rice with boiled shrimp, colorful veggies (r…" at bounding box center [496, 380] width 494 height 128
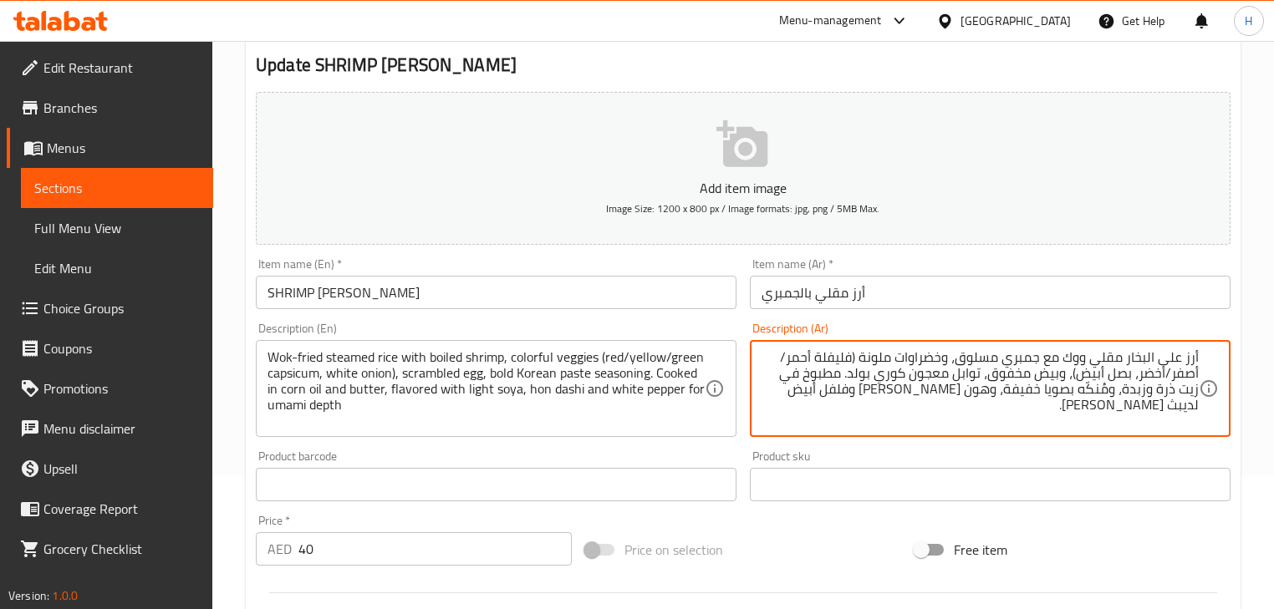
type textarea "أرز على البخار مقلي ووك مع جمبري مسلوق، وخضراوات ملونة (فليفلة أحمر/أصفر/أخضر، …"
click at [628, 295] on input "SHRIMP [PERSON_NAME]" at bounding box center [496, 292] width 481 height 33
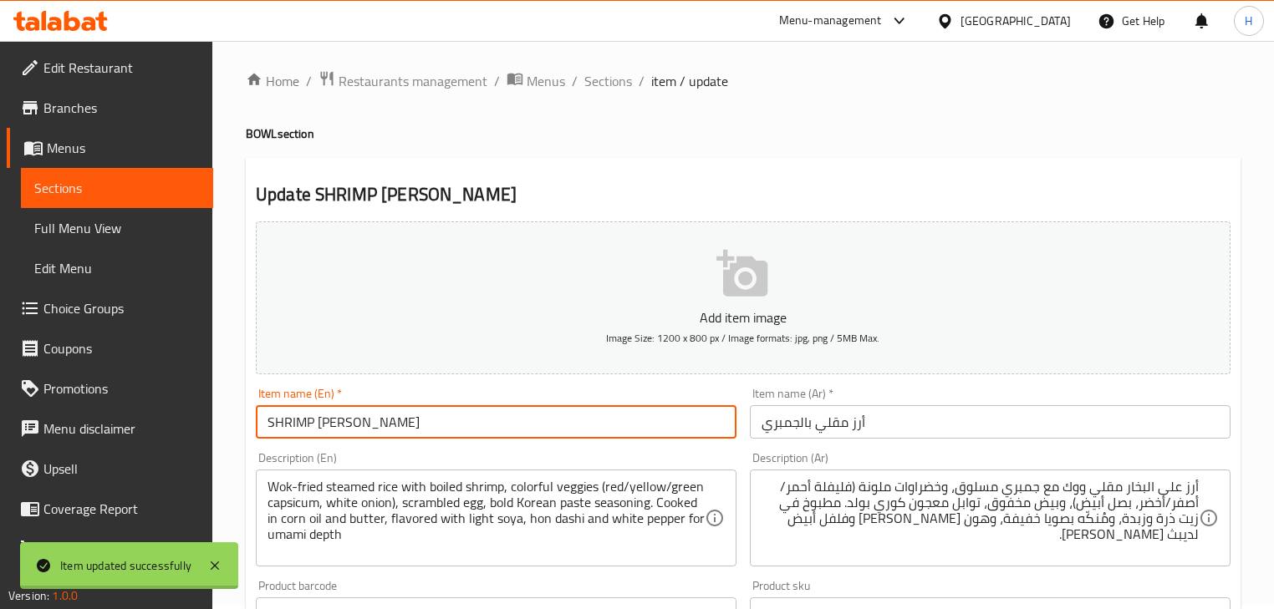
scroll to position [0, 0]
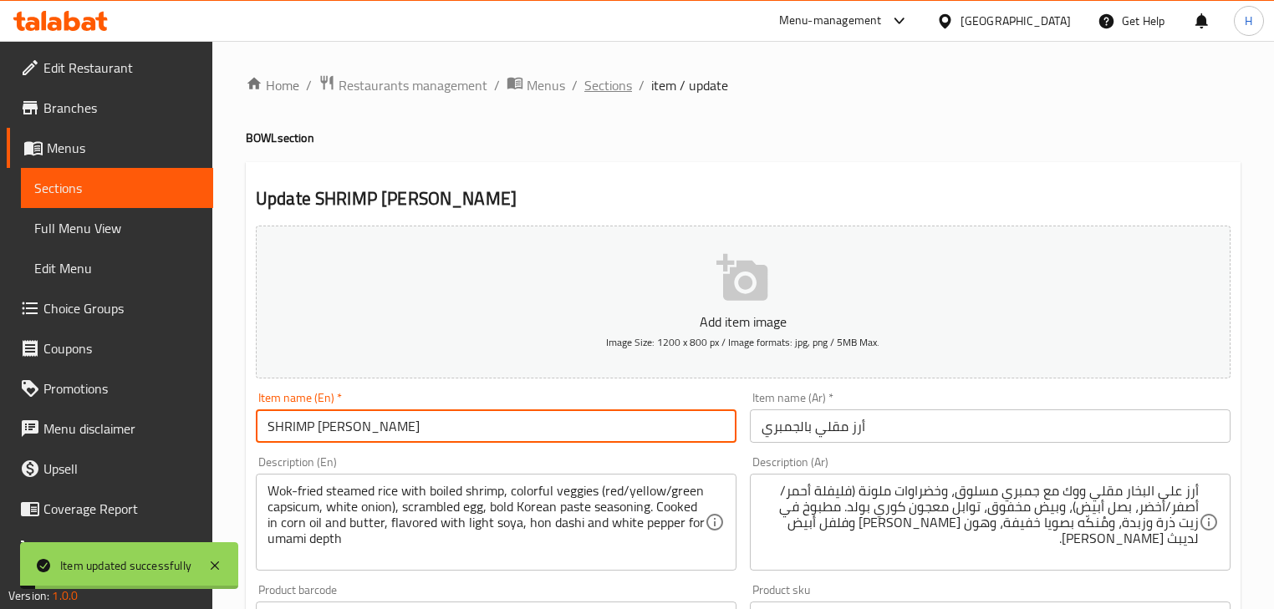
click at [605, 90] on span "Sections" at bounding box center [608, 85] width 48 height 20
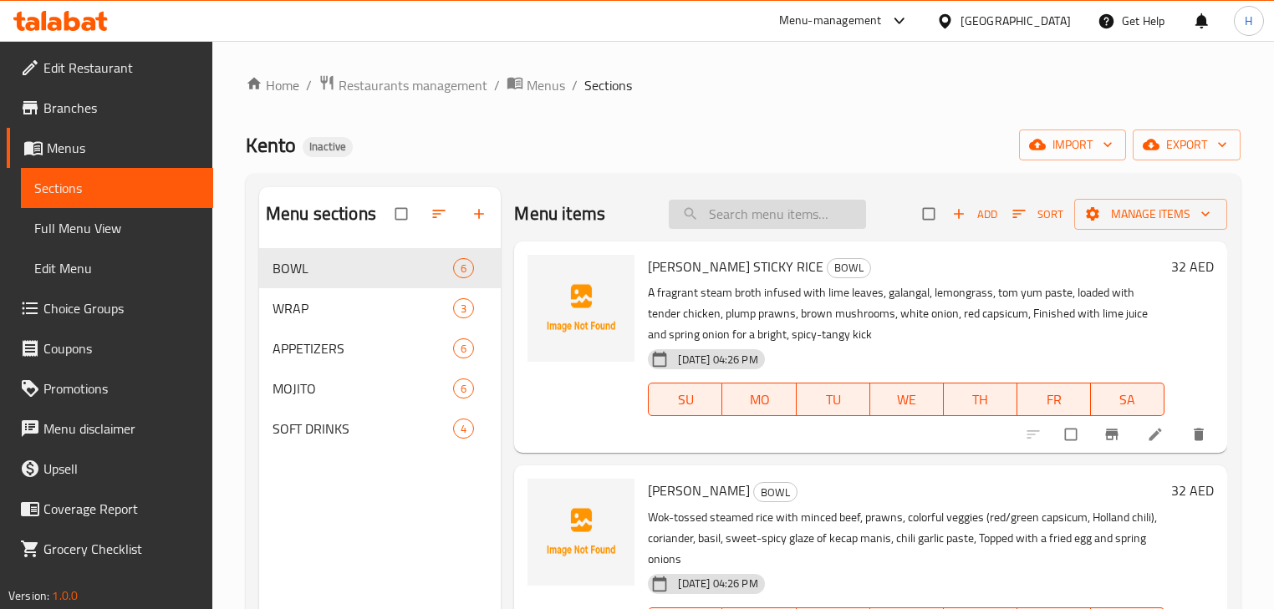
click at [819, 198] on div "Menu items Add Sort Manage items" at bounding box center [870, 214] width 712 height 54
click at [815, 204] on input "search" at bounding box center [767, 214] width 197 height 29
paste input "KRA PAO RICE"
type input "KRA PAO RICE"
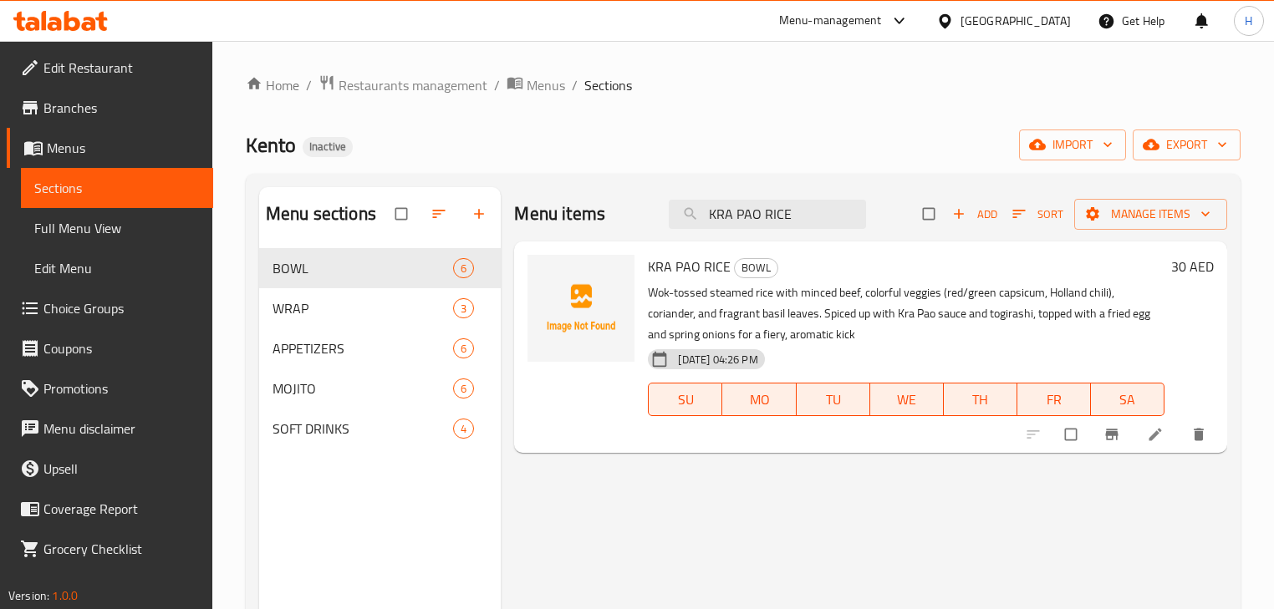
click at [1142, 443] on li at bounding box center [1156, 434] width 47 height 27
